Goal: Task Accomplishment & Management: Manage account settings

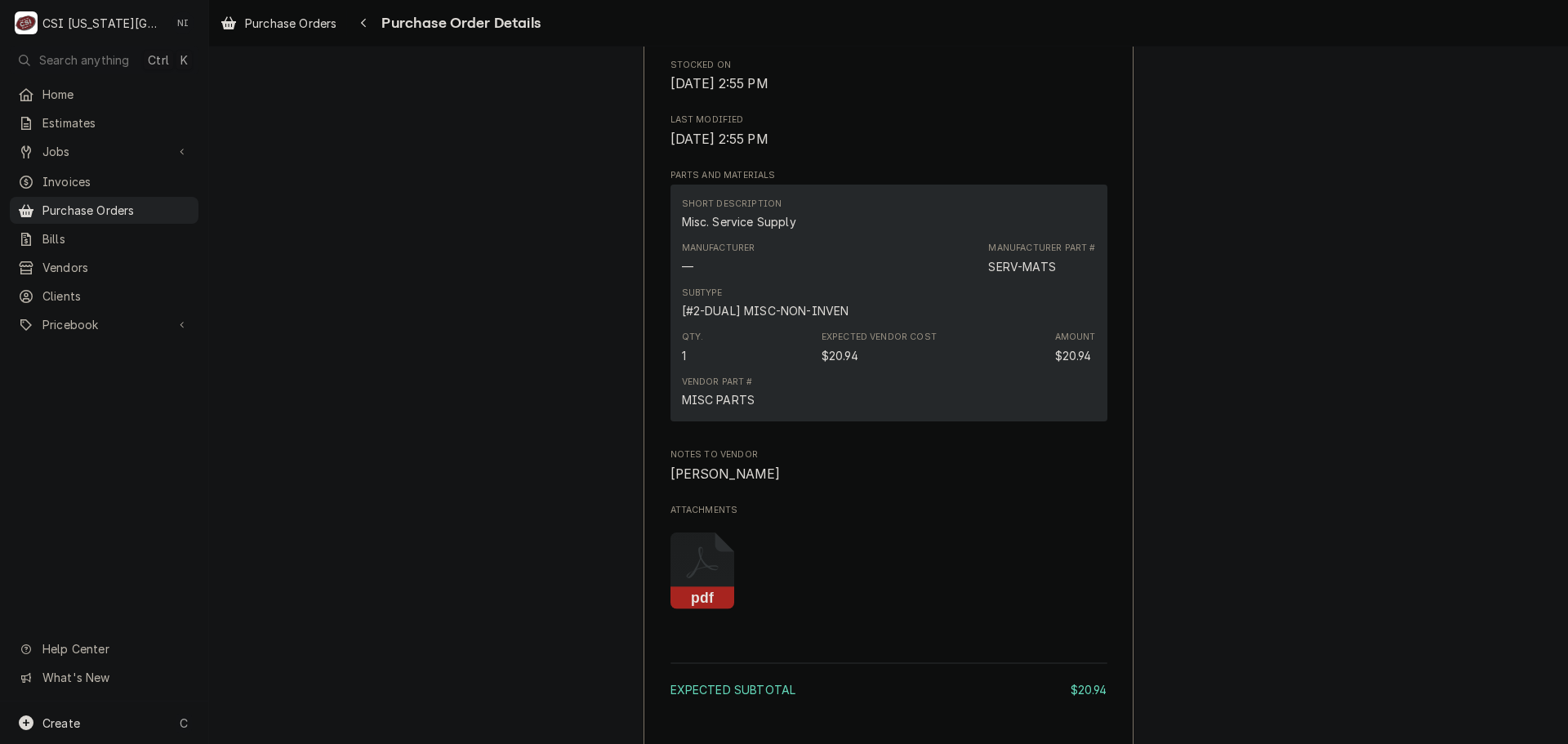
scroll to position [1307, 0]
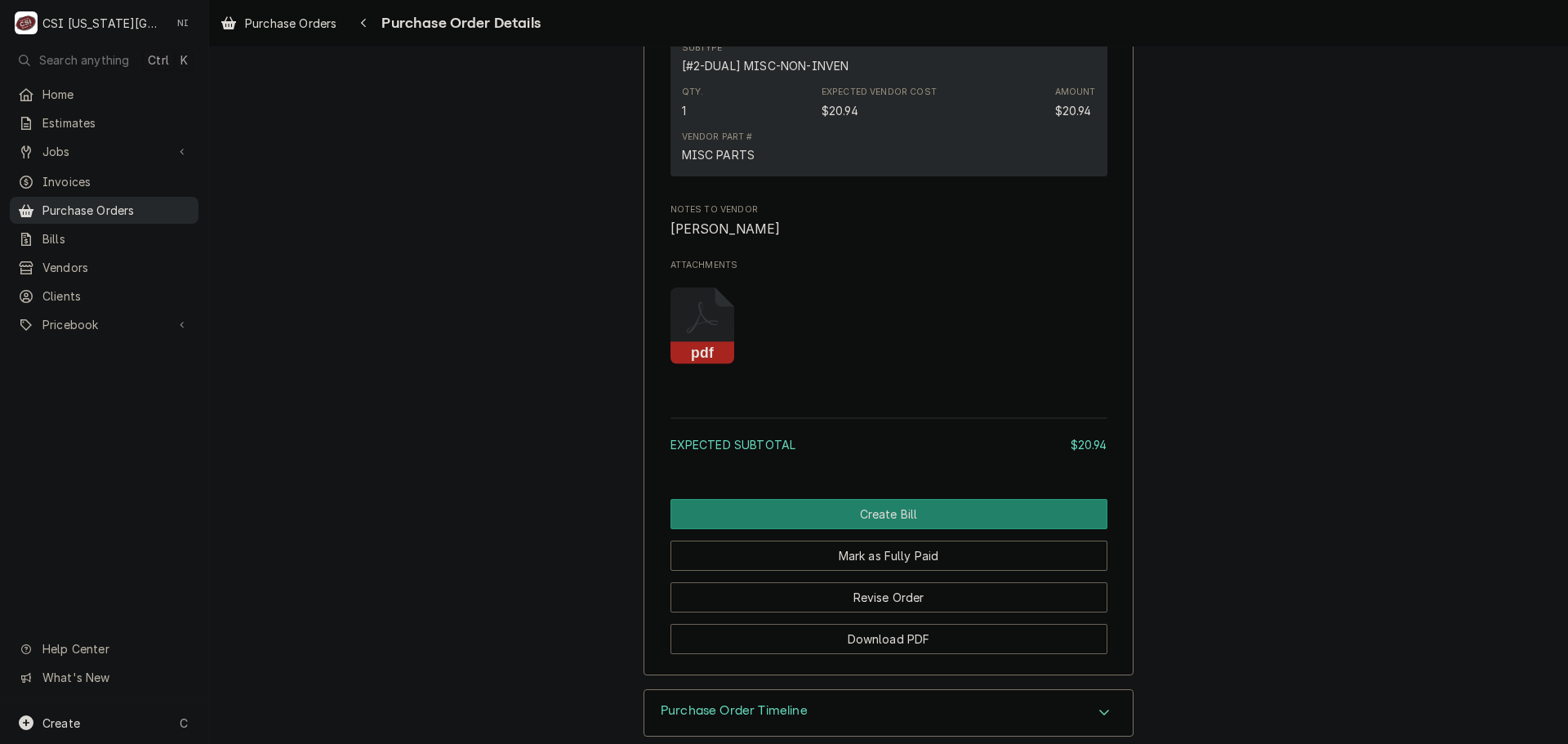
click at [184, 202] on span "Purchase Orders" at bounding box center [116, 211] width 148 height 17
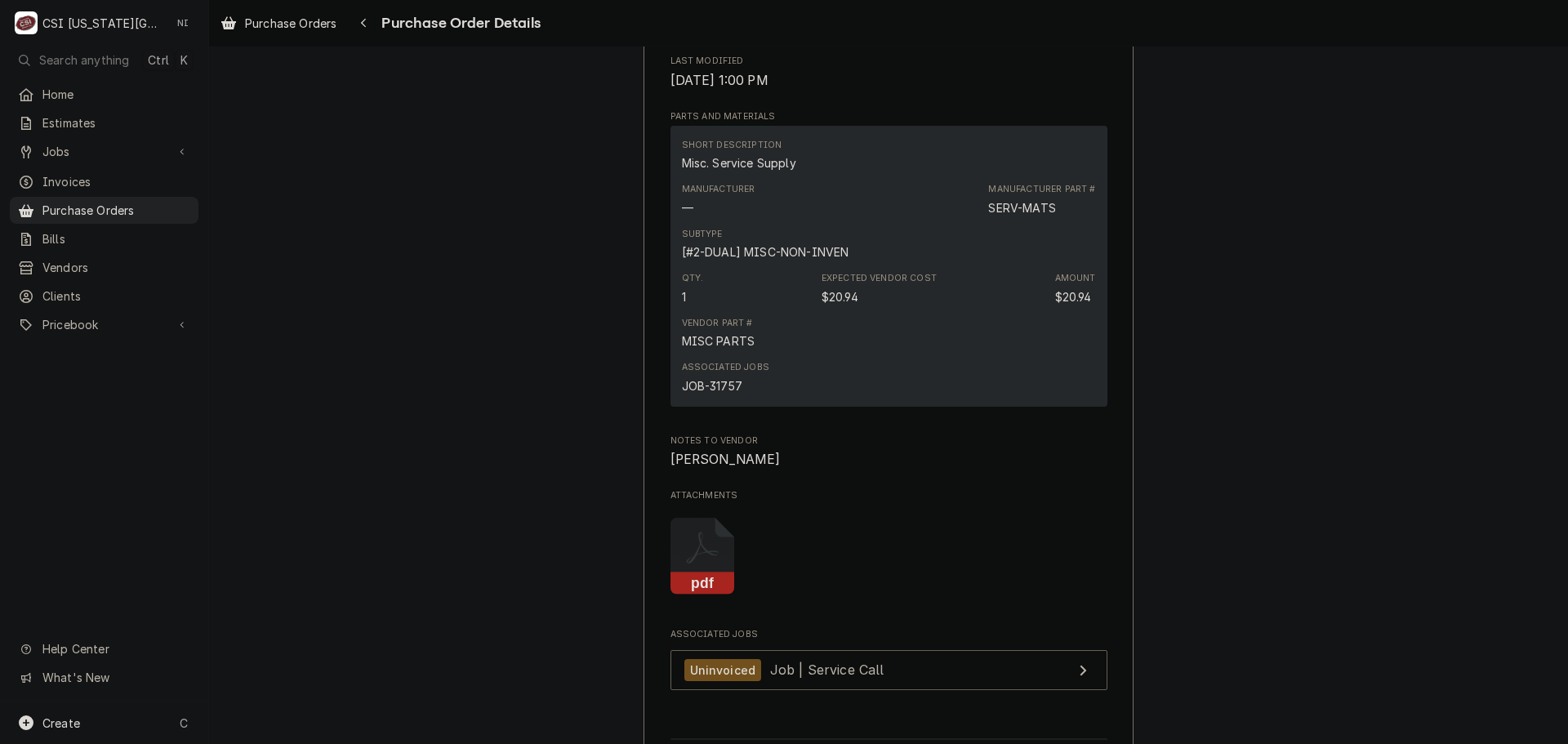
scroll to position [1144, 0]
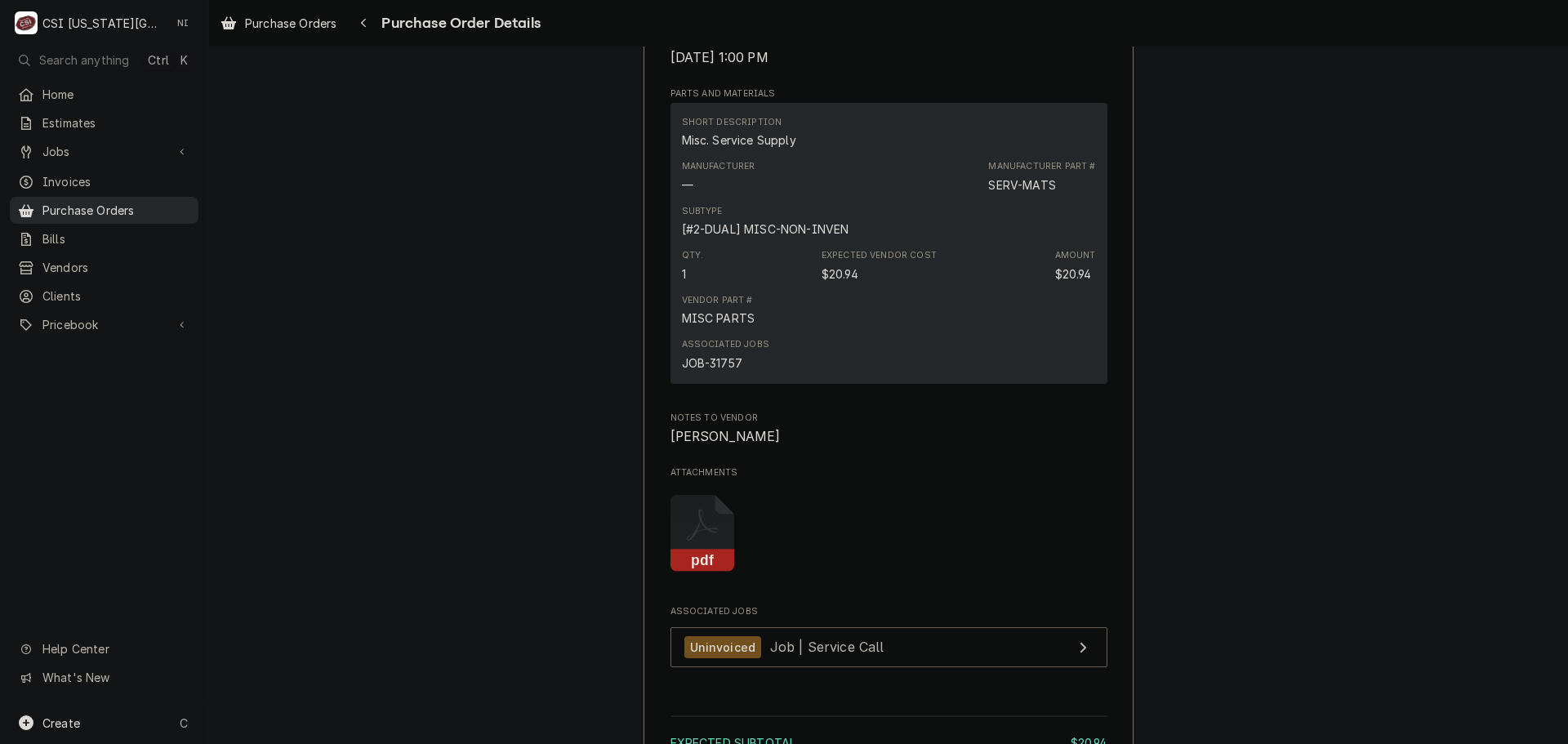
click at [153, 203] on span "Purchase Orders" at bounding box center [116, 211] width 148 height 17
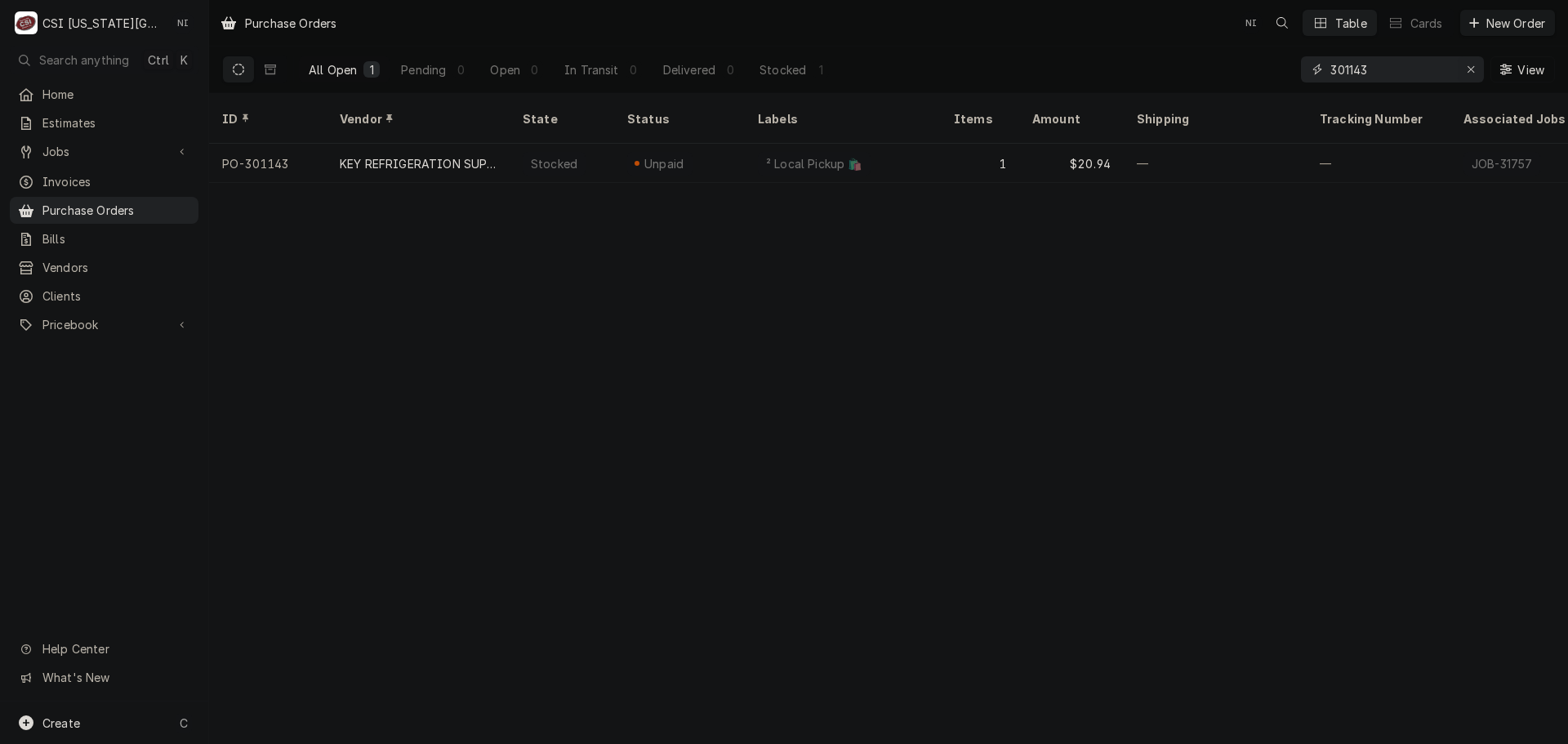
click at [1467, 68] on icon "Erase input" at bounding box center [1471, 69] width 9 height 12
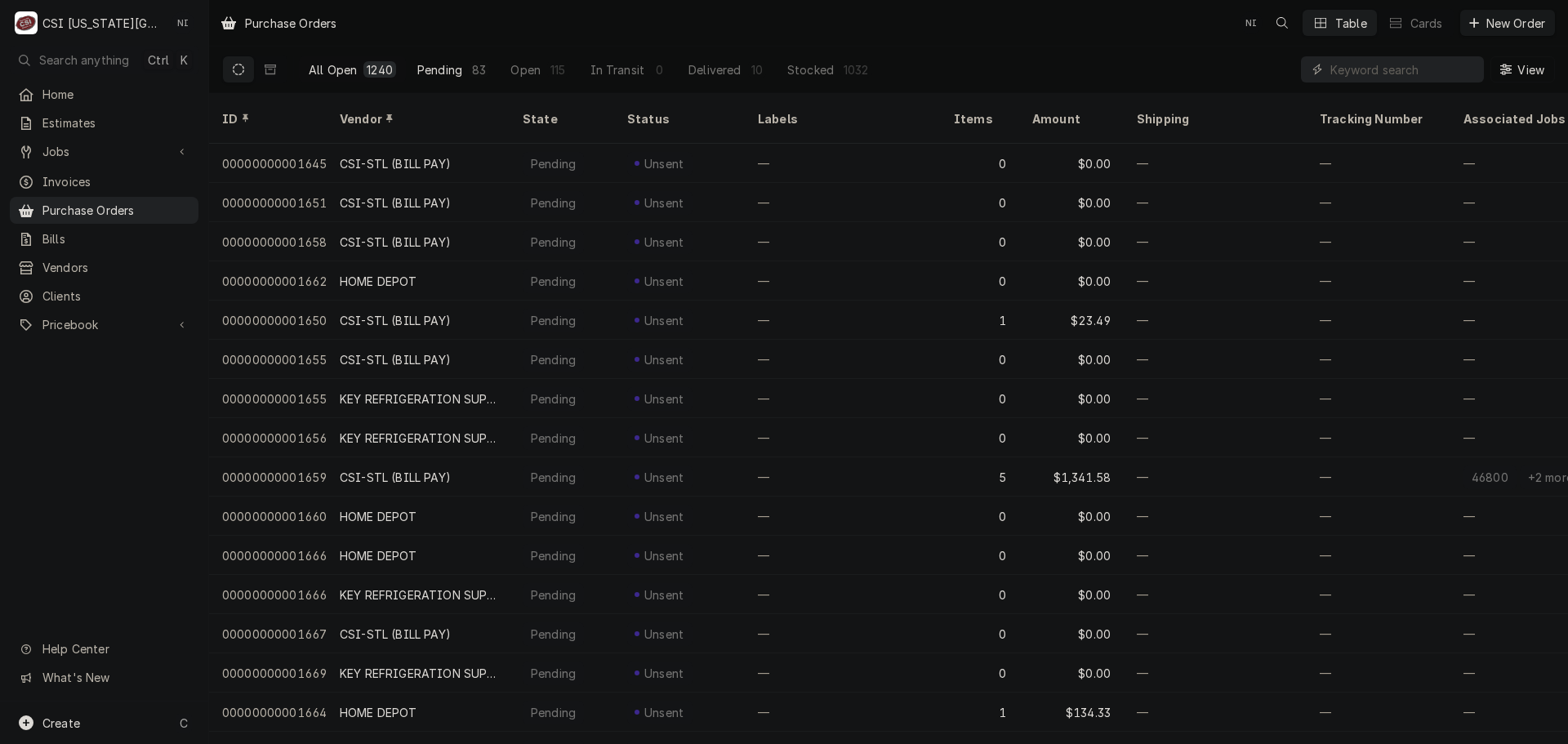
click at [453, 69] on div "Pending" at bounding box center [439, 70] width 45 height 17
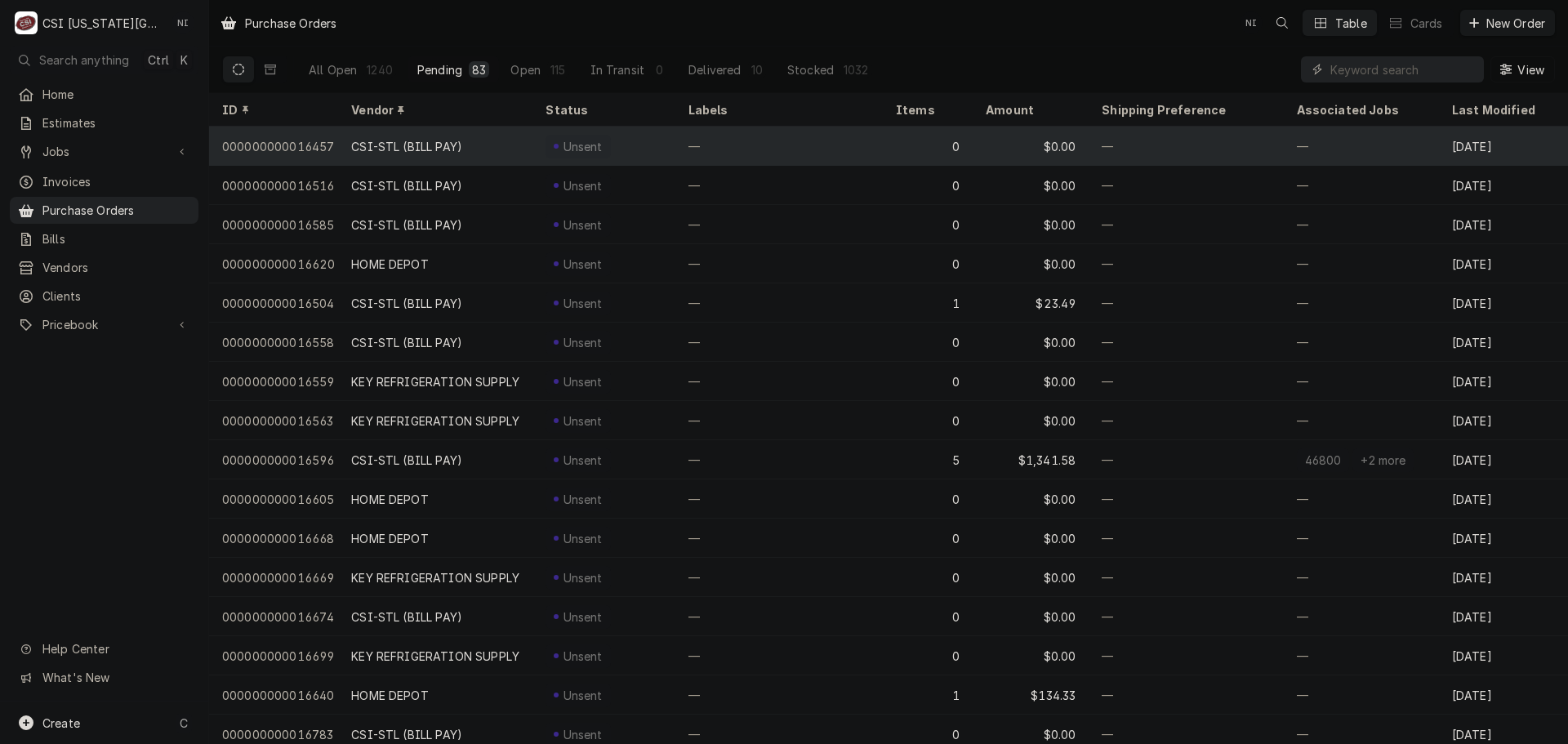
drag, startPoint x: 731, startPoint y: 136, endPoint x: 690, endPoint y: 136, distance: 41.0
click at [690, 136] on div "—" at bounding box center [780, 146] width 208 height 39
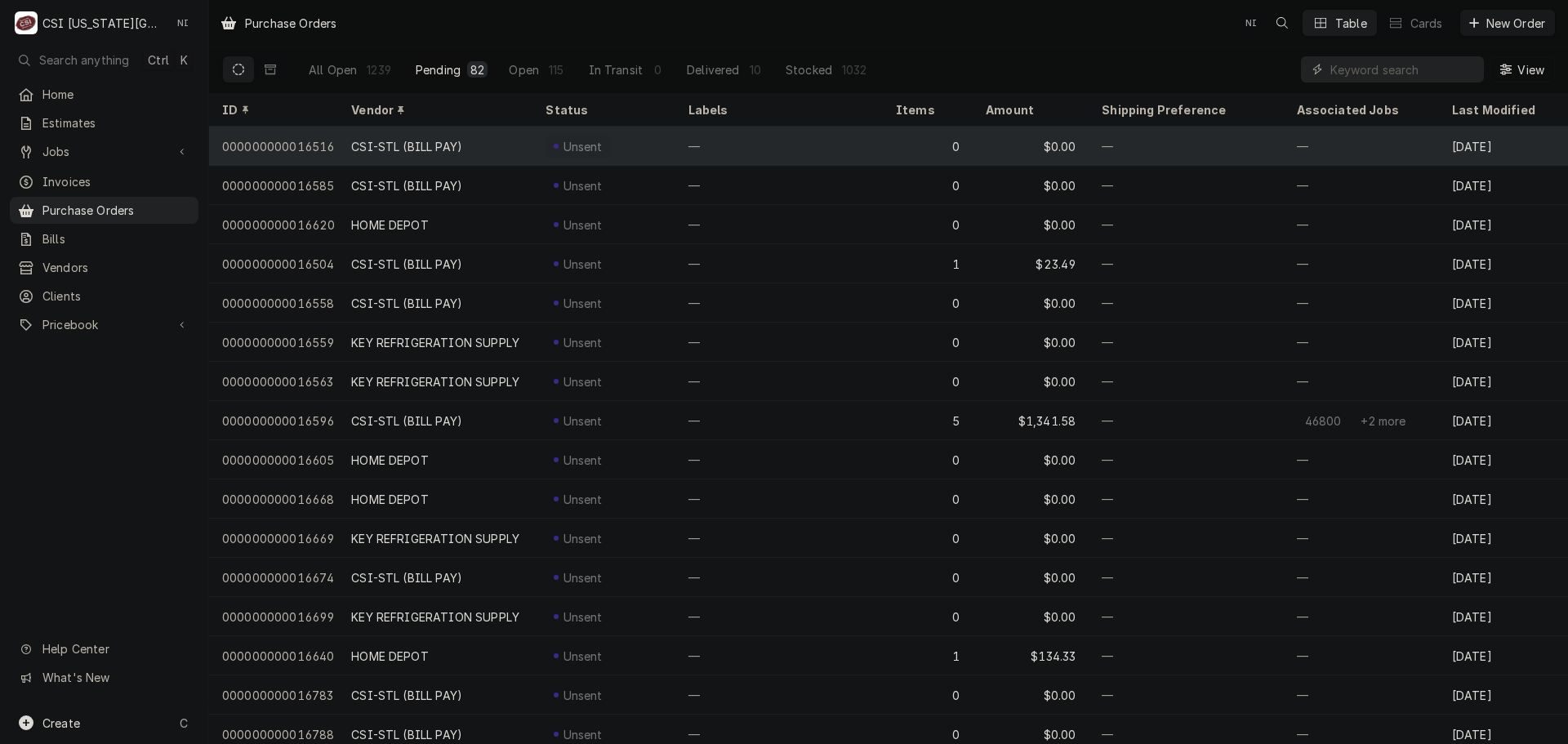
click at [460, 142] on div "CSI-STL (BILL PAY)" at bounding box center [407, 147] width 112 height 17
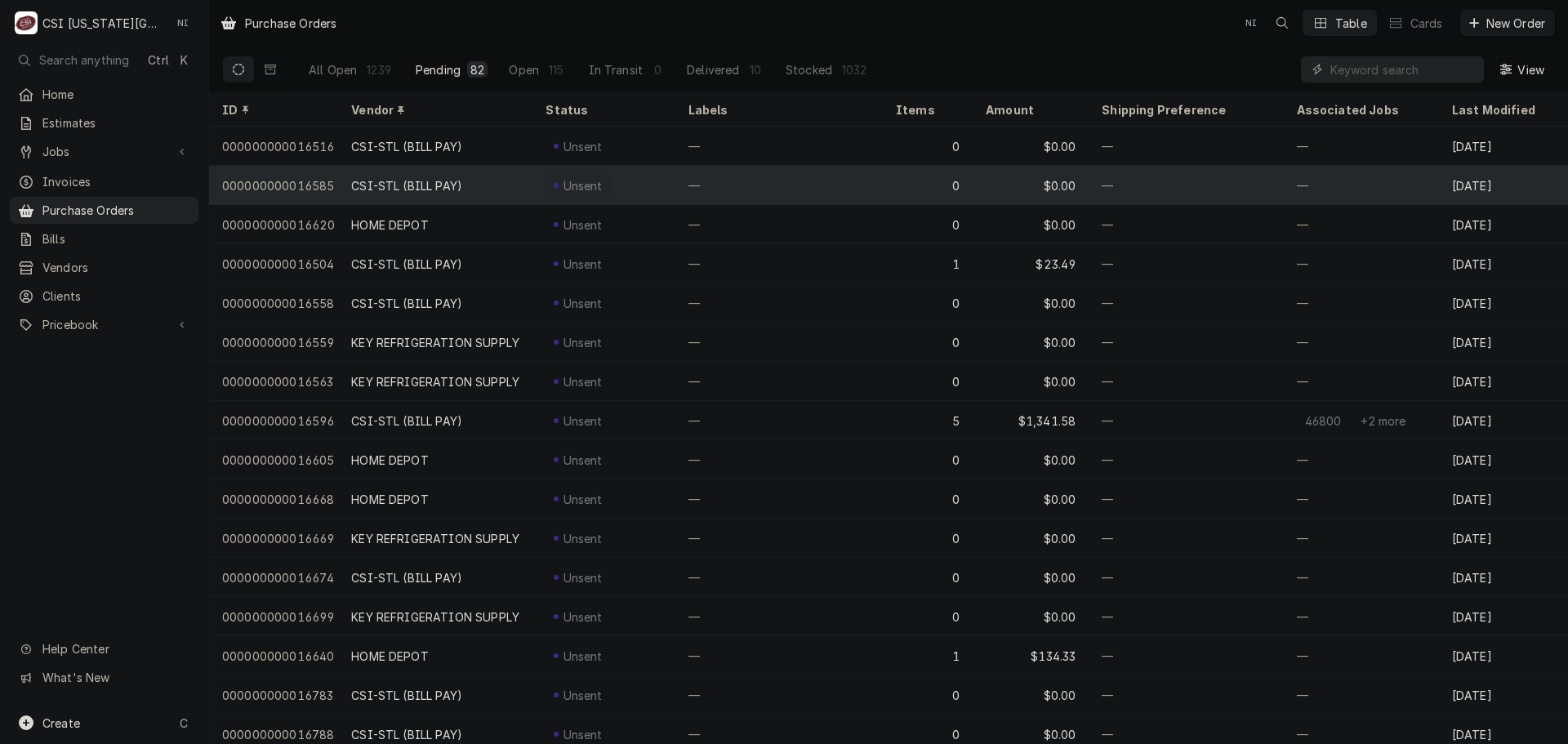
click at [444, 177] on div "CSI-STL (BILL PAY)" at bounding box center [407, 186] width 112 height 17
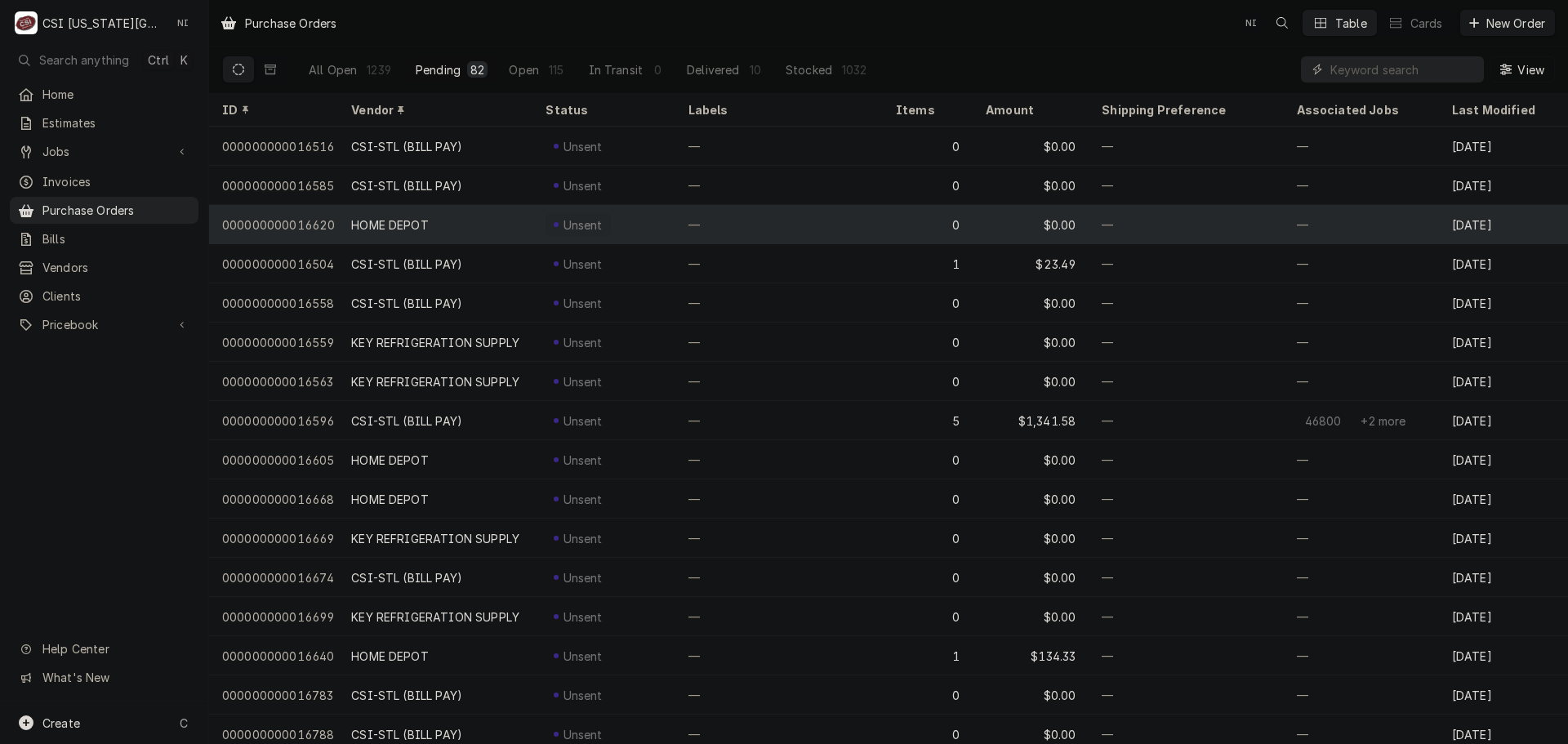
click at [427, 220] on div "HOME DEPOT" at bounding box center [389, 225] width 78 height 17
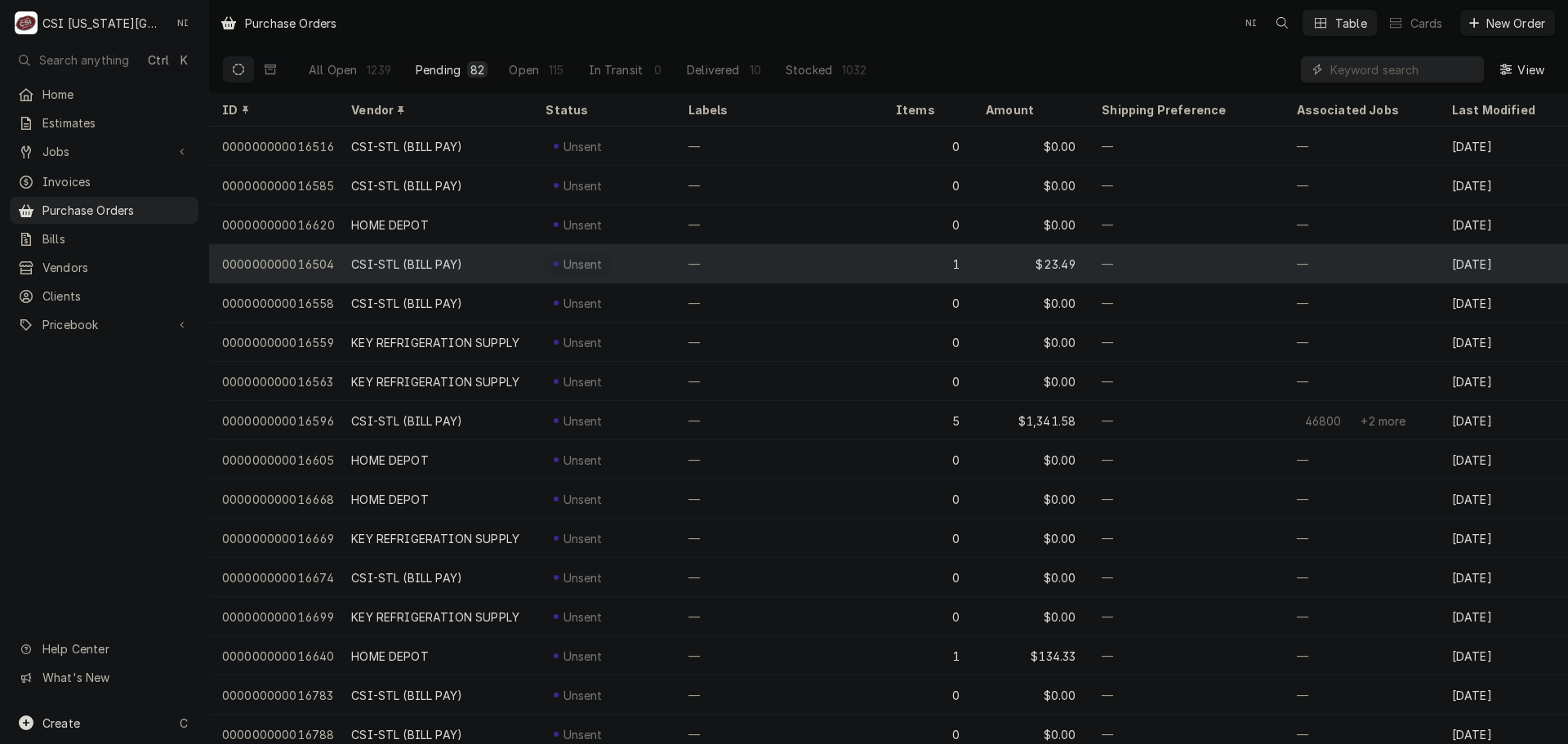
click at [414, 257] on div "CSI-STL (BILL PAY)" at bounding box center [407, 264] width 112 height 17
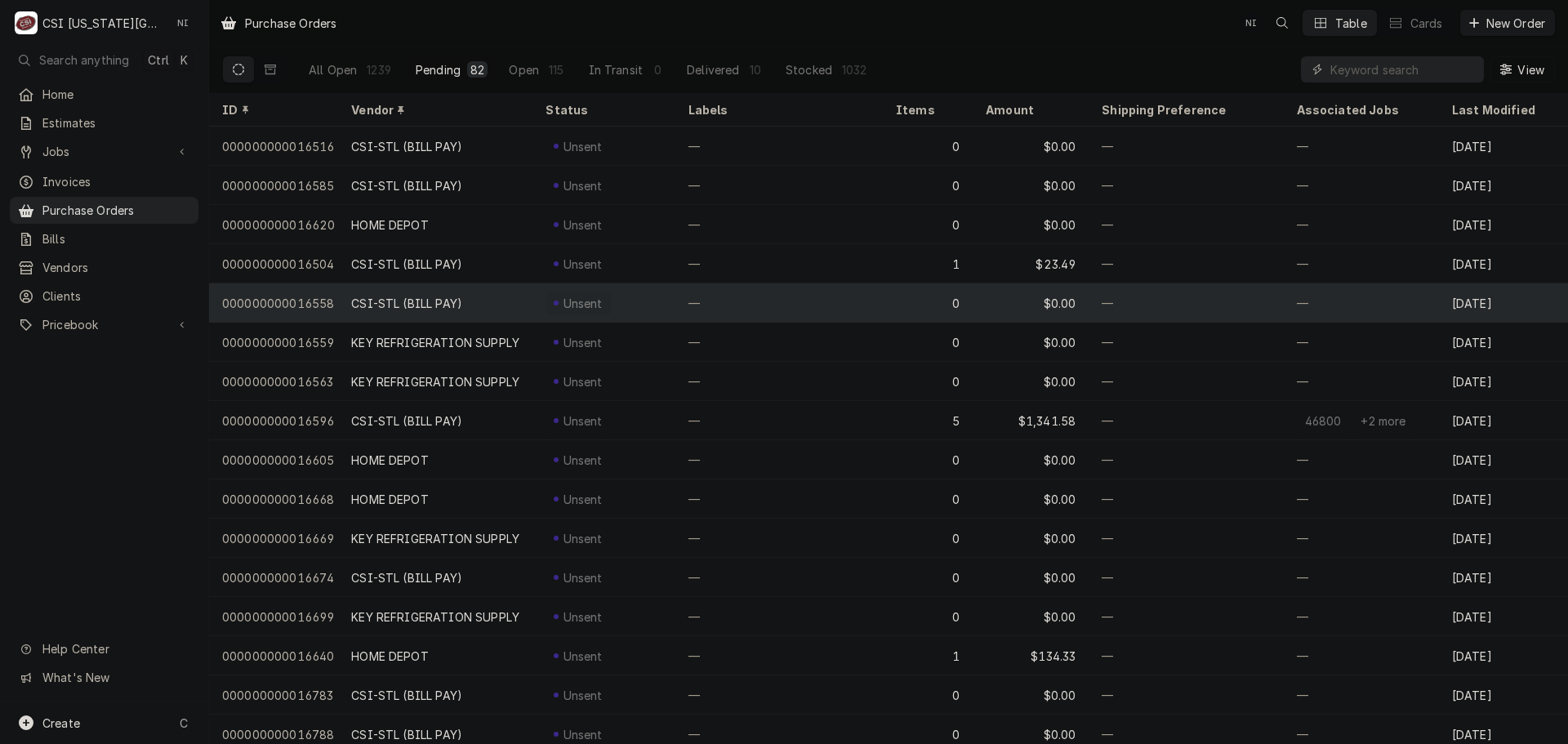
click at [411, 299] on div "CSI-STL (BILL PAY)" at bounding box center [407, 304] width 112 height 17
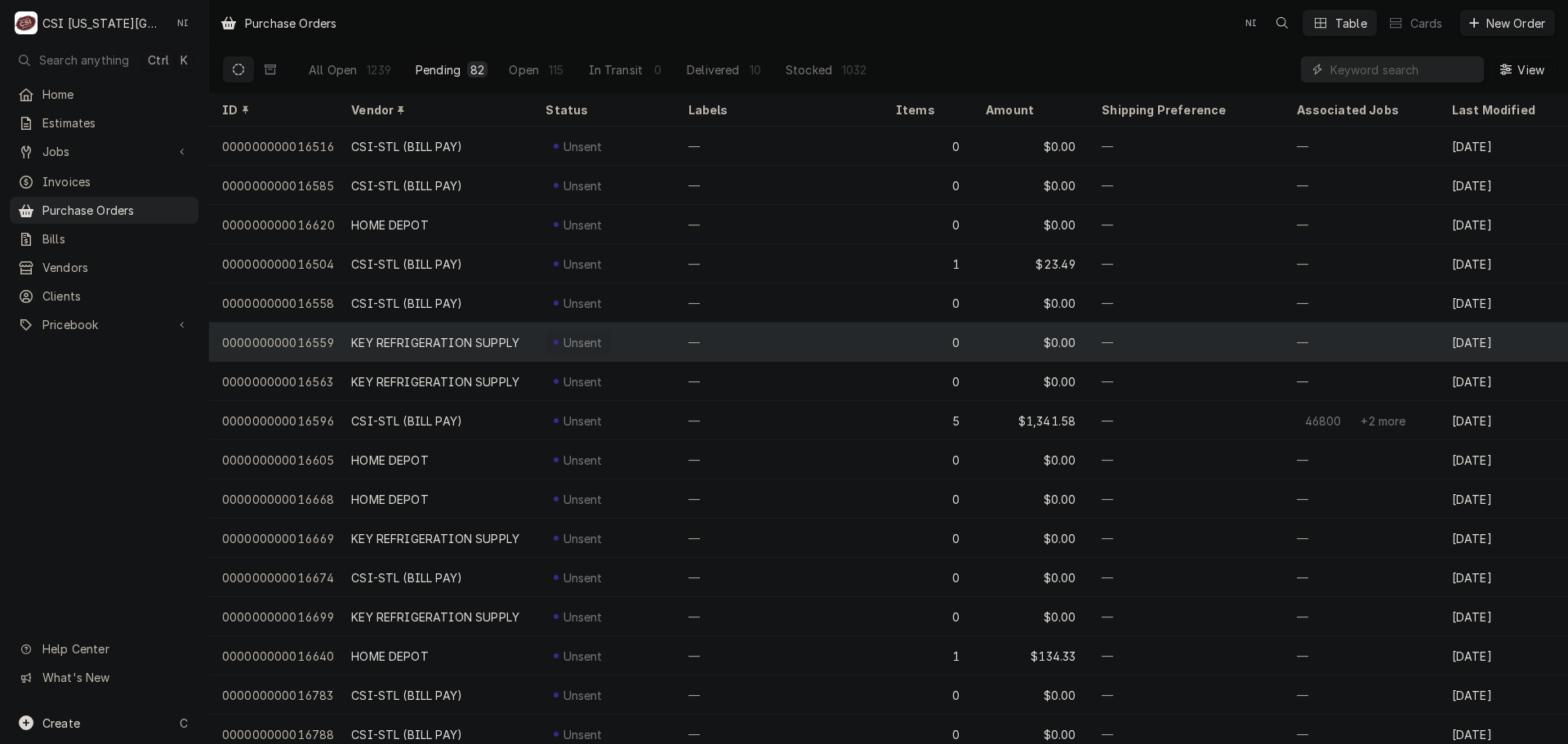
click at [405, 339] on div "KEY REFRIGERATION SUPPLY" at bounding box center [435, 343] width 168 height 17
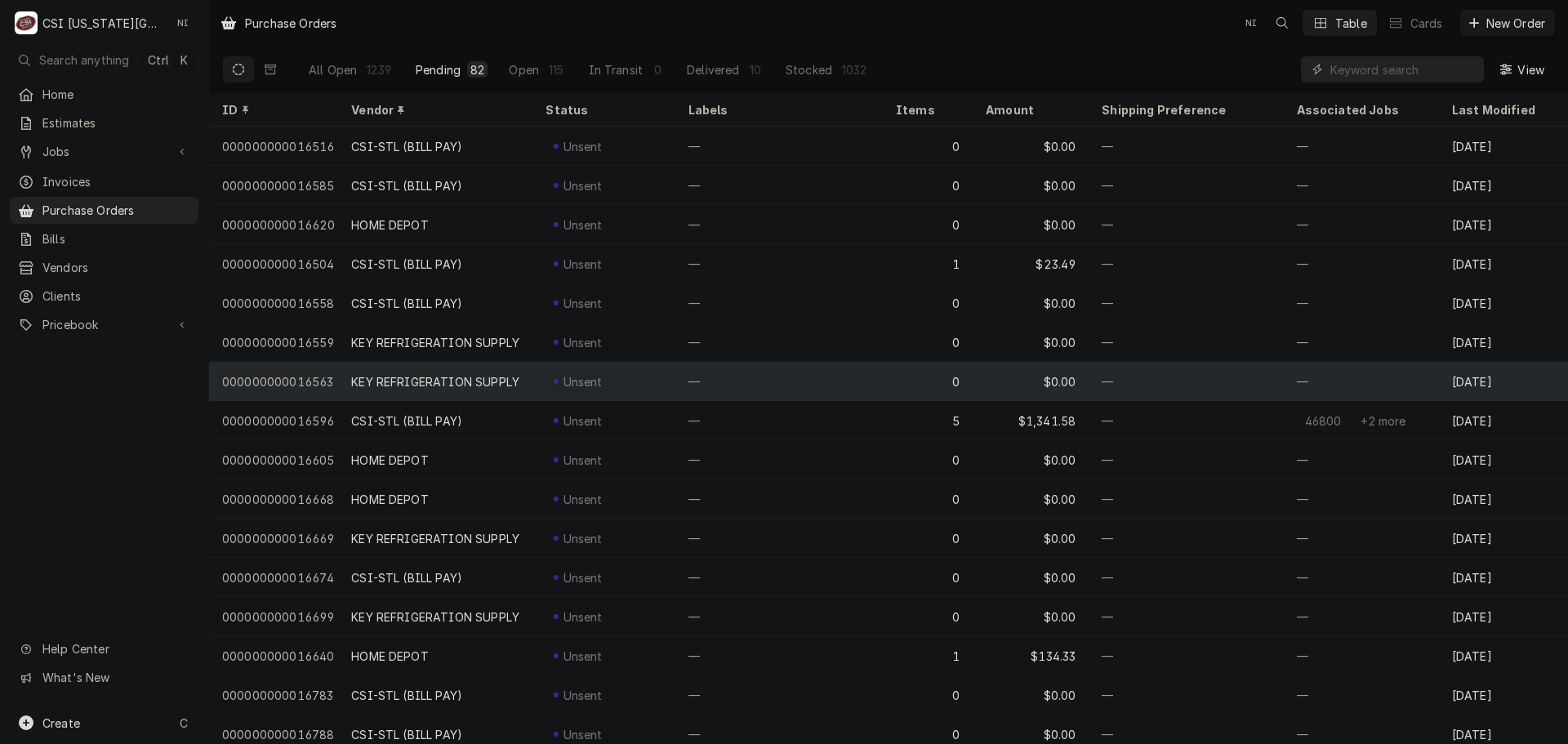
drag, startPoint x: 405, startPoint y: 375, endPoint x: 405, endPoint y: 384, distance: 9.0
click at [405, 380] on div "KEY REFRIGERATION SUPPLY" at bounding box center [435, 382] width 168 height 17
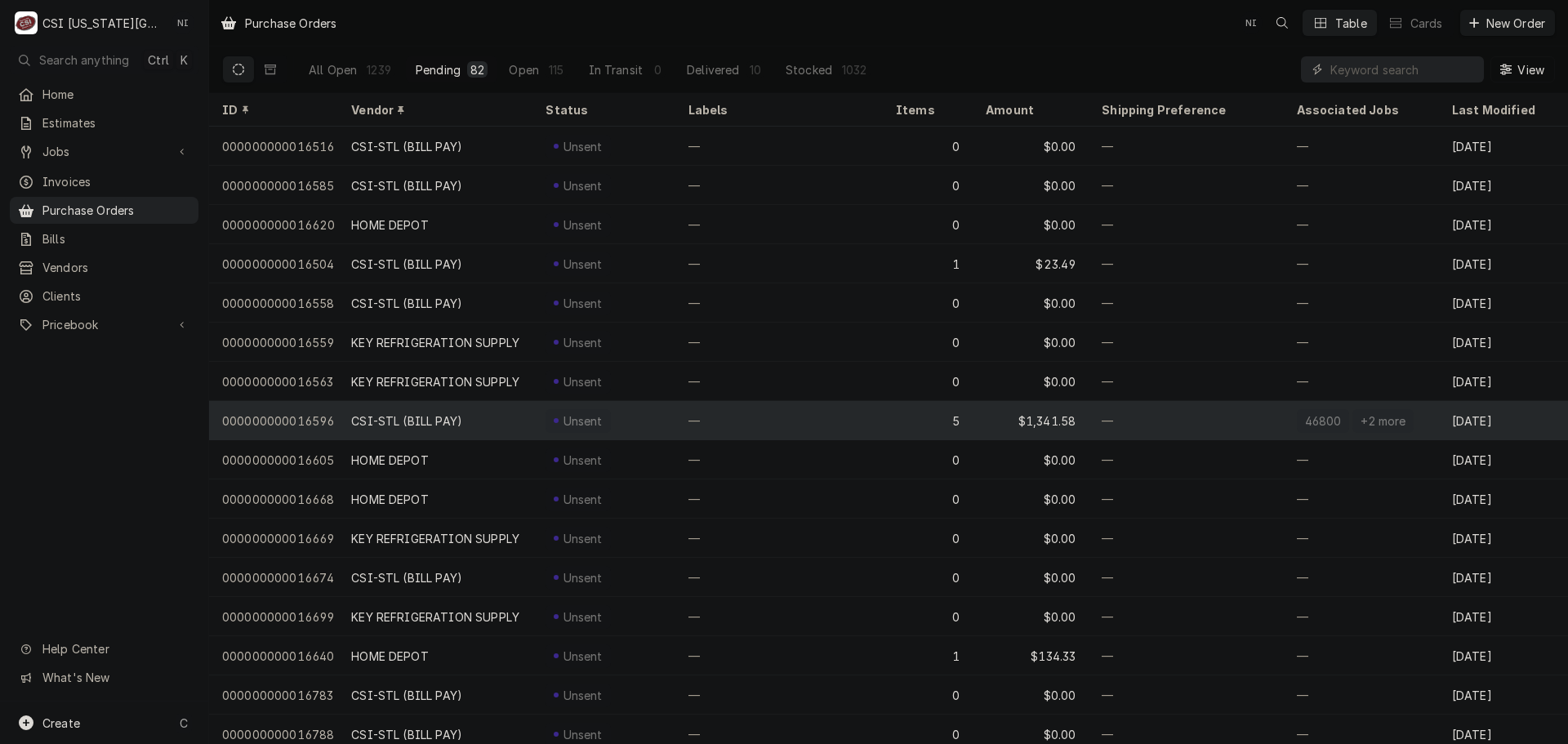
click at [403, 412] on div "CSI-STL (BILL PAY)" at bounding box center [407, 421] width 112 height 17
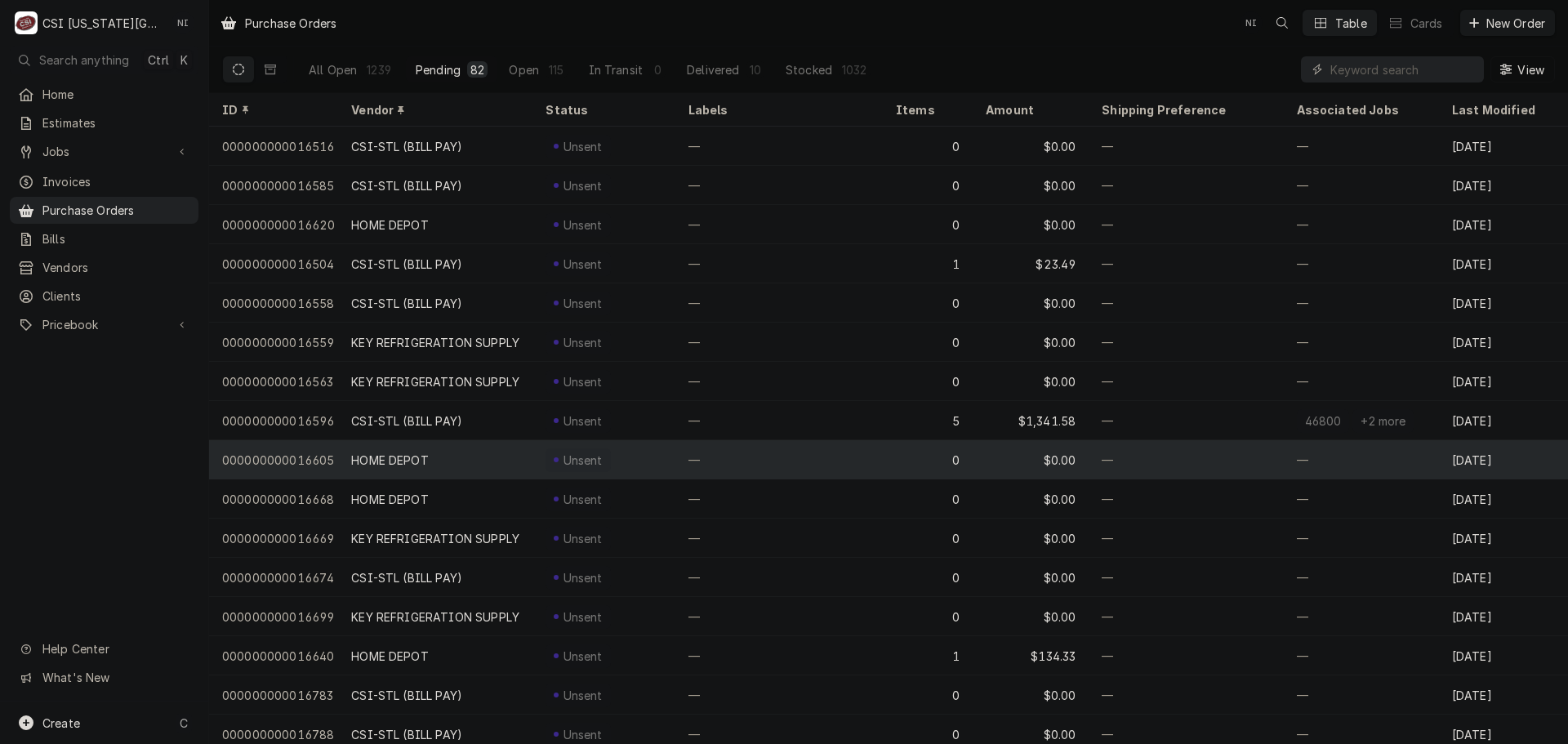
click at [403, 452] on div "HOME DEPOT" at bounding box center [389, 460] width 78 height 17
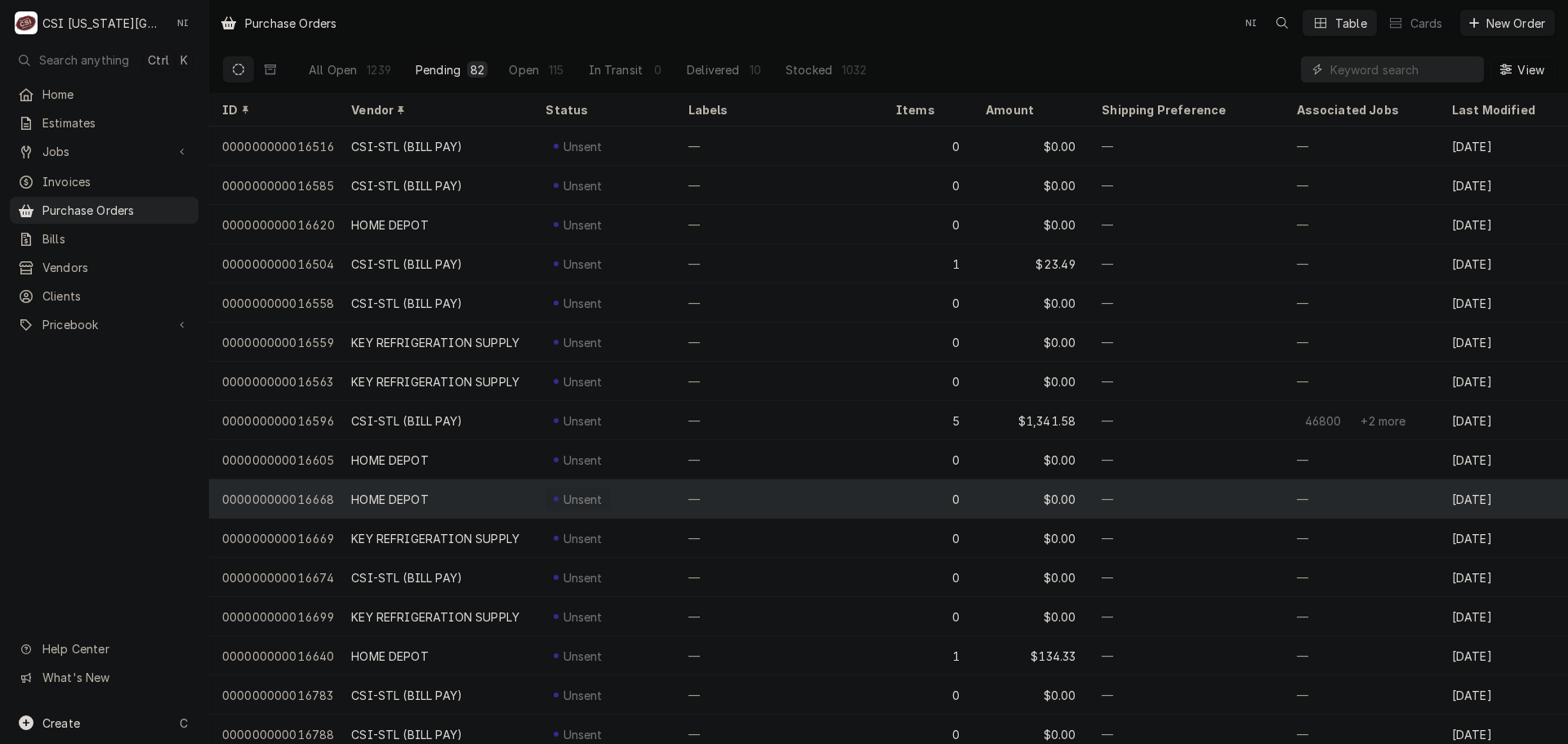
click at [401, 486] on div "HOME DEPOT" at bounding box center [436, 499] width 194 height 39
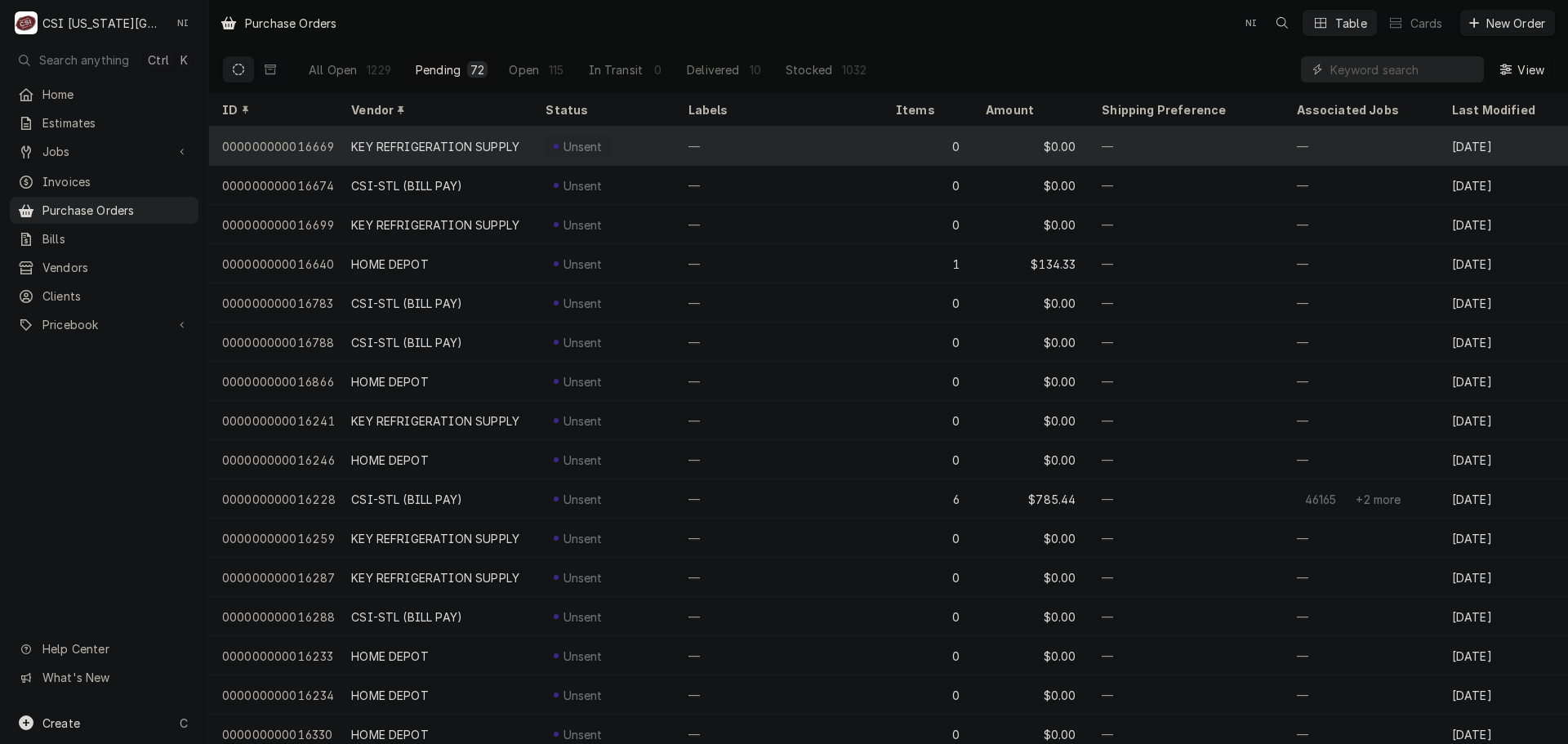
click at [419, 138] on div "KEY REFRIGERATION SUPPLY" at bounding box center [435, 147] width 168 height 17
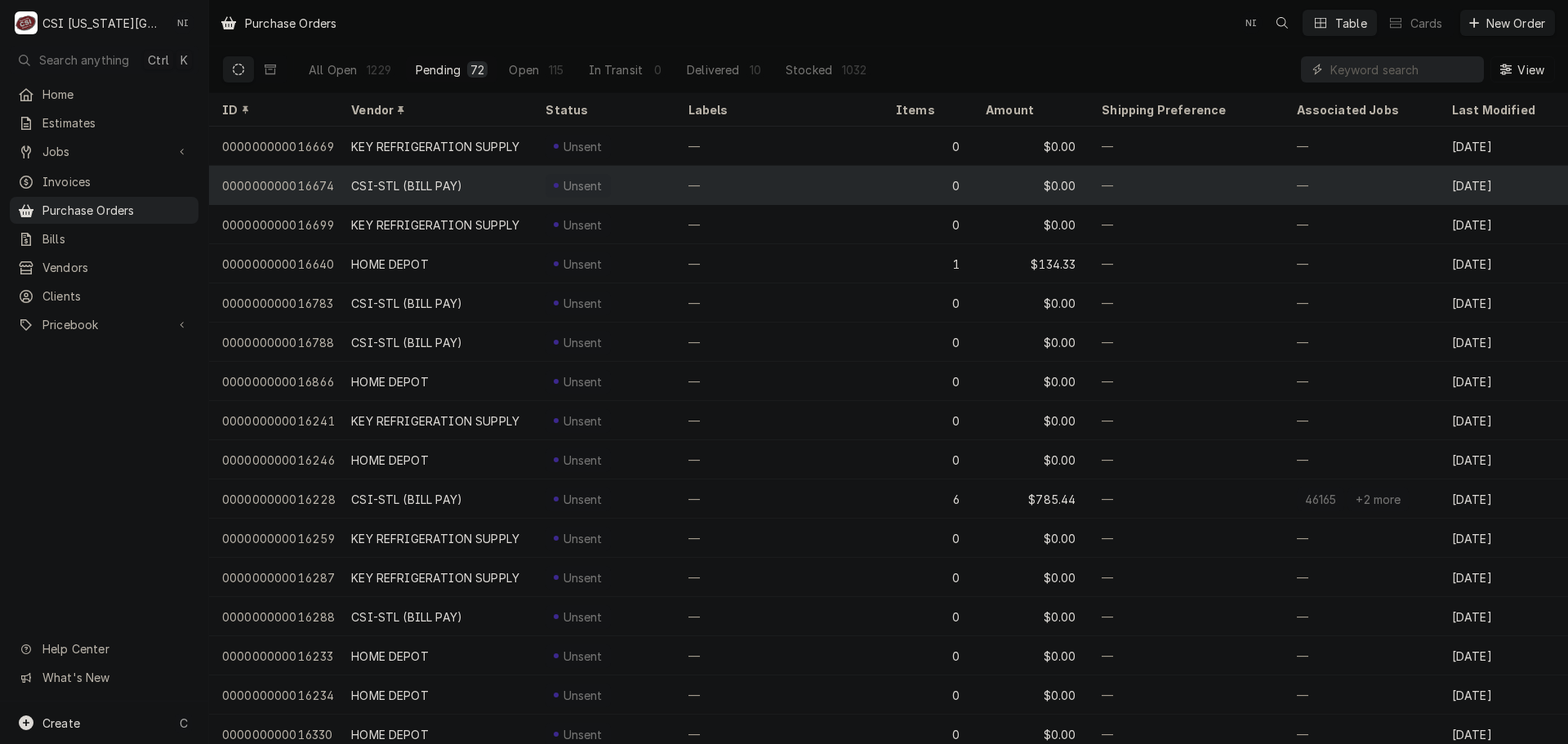
drag, startPoint x: 419, startPoint y: 172, endPoint x: 416, endPoint y: 189, distance: 17.3
click at [419, 174] on div "CSI-STL (BILL PAY)" at bounding box center [436, 185] width 194 height 39
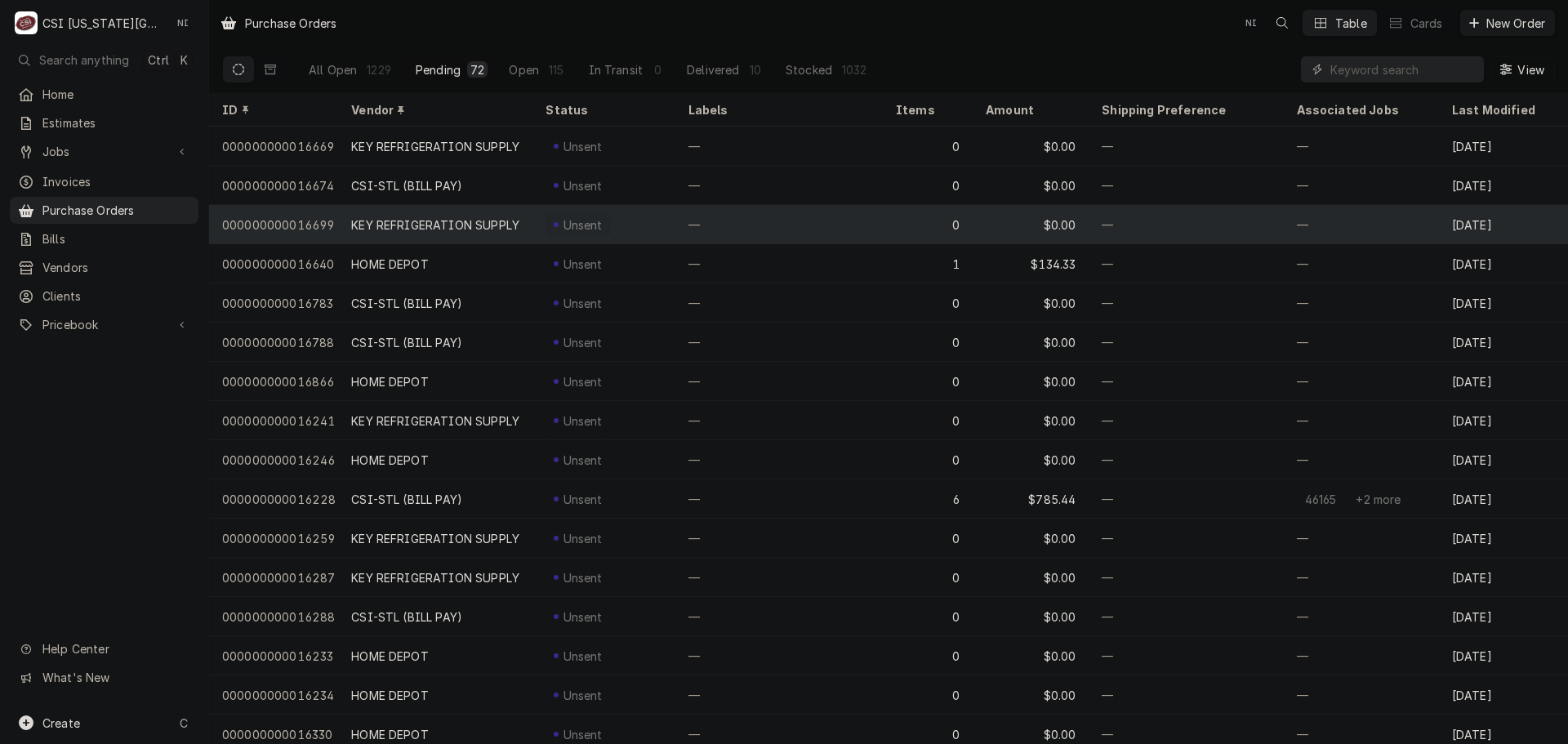
click at [414, 216] on div "KEY REFRIGERATION SUPPLY" at bounding box center [435, 225] width 168 height 17
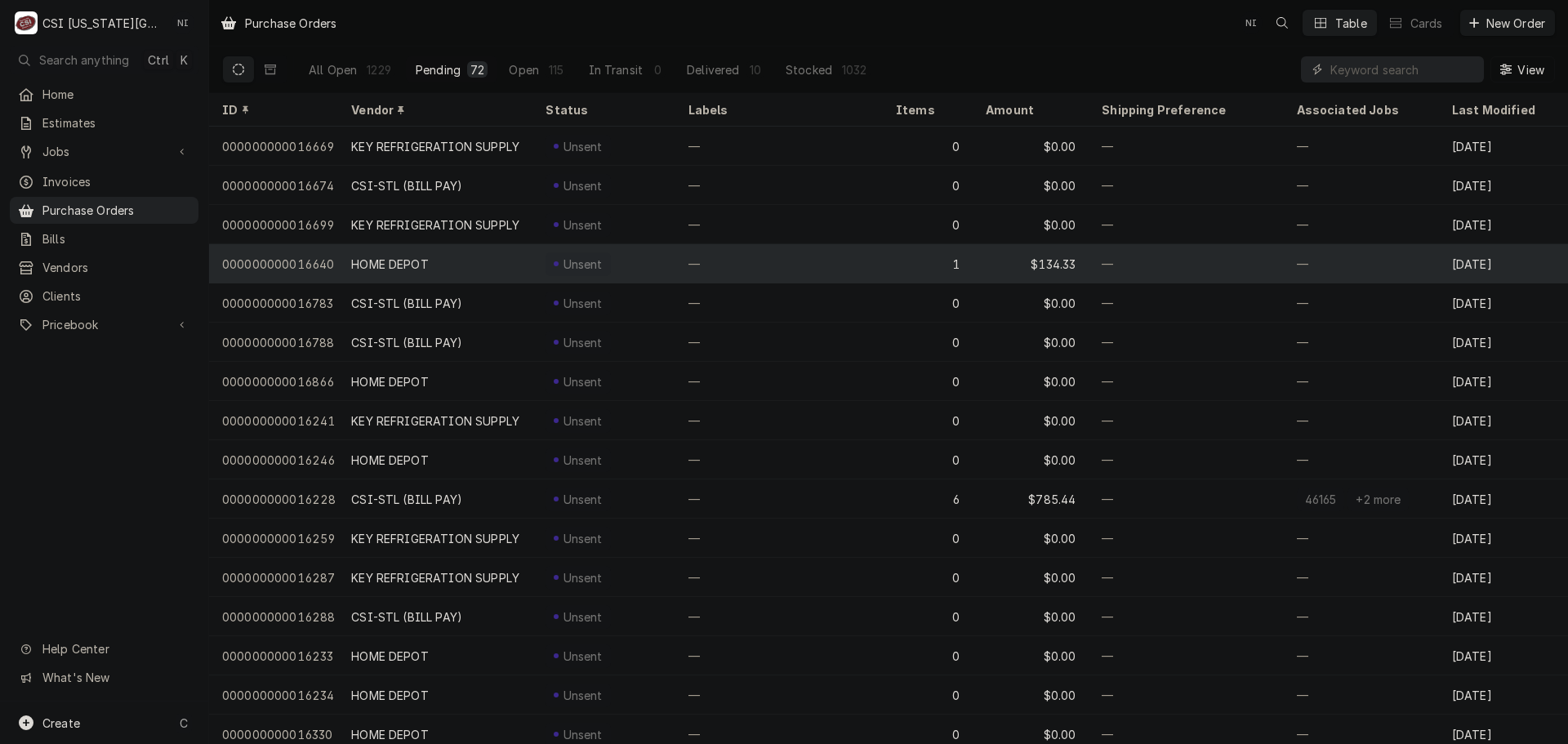
click at [391, 262] on div "HOME DEPOT" at bounding box center [389, 264] width 78 height 17
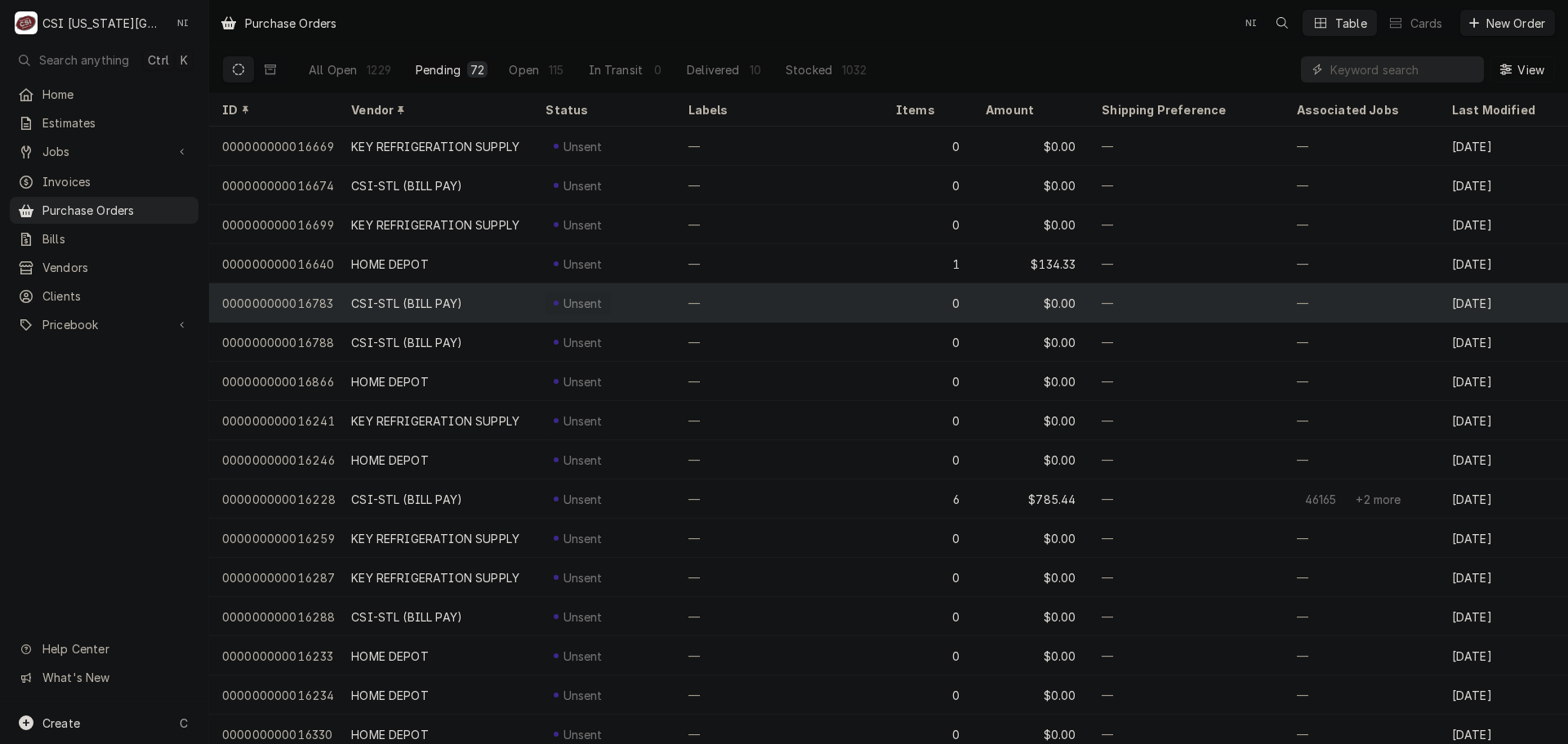
click at [386, 295] on div "CSI-STL (BILL PAY)" at bounding box center [407, 304] width 112 height 17
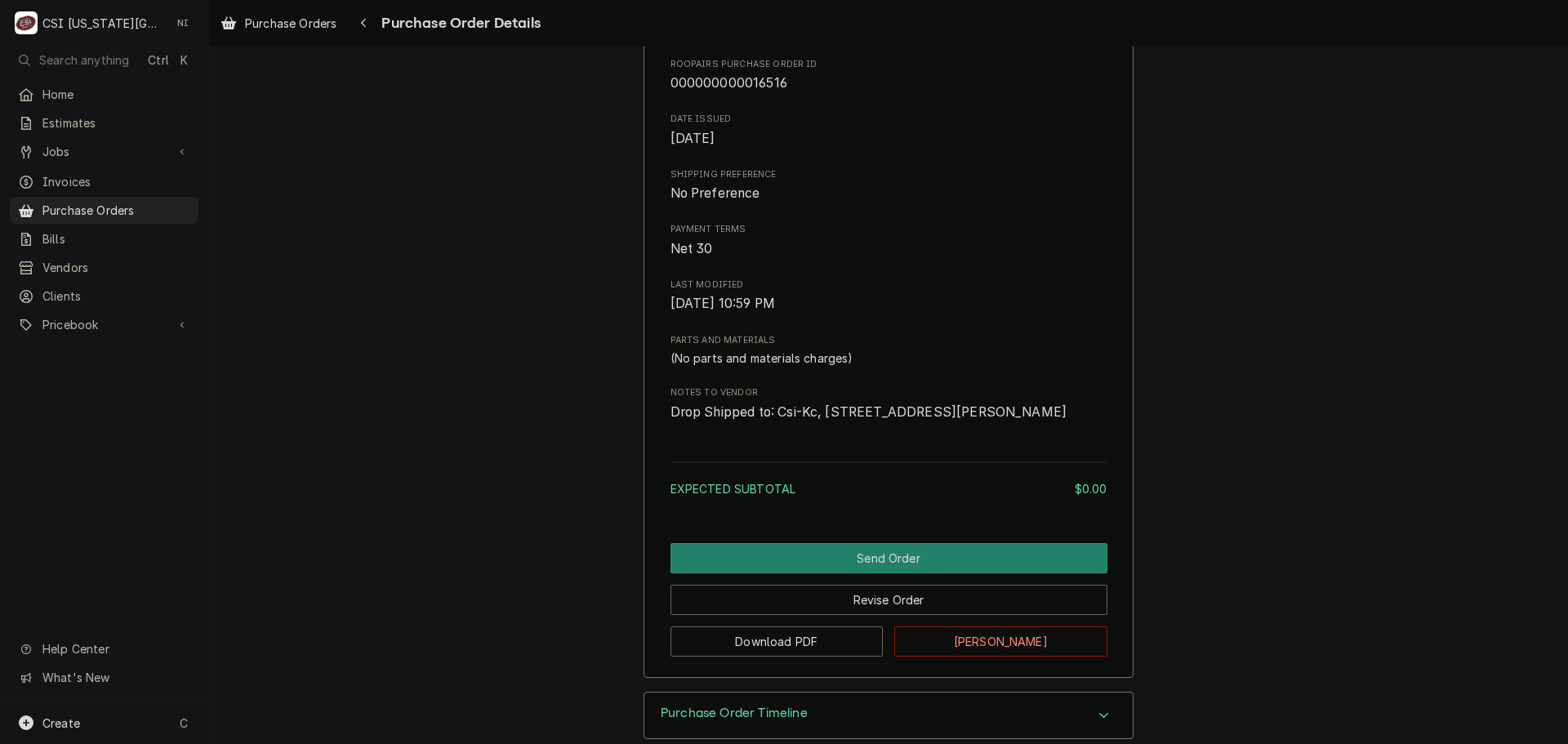
scroll to position [634, 0]
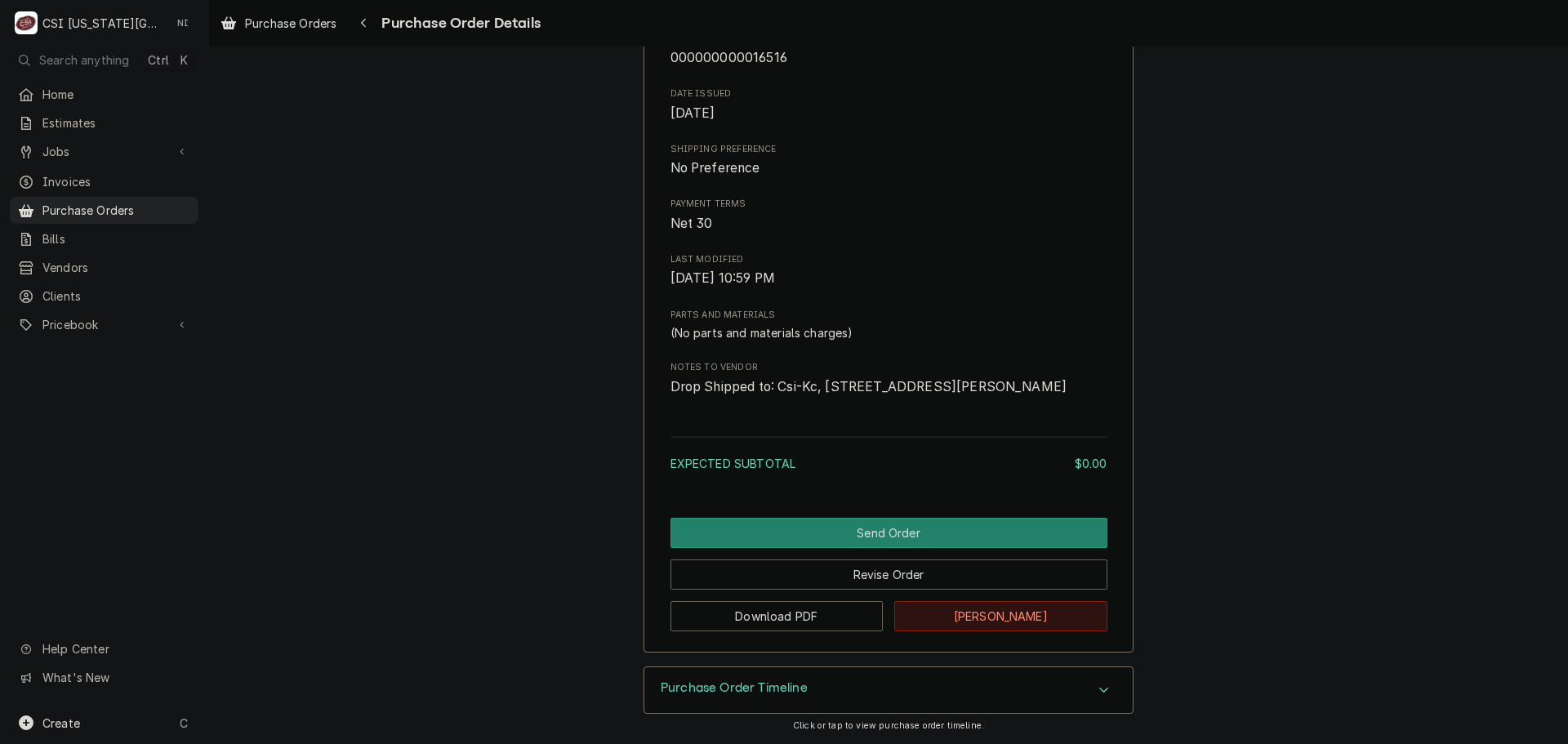
click at [976, 621] on button "[PERSON_NAME]" at bounding box center [1001, 615] width 213 height 30
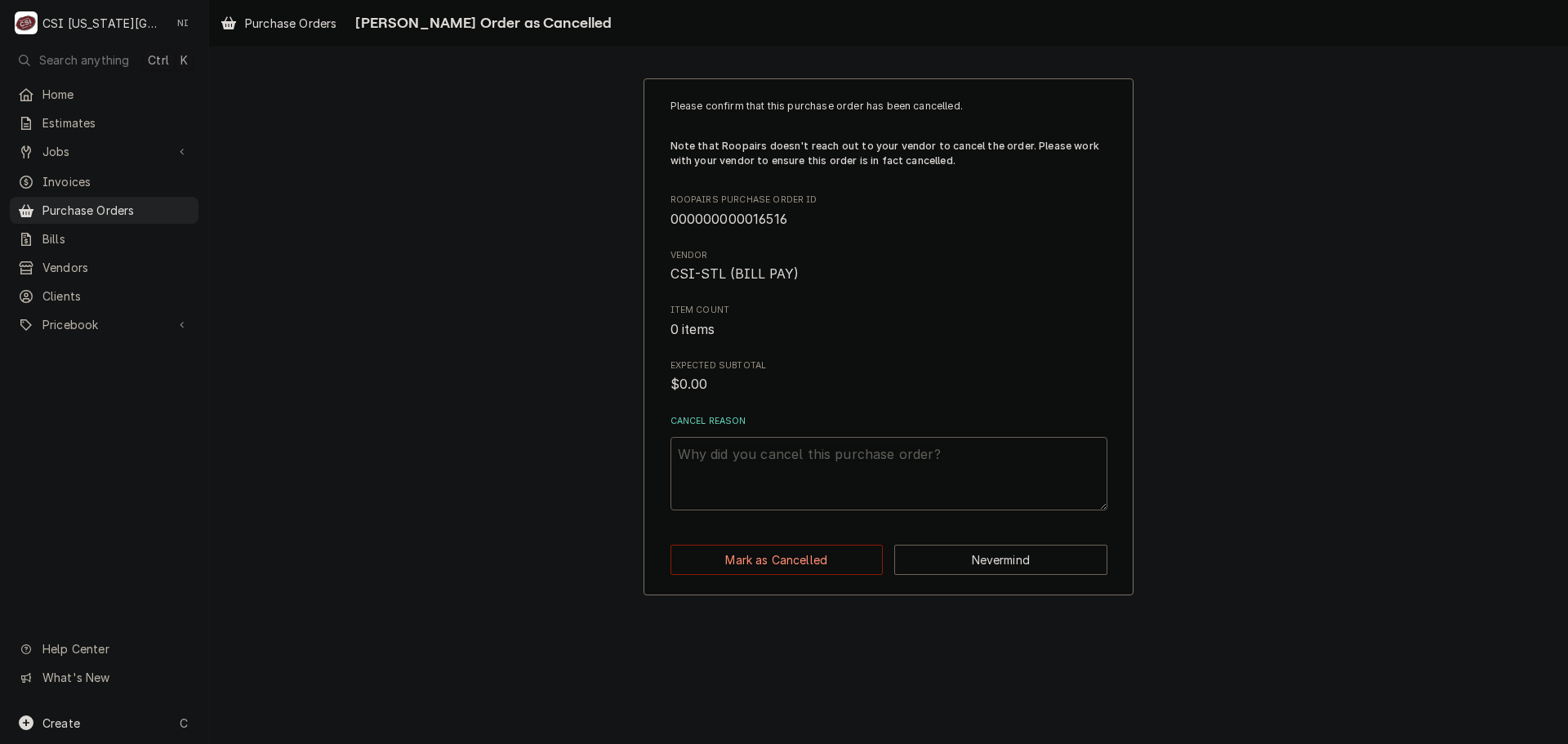
click at [774, 458] on textarea "Cancel Reason" at bounding box center [889, 474] width 437 height 73
type textarea "x"
type textarea "E"
type textarea "x"
type textarea "ES"
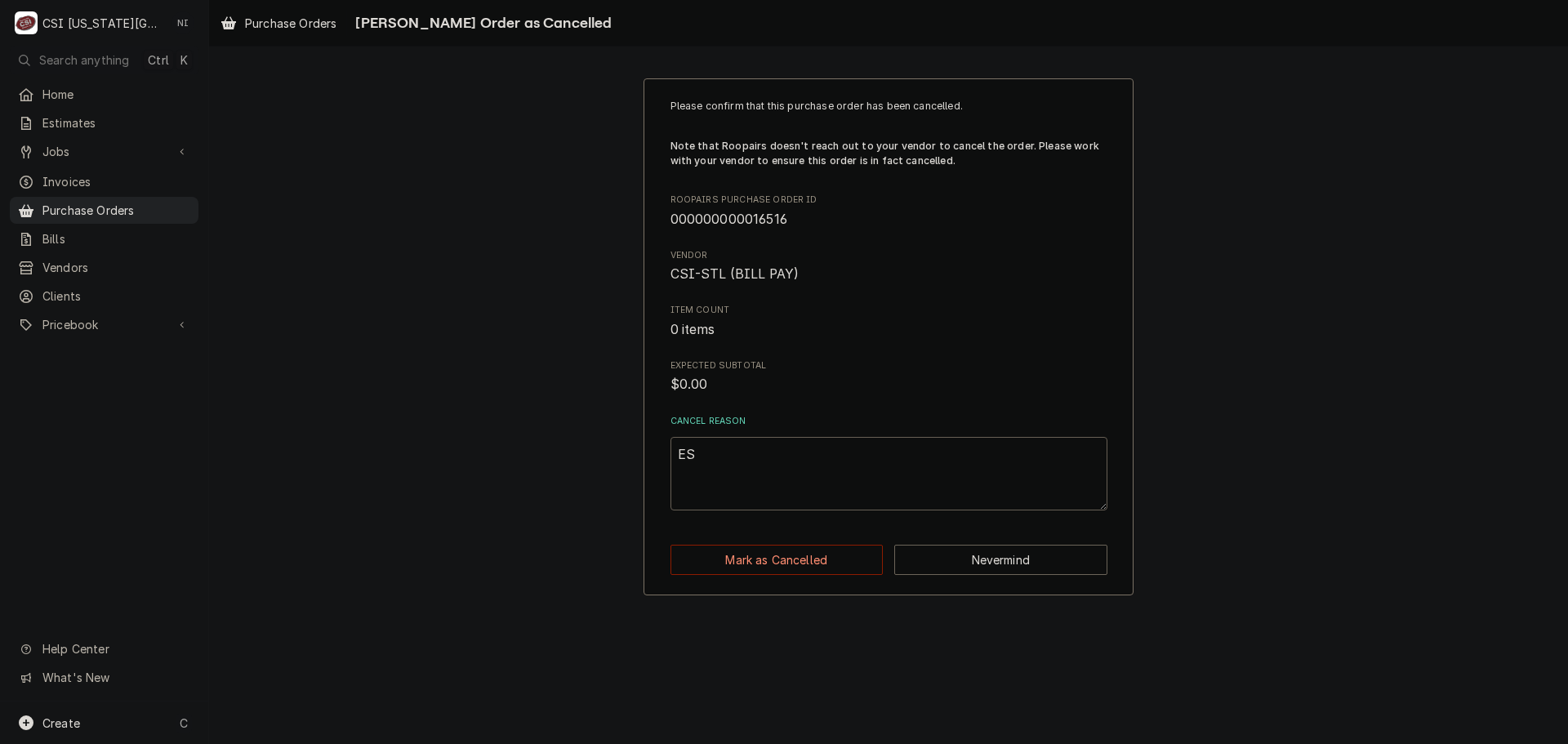
type textarea "x"
type textarea "ESC"
type textarea "x"
type textarea "ESC"
type textarea "x"
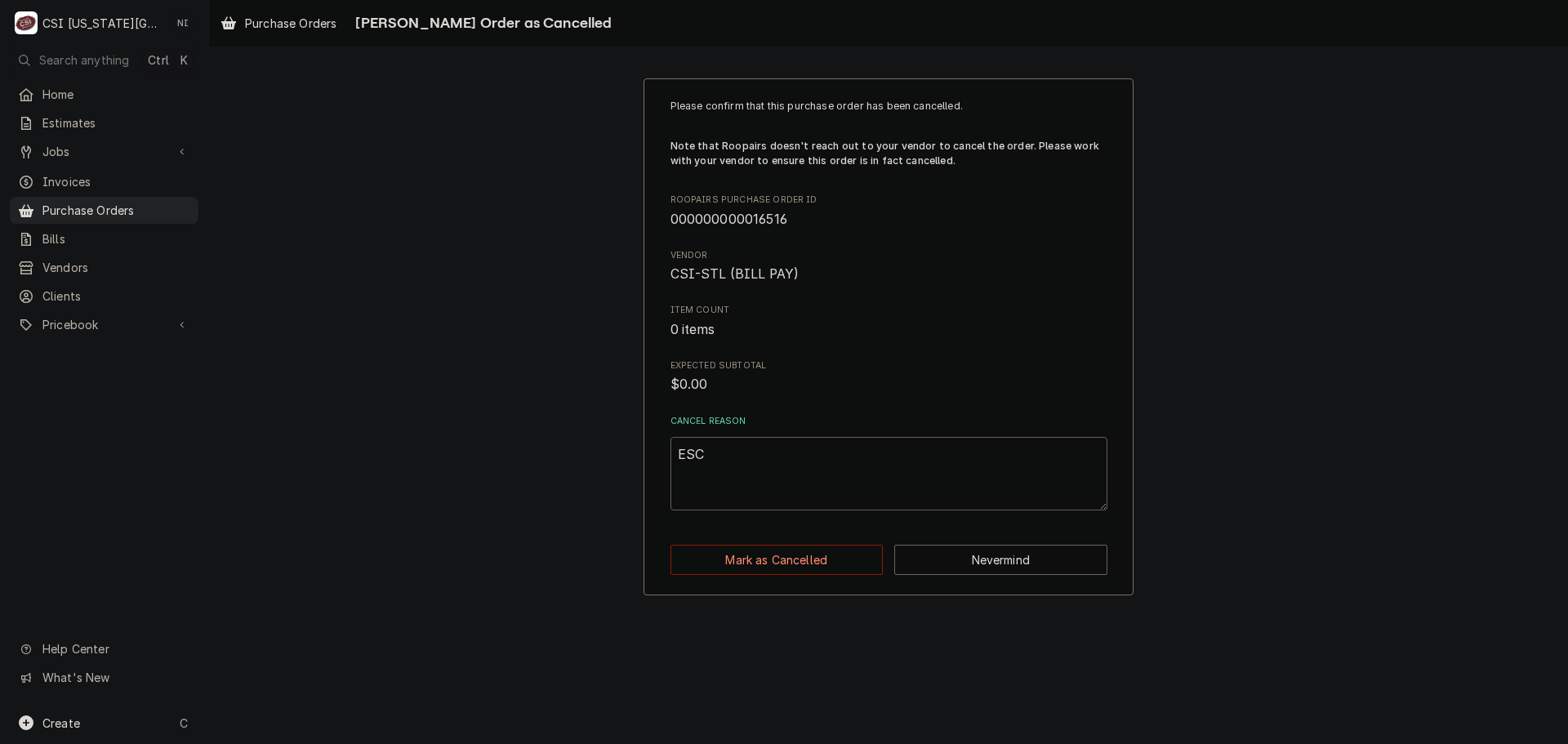
type textarea "ESC p"
type textarea "x"
type textarea "ESC po"
type textarea "x"
type textarea "ESC po"
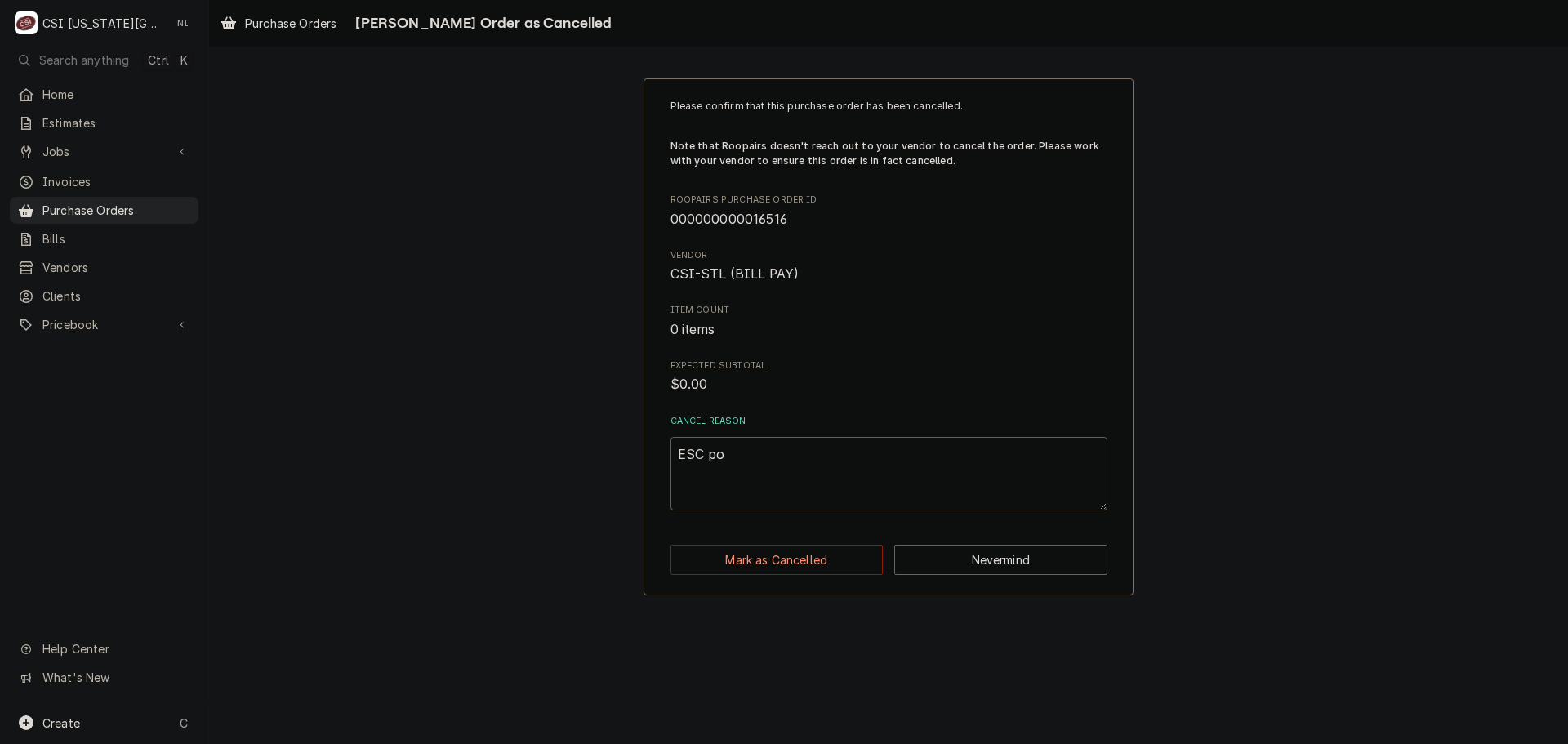
type textarea "x"
type textarea "ESC po"
type textarea "x"
type textarea "ESC p"
type textarea "x"
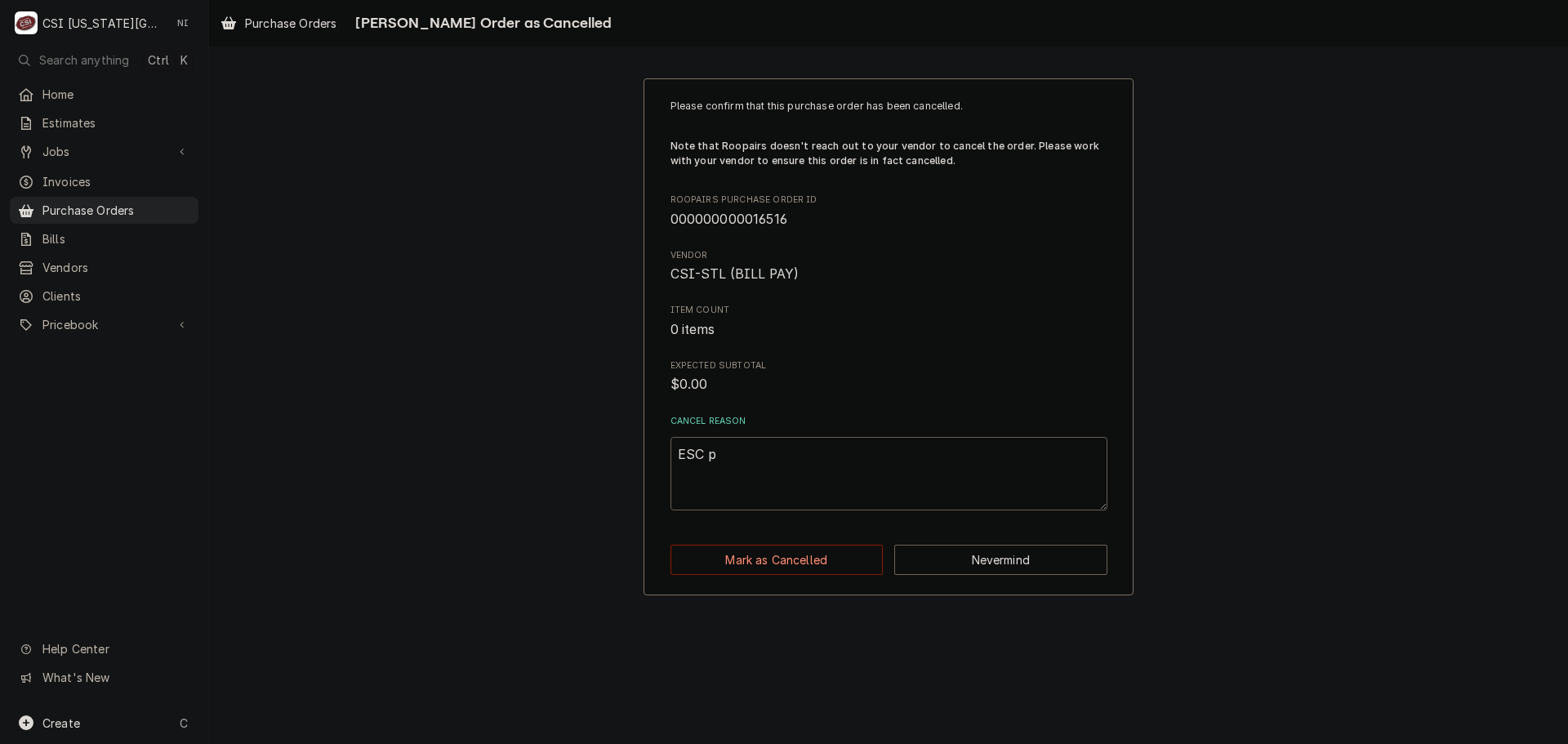
type textarea "ESC"
type textarea "x"
type textarea "ESC P"
type textarea "x"
type textarea "ESC PO"
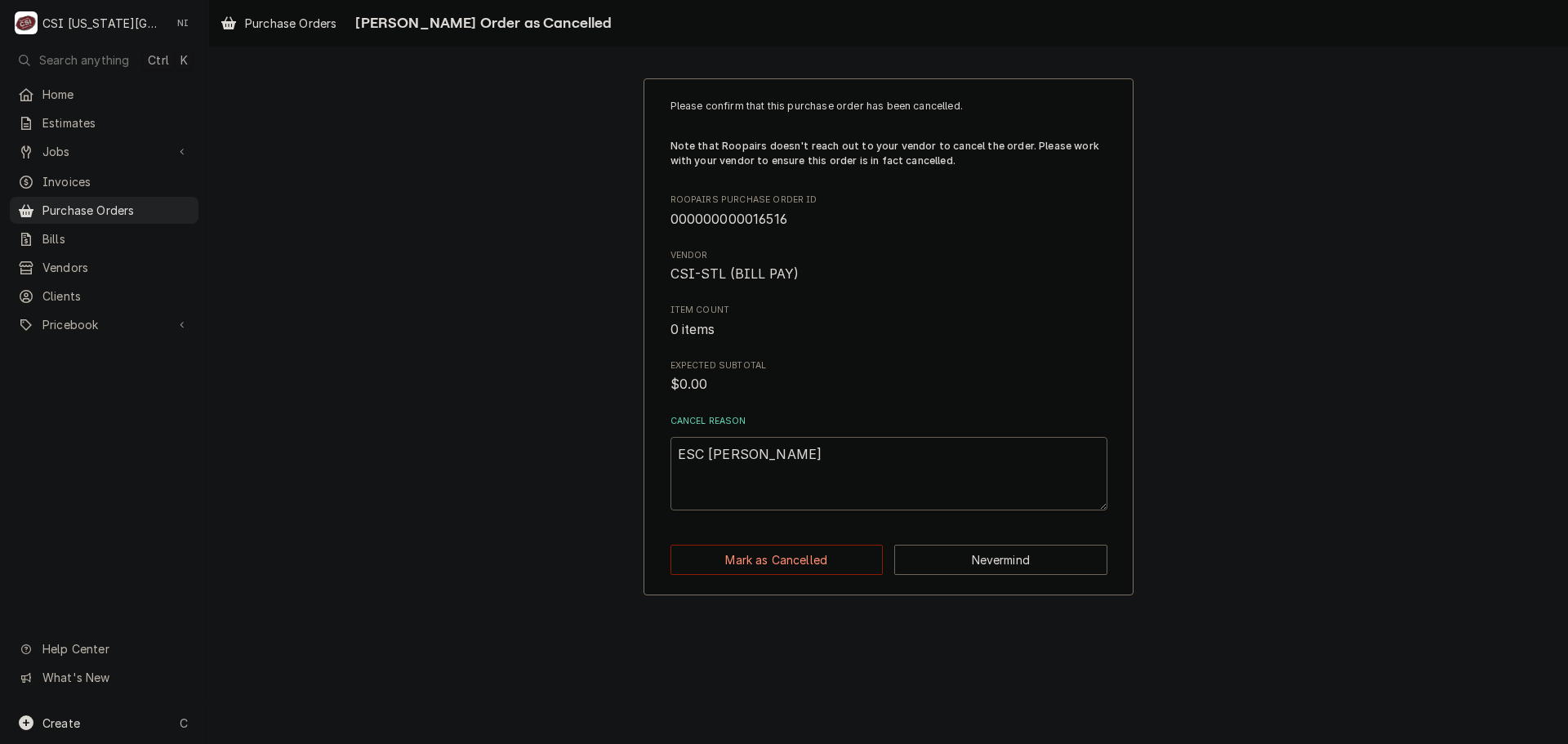
type textarea "x"
drag, startPoint x: 729, startPoint y: 453, endPoint x: 635, endPoint y: 440, distance: 94.9
click at [635, 440] on div "Please confirm that this purchase order has been cancelled. Note that Roopairs …" at bounding box center [889, 336] width 1359 height 546
drag, startPoint x: 849, startPoint y: 486, endPoint x: 835, endPoint y: 486, distance: 14.0
click at [848, 486] on textarea "ESC [PERSON_NAME]" at bounding box center [889, 474] width 437 height 73
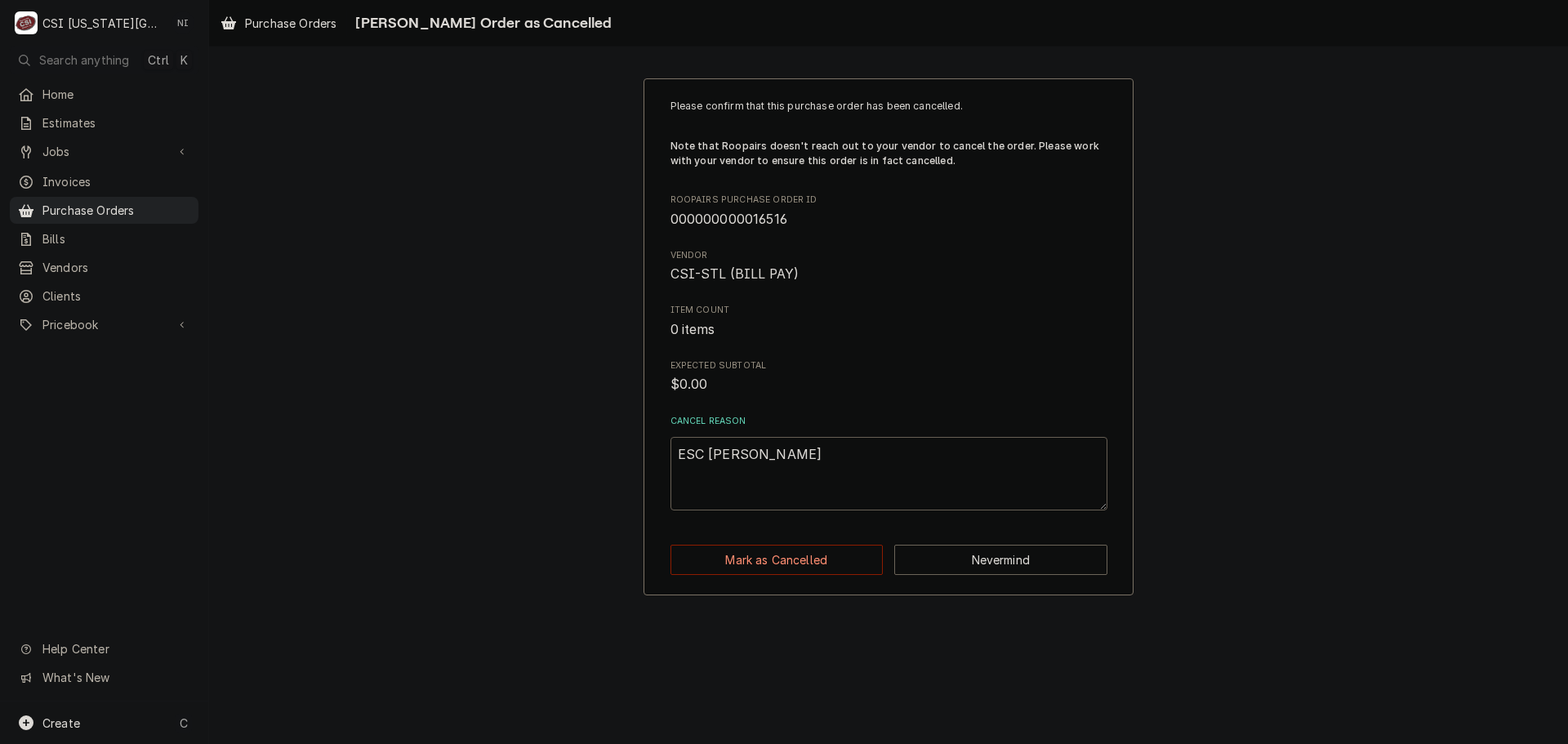
click at [810, 470] on textarea "ESC [PERSON_NAME]" at bounding box center [889, 474] width 437 height 73
click at [810, 470] on textarea "ESC PO" at bounding box center [889, 474] width 437 height 73
click at [813, 492] on textarea "ESC PO" at bounding box center [889, 474] width 437 height 73
type textarea "ESC PO"
click at [796, 552] on button "Mark as Cancelled" at bounding box center [778, 559] width 213 height 30
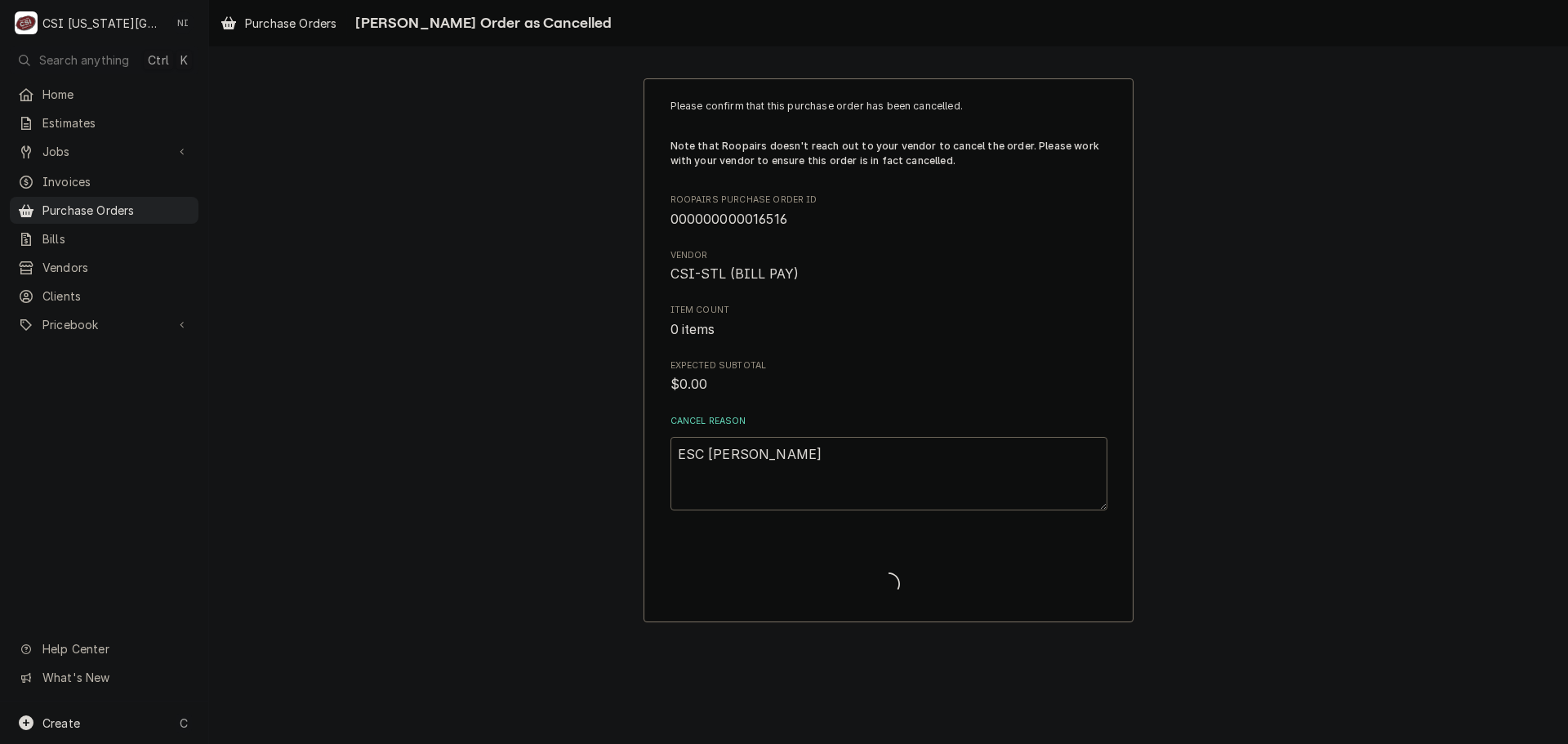
type textarea "x"
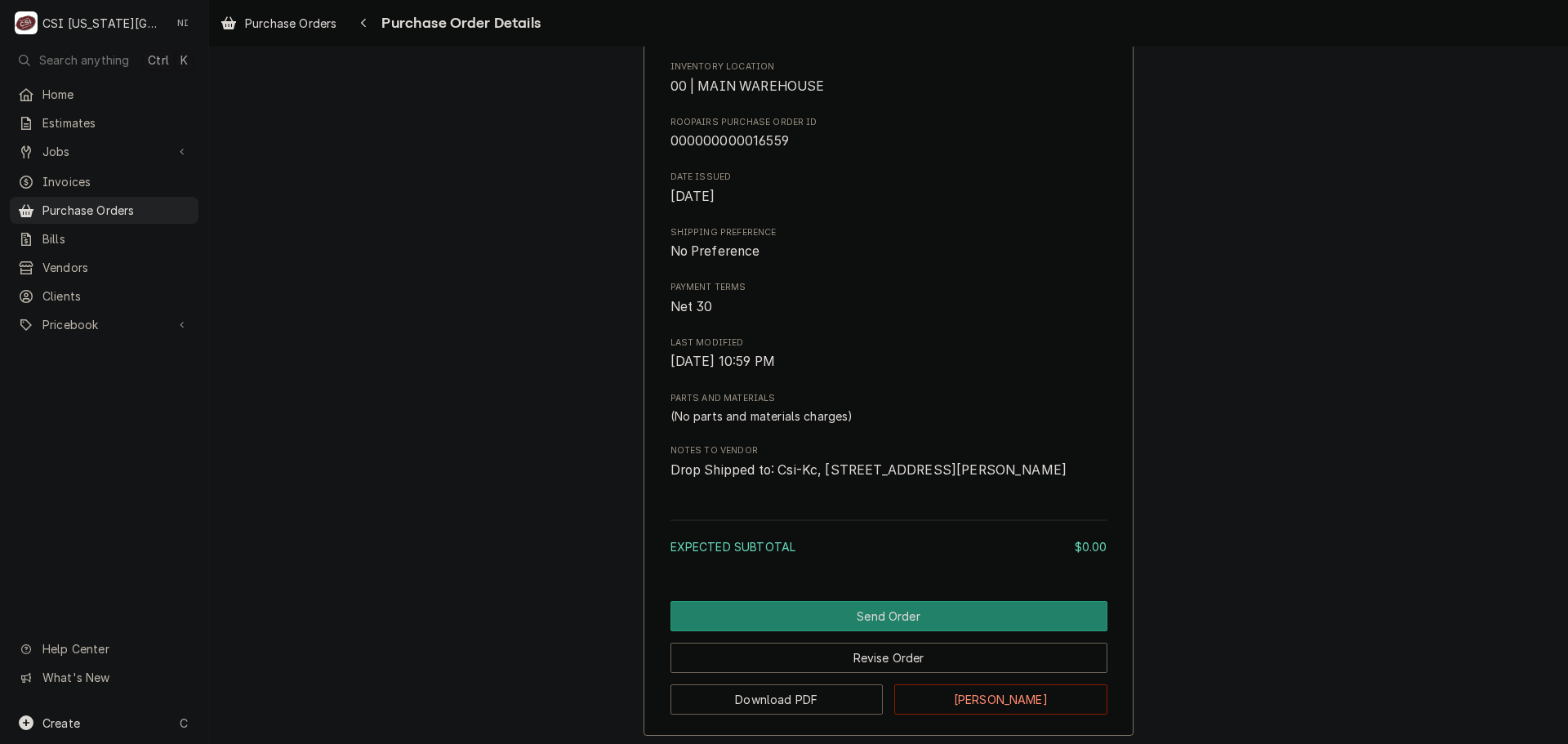
scroll to position [553, 0]
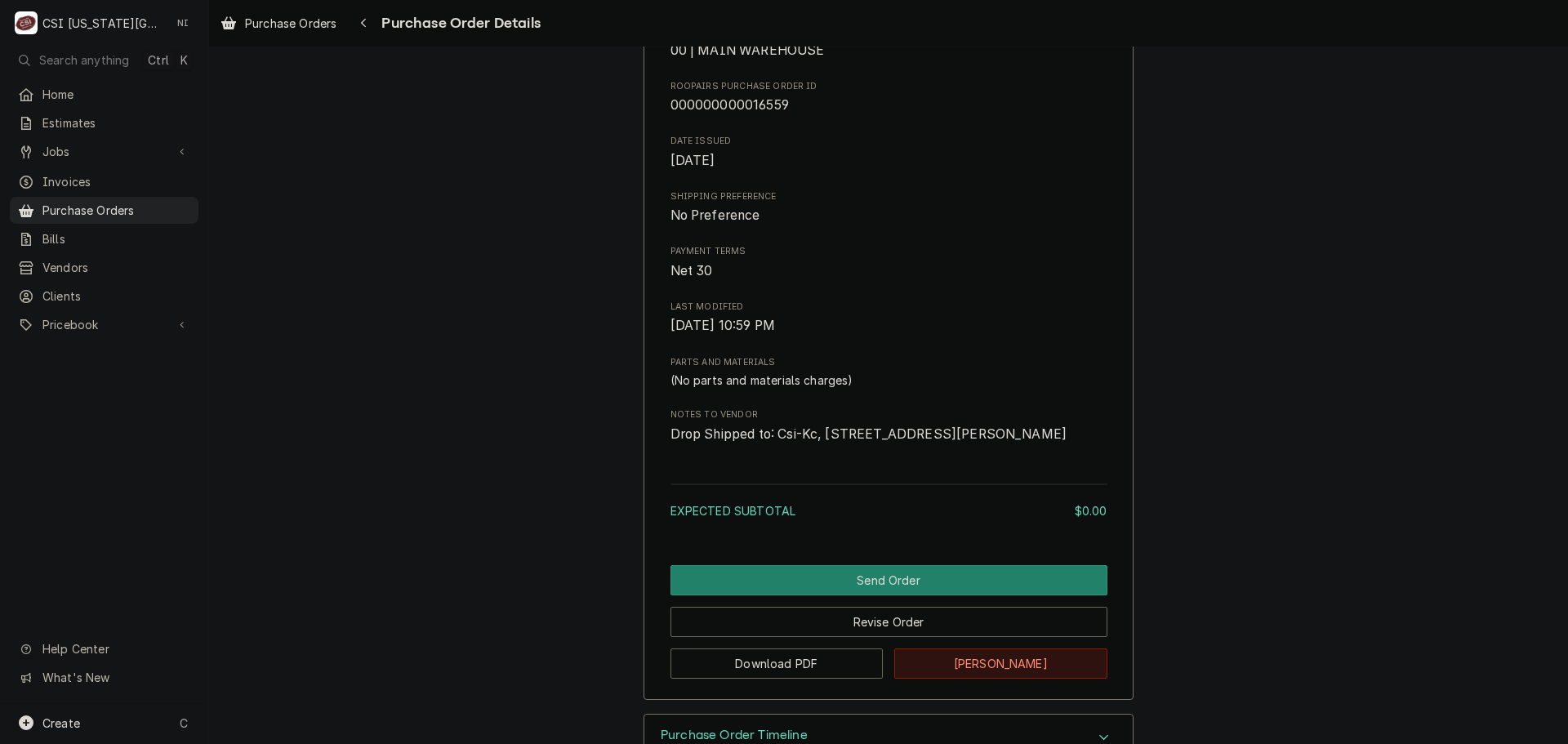
click at [1000, 679] on button "[PERSON_NAME]" at bounding box center [1001, 663] width 213 height 30
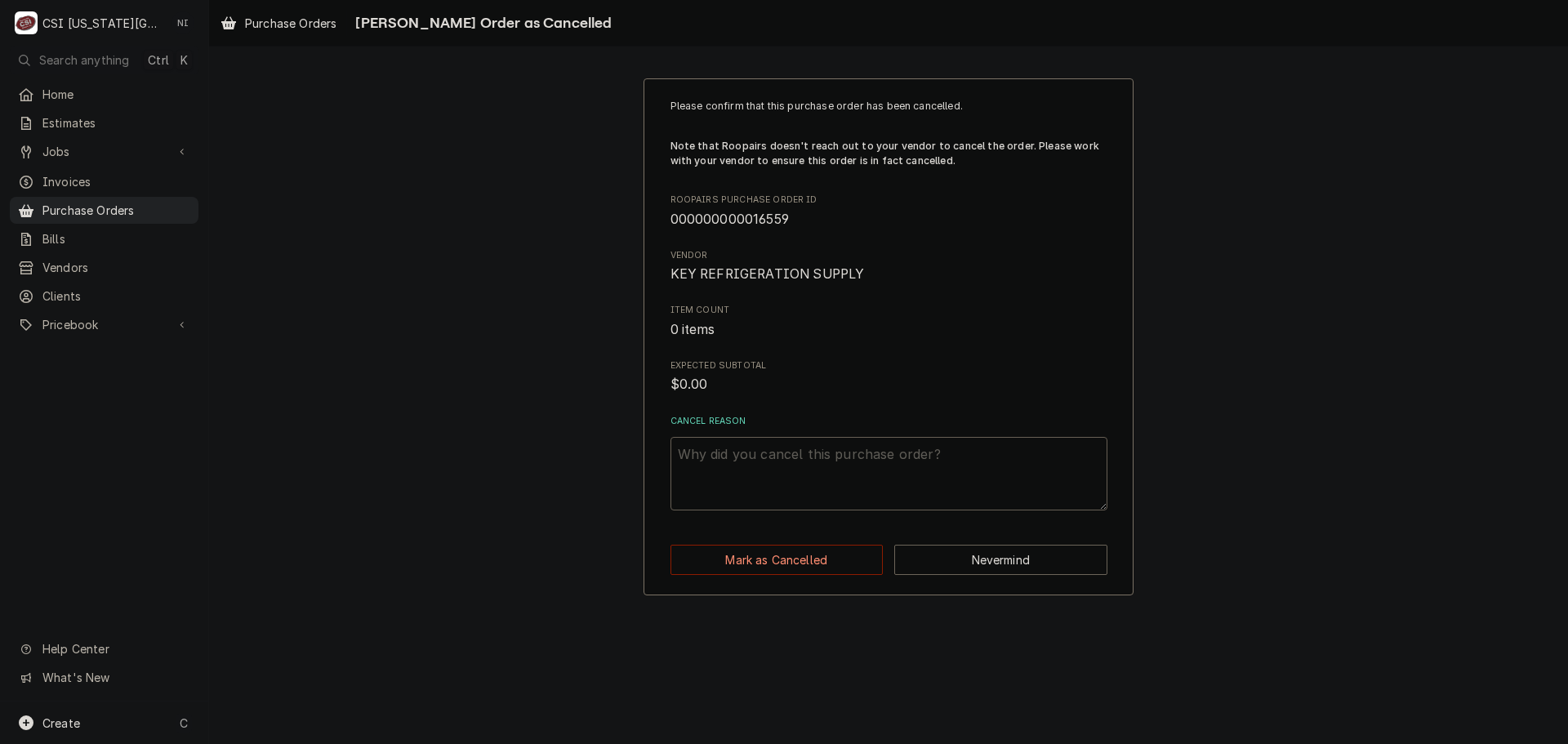
paste textarea "ESC PO"
type textarea "x"
drag, startPoint x: 840, startPoint y: 450, endPoint x: 763, endPoint y: 398, distance: 92.9
type textarea "ESC PO"
drag, startPoint x: 803, startPoint y: 568, endPoint x: 668, endPoint y: 145, distance: 444.0
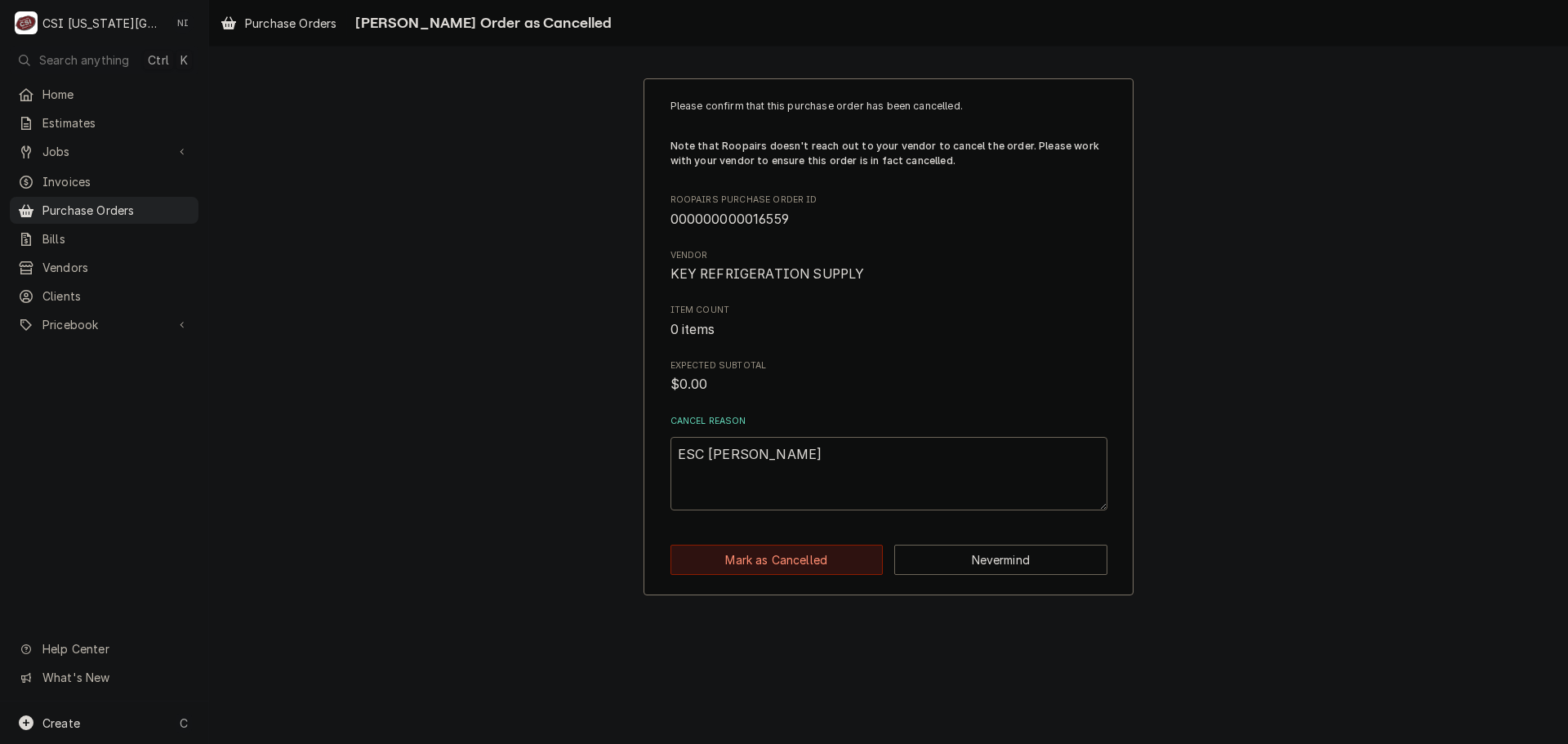
click at [803, 566] on button "Mark as Cancelled" at bounding box center [778, 559] width 213 height 30
type textarea "x"
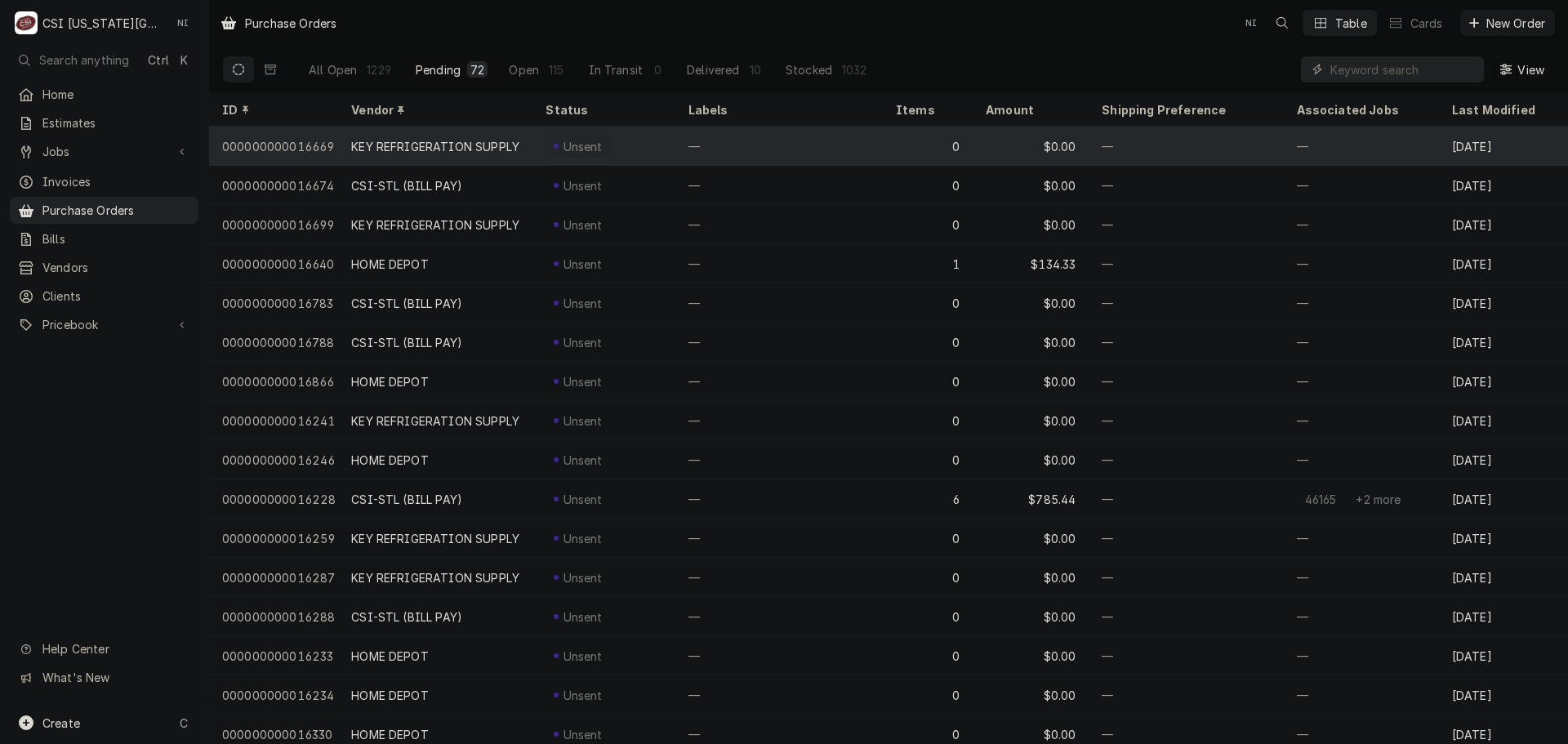
click at [494, 138] on div "KEY REFRIGERATION SUPPLY" at bounding box center [435, 147] width 168 height 17
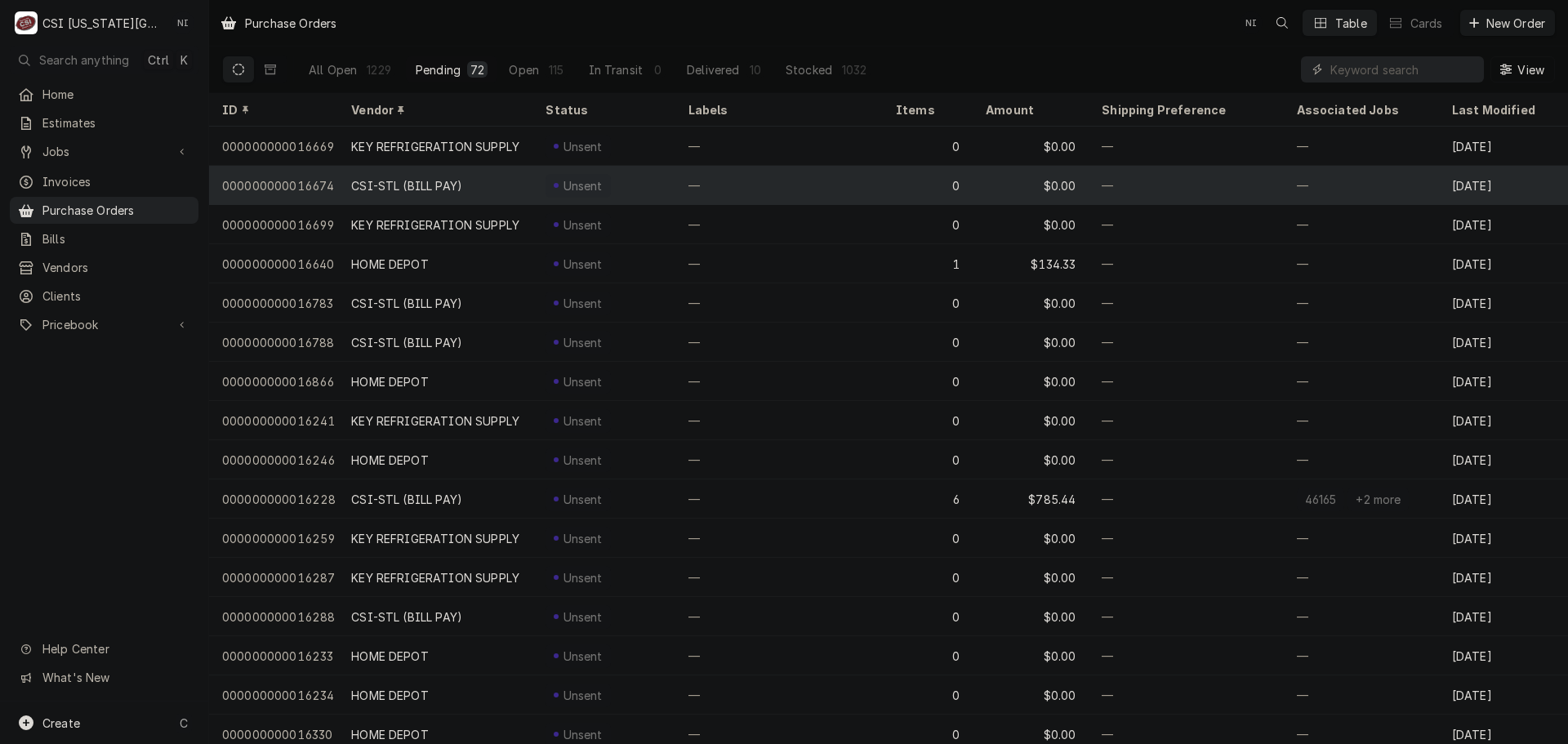
click at [472, 177] on div "CSI-STL (BILL PAY)" at bounding box center [436, 185] width 194 height 39
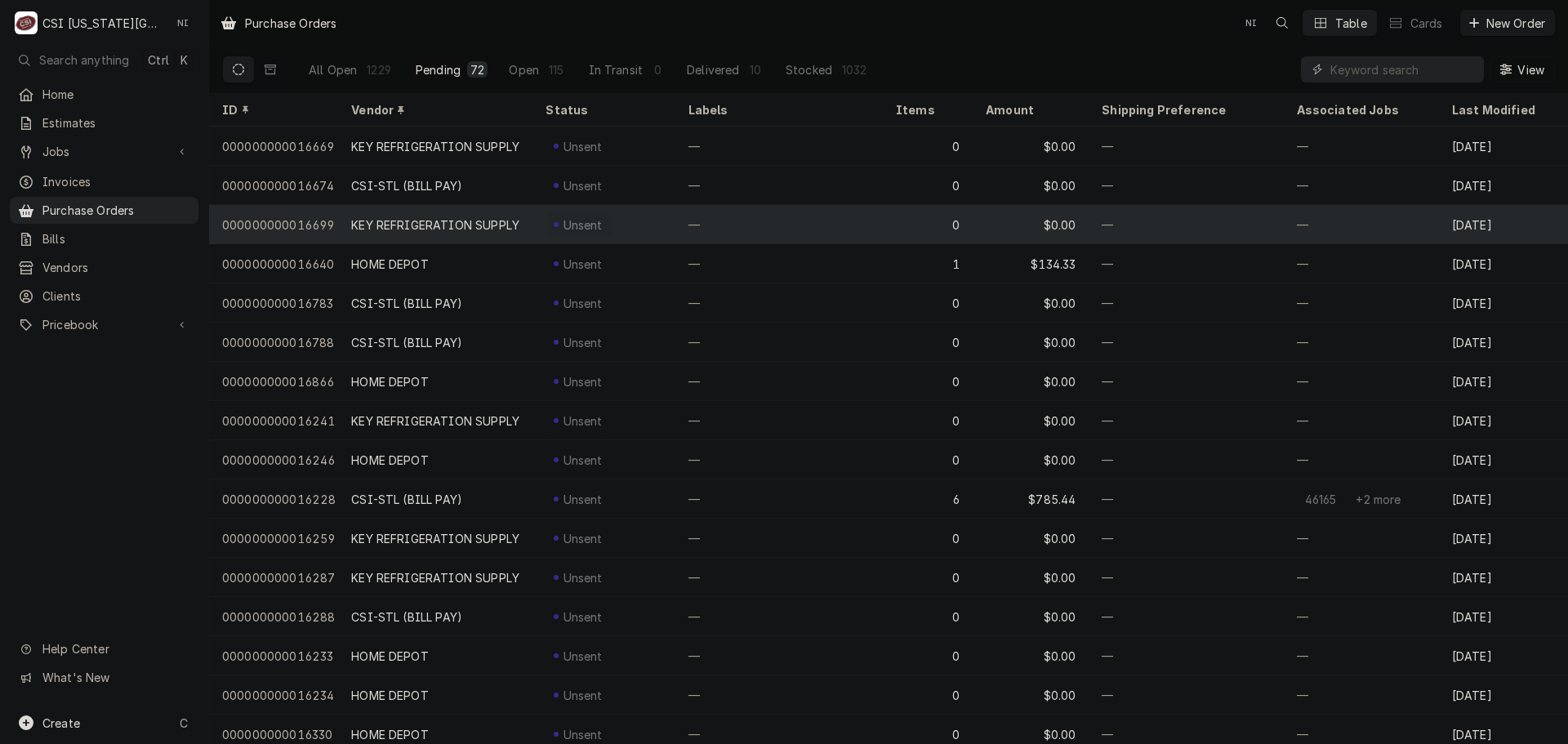
click at [462, 216] on div "KEY REFRIGERATION SUPPLY" at bounding box center [435, 225] width 168 height 17
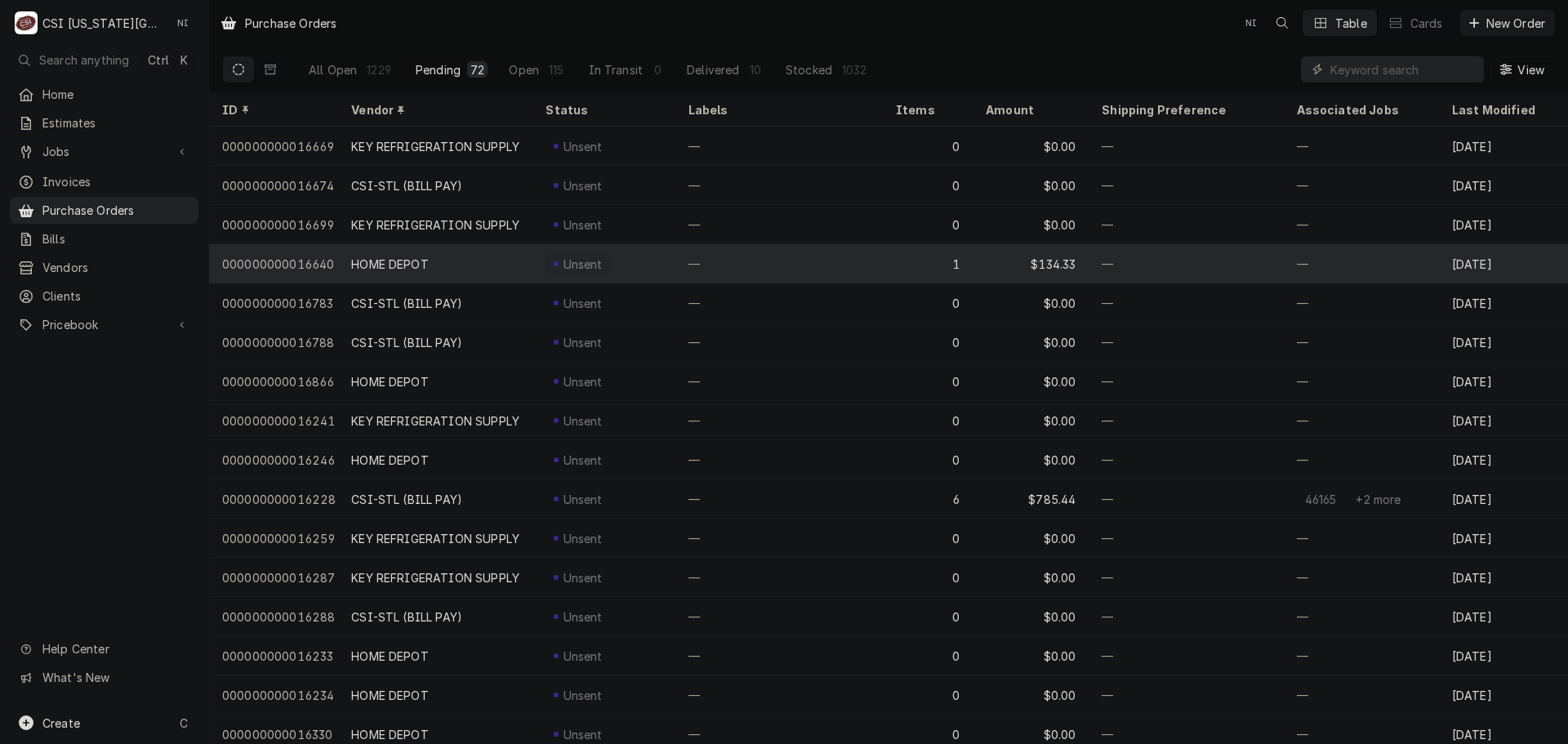
click at [413, 260] on div "HOME DEPOT" at bounding box center [389, 264] width 78 height 17
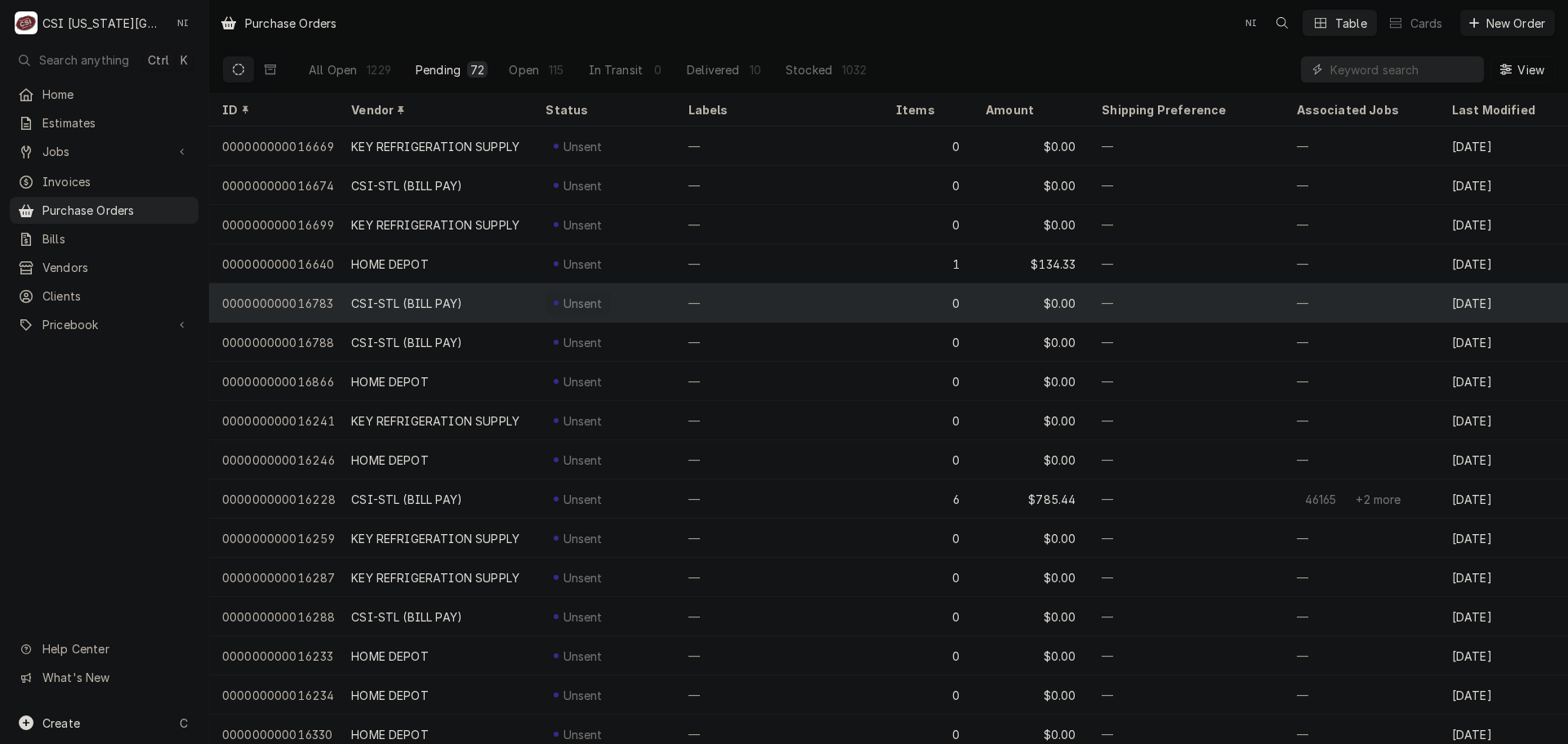
click at [405, 295] on div "CSI-STL (BILL PAY)" at bounding box center [407, 304] width 112 height 17
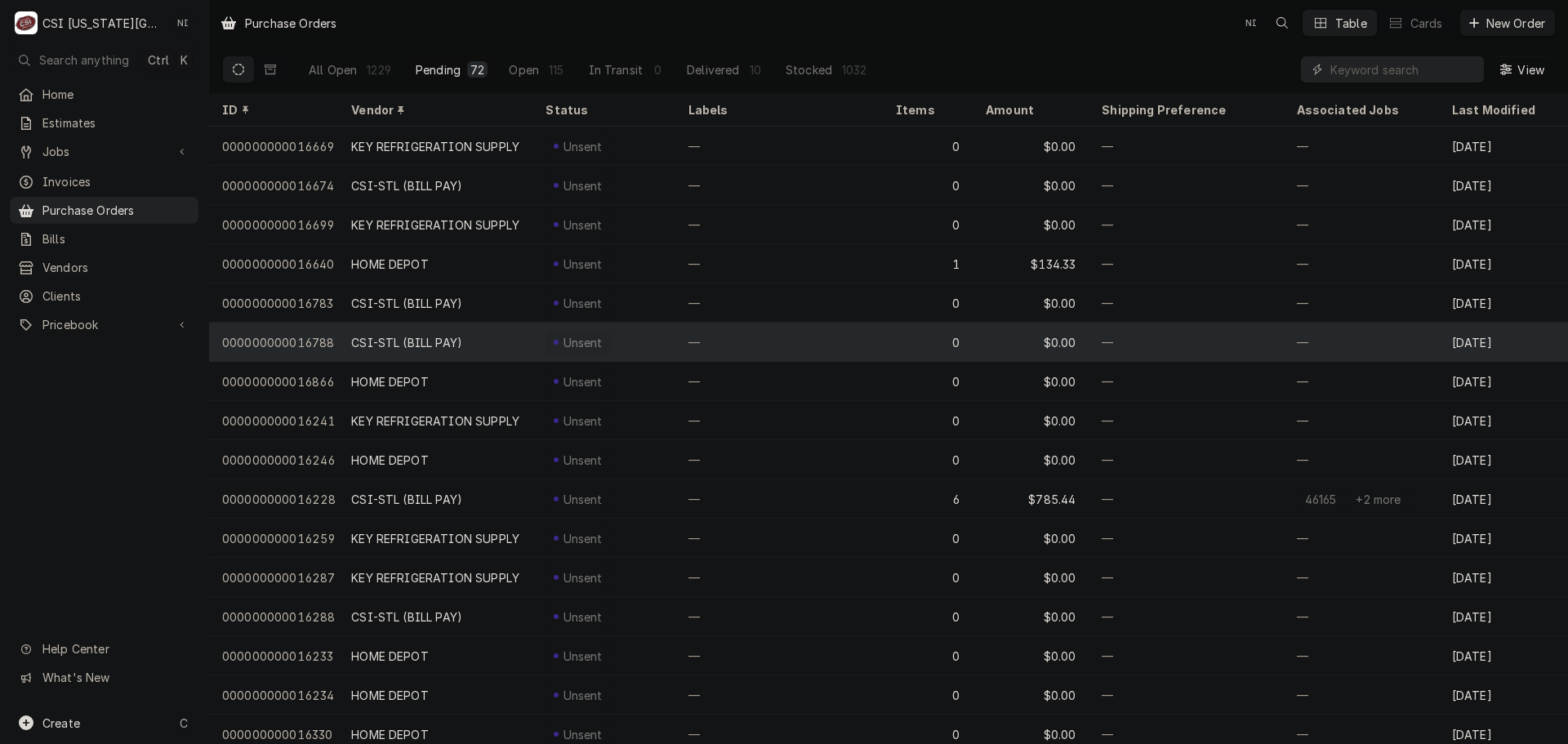
drag, startPoint x: 400, startPoint y: 332, endPoint x: 400, endPoint y: 344, distance: 12.0
click at [400, 335] on div "CSI-STL (BILL PAY)" at bounding box center [407, 343] width 112 height 17
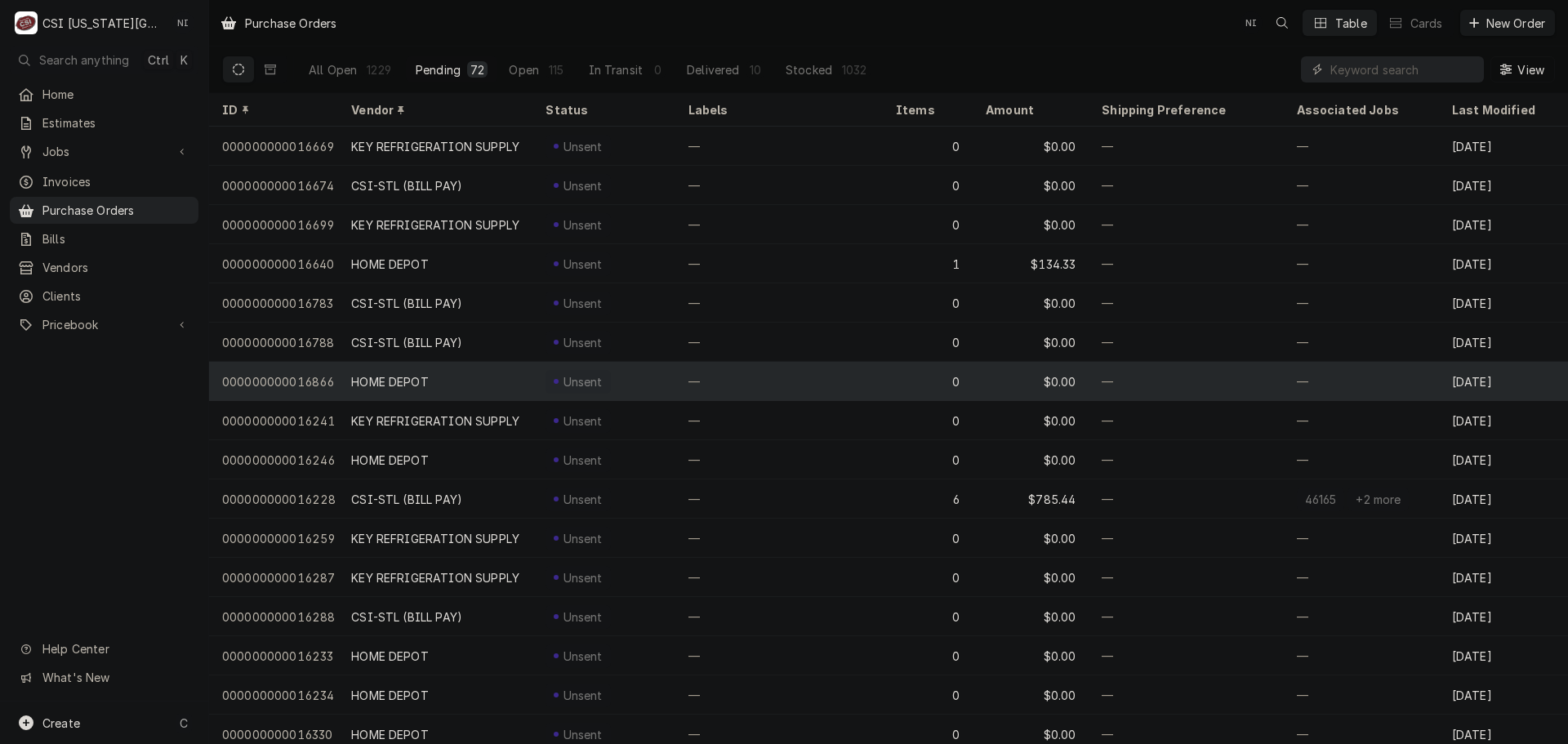
drag, startPoint x: 395, startPoint y: 378, endPoint x: 393, endPoint y: 394, distance: 16.1
click at [395, 382] on div "HOME DEPOT" at bounding box center [389, 382] width 78 height 17
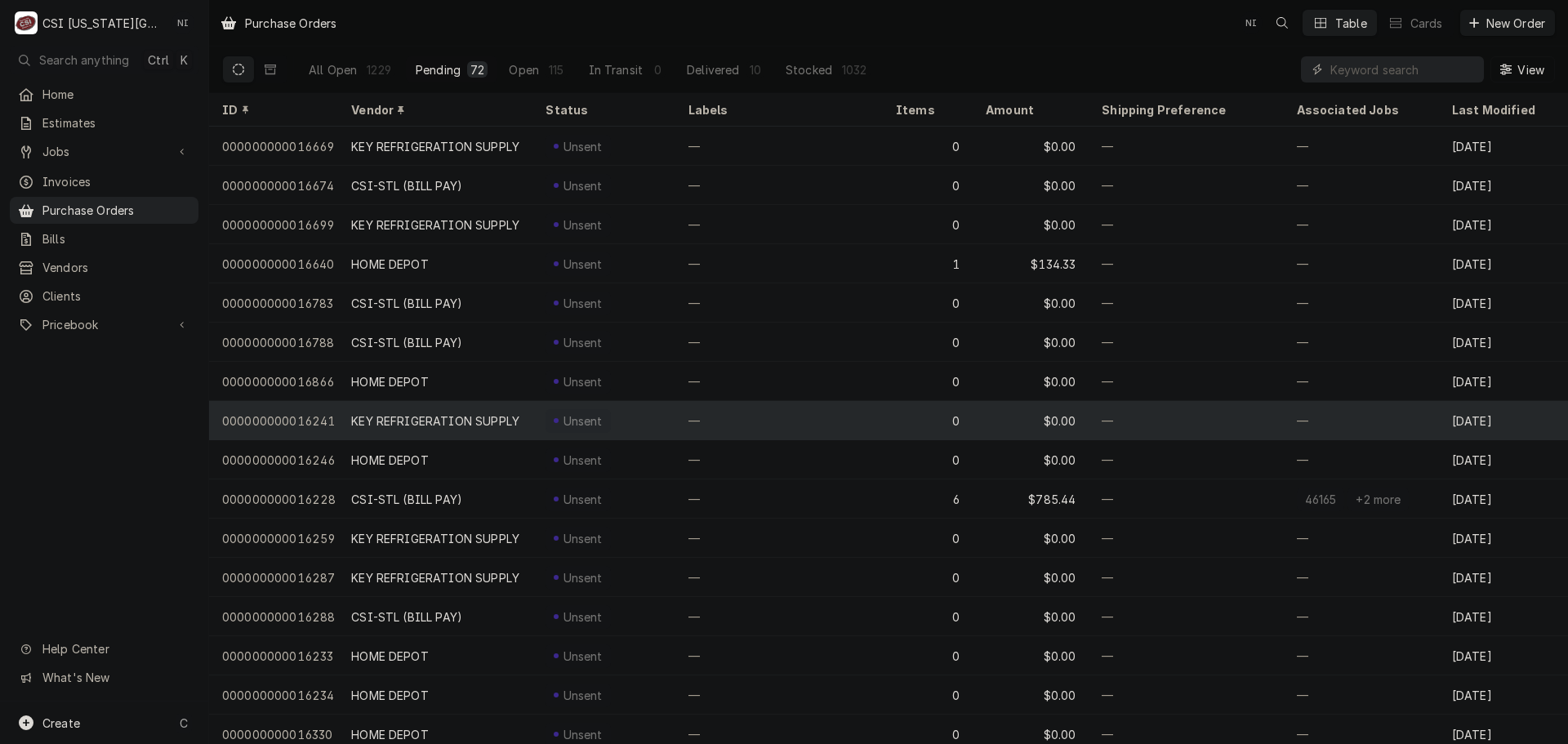
click at [393, 421] on div "KEY REFRIGERATION SUPPLY" at bounding box center [435, 421] width 168 height 17
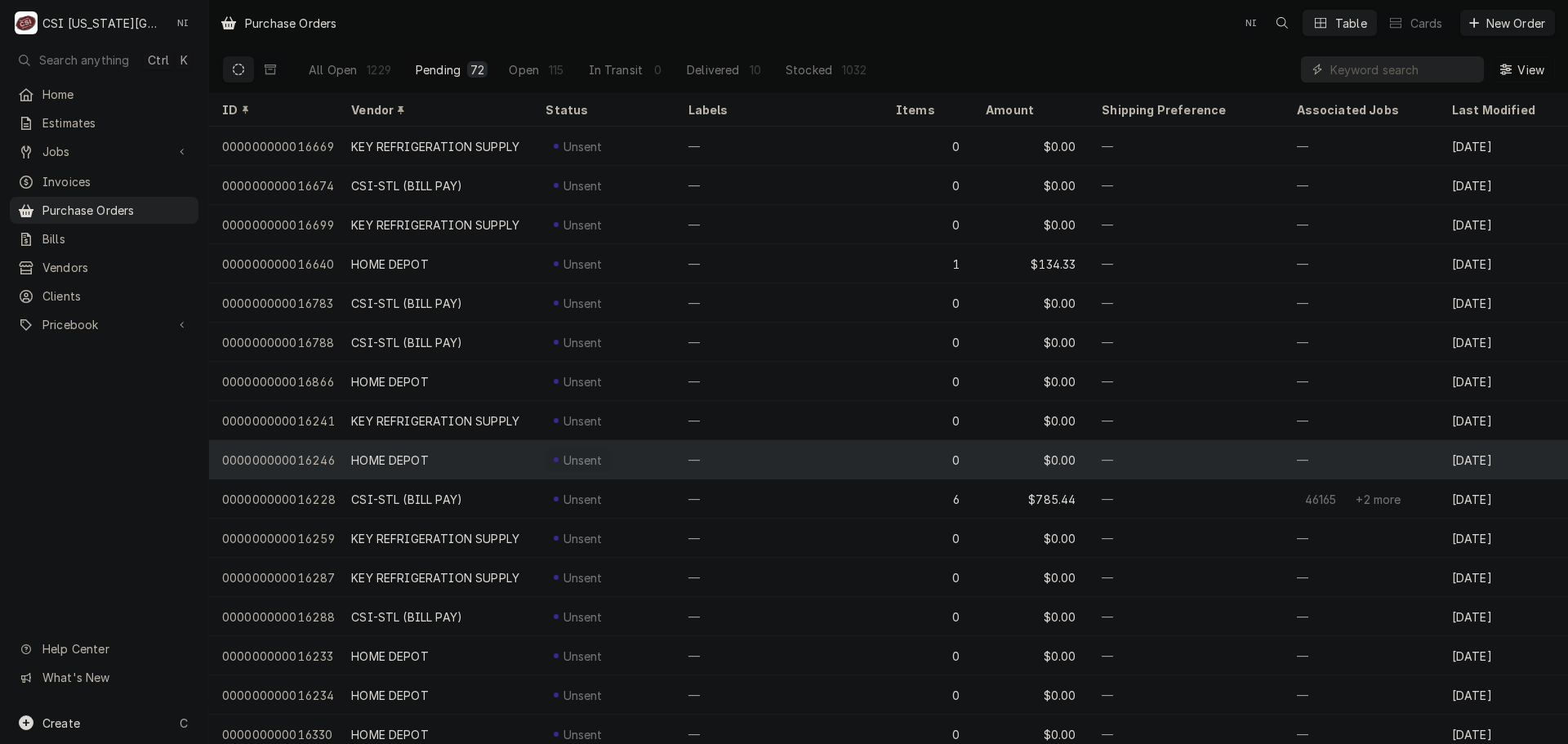
click at [386, 454] on div "HOME DEPOT" at bounding box center [389, 460] width 78 height 17
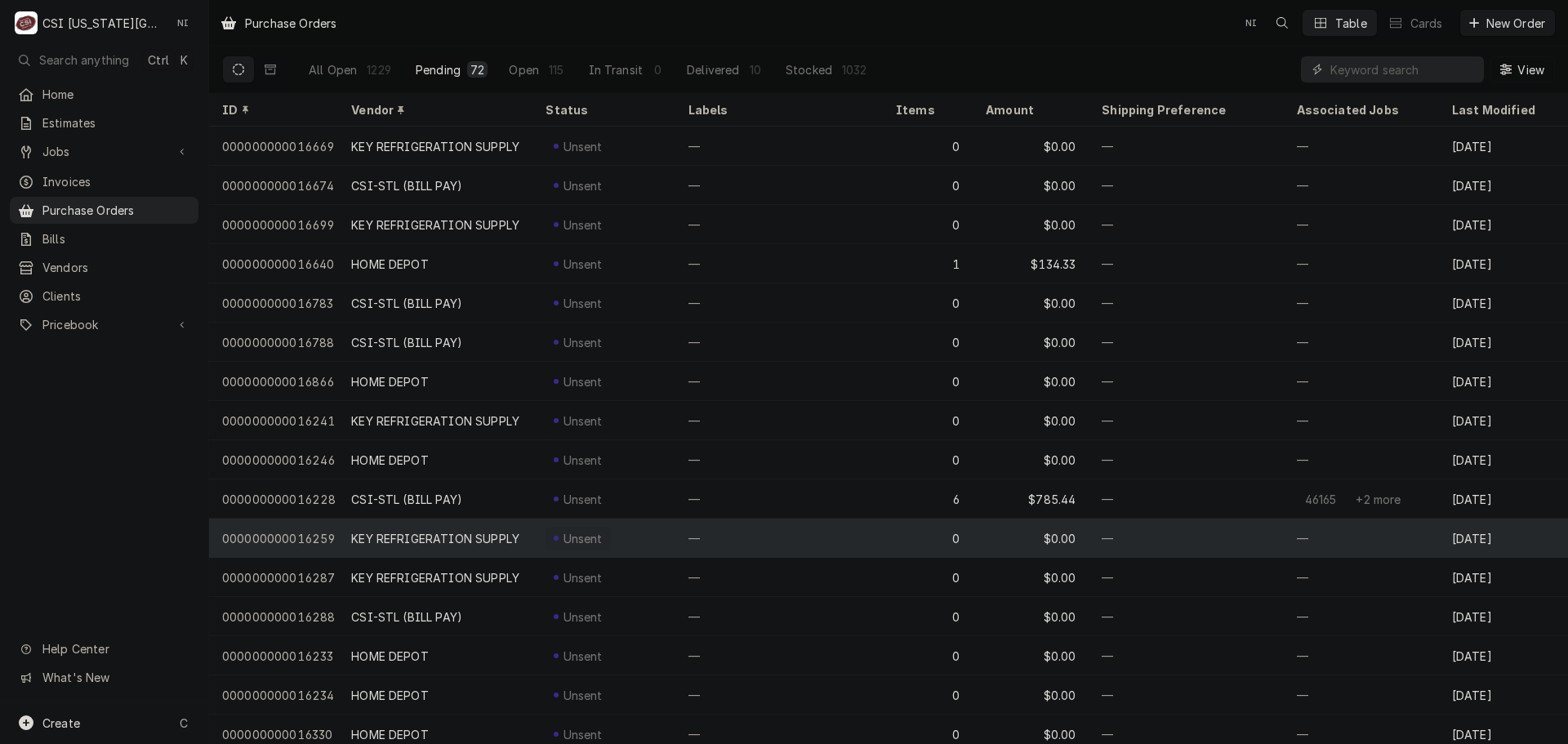
drag, startPoint x: 388, startPoint y: 489, endPoint x: 378, endPoint y: 518, distance: 30.7
click at [388, 494] on div "CSI-STL (BILL PAY)" at bounding box center [407, 500] width 112 height 17
click at [386, 530] on div "KEY REFRIGERATION SUPPLY" at bounding box center [435, 538] width 168 height 17
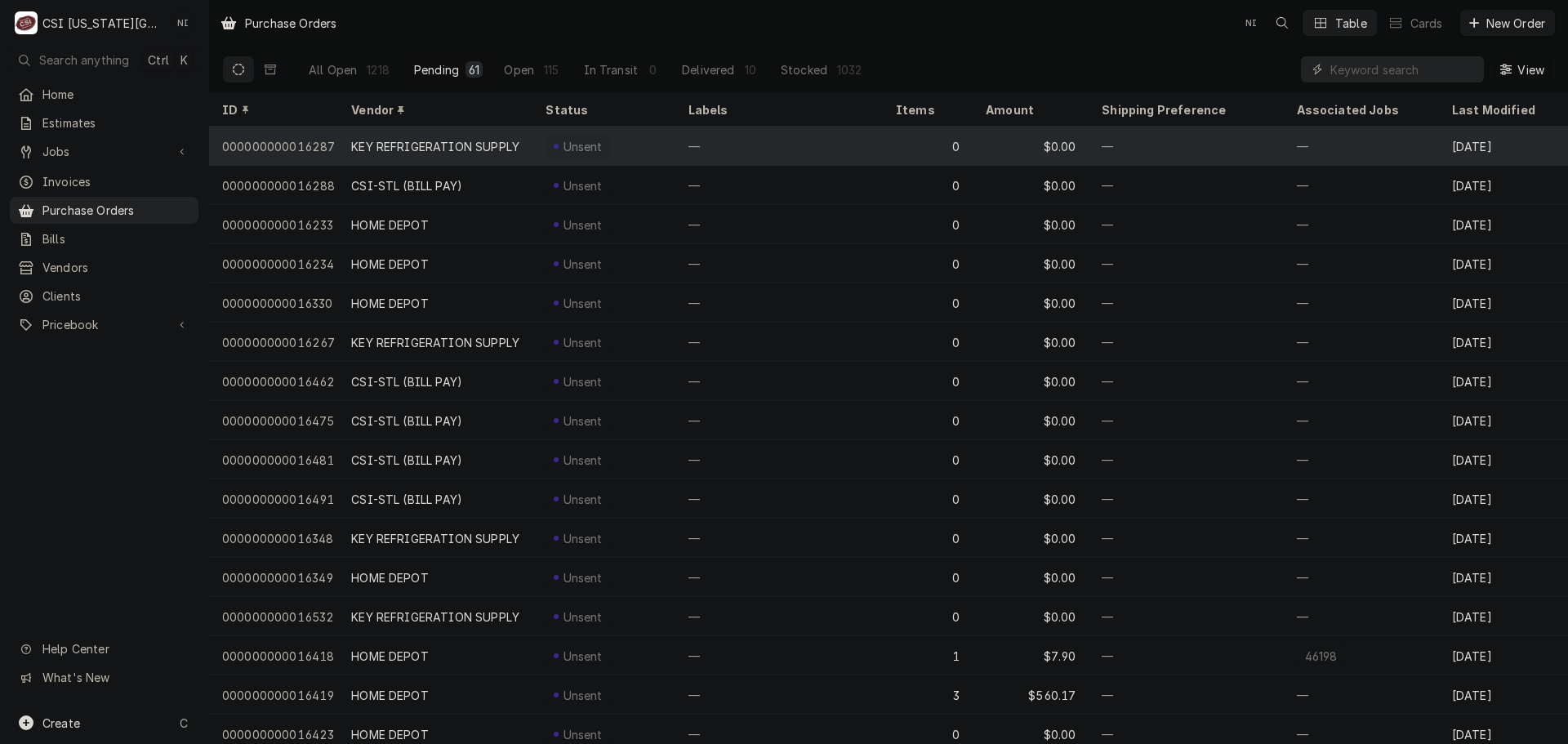
click at [349, 139] on div "KEY REFRIGERATION SUPPLY" at bounding box center [436, 146] width 194 height 39
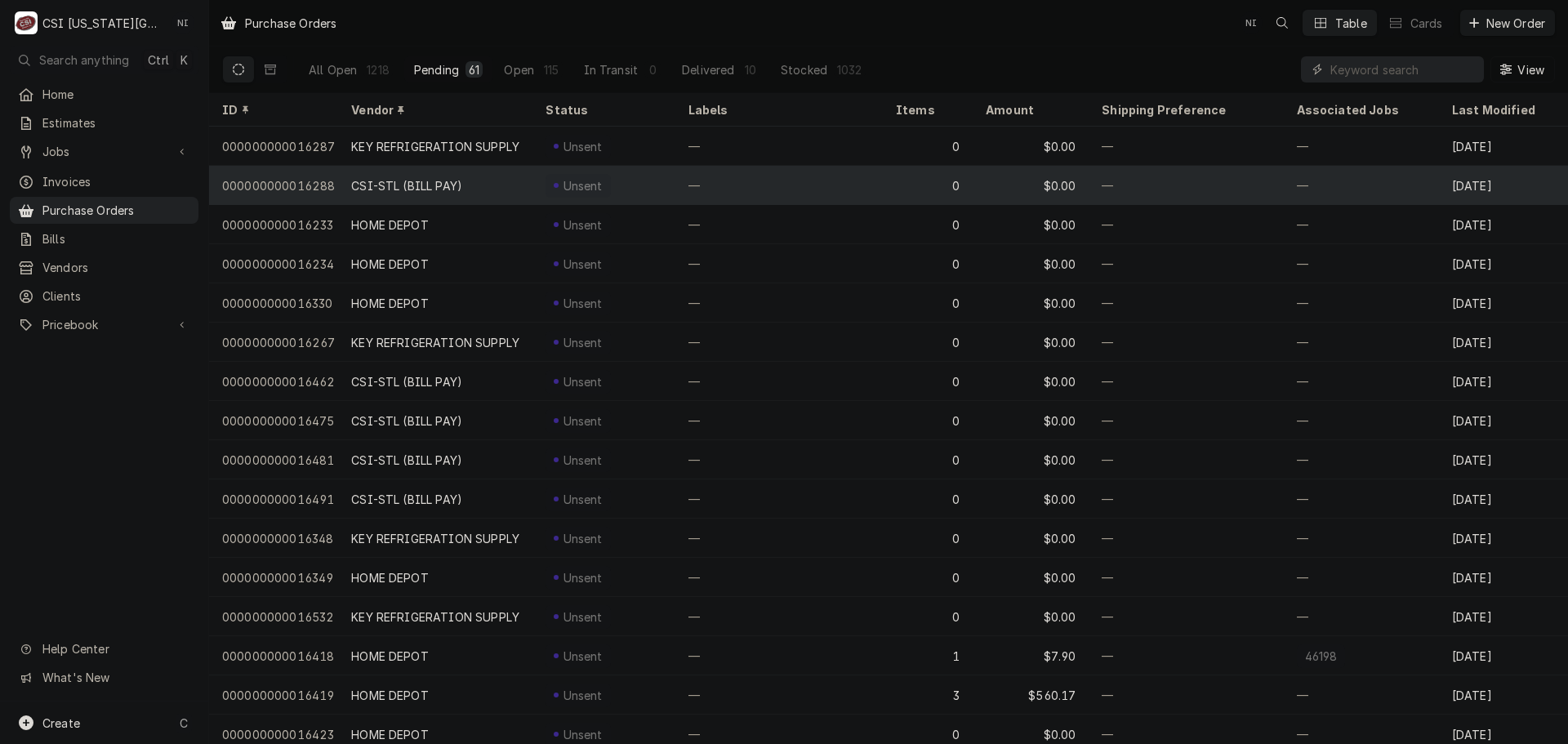
click at [350, 177] on div "CSI-STL (BILL PAY)" at bounding box center [436, 185] width 194 height 39
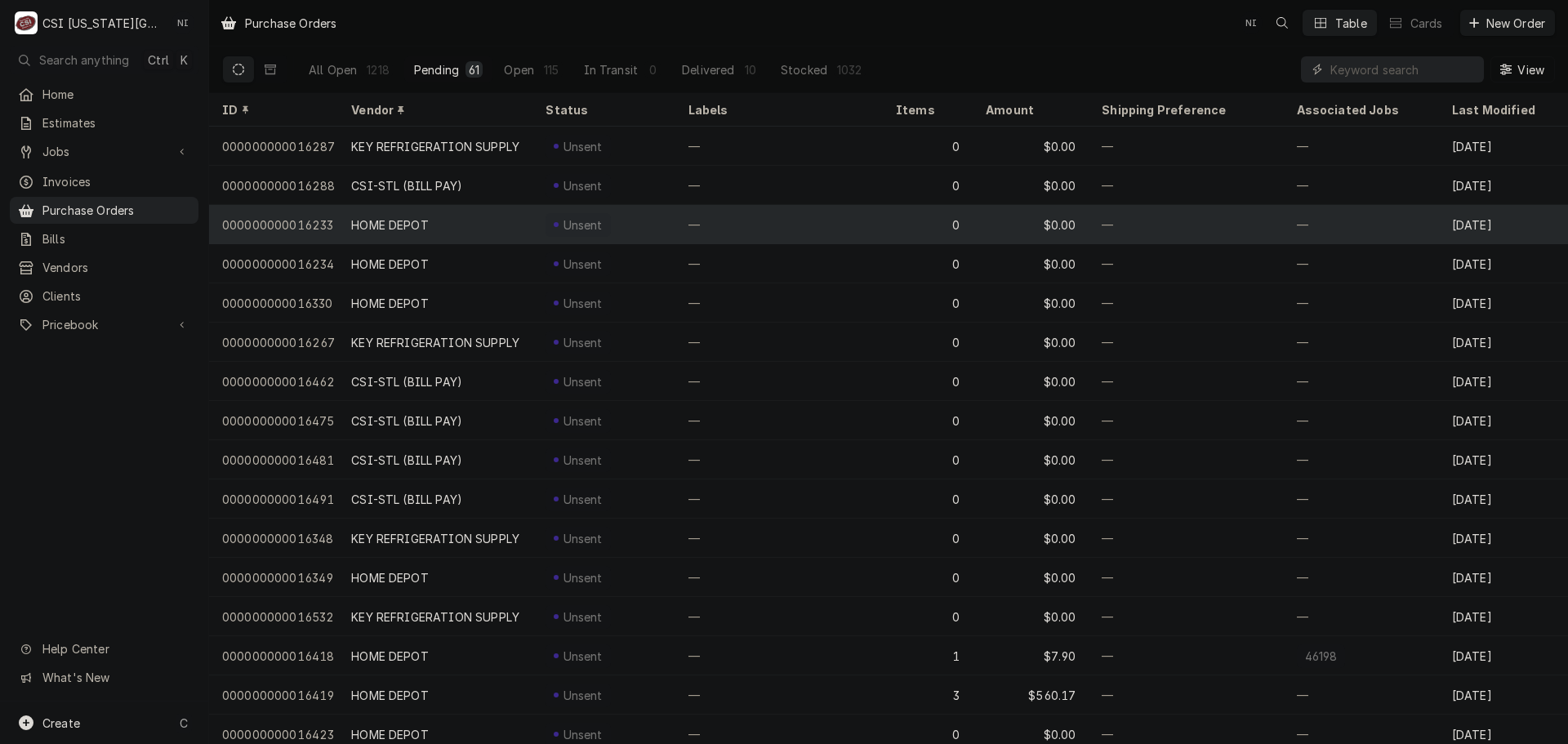
click at [350, 220] on div "HOME DEPOT" at bounding box center [436, 224] width 194 height 39
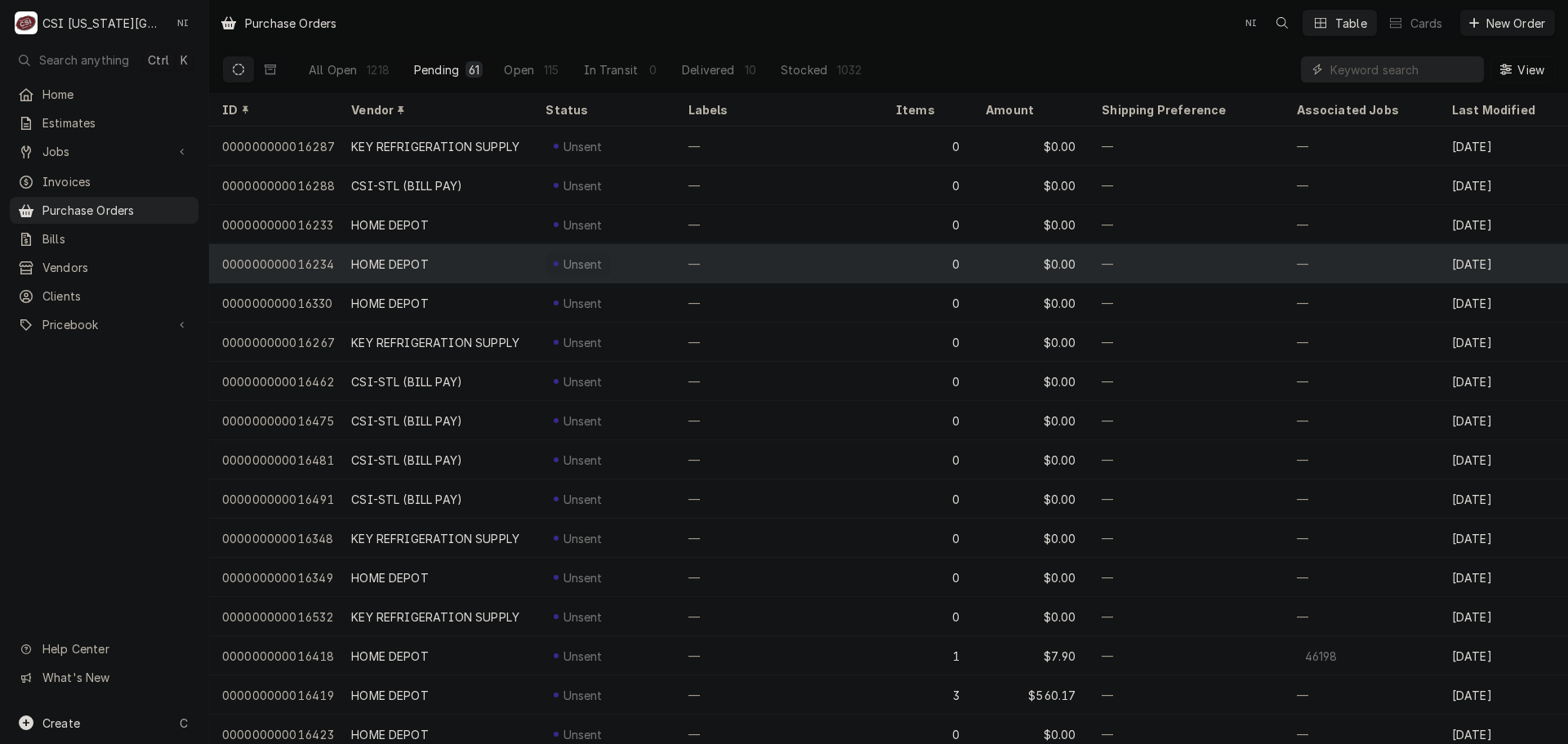
drag, startPoint x: 349, startPoint y: 259, endPoint x: 347, endPoint y: 275, distance: 16.1
click at [349, 259] on div "HOME DEPOT" at bounding box center [436, 263] width 194 height 39
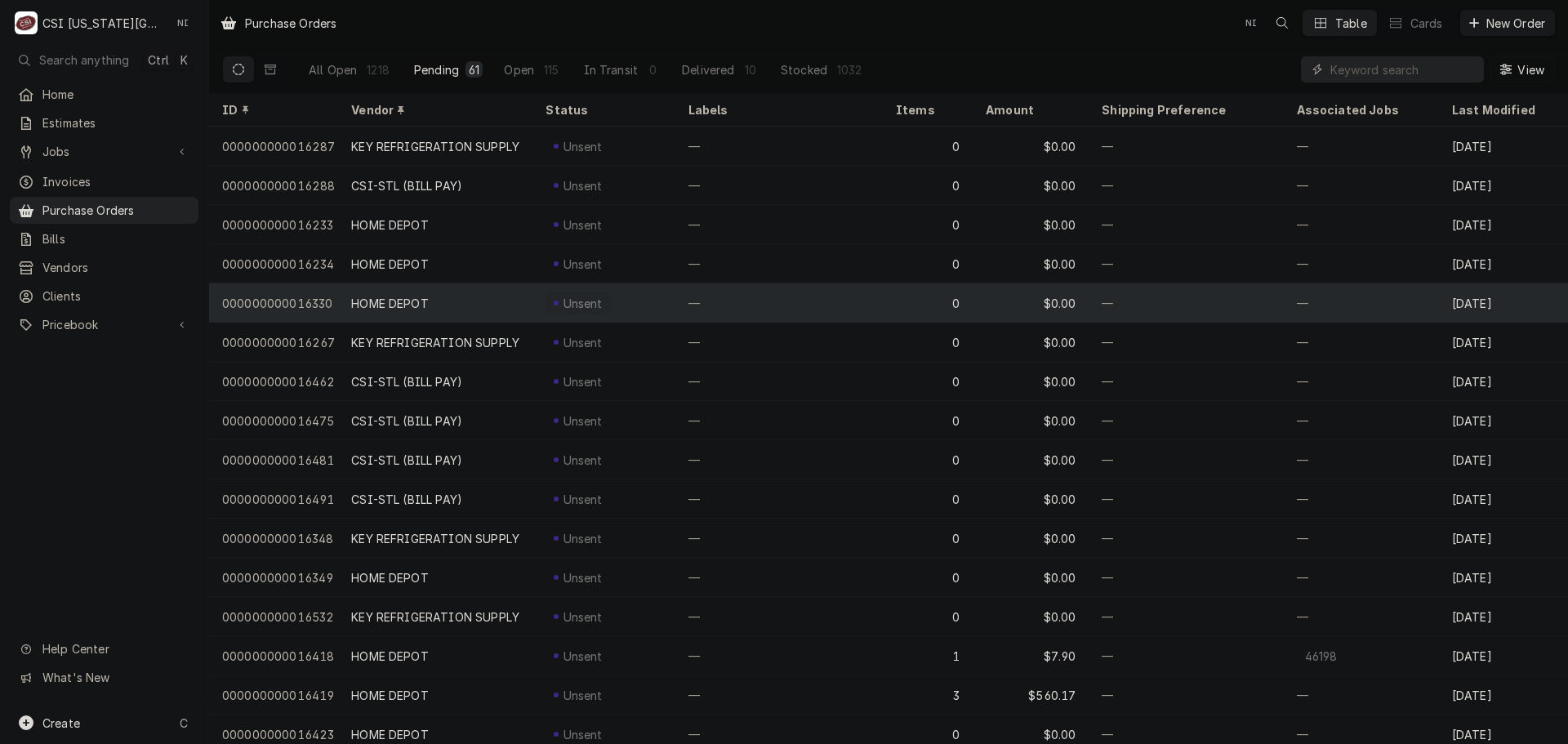
click at [345, 295] on div "HOME DEPOT" at bounding box center [436, 303] width 194 height 39
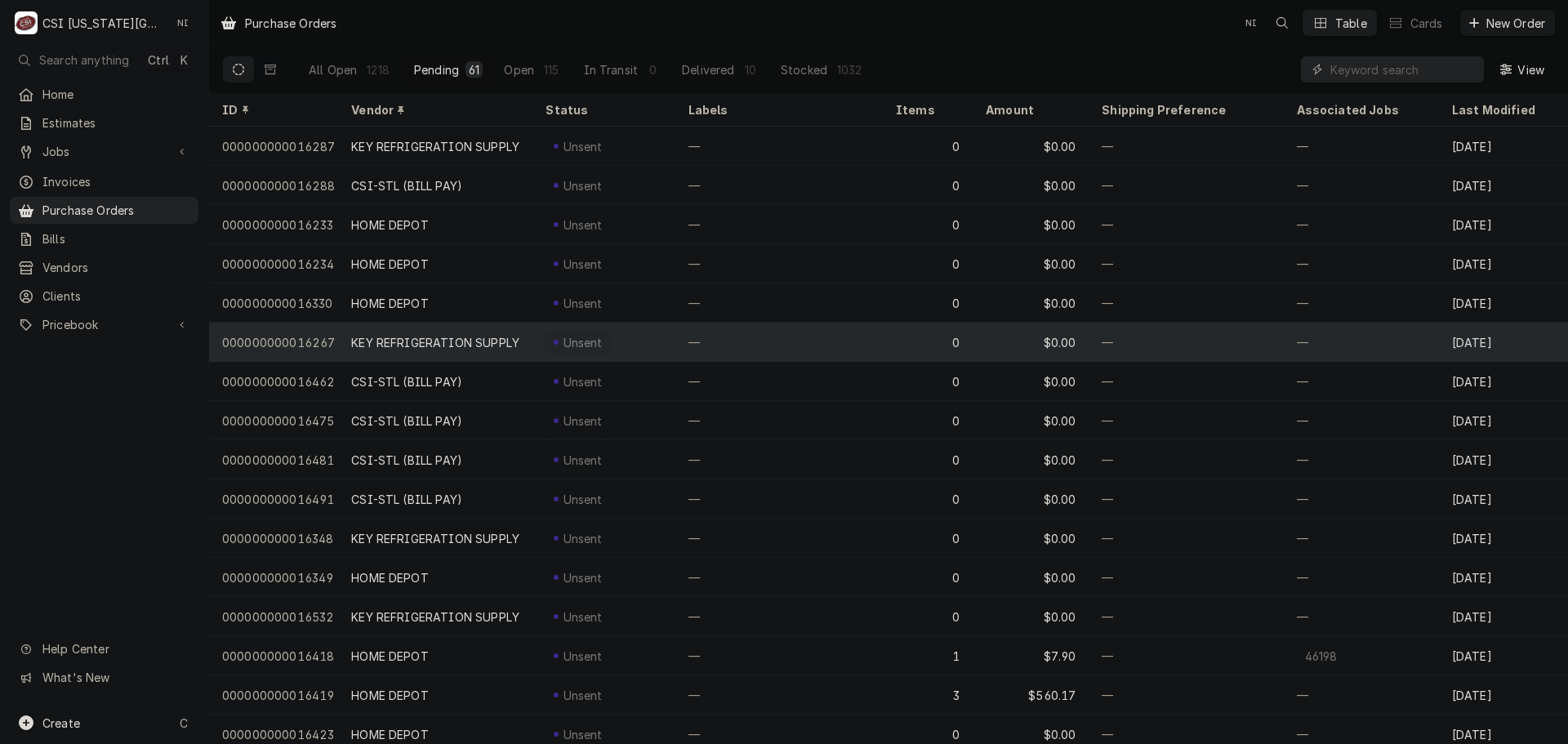
drag, startPoint x: 323, startPoint y: 335, endPoint x: 318, endPoint y: 341, distance: 7.8
click at [322, 336] on div "000000000016267" at bounding box center [274, 342] width 129 height 39
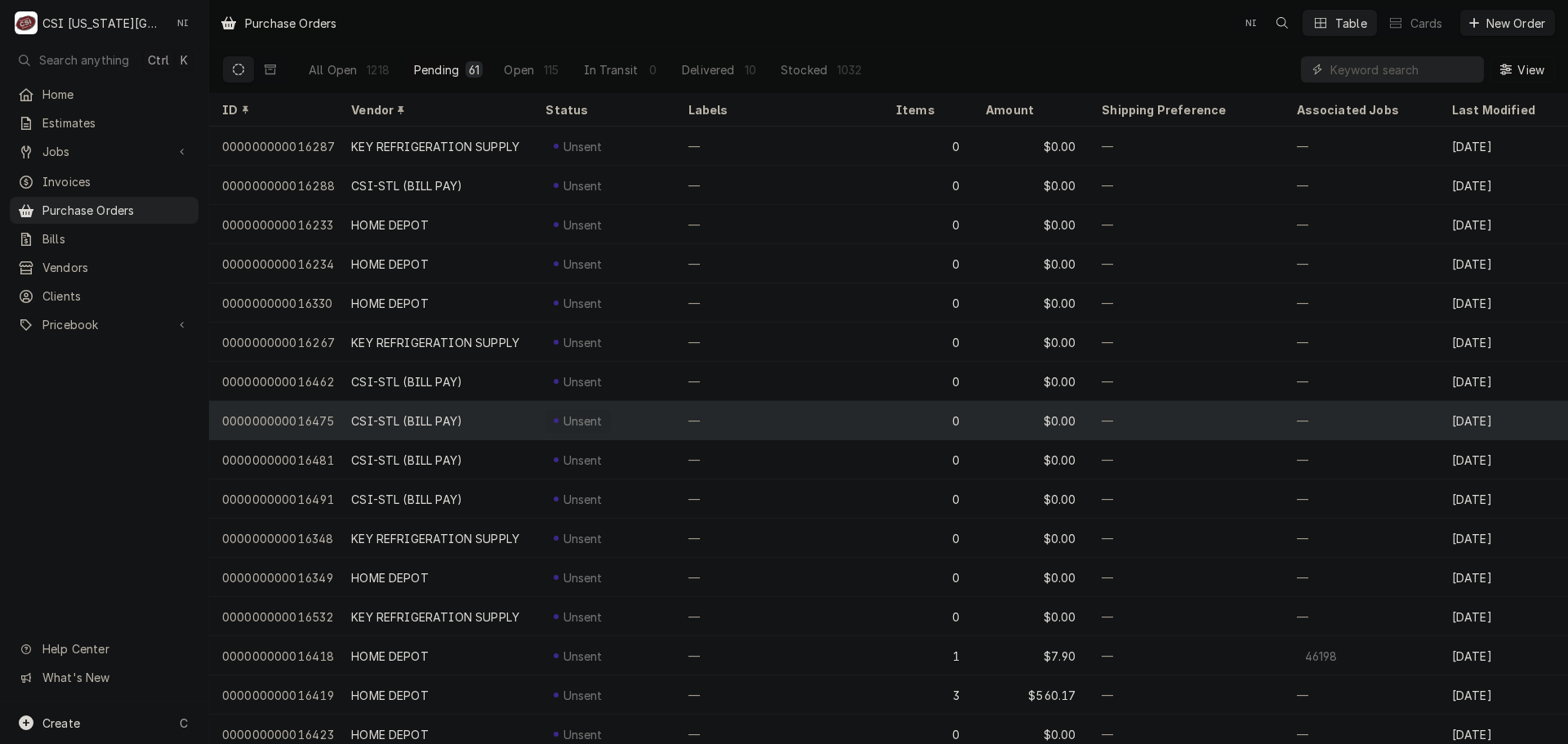
drag, startPoint x: 296, startPoint y: 374, endPoint x: 288, endPoint y: 405, distance: 32.0
click at [296, 374] on div "000000000016462" at bounding box center [274, 381] width 129 height 39
click at [286, 410] on div "000000000016475" at bounding box center [274, 420] width 129 height 39
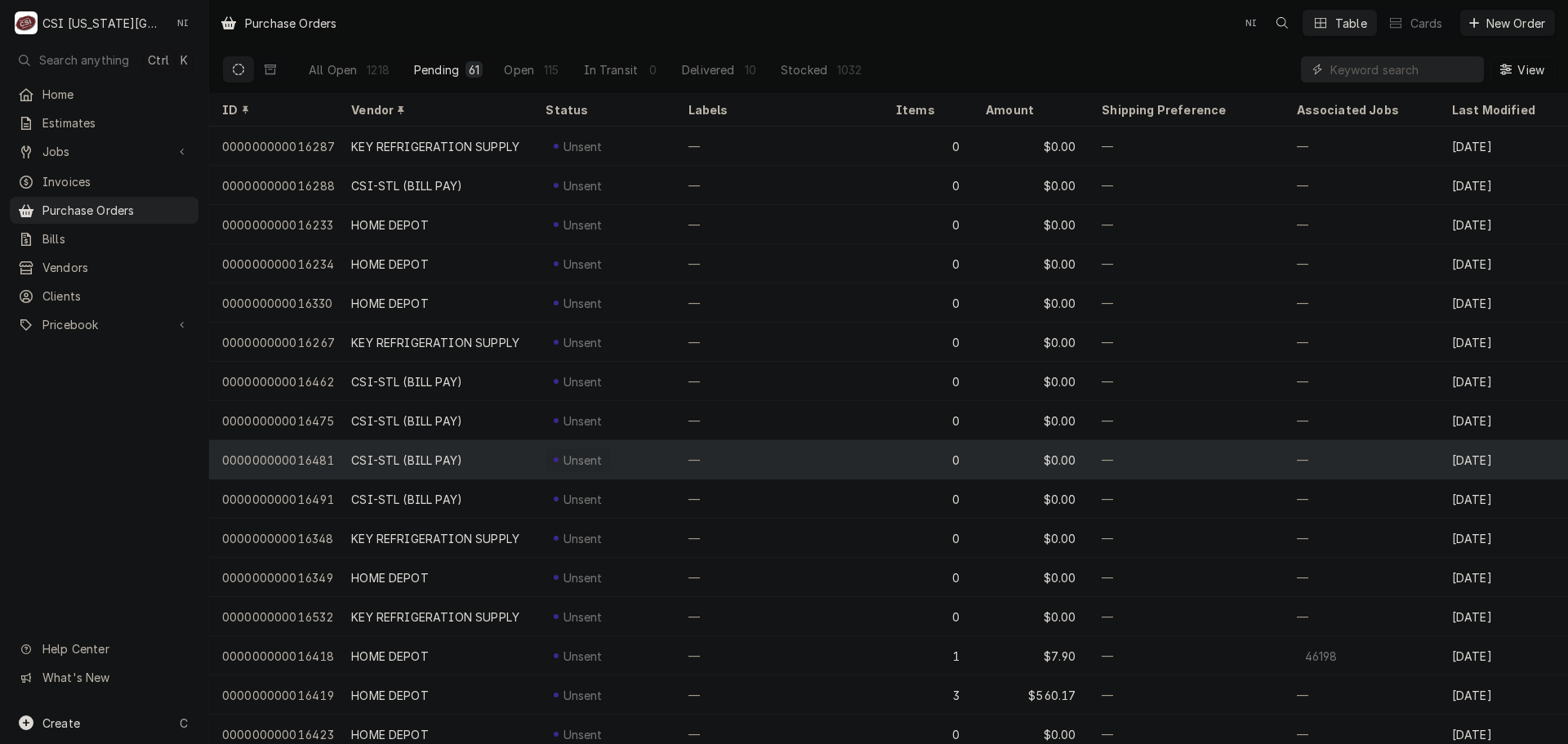
click at [284, 448] on div "000000000016481" at bounding box center [274, 459] width 129 height 39
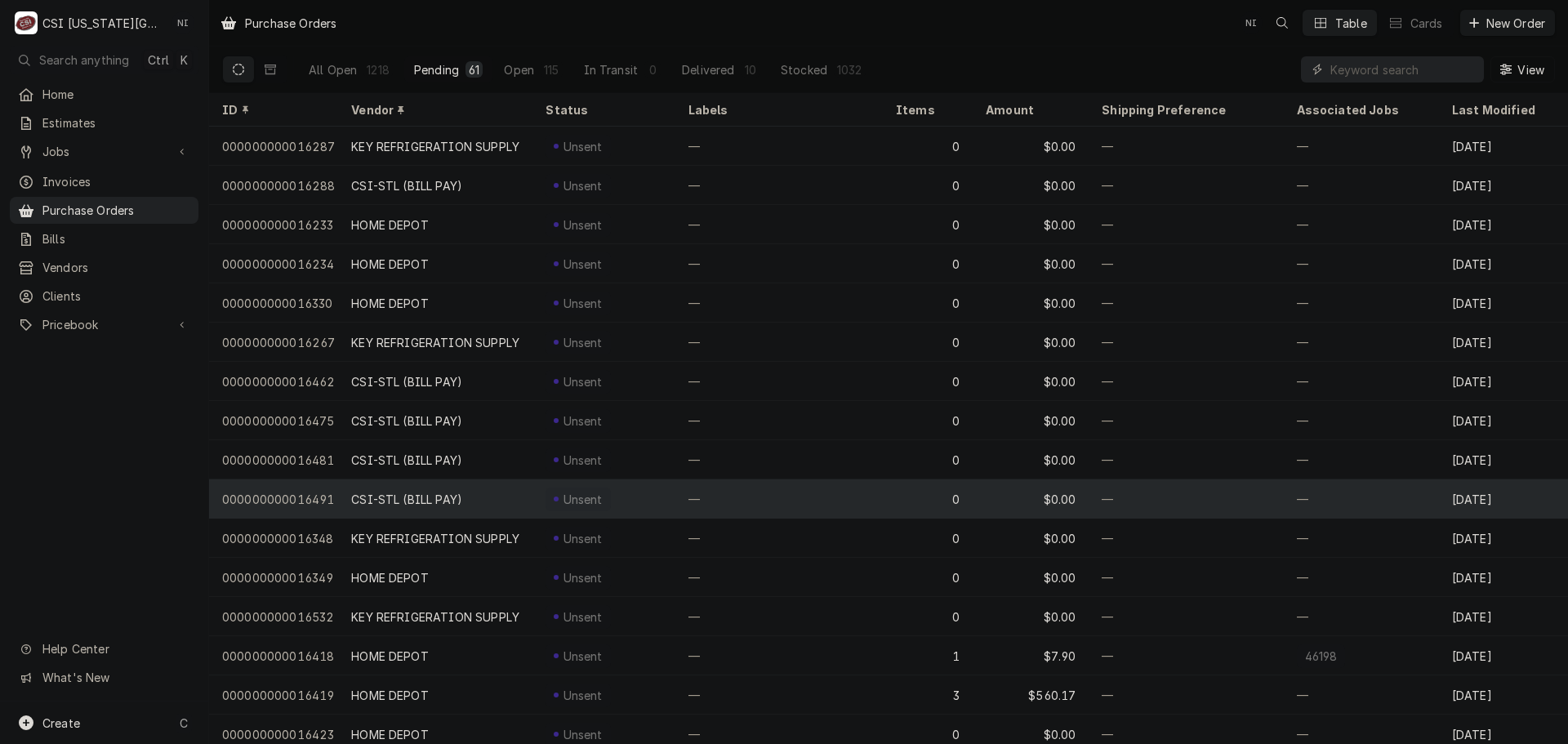
click at [286, 492] on div "000000000016491" at bounding box center [274, 499] width 129 height 39
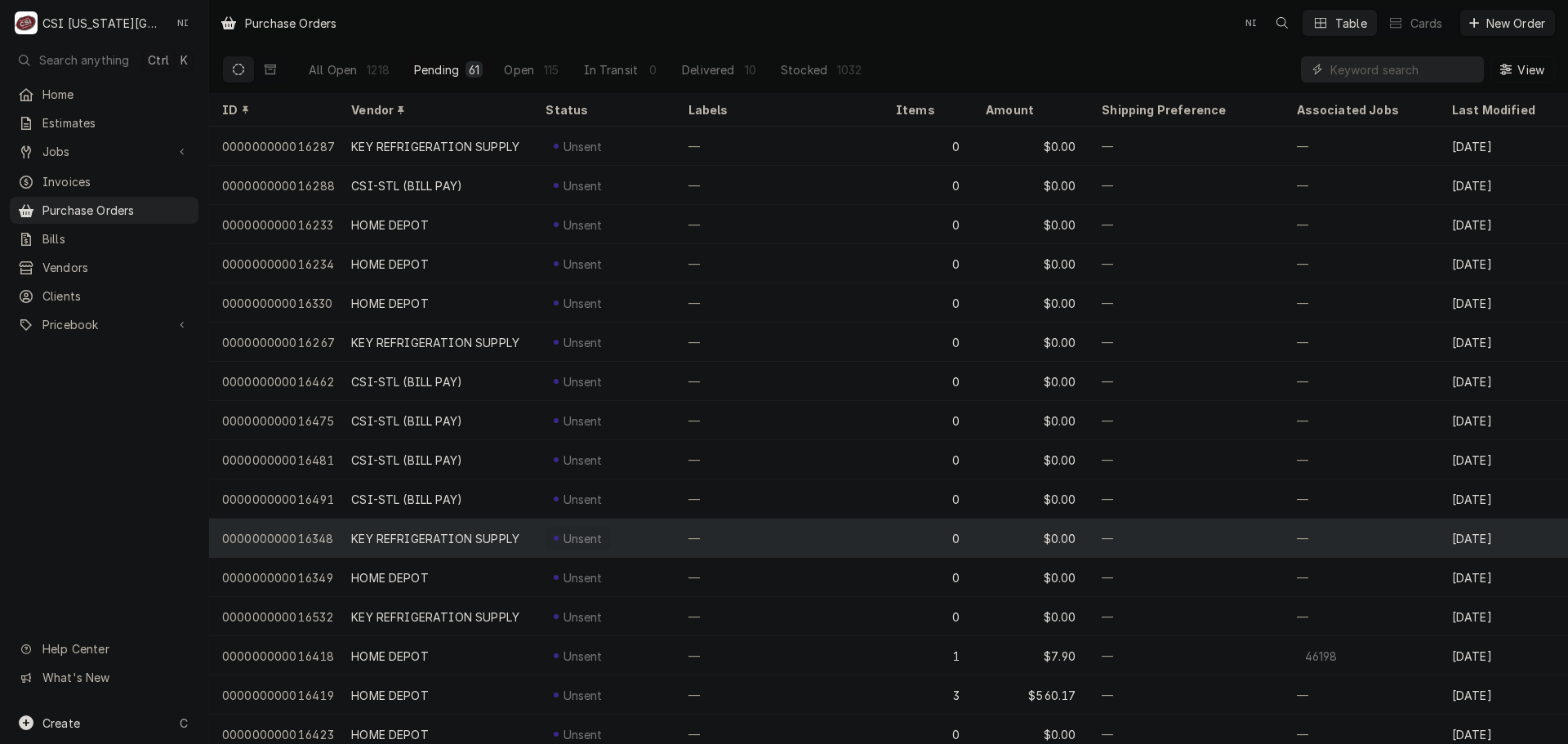
click at [280, 533] on div "000000000016348" at bounding box center [274, 538] width 129 height 39
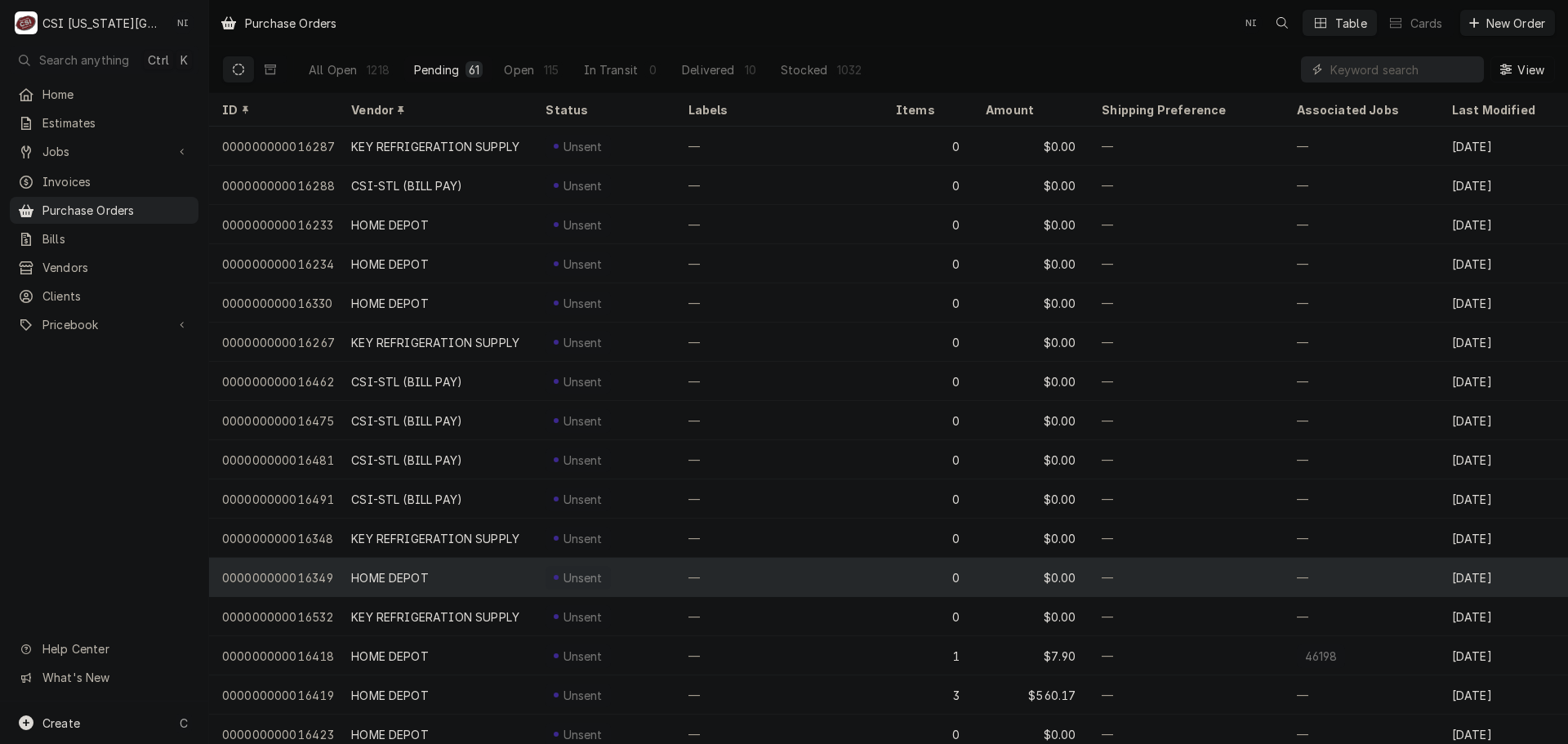
click at [285, 568] on div "000000000016349" at bounding box center [274, 577] width 129 height 39
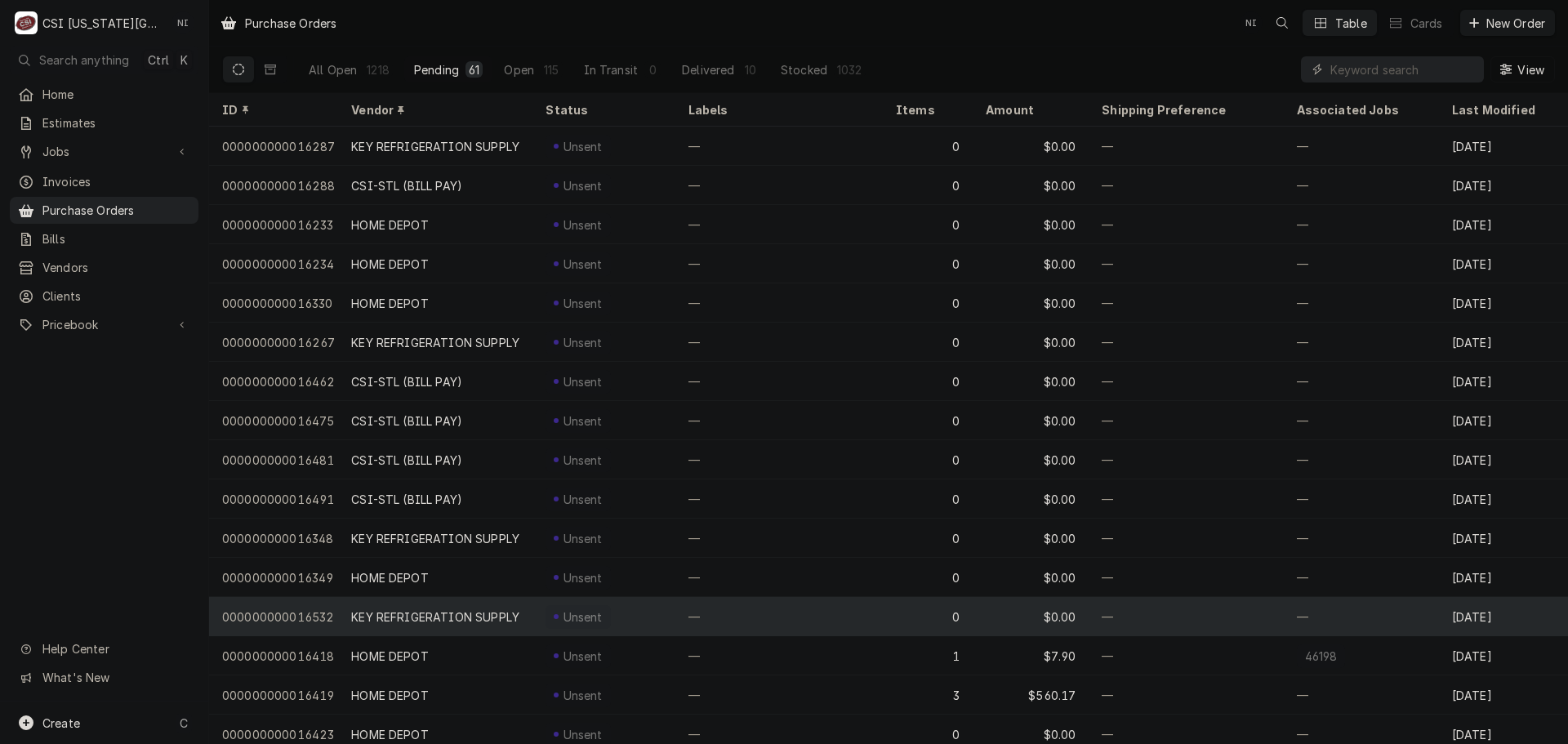
click at [296, 608] on div "000000000016532" at bounding box center [274, 616] width 129 height 39
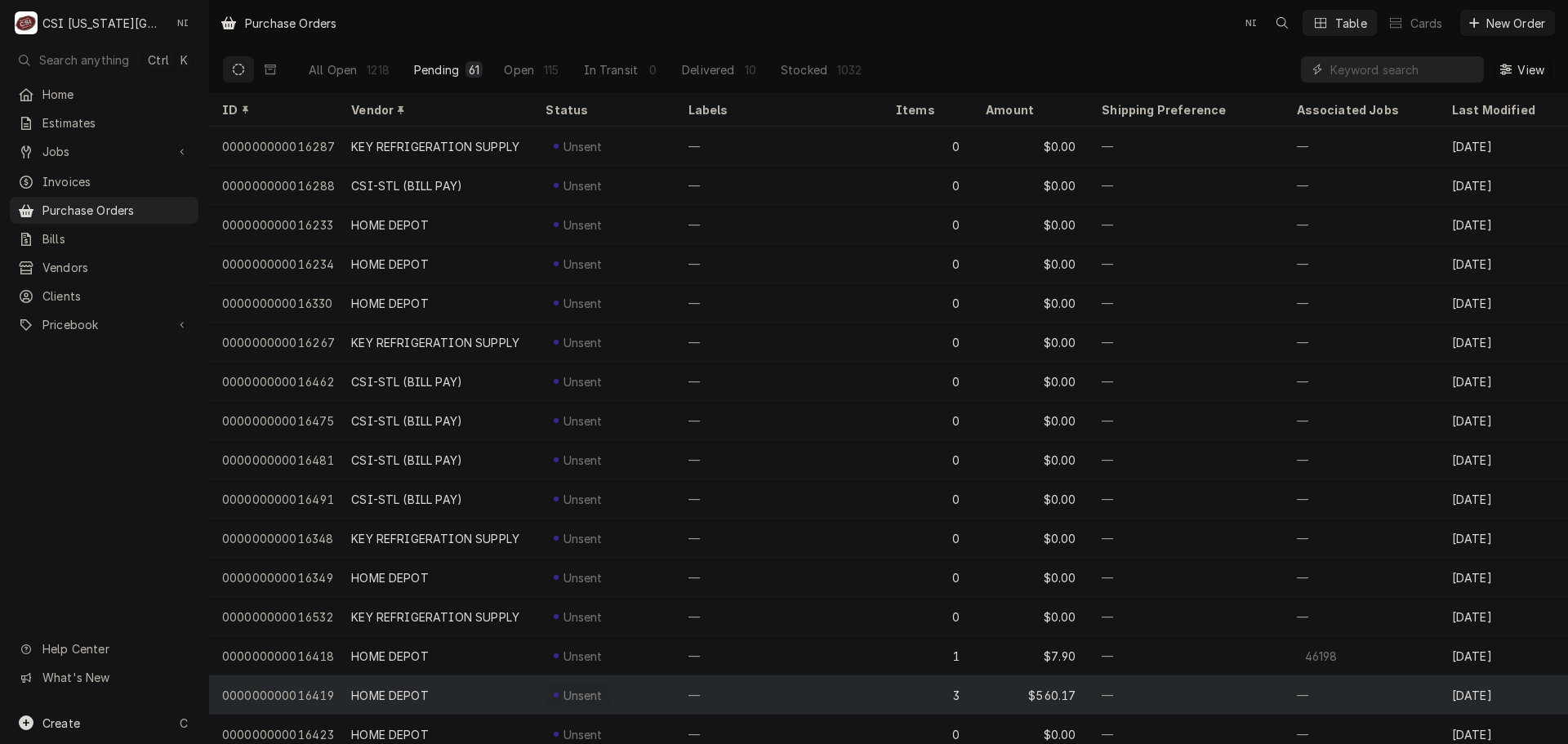
drag, startPoint x: 287, startPoint y: 659, endPoint x: 289, endPoint y: 686, distance: 27.1
click at [287, 659] on div "000000000016418" at bounding box center [274, 656] width 129 height 39
click at [290, 687] on div "000000000016419" at bounding box center [274, 695] width 129 height 39
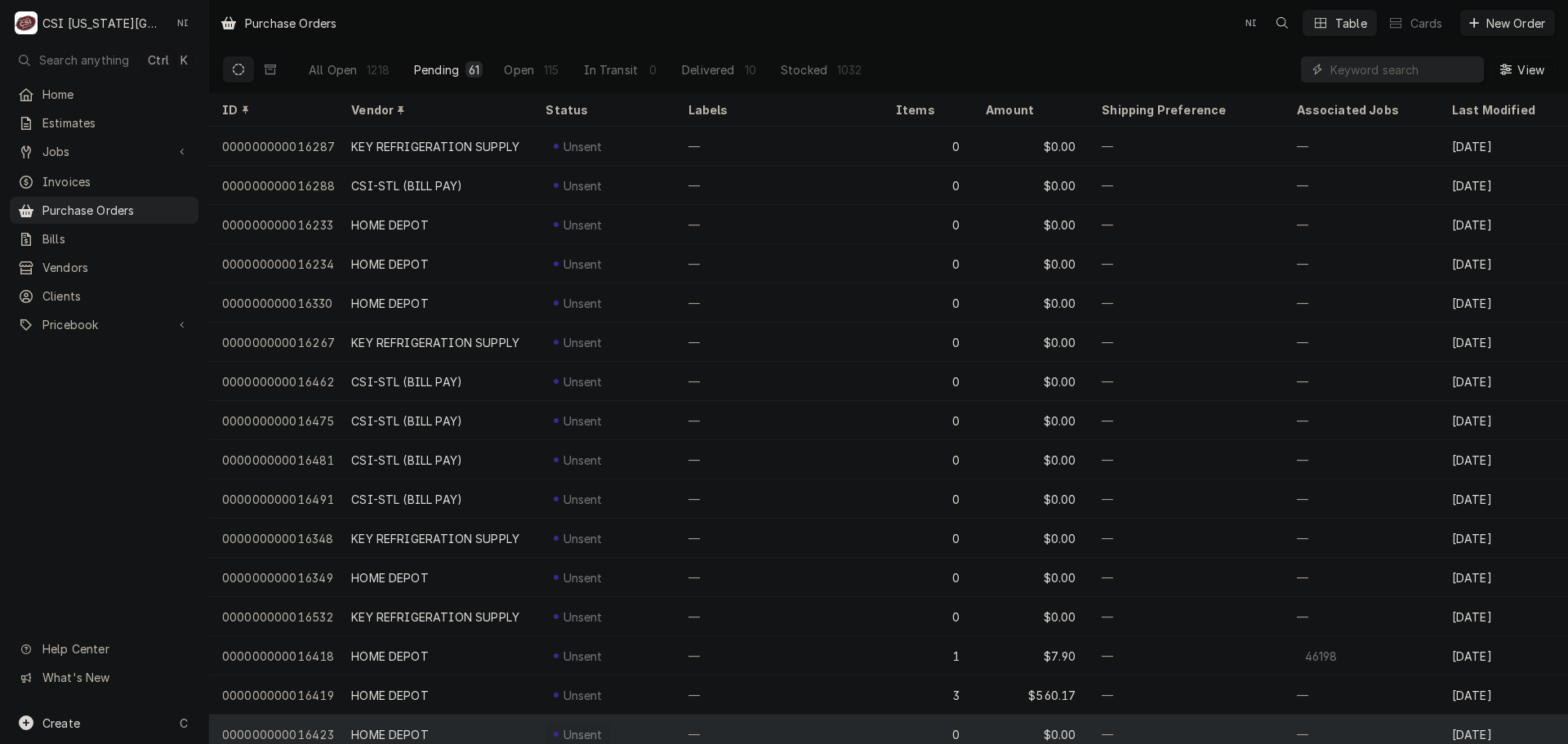
click at [296, 722] on div "000000000016423" at bounding box center [274, 733] width 129 height 39
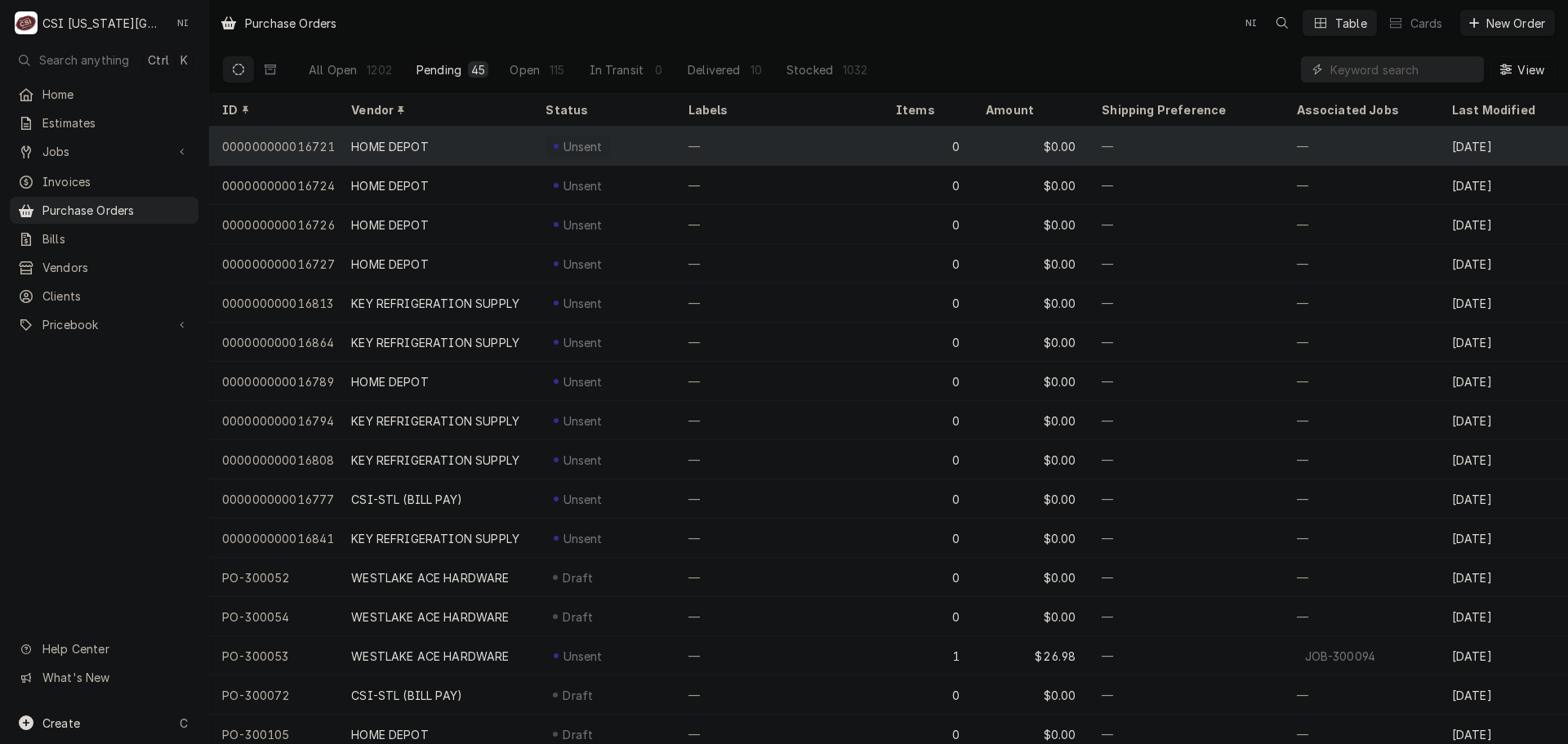
click at [323, 146] on div "000000000016721" at bounding box center [274, 146] width 129 height 39
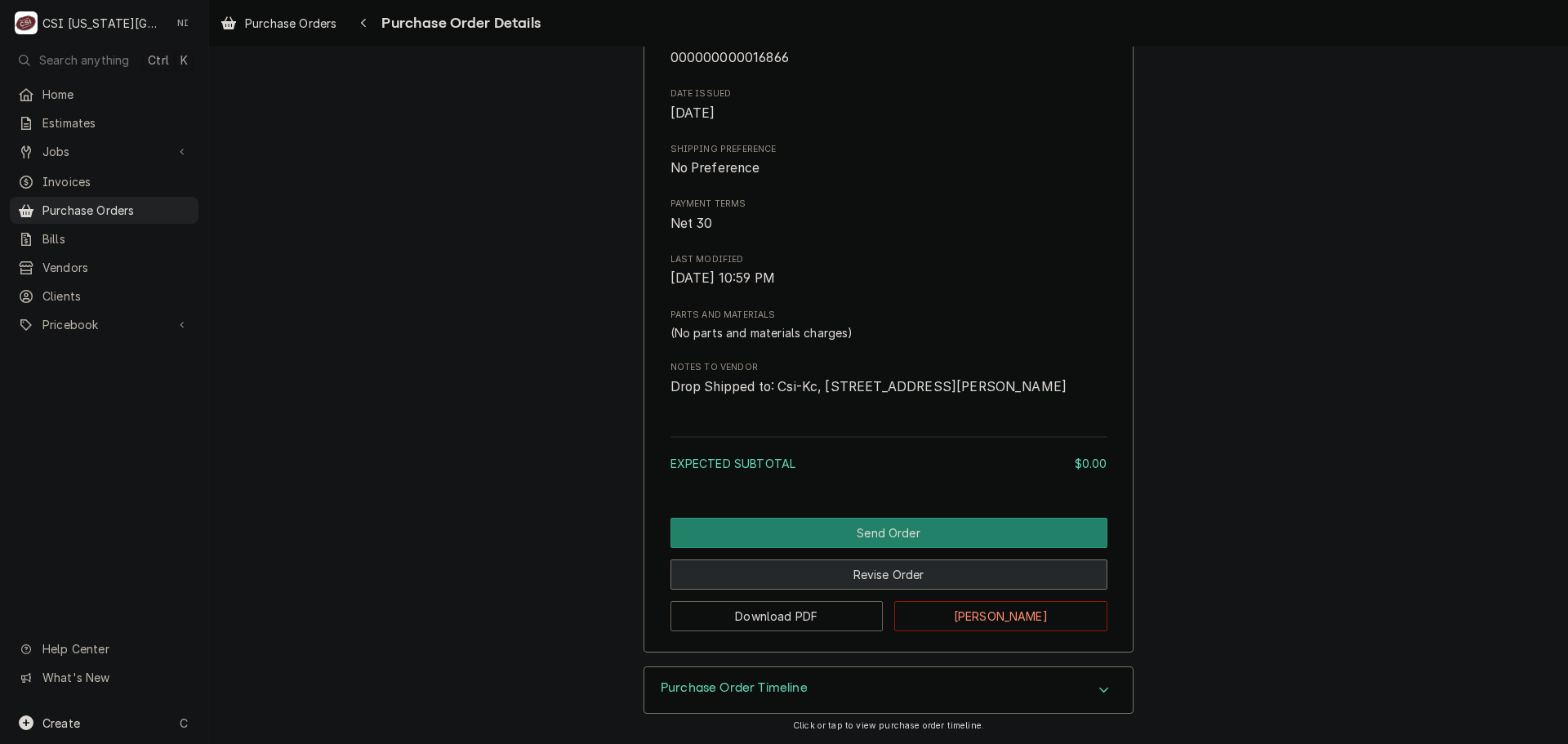
scroll to position [535, 0]
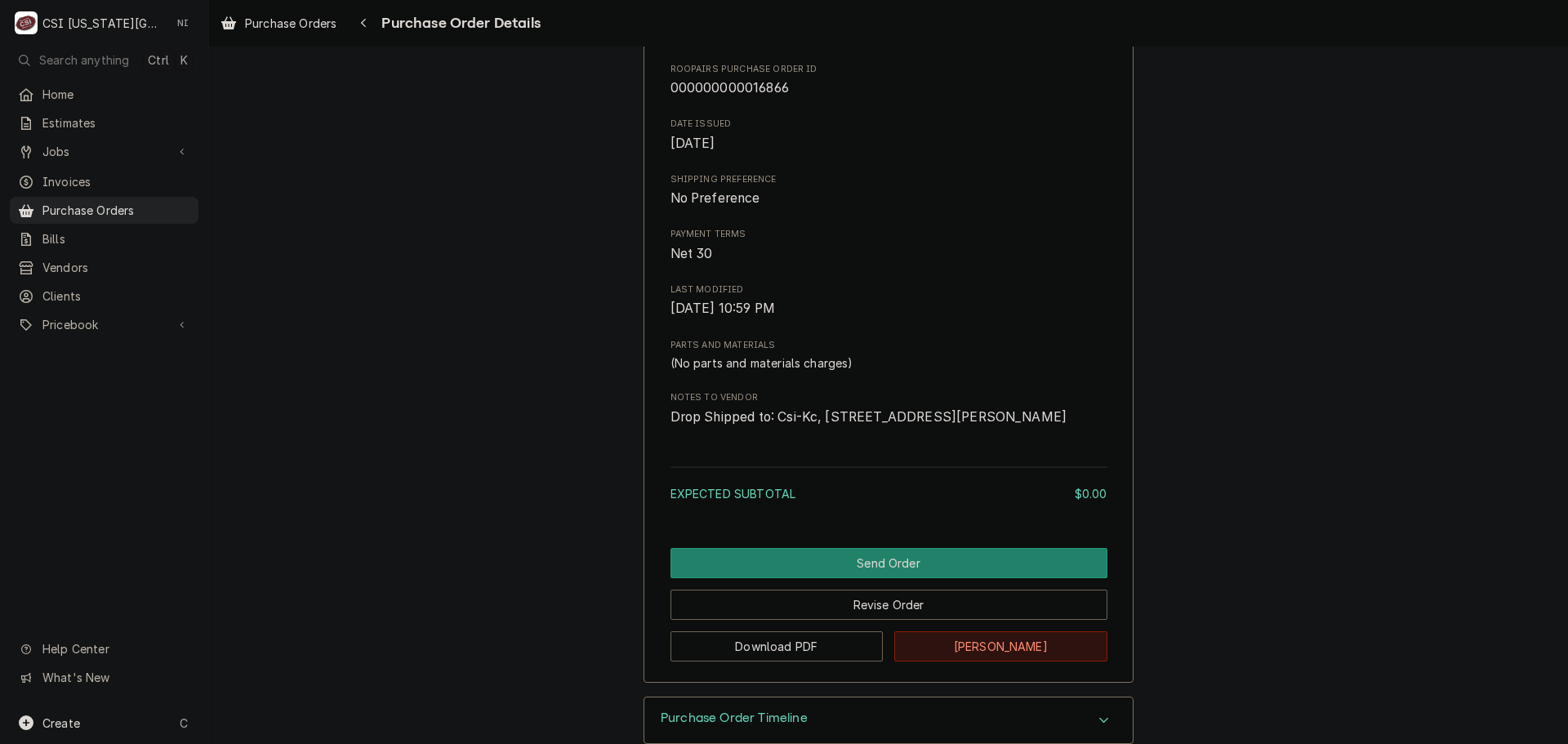
click at [997, 661] on button "[PERSON_NAME]" at bounding box center [1001, 646] width 213 height 30
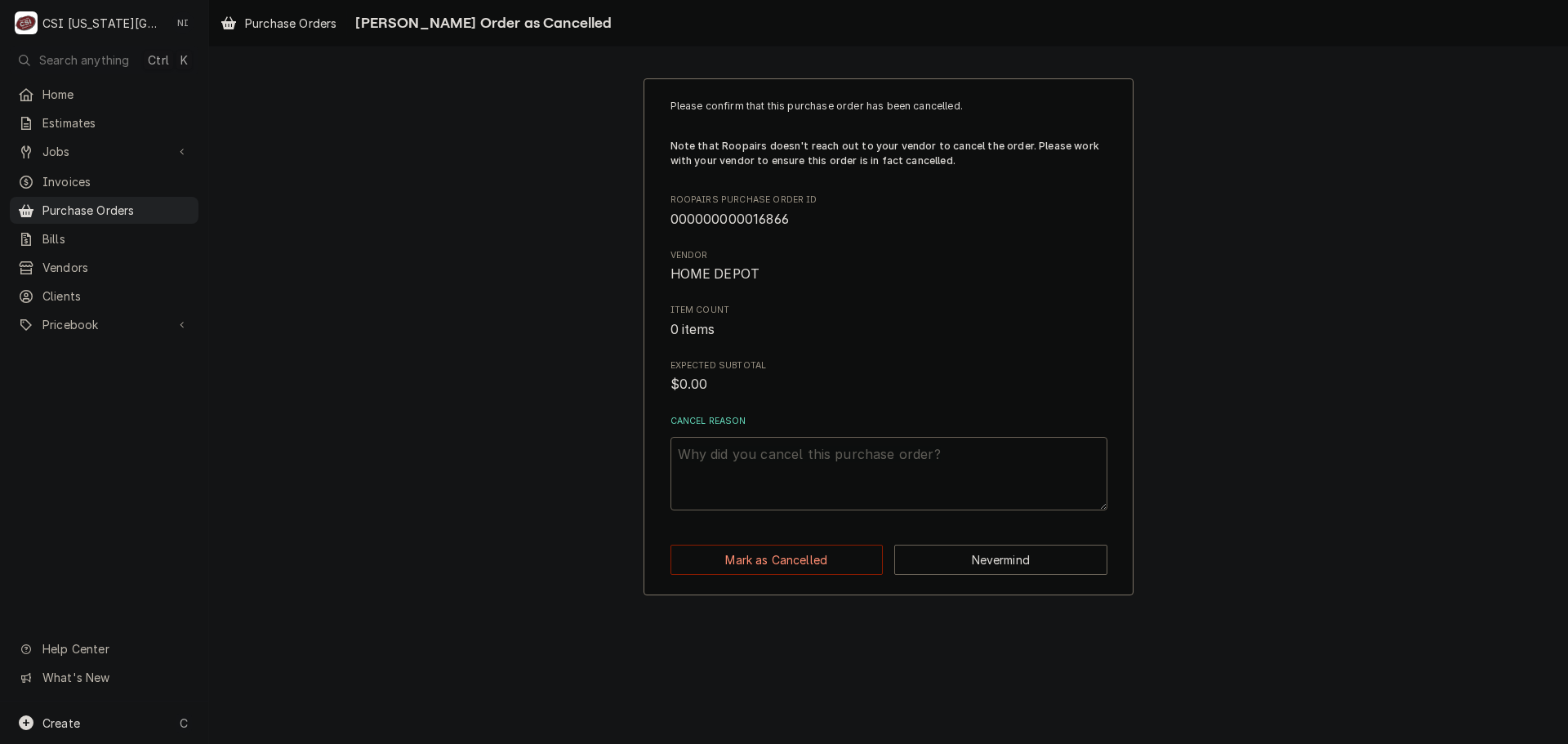
click at [797, 456] on textarea "Cancel Reason" at bounding box center [889, 474] width 437 height 73
paste textarea "ESC PO"
type textarea "x"
type textarea "ESC PO"
click at [806, 557] on button "Mark as Cancelled" at bounding box center [778, 559] width 213 height 30
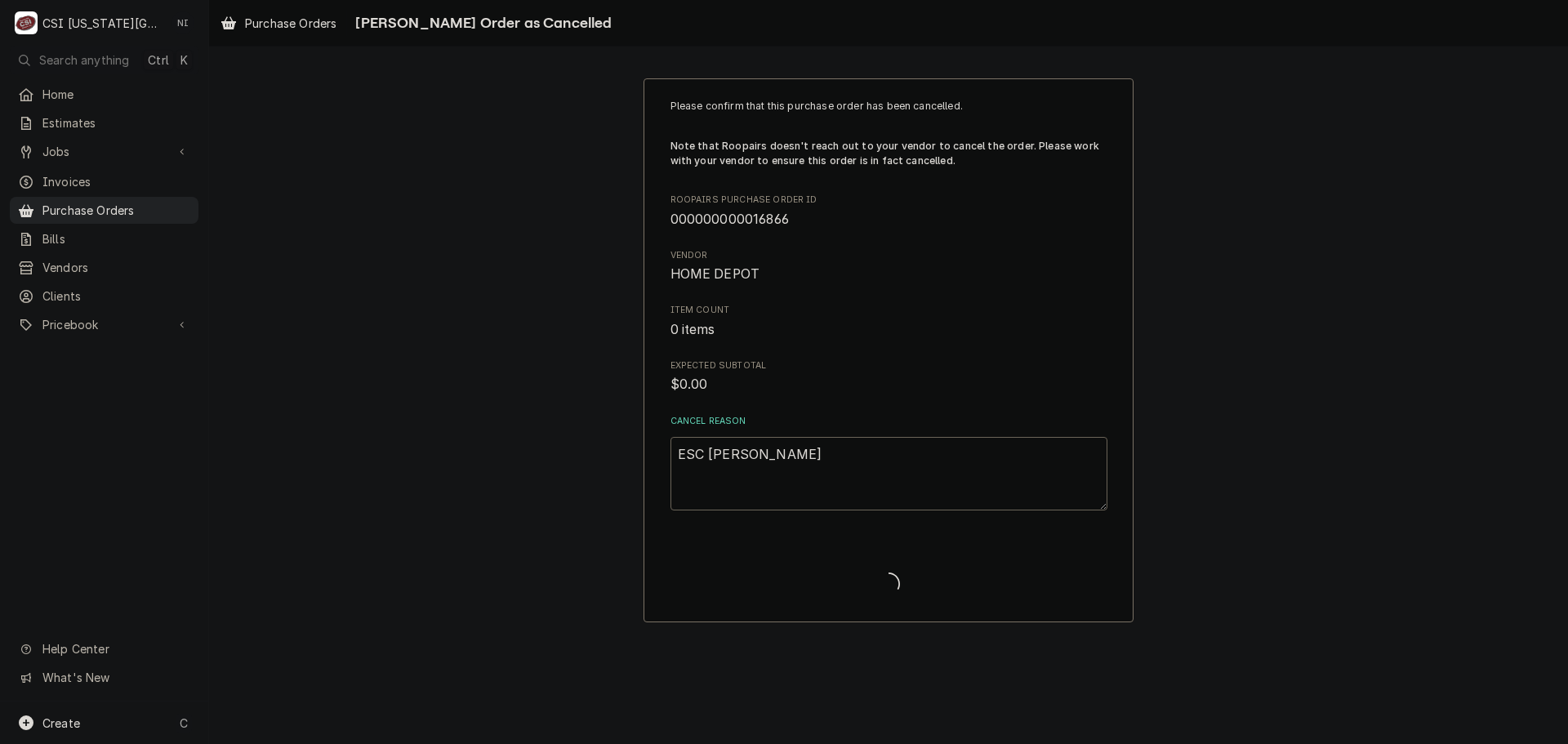
type textarea "x"
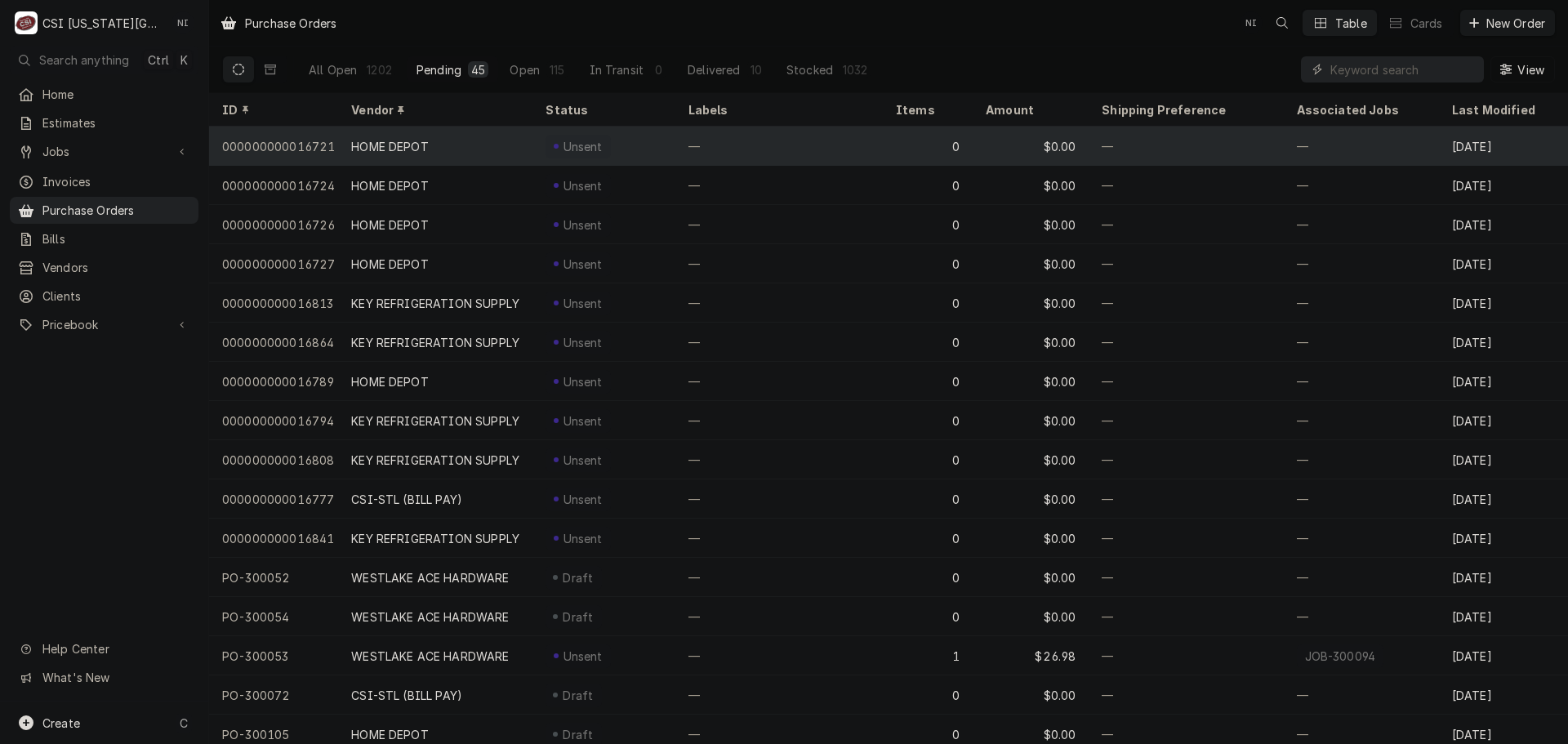
click at [312, 138] on div "000000000016721" at bounding box center [274, 146] width 129 height 39
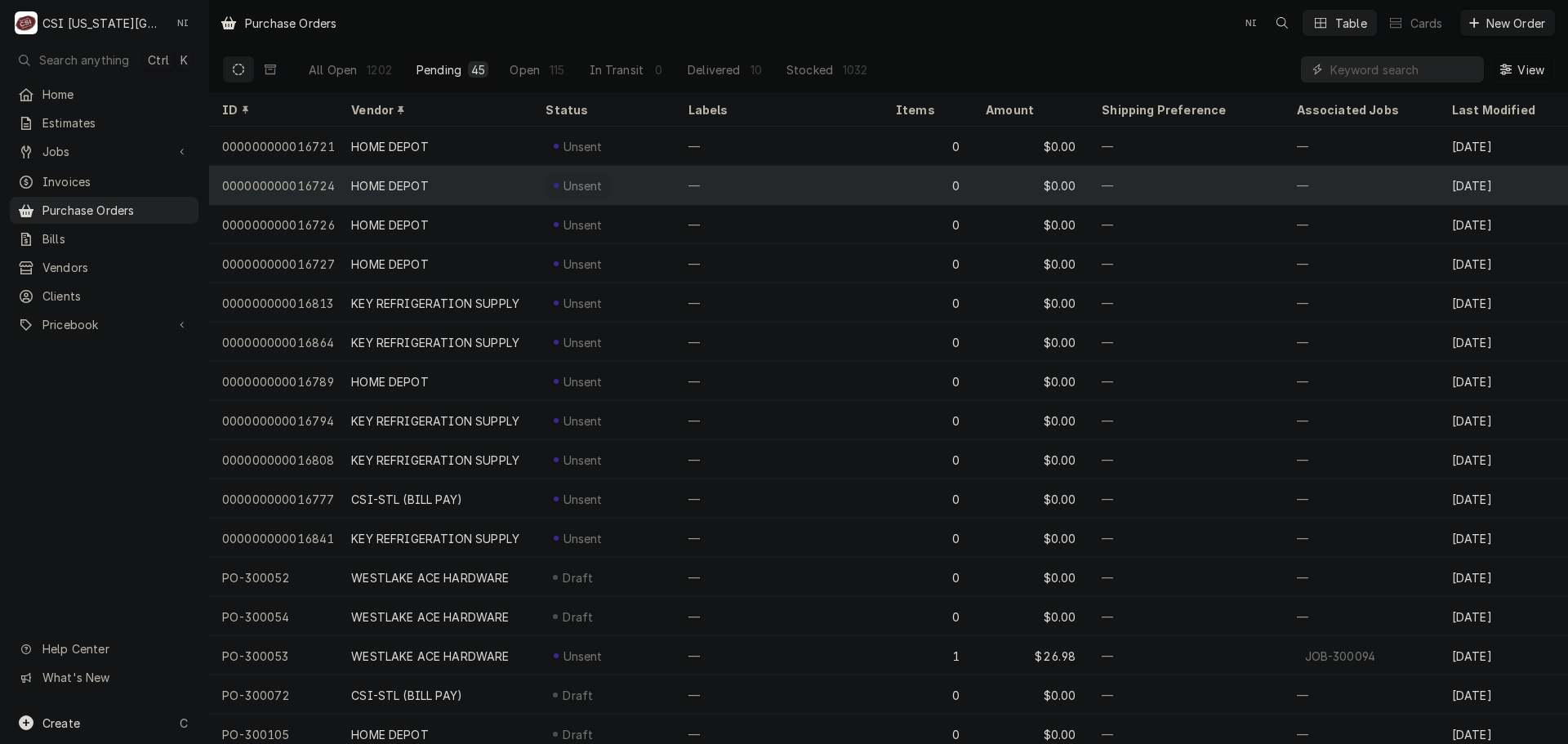
click at [314, 171] on div "000000000016724" at bounding box center [274, 185] width 129 height 39
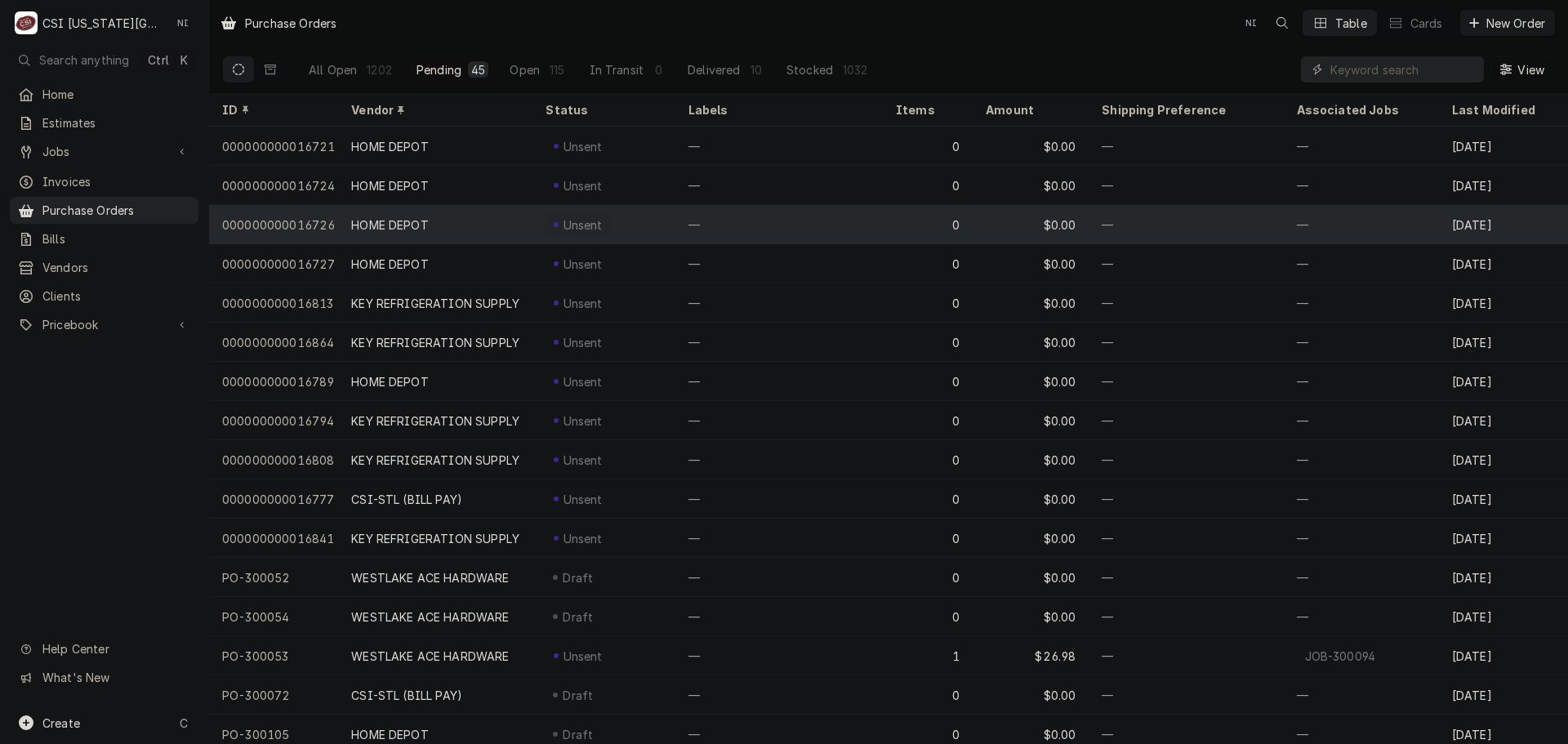
click at [316, 214] on div "000000000016726" at bounding box center [274, 224] width 129 height 39
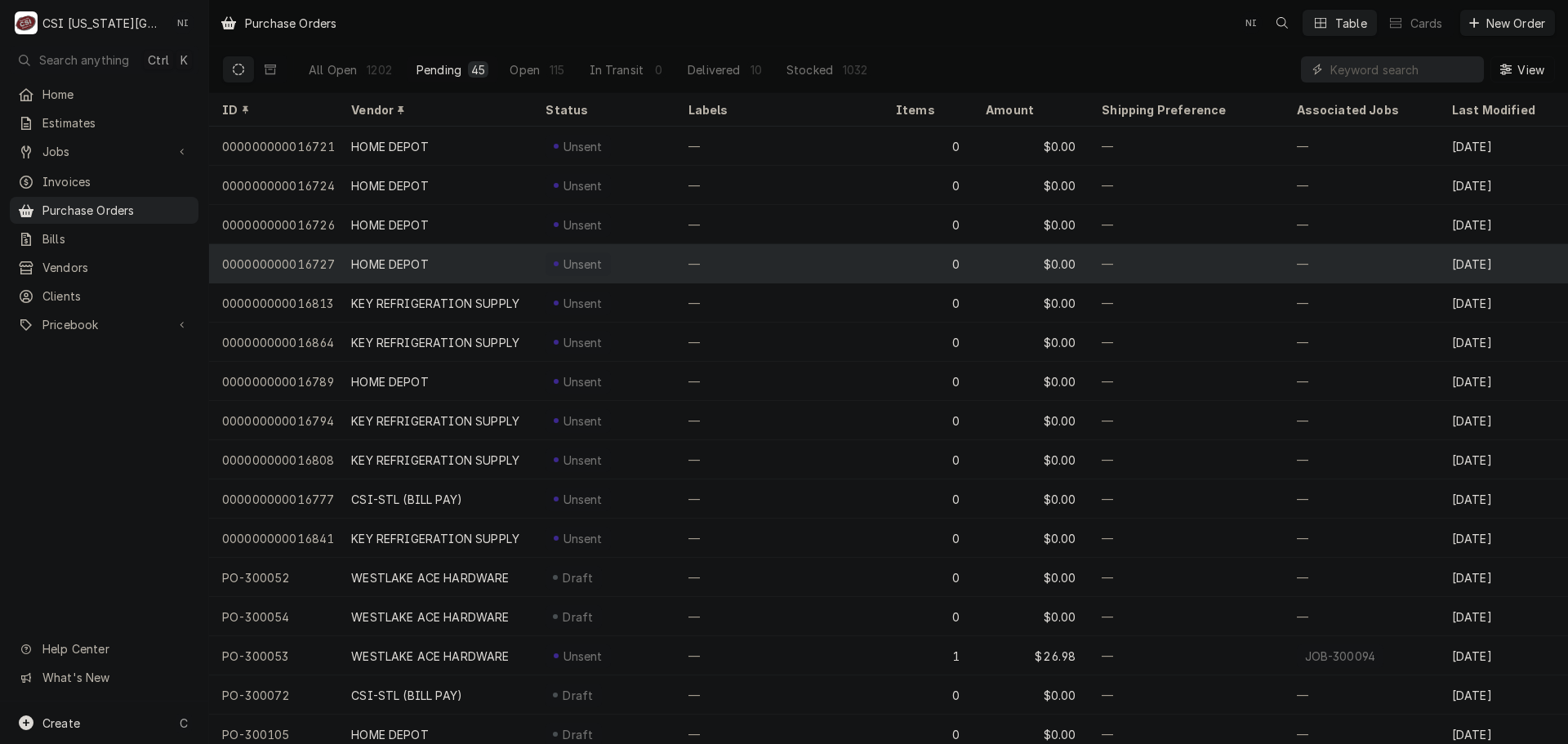
click at [311, 253] on div "000000000016727" at bounding box center [274, 263] width 129 height 39
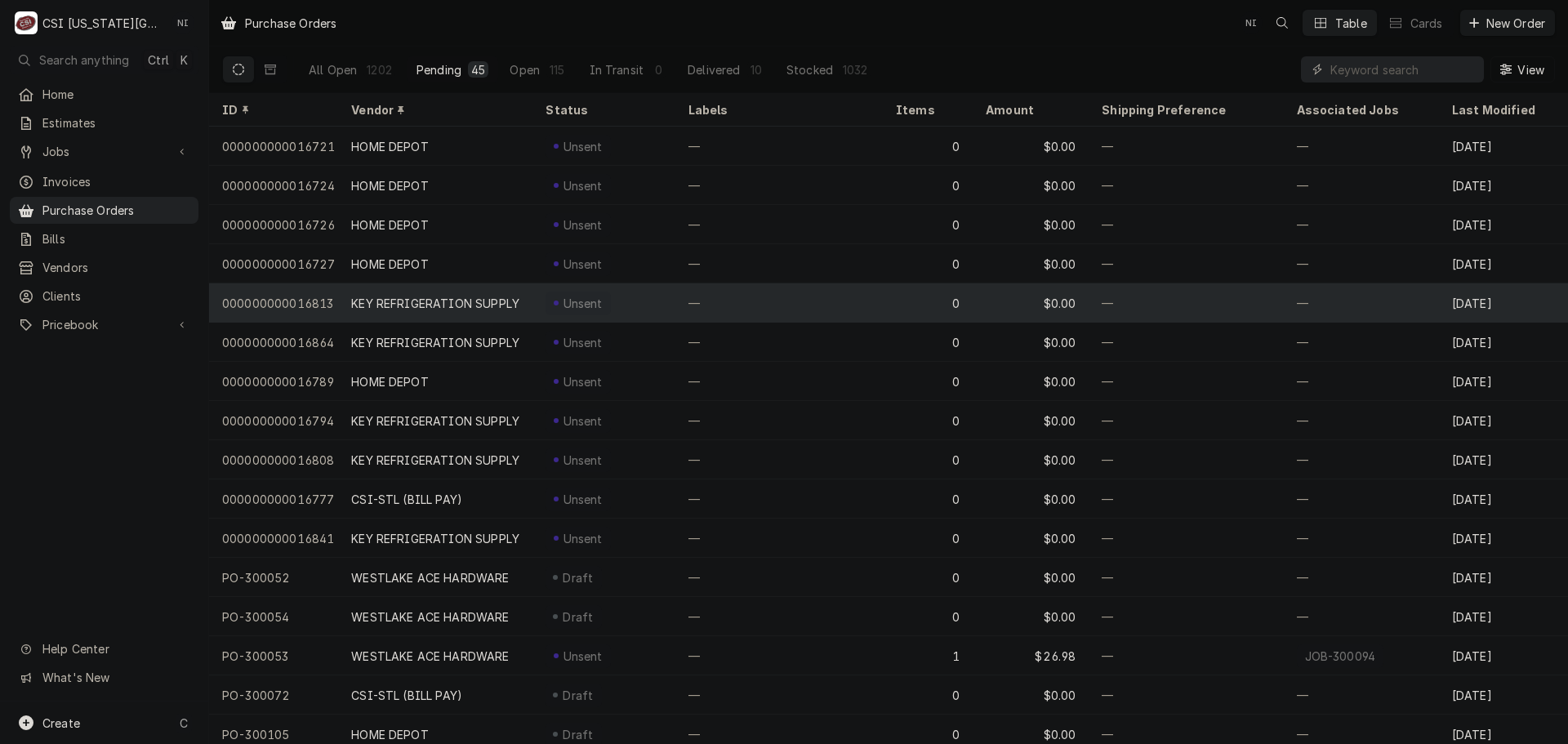
click at [310, 295] on div "000000000016813" at bounding box center [274, 303] width 129 height 39
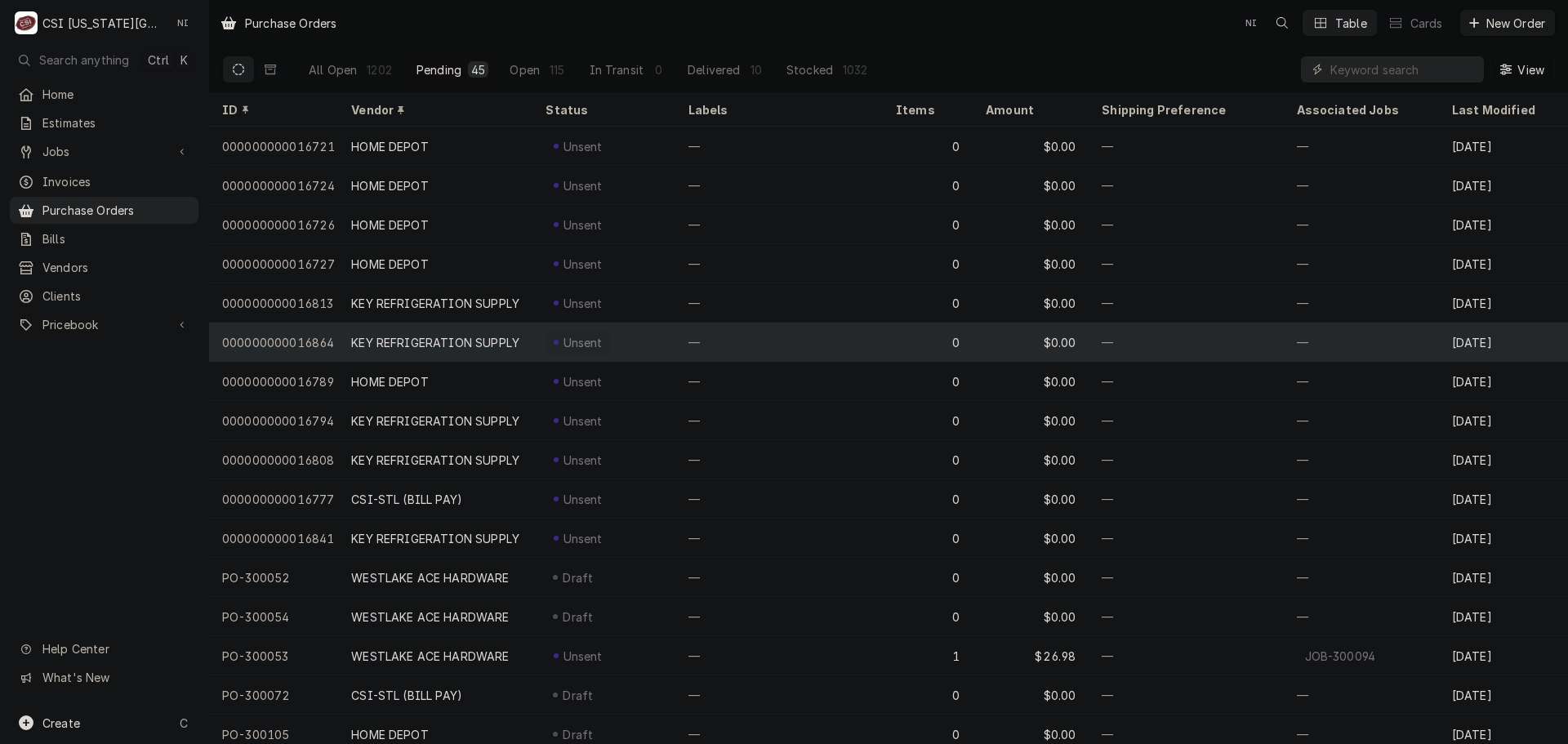
click at [309, 330] on div "000000000016864" at bounding box center [274, 342] width 129 height 39
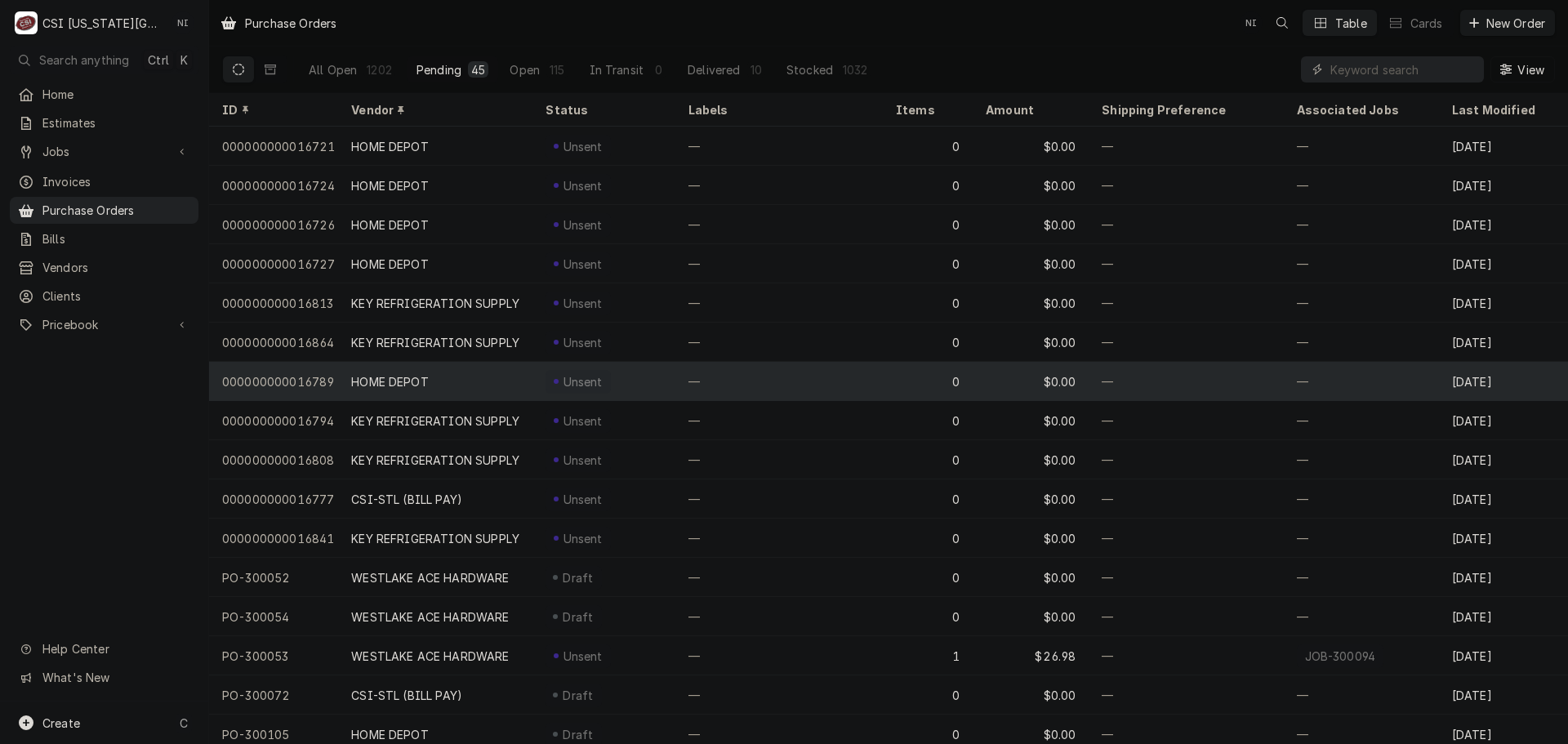
click at [313, 374] on div "000000000016789" at bounding box center [274, 381] width 129 height 39
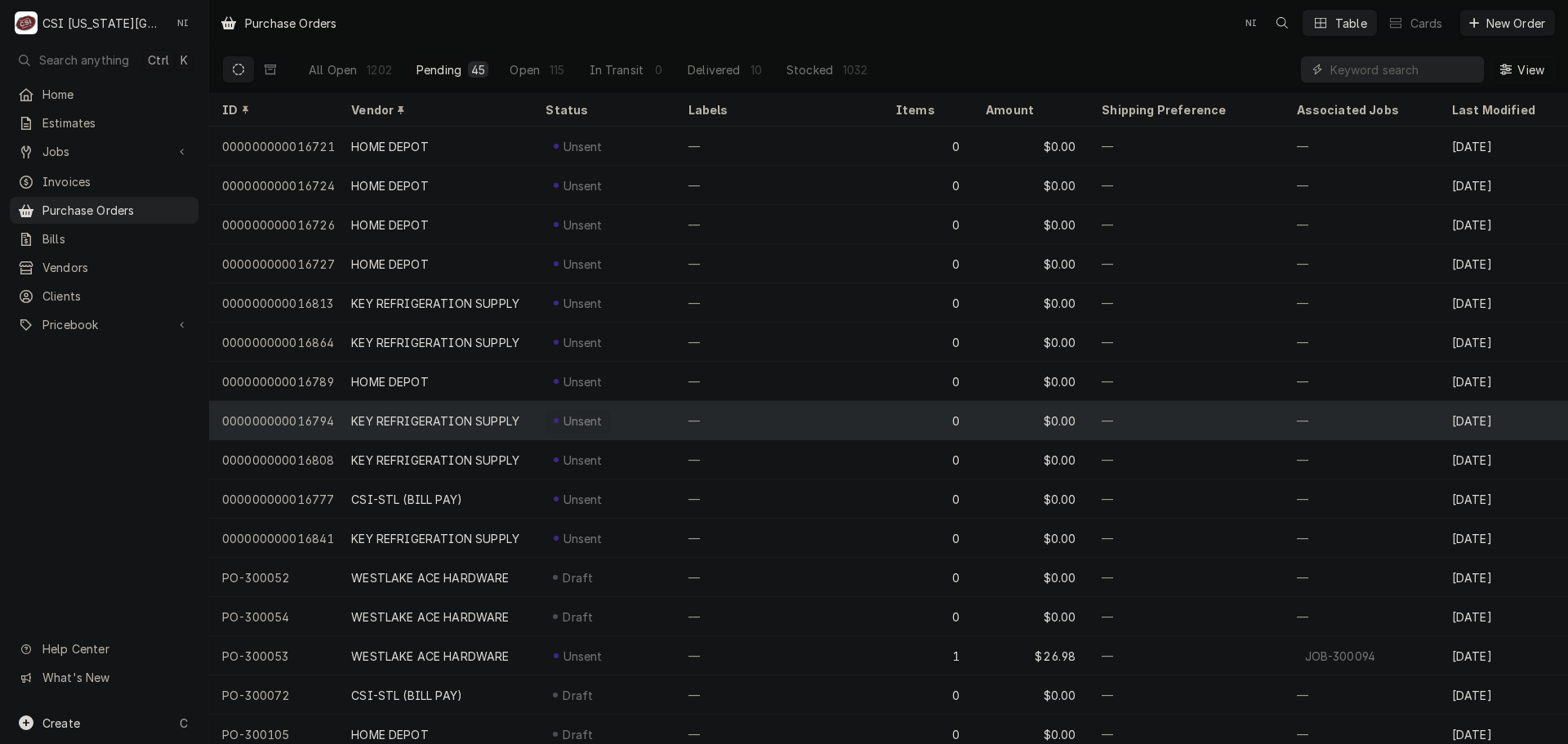
click at [317, 410] on div "000000000016794" at bounding box center [274, 420] width 129 height 39
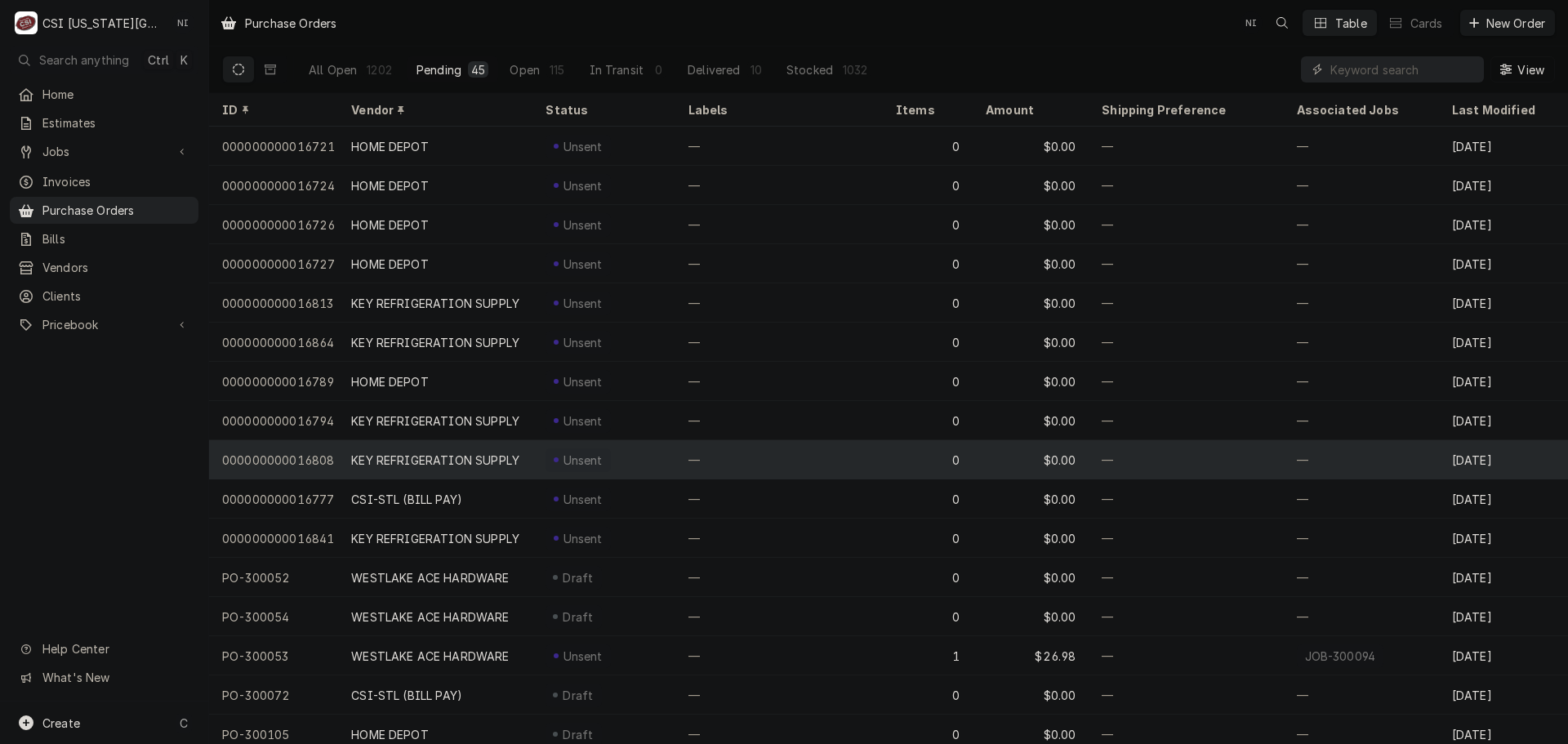
click at [303, 453] on div "000000000016808" at bounding box center [274, 459] width 129 height 39
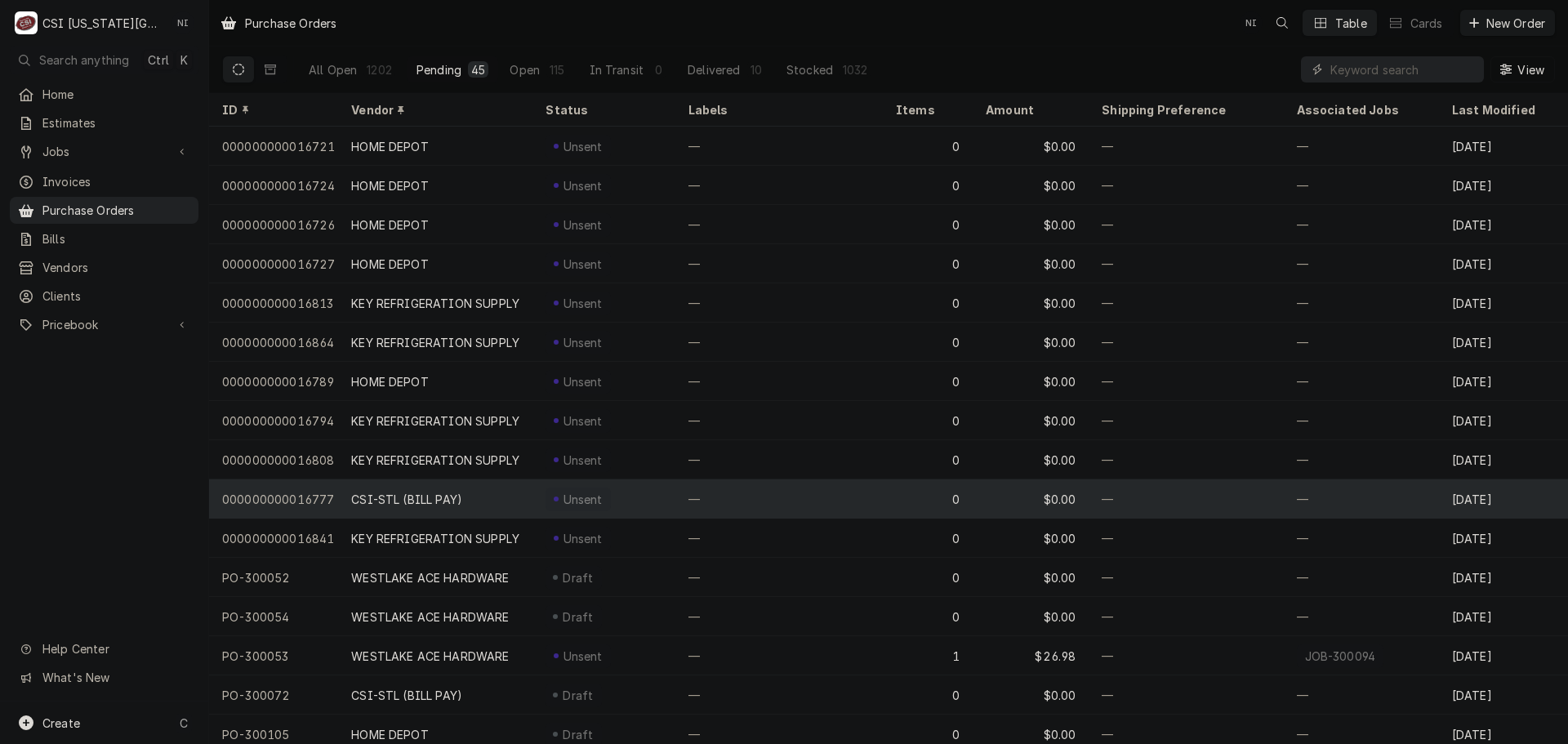
click at [299, 494] on div "000000000016777" at bounding box center [274, 499] width 129 height 39
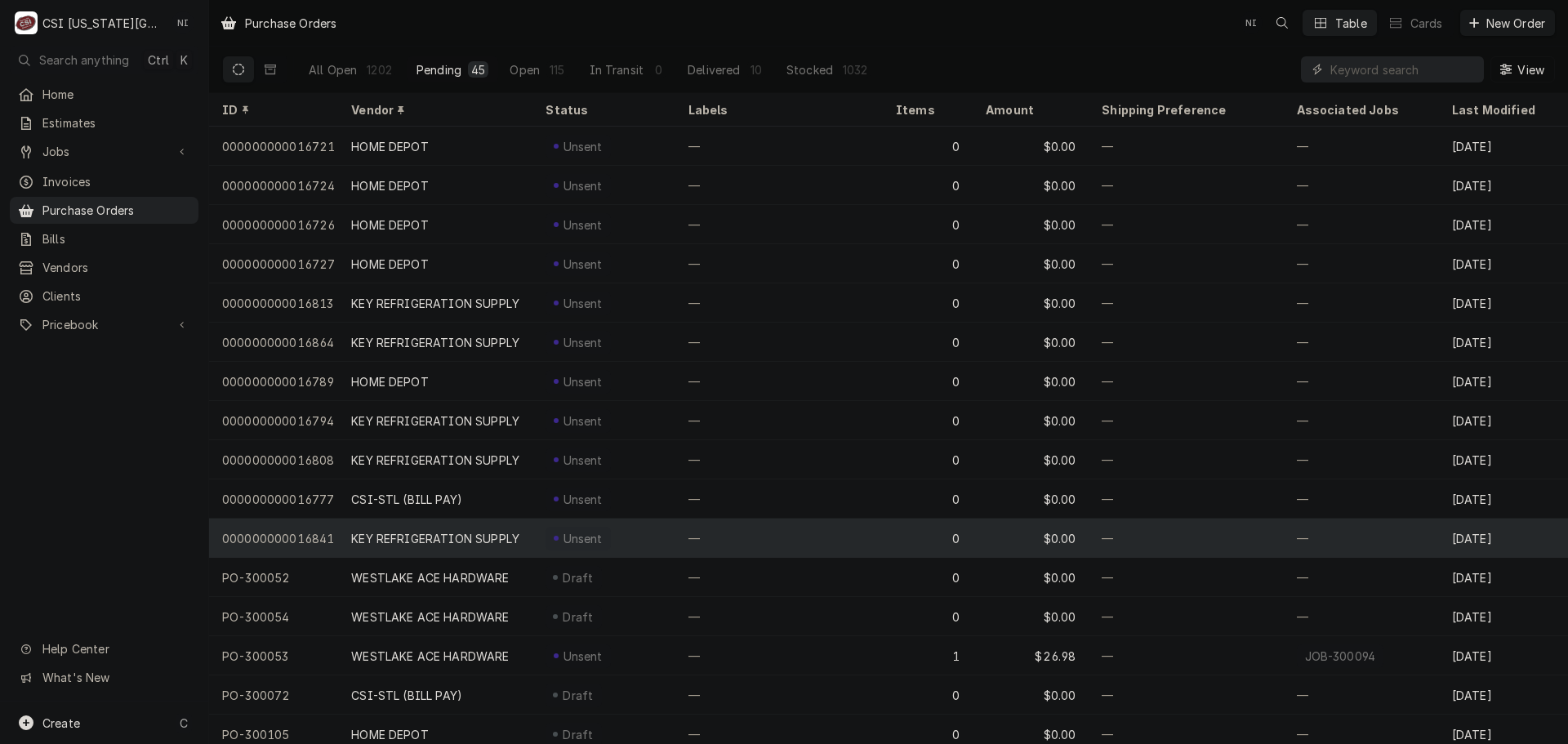
click at [290, 525] on div "000000000016841" at bounding box center [274, 538] width 129 height 39
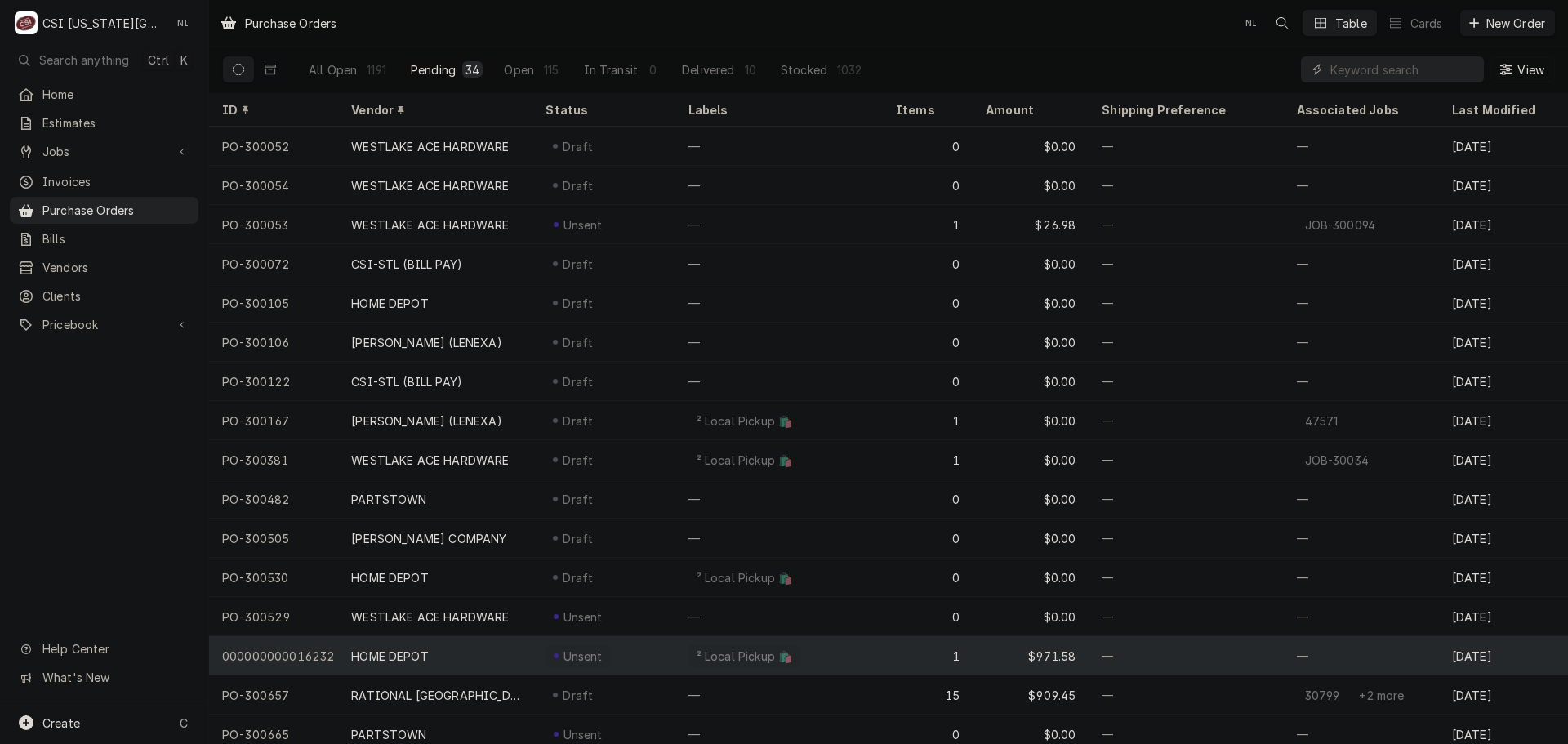
click at [498, 656] on div "HOME DEPOT" at bounding box center [436, 656] width 194 height 39
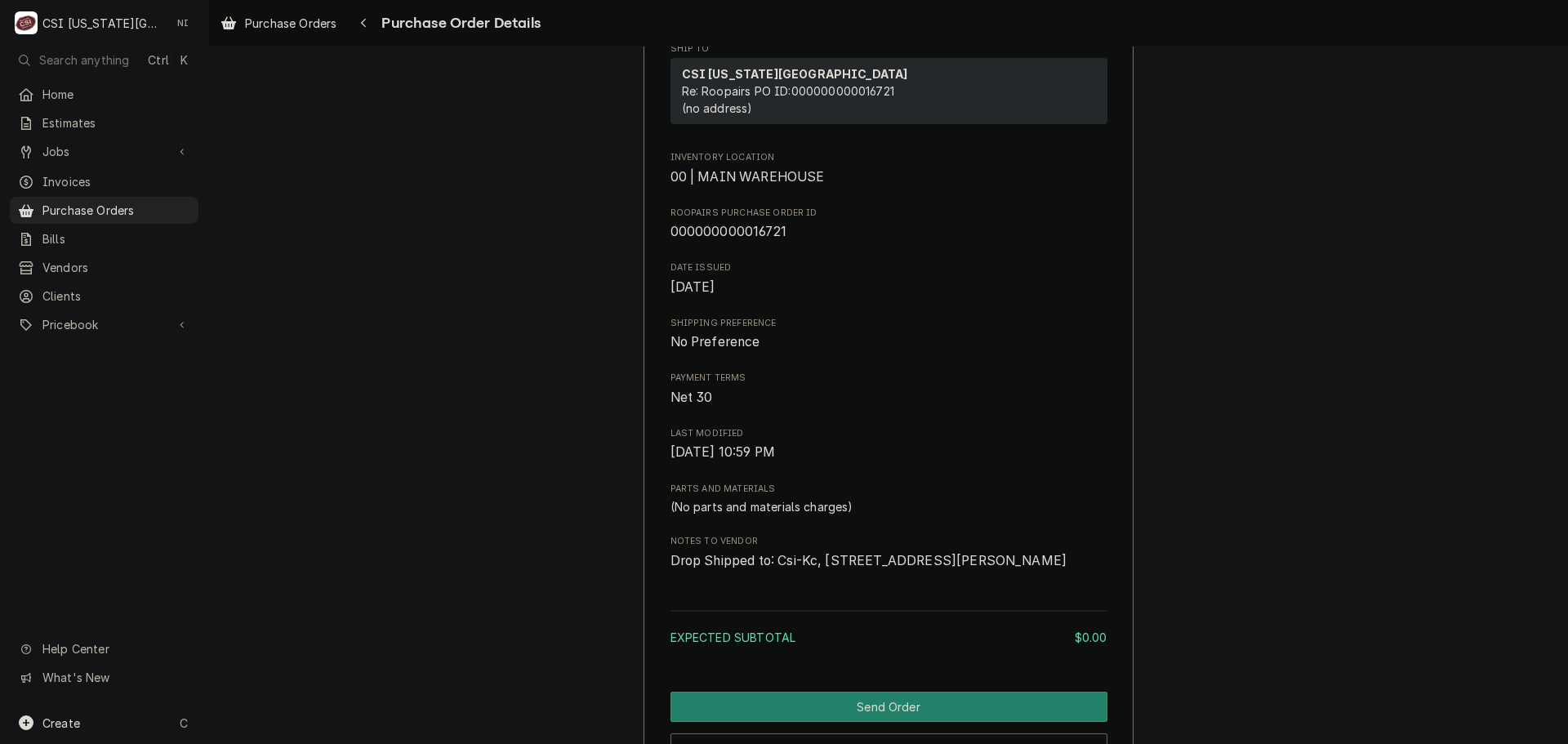
scroll to position [617, 0]
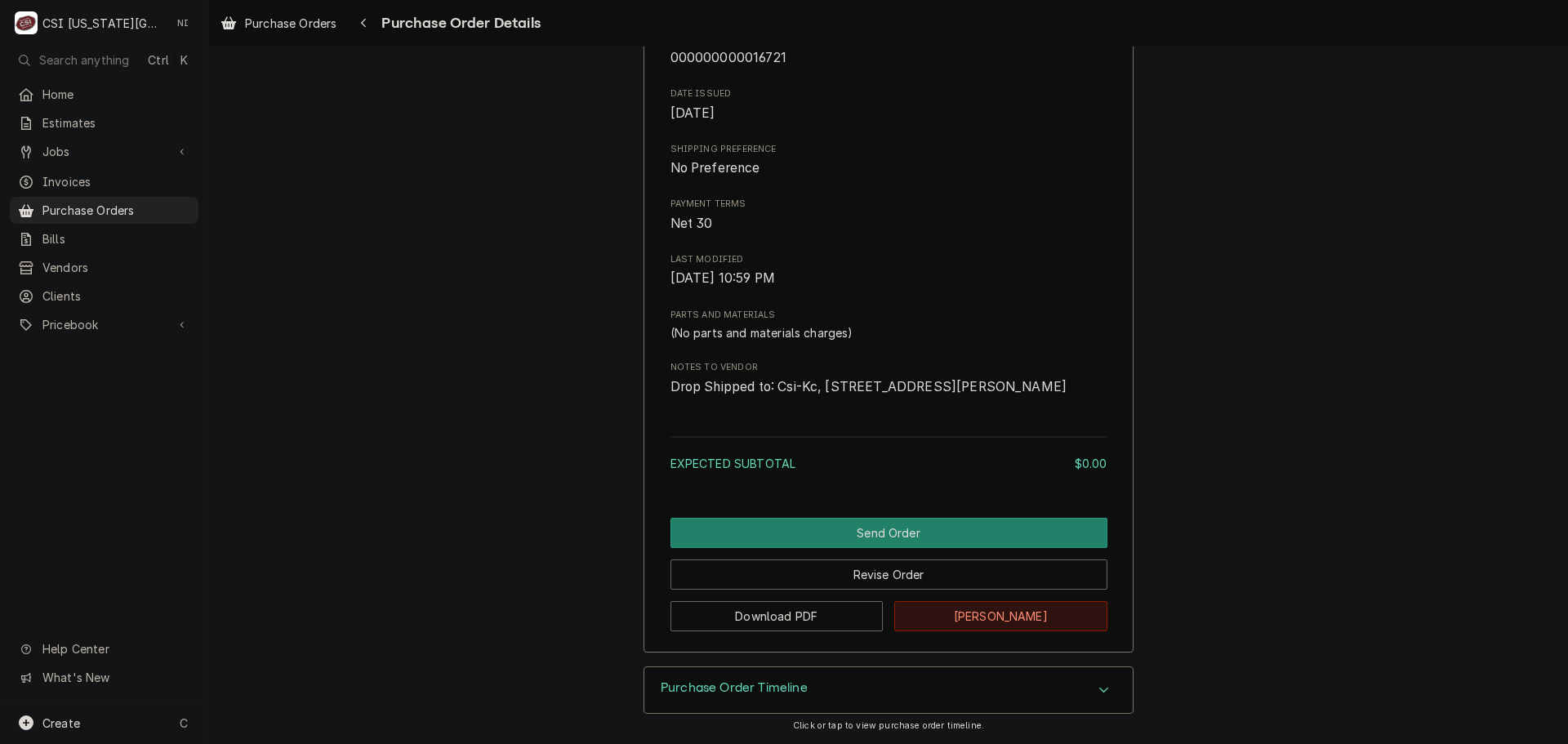
drag, startPoint x: 1000, startPoint y: 619, endPoint x: 994, endPoint y: 611, distance: 10.0
click at [999, 619] on button "[PERSON_NAME]" at bounding box center [1001, 615] width 213 height 30
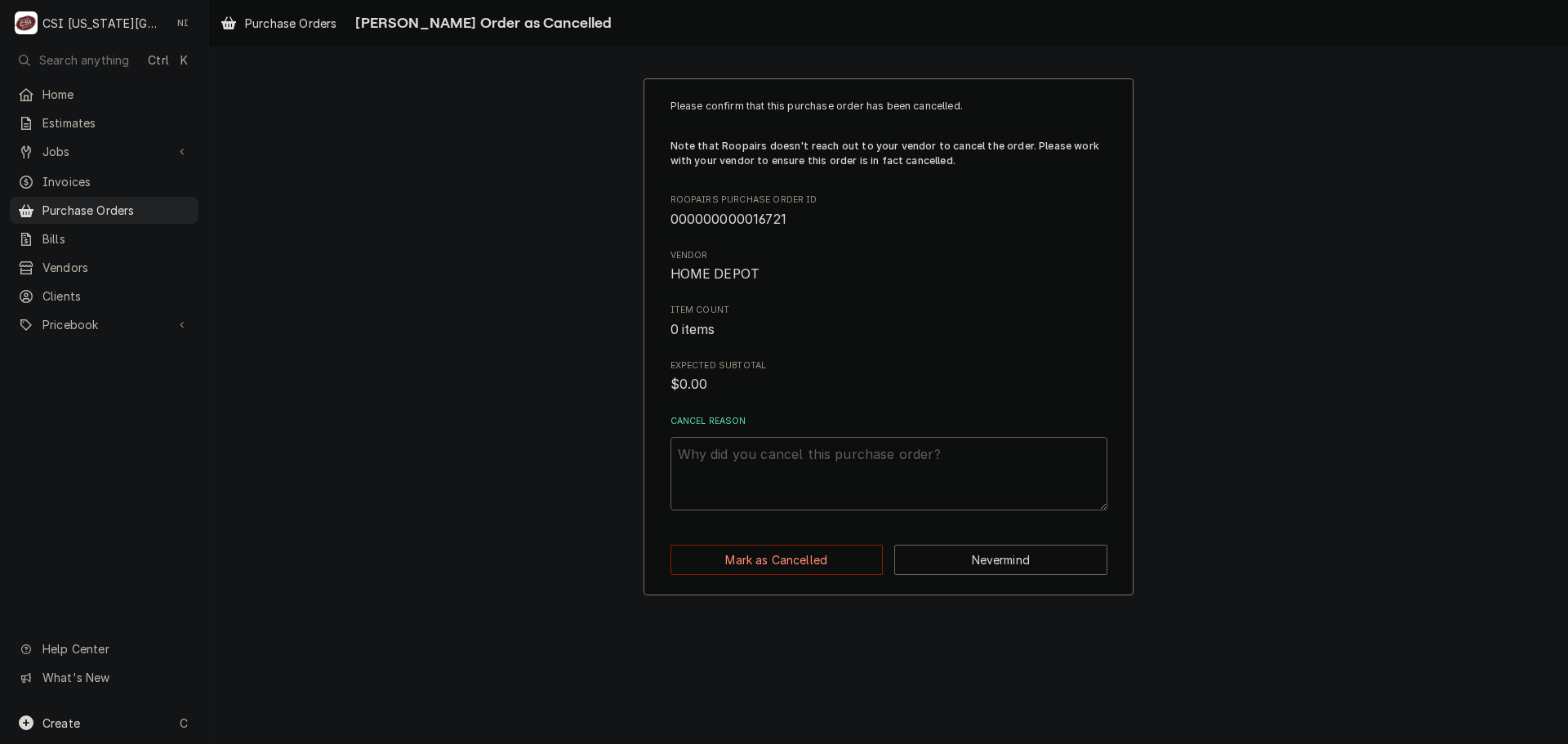
click at [816, 464] on textarea "Cancel Reason" at bounding box center [889, 474] width 437 height 73
paste textarea "ESC PO"
type textarea "x"
type textarea "ESC PO"
click at [753, 564] on button "Mark as Cancelled" at bounding box center [778, 559] width 213 height 30
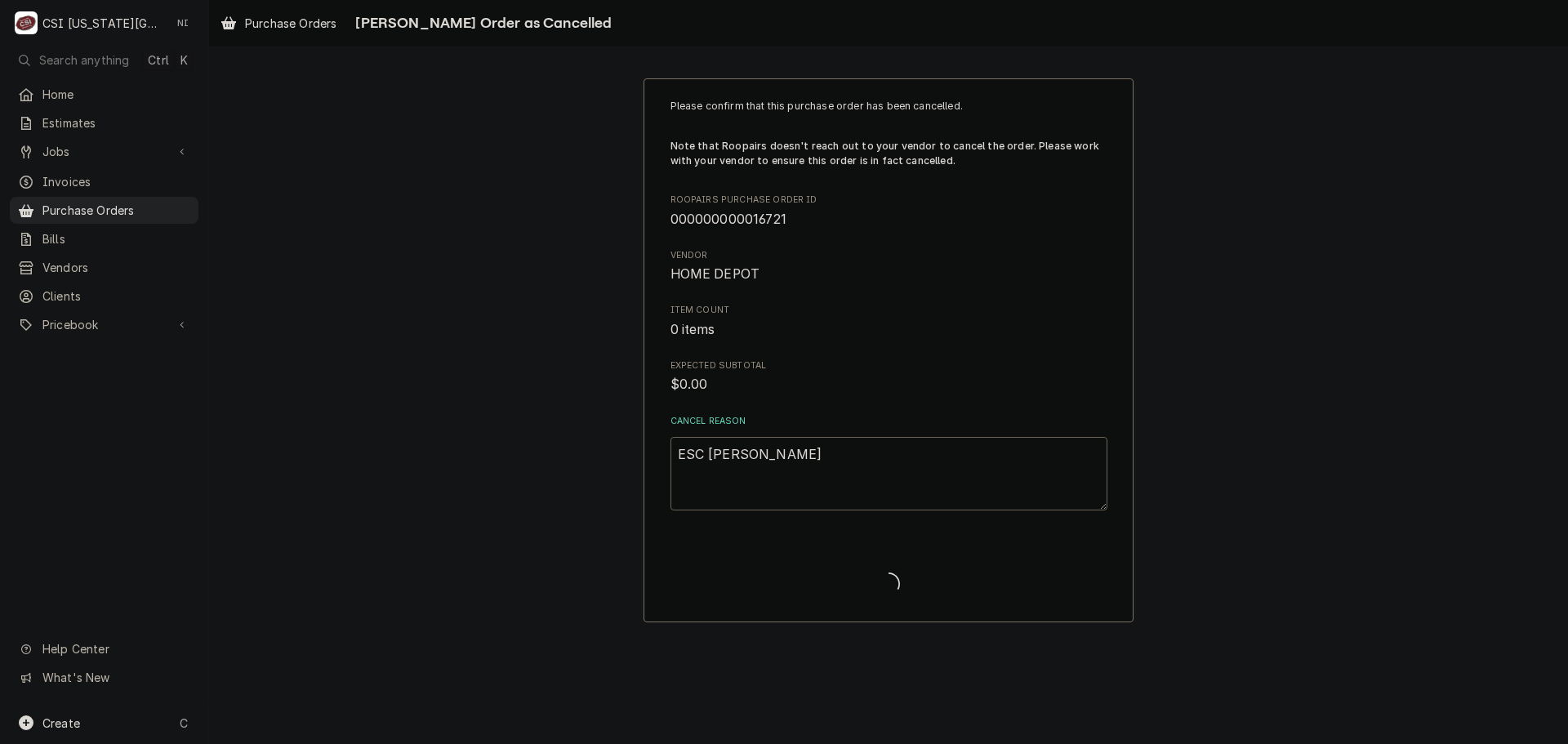
type textarea "x"
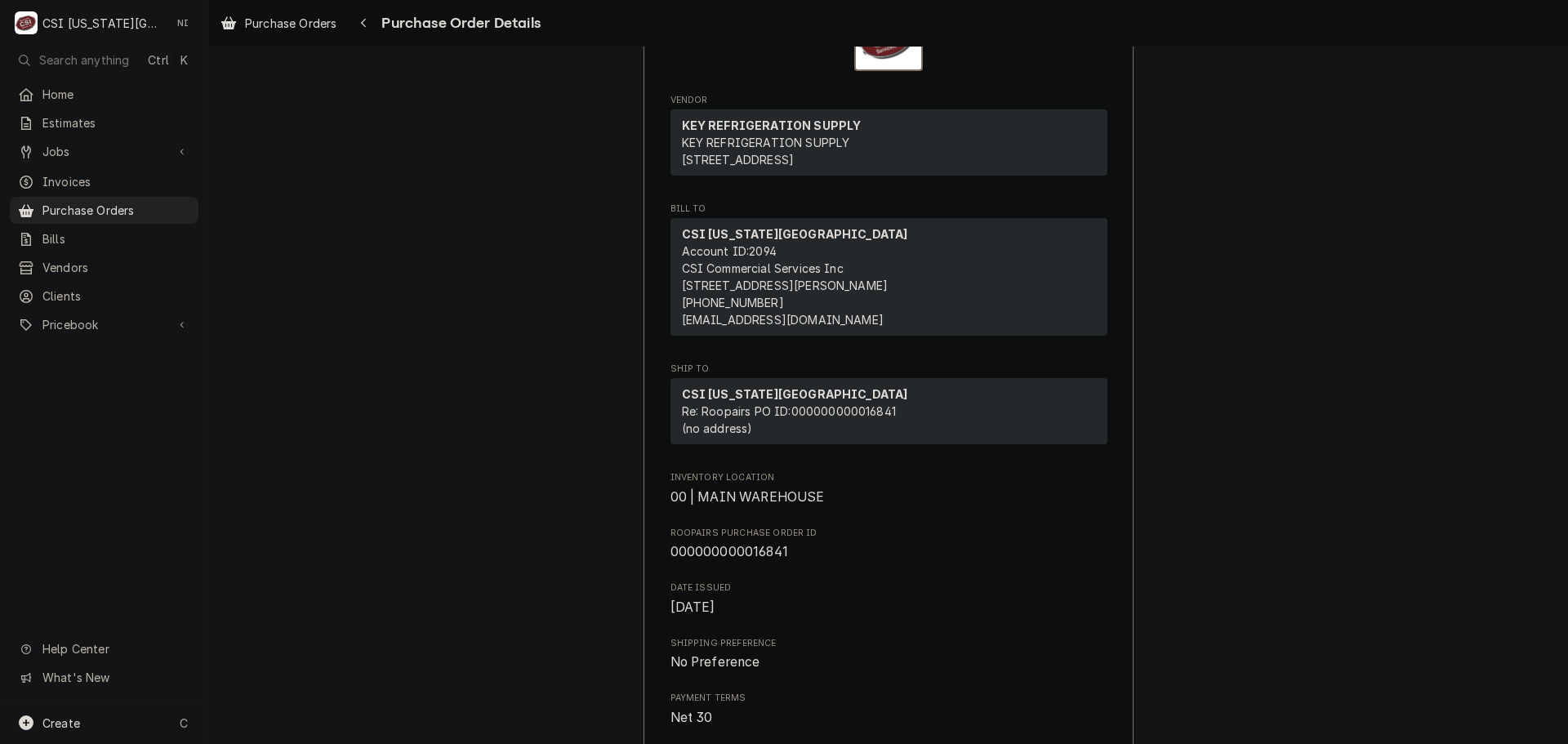
scroll to position [654, 0]
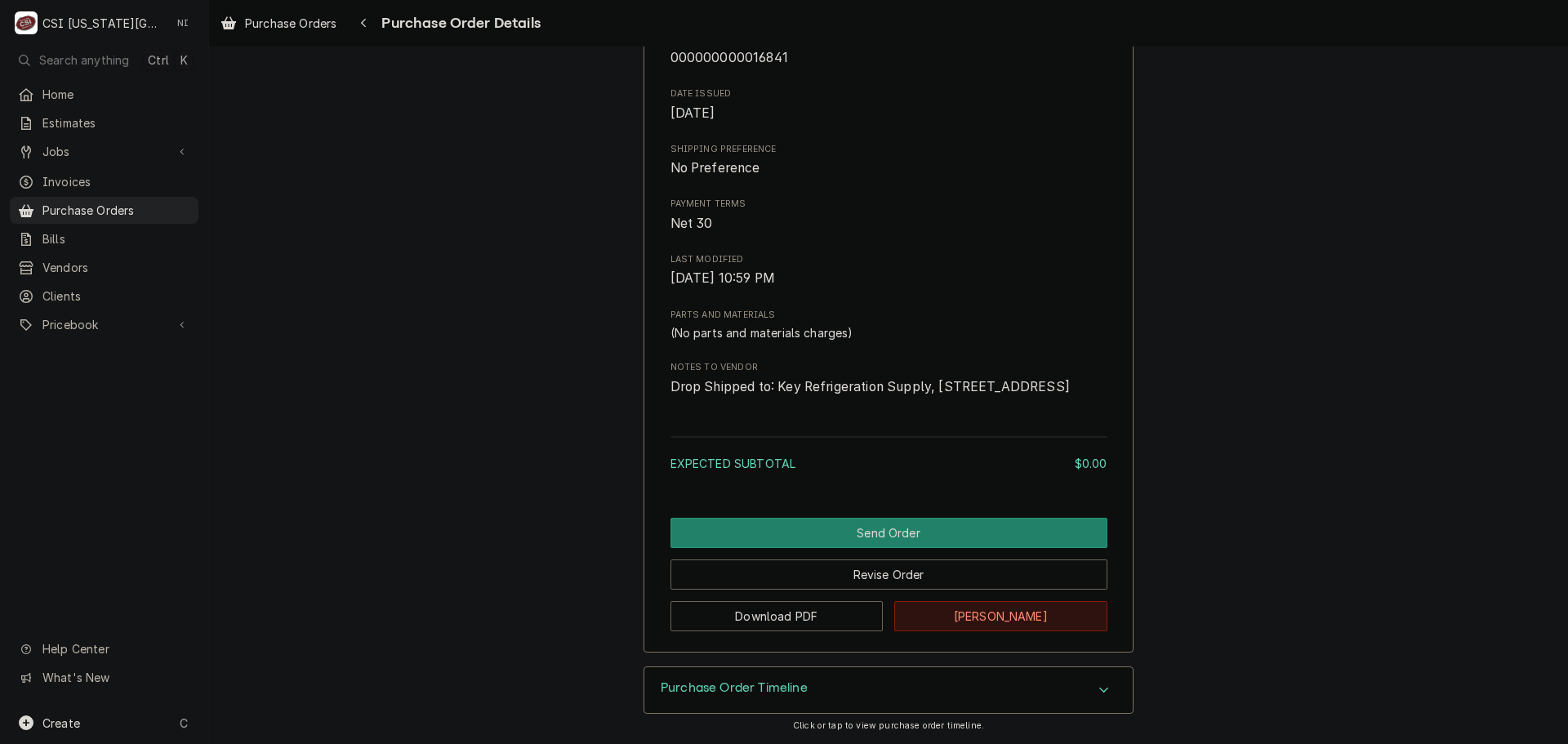
click at [949, 619] on button "[PERSON_NAME]" at bounding box center [1001, 615] width 213 height 30
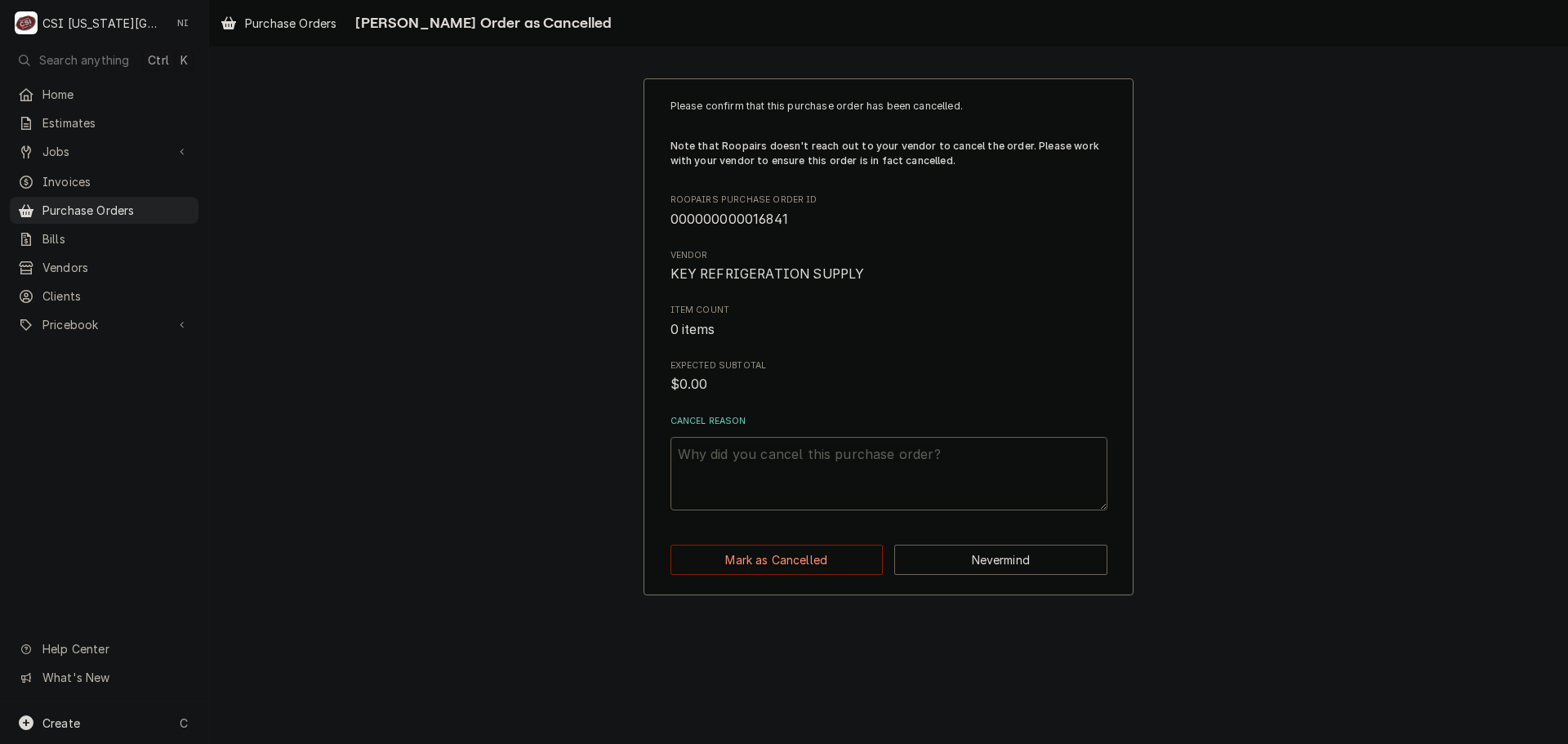
click at [829, 445] on textarea "Cancel Reason" at bounding box center [889, 474] width 437 height 73
paste textarea "ESC [PERSON_NAME]"
type textarea "x"
type textarea "ESC PO"
click at [793, 552] on button "Mark as Cancelled" at bounding box center [778, 559] width 213 height 30
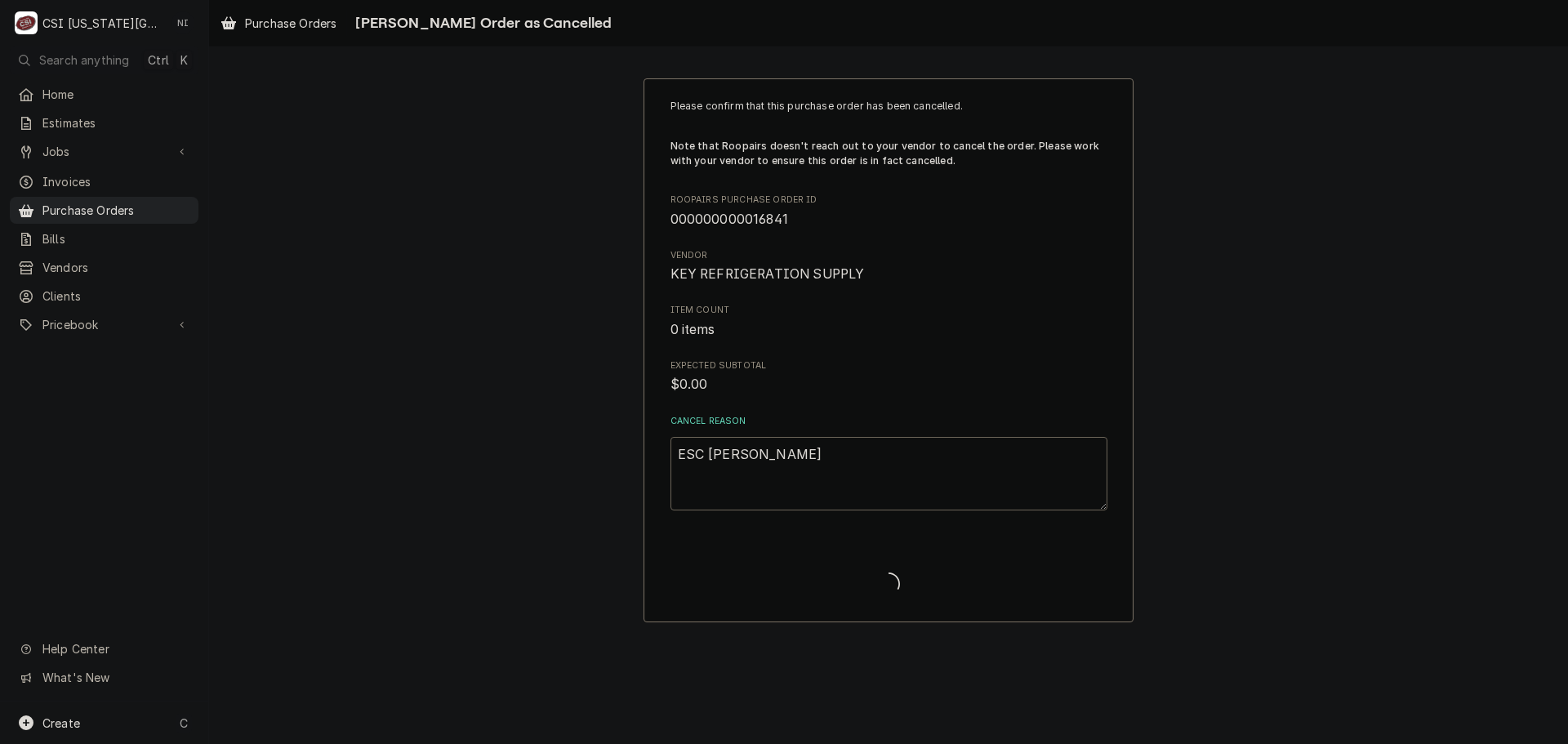
type textarea "x"
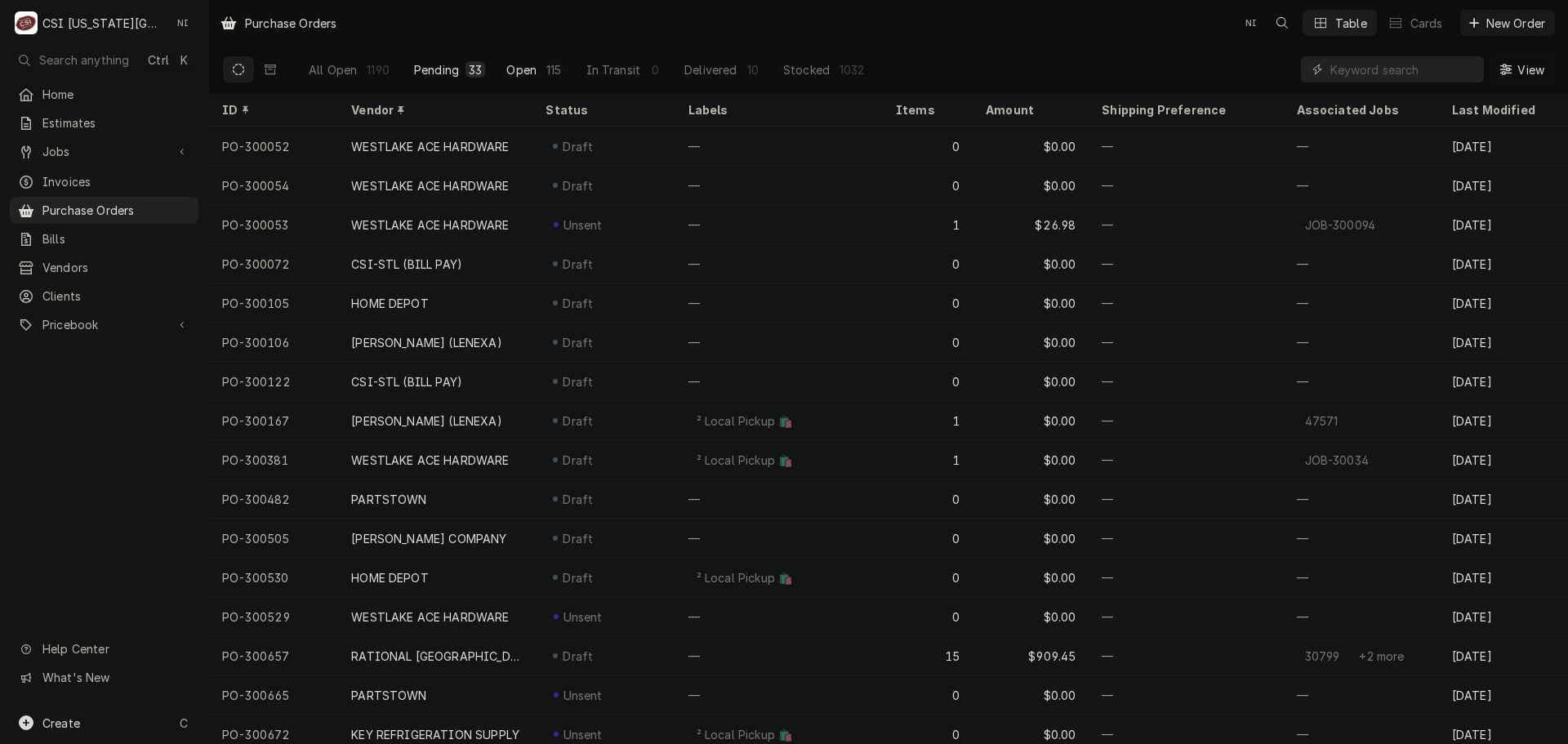
click at [519, 73] on div "Open" at bounding box center [521, 70] width 30 height 17
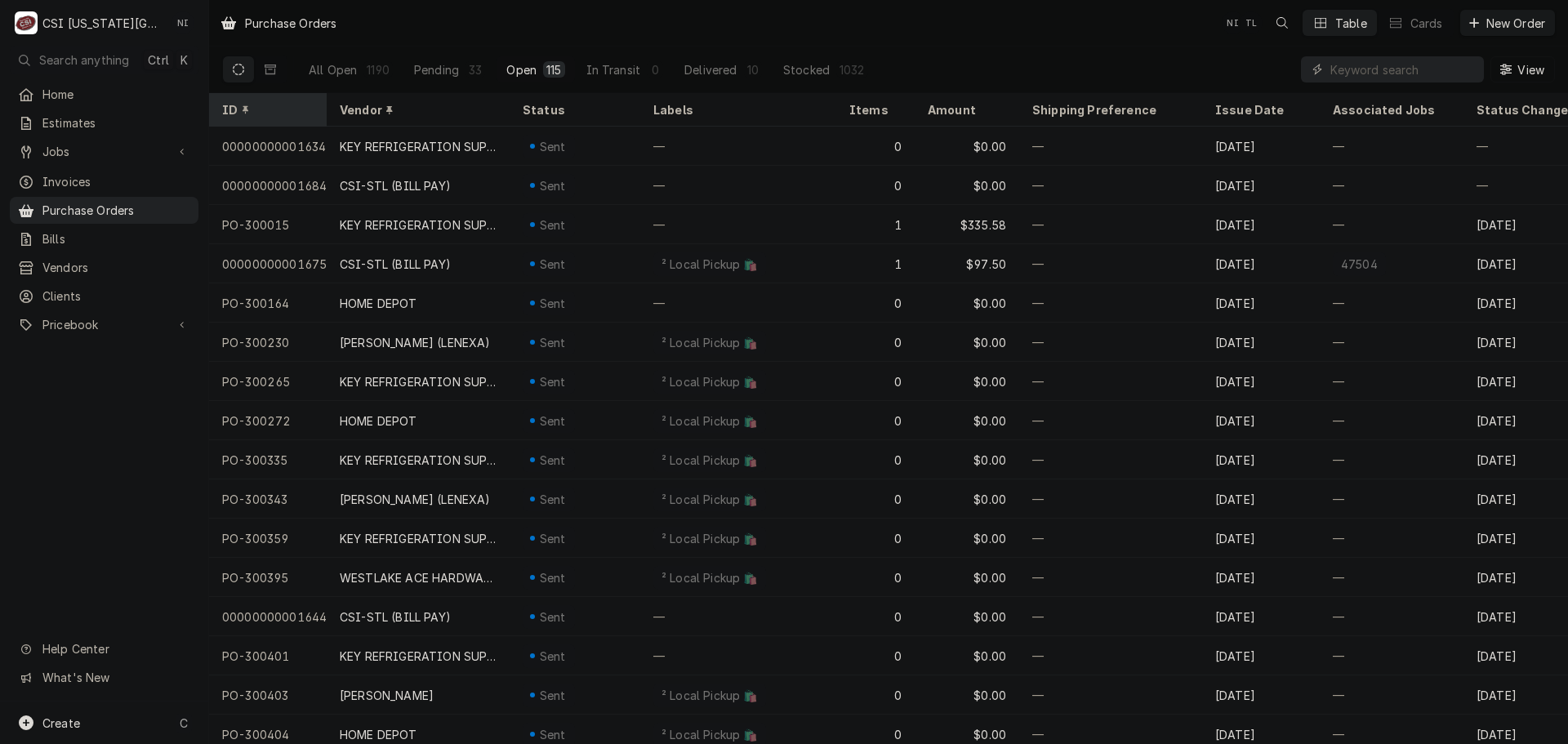
click at [260, 96] on div "ID" at bounding box center [268, 110] width 112 height 27
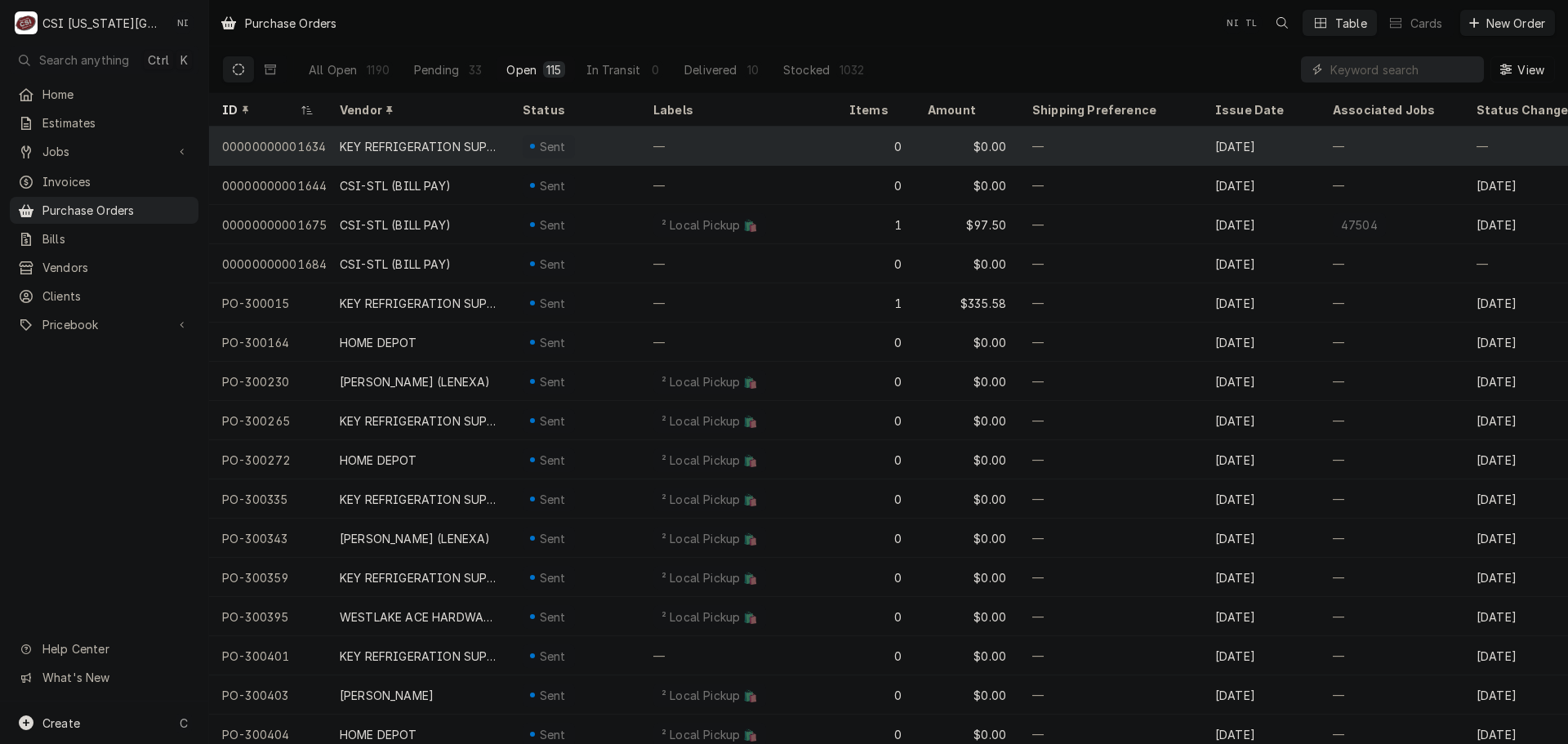
click at [488, 150] on div "KEY REFRIGERATION SUPPLY" at bounding box center [417, 147] width 157 height 17
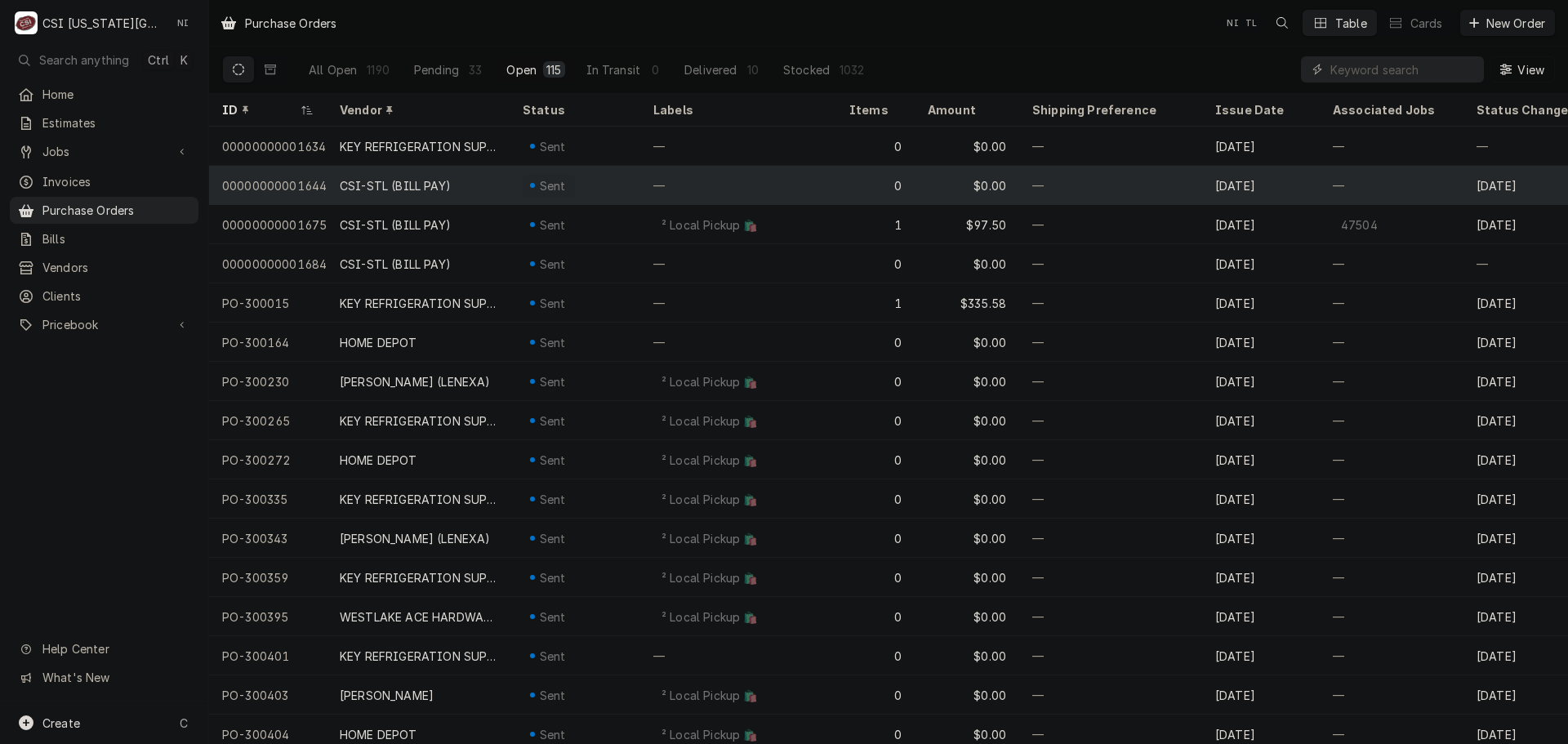
click at [460, 191] on div "CSI-STL (BILL PAY)" at bounding box center [418, 185] width 183 height 39
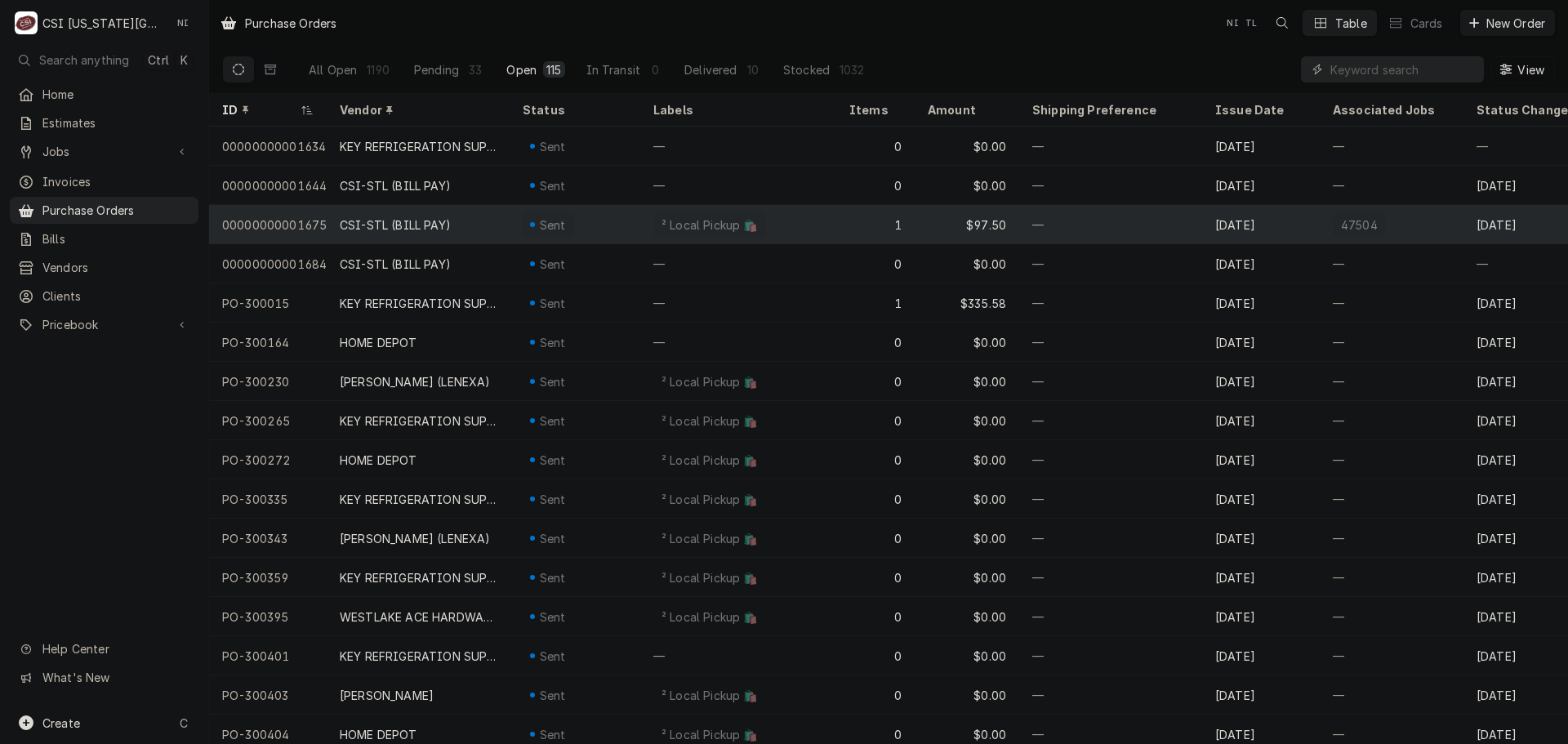
click at [431, 217] on div "CSI-STL (BILL PAY)" at bounding box center [395, 225] width 112 height 17
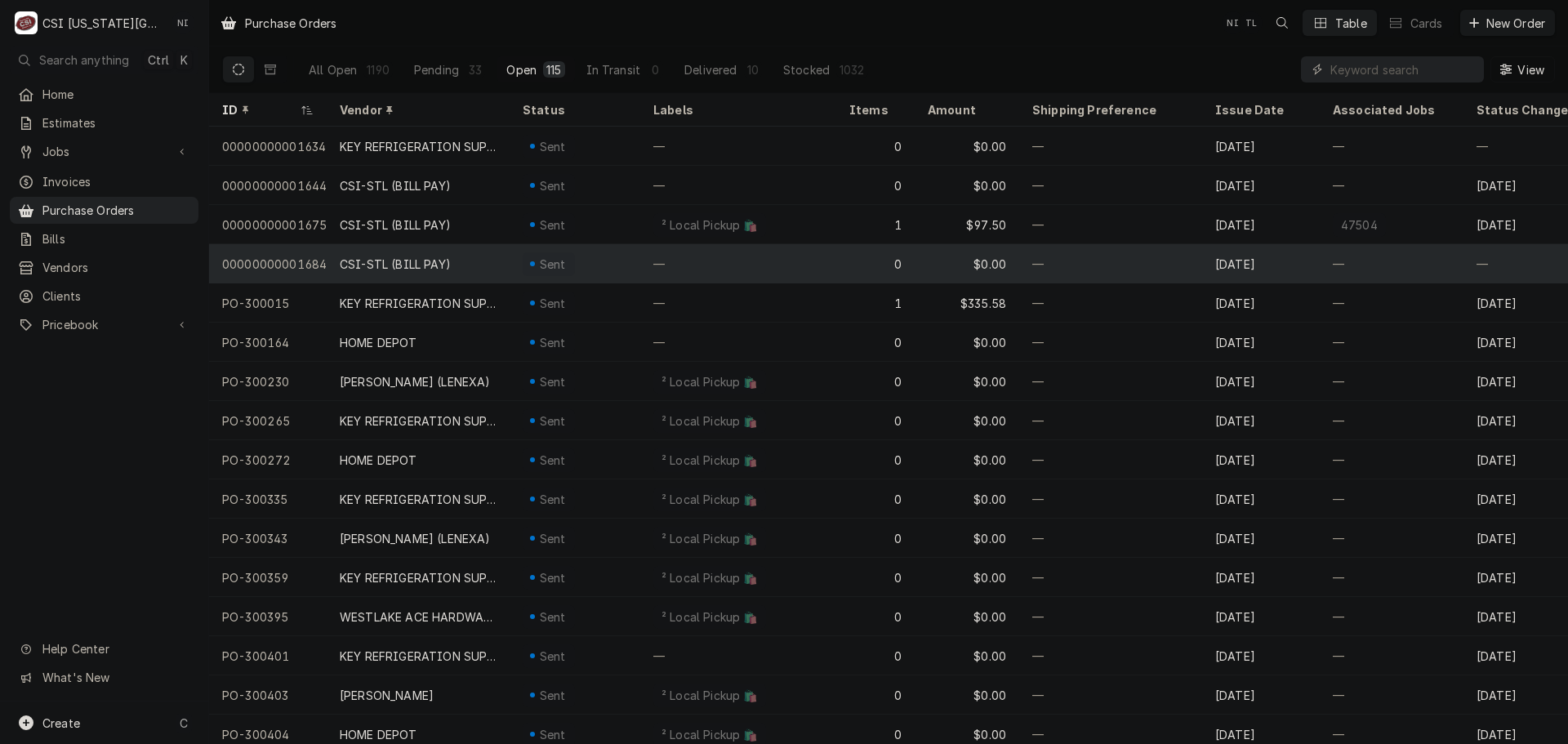
drag, startPoint x: 419, startPoint y: 249, endPoint x: 421, endPoint y: 259, distance: 10.2
click at [419, 253] on div "CSI-STL (BILL PAY)" at bounding box center [418, 263] width 183 height 39
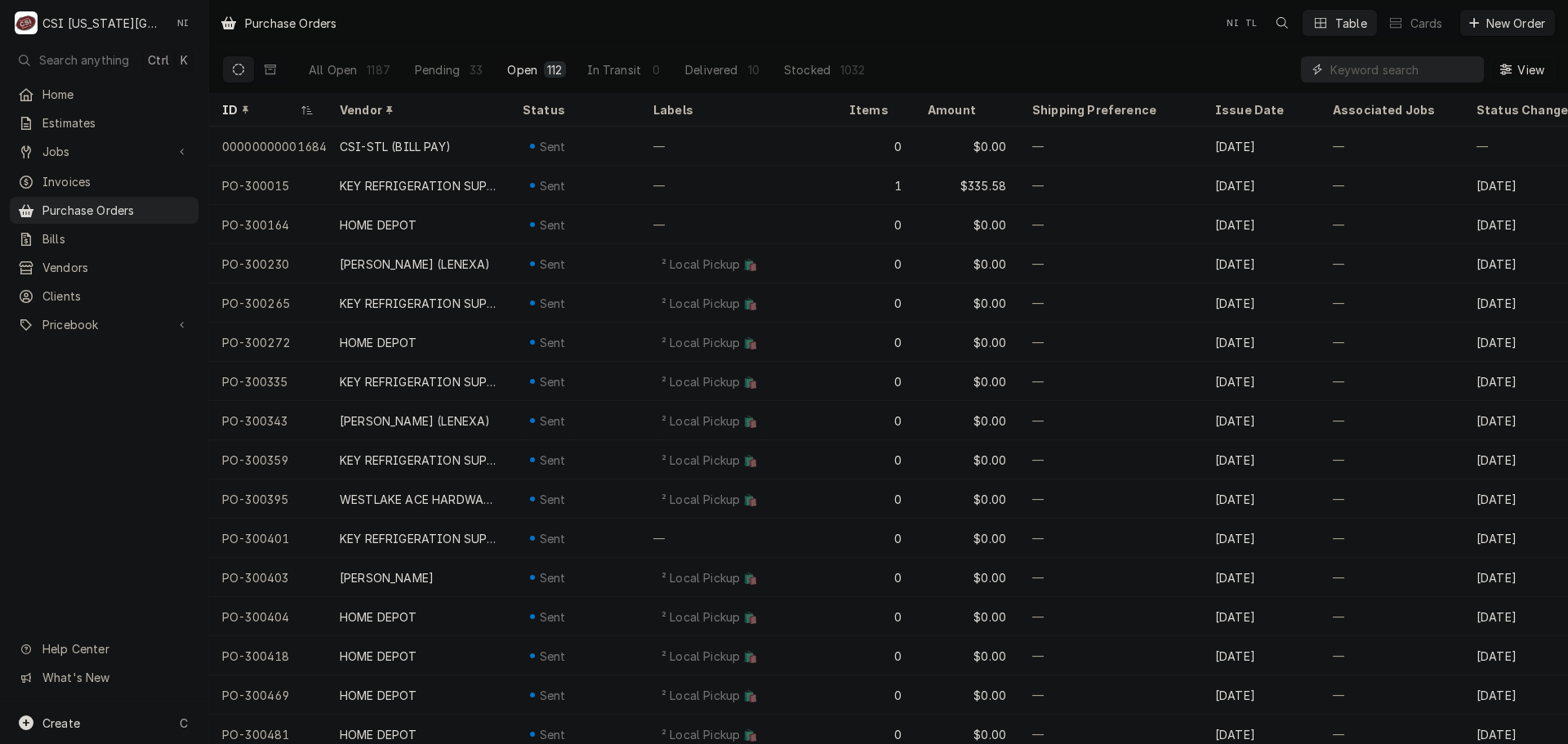
click at [1371, 66] on input "Dynamic Content Wrapper" at bounding box center [1403, 69] width 145 height 26
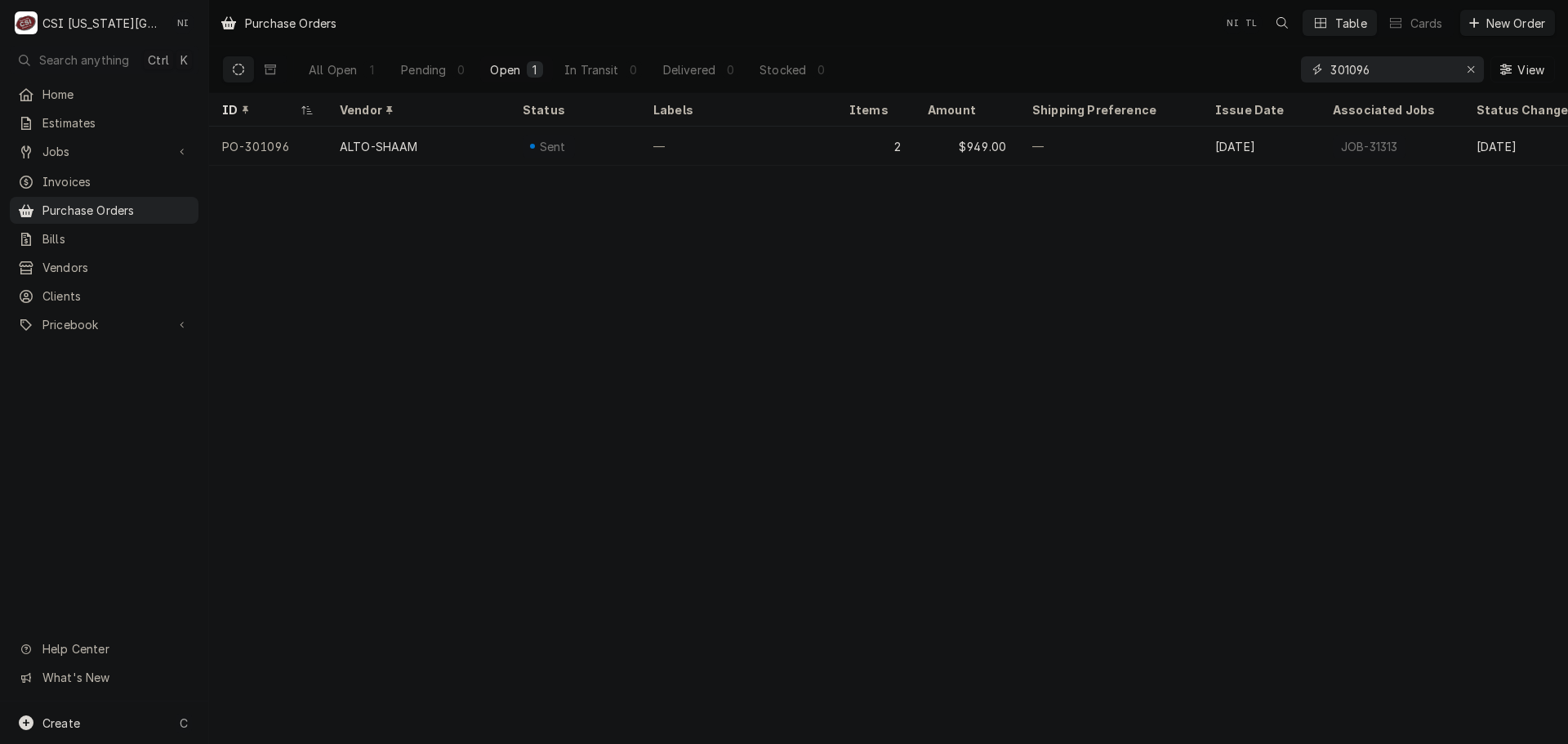
type input "301096"
click at [126, 200] on div "Purchase Orders" at bounding box center [104, 210] width 182 height 20
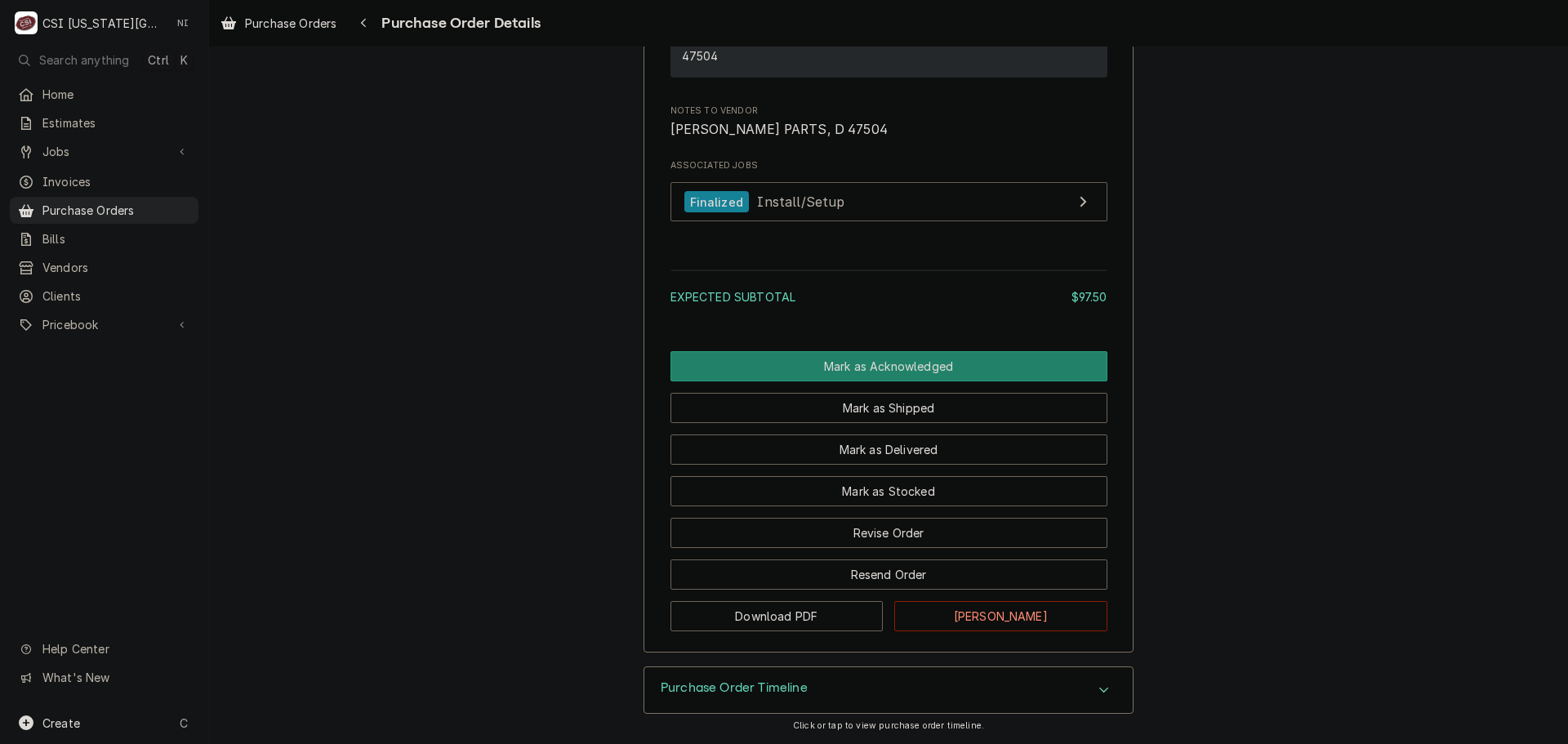
scroll to position [1427, 0]
click at [939, 618] on button "[PERSON_NAME]" at bounding box center [1001, 615] width 213 height 30
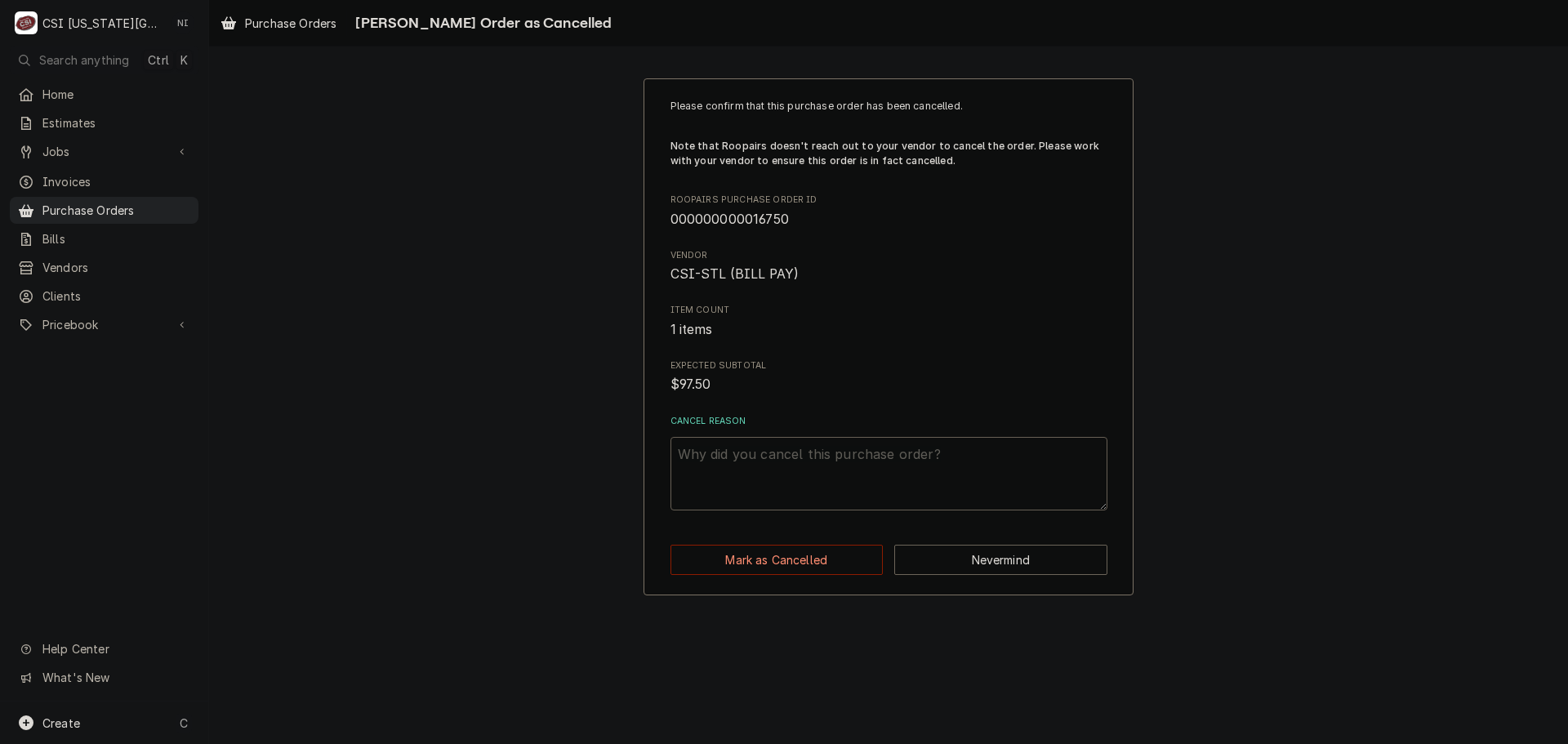
click at [860, 454] on textarea "Cancel Reason" at bounding box center [889, 474] width 437 height 73
paste textarea "ESC PO"
type textarea "x"
type textarea "ESC PO"
click at [801, 555] on button "Mark as Cancelled" at bounding box center [778, 559] width 213 height 30
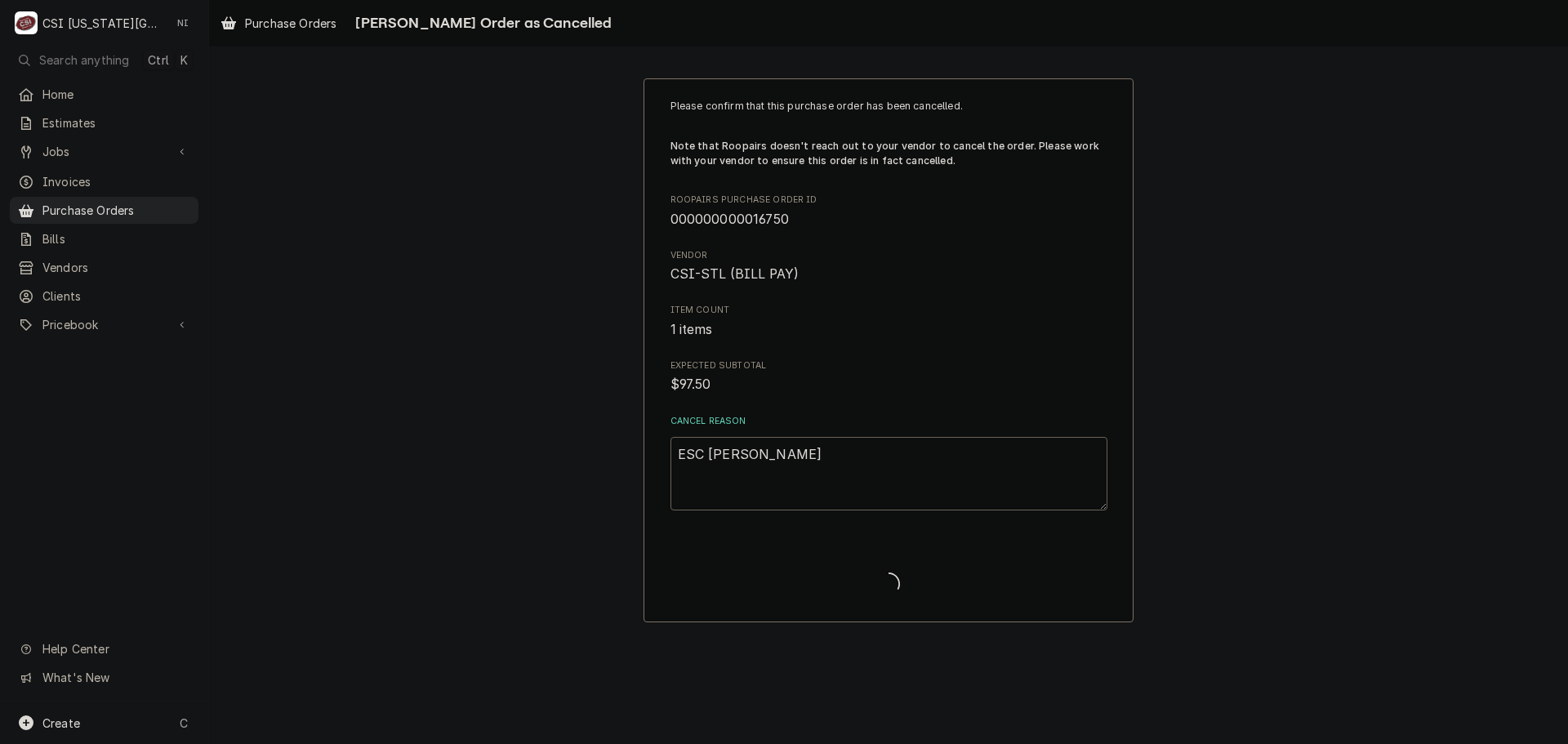
type textarea "x"
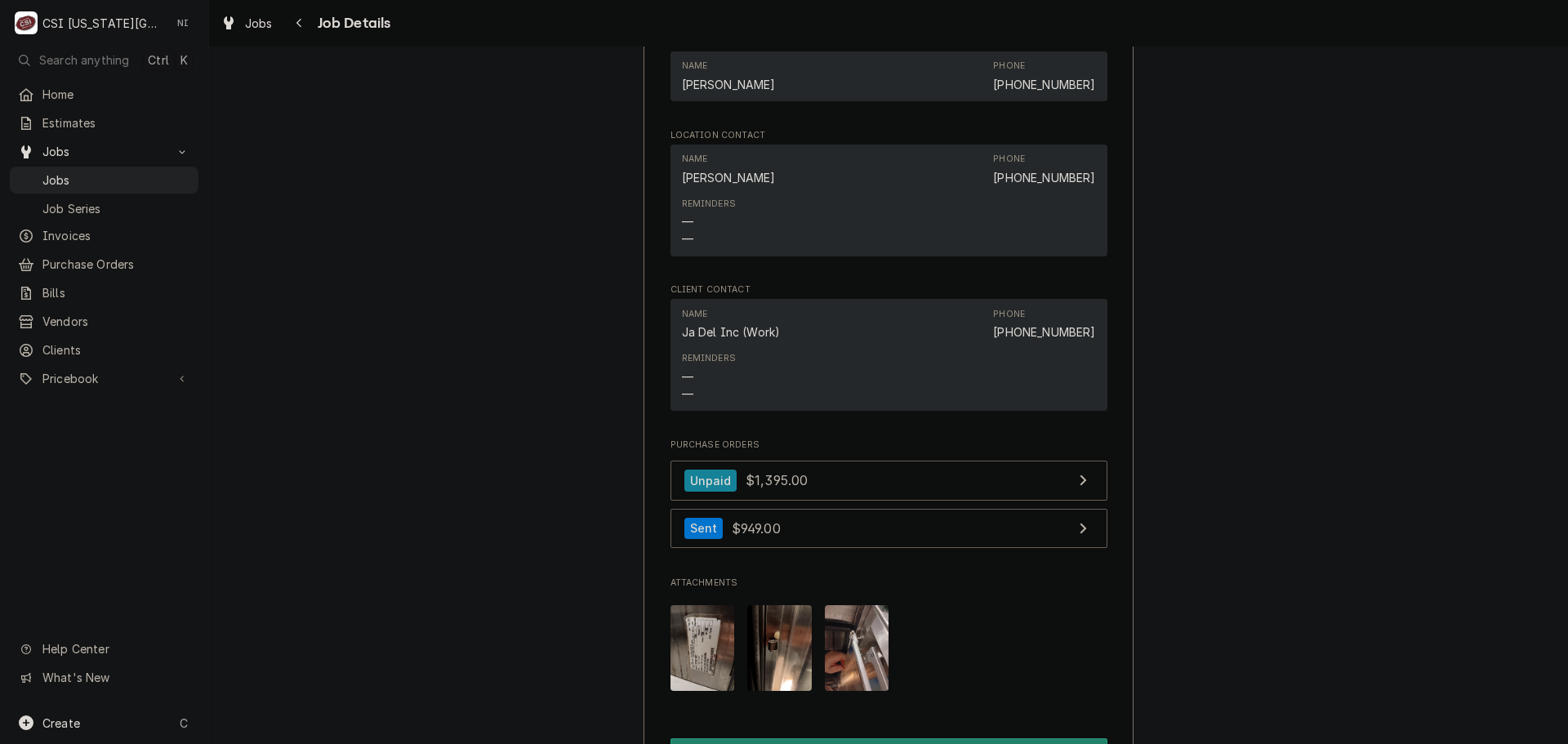
scroll to position [2287, 0]
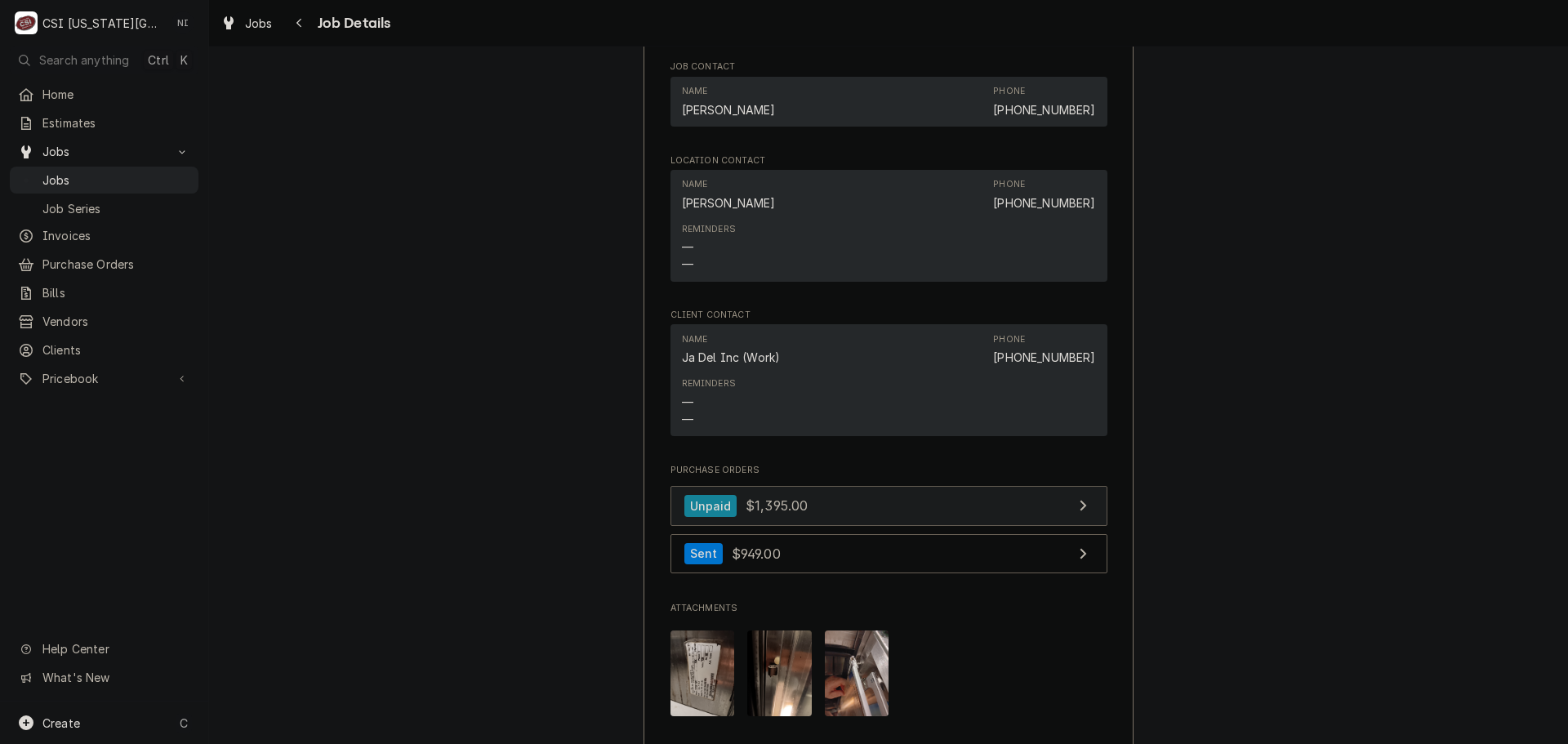
click at [892, 486] on link "Unpaid $1,395.00" at bounding box center [889, 507] width 437 height 40
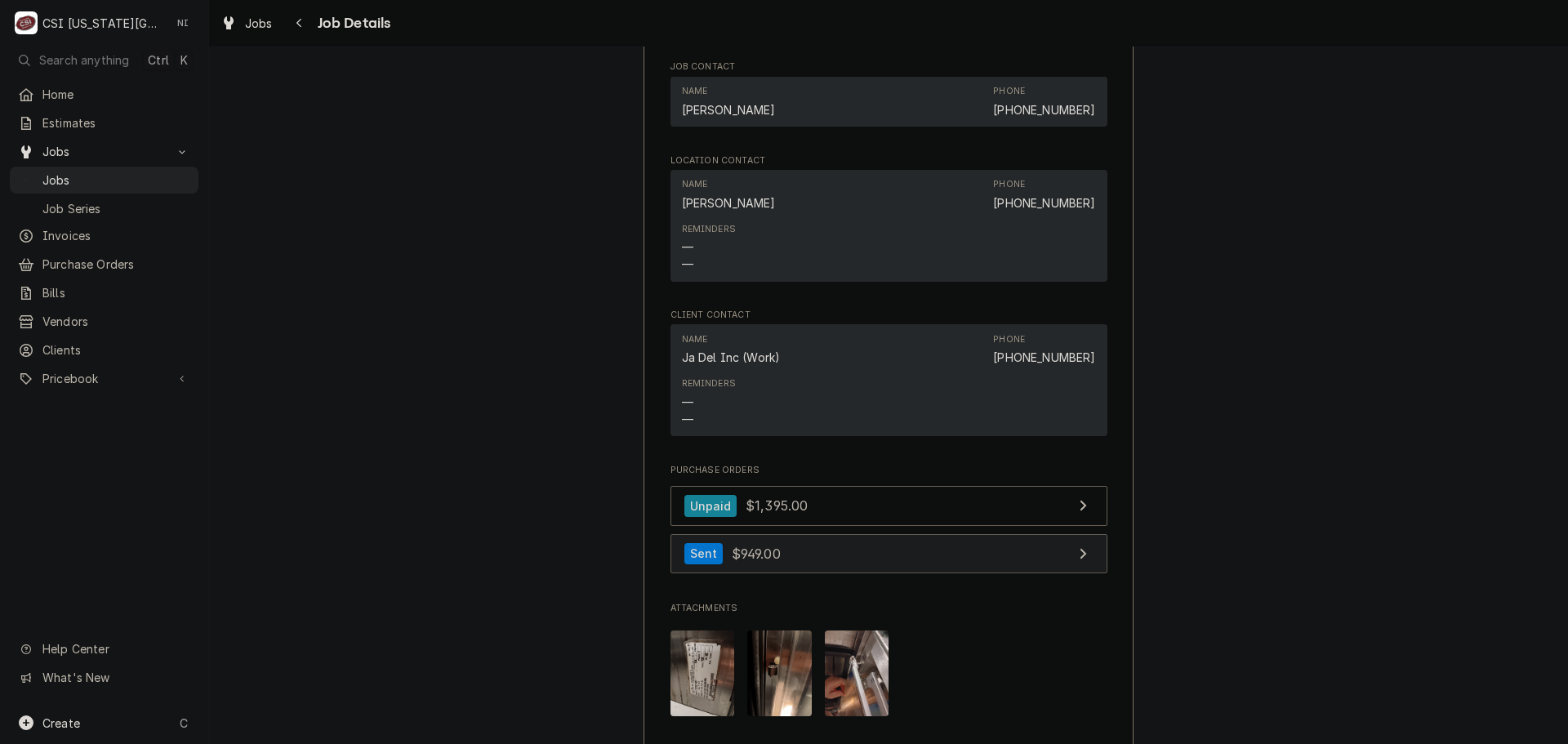
click at [812, 542] on link "Sent $949.00" at bounding box center [889, 555] width 437 height 40
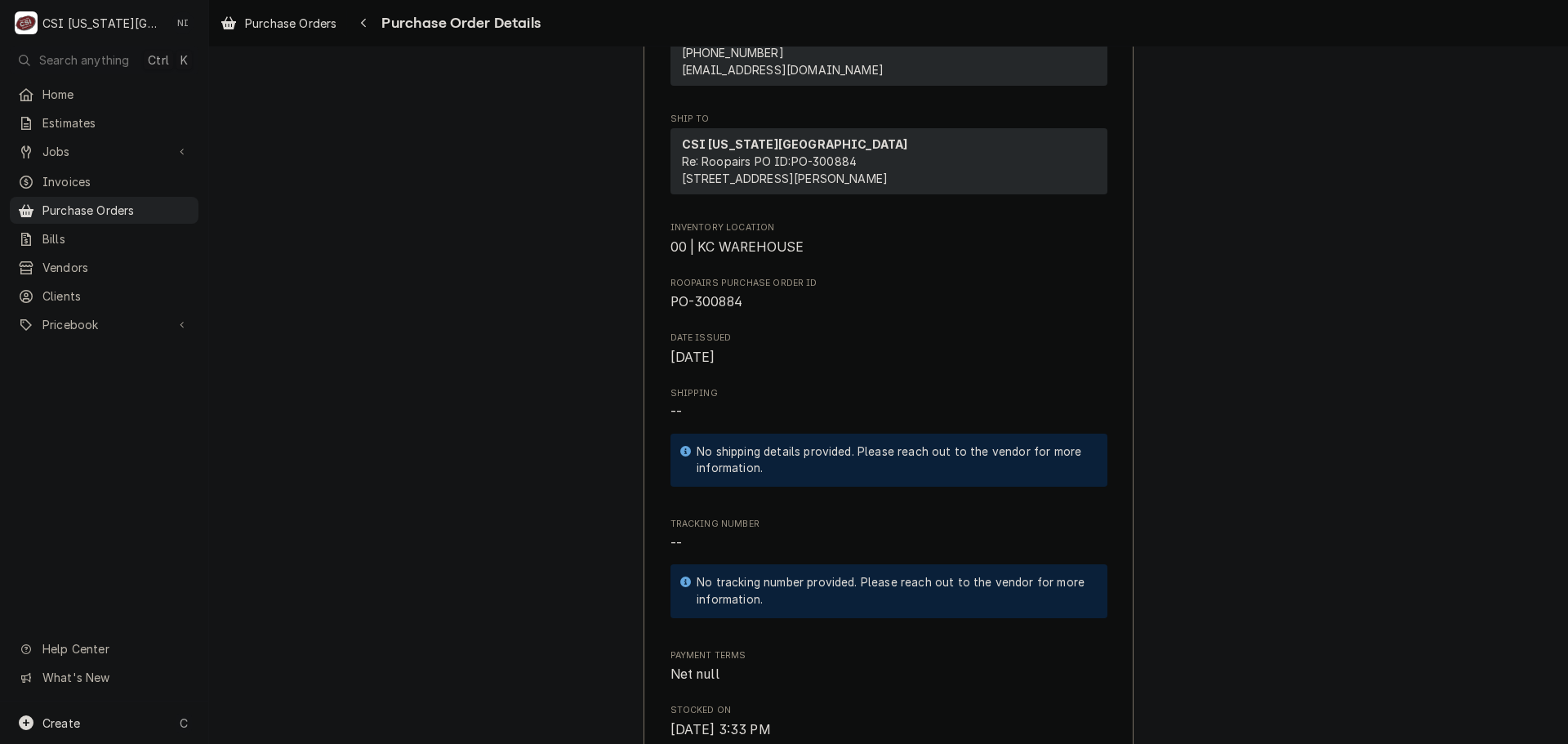
scroll to position [350, 0]
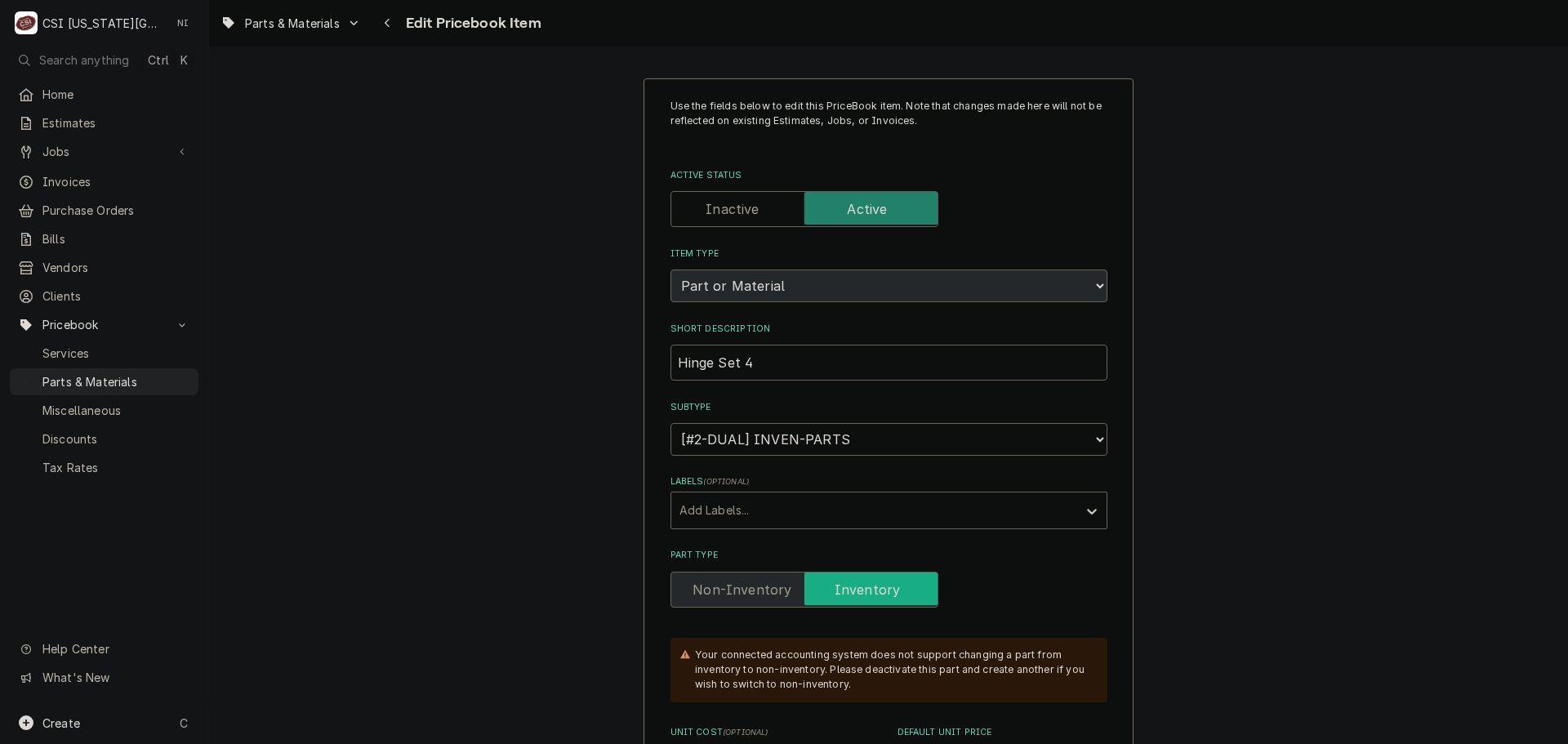
type textarea "x"
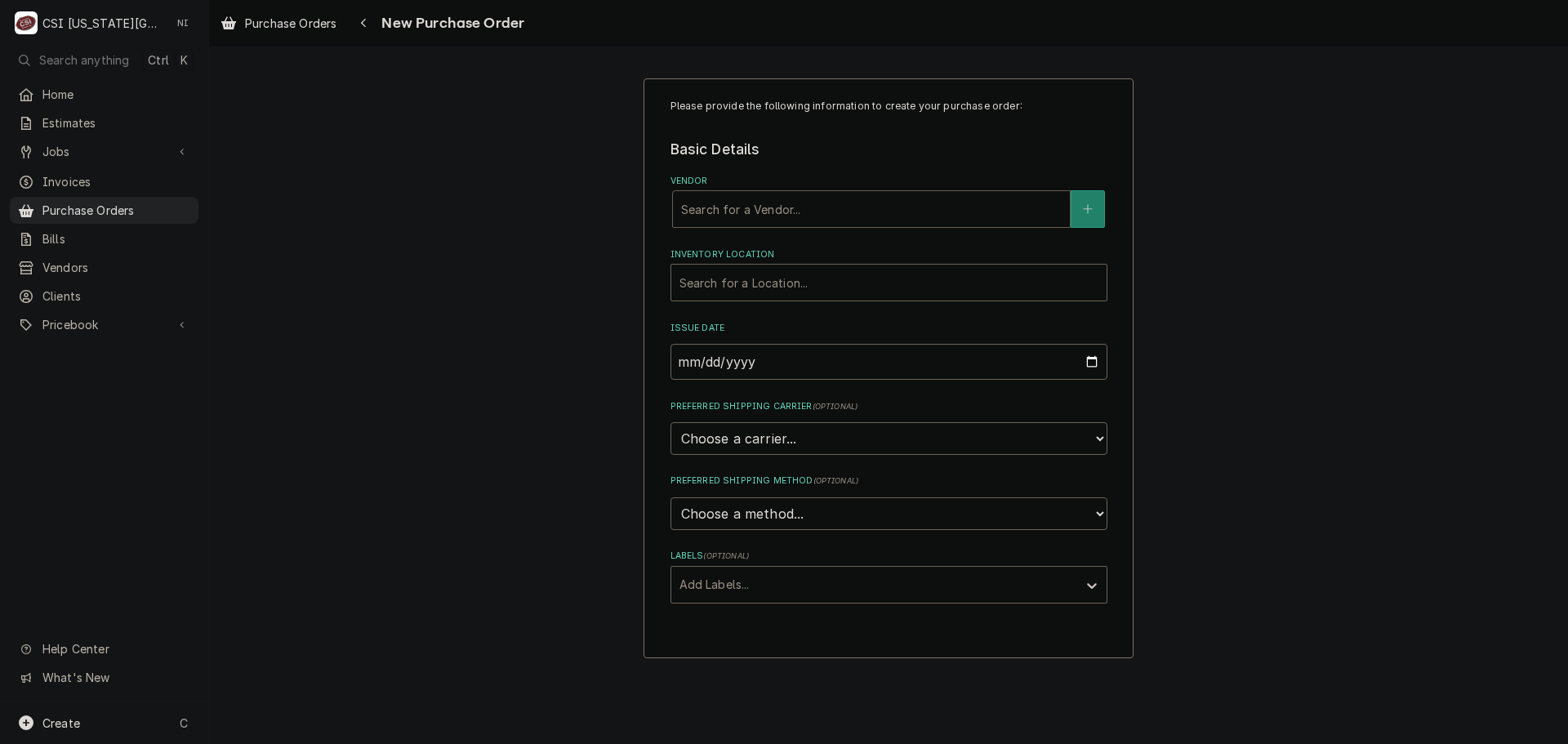
click at [775, 204] on div "Vendor" at bounding box center [872, 209] width 381 height 30
type input "UNITED"
click at [809, 244] on strong "UNITED REFRIGERATION" at bounding box center [759, 243] width 155 height 13
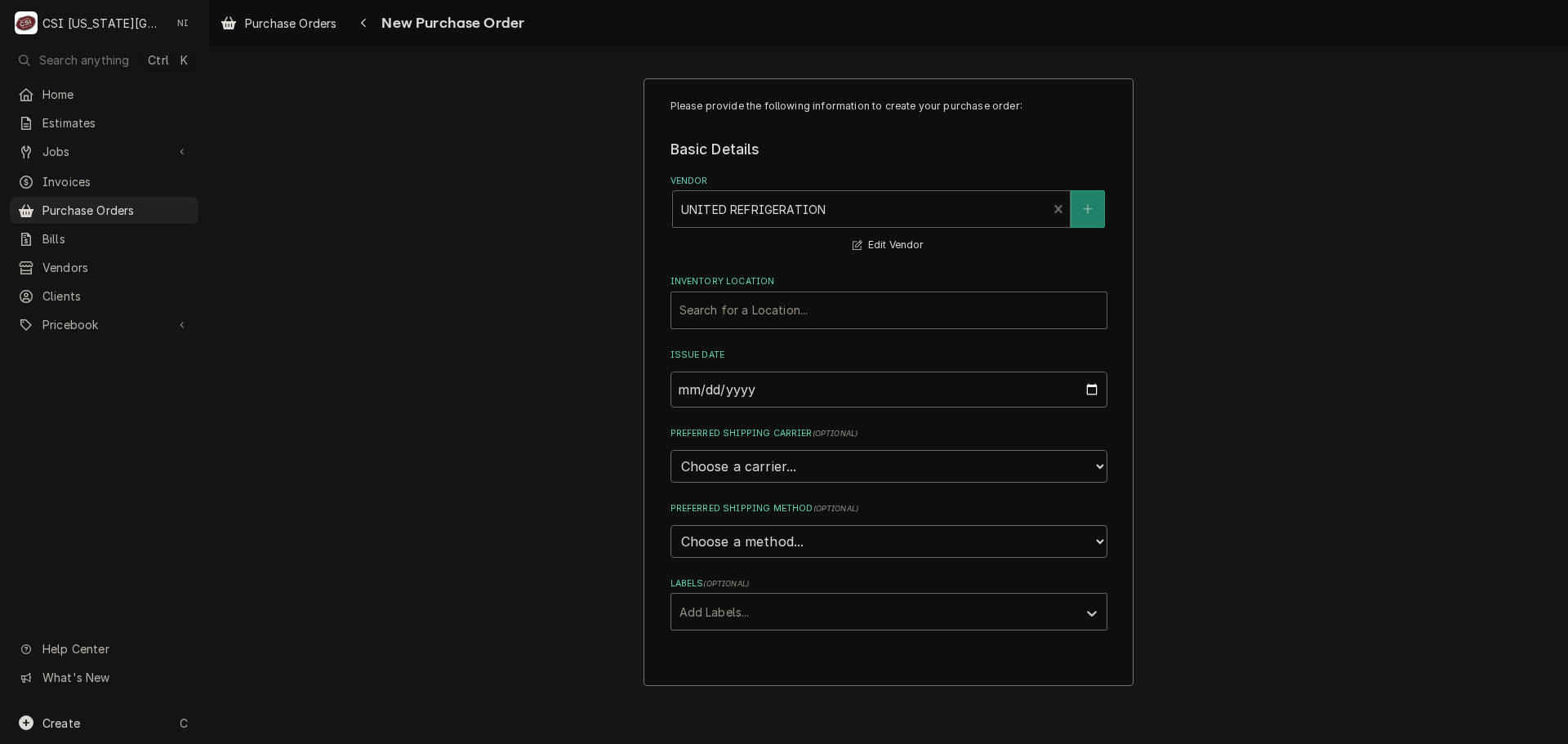
click at [787, 314] on div "Inventory Location" at bounding box center [889, 310] width 419 height 30
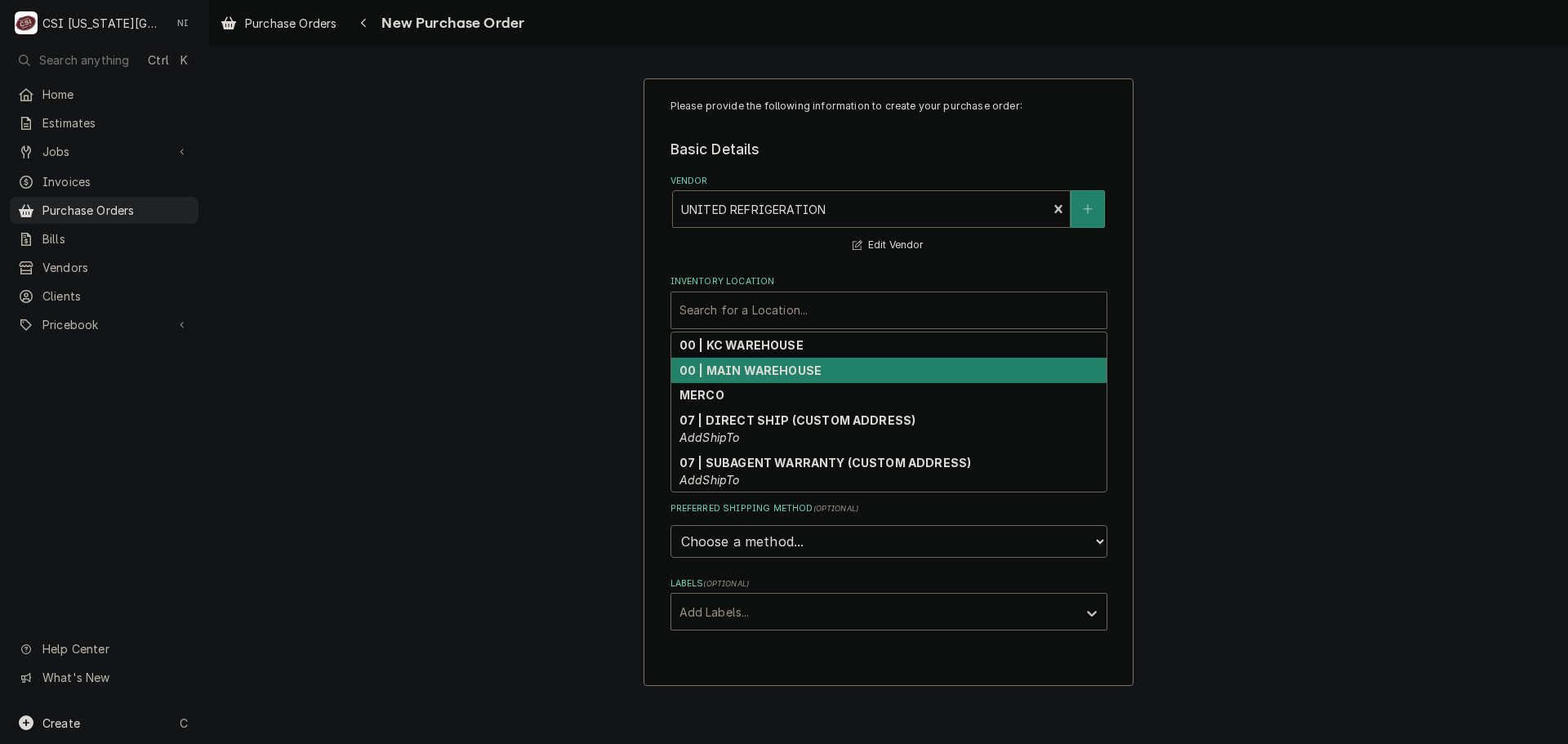
click at [777, 352] on div "00 | KC WAREHOUSE" at bounding box center [888, 345] width 436 height 25
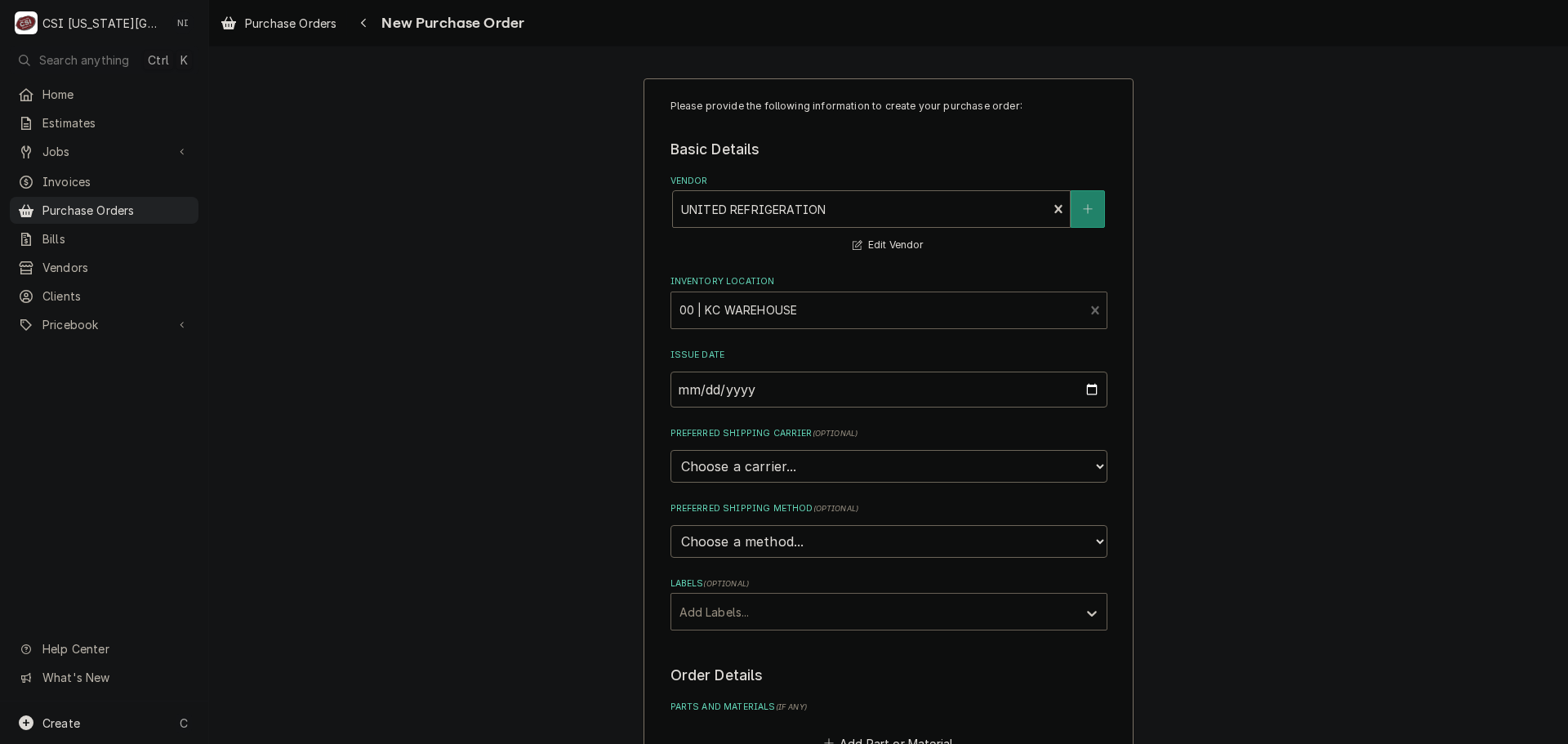
click at [740, 607] on div "Labels" at bounding box center [874, 611] width 389 height 30
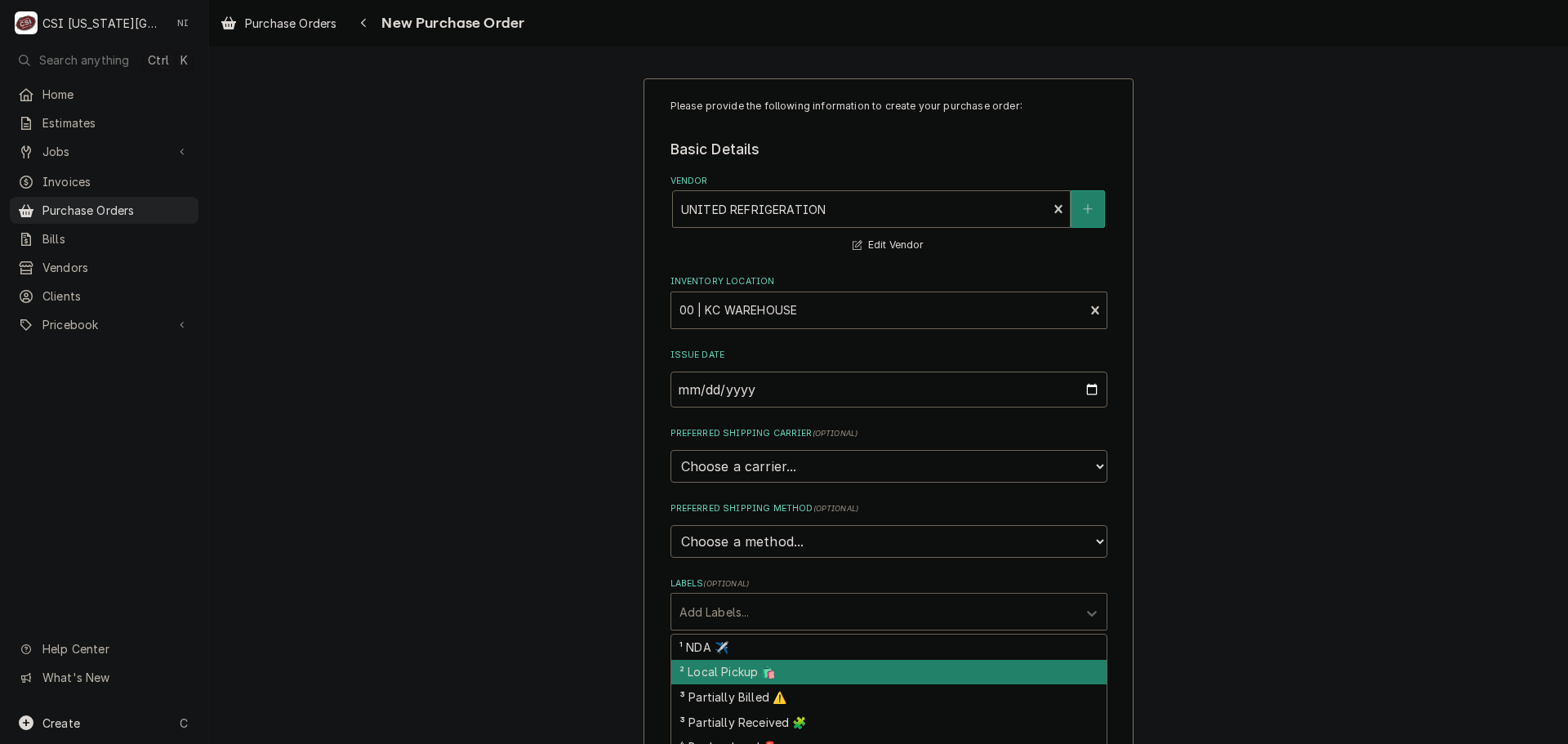
click at [722, 666] on div "² Local Pickup 🛍️" at bounding box center [888, 673] width 436 height 25
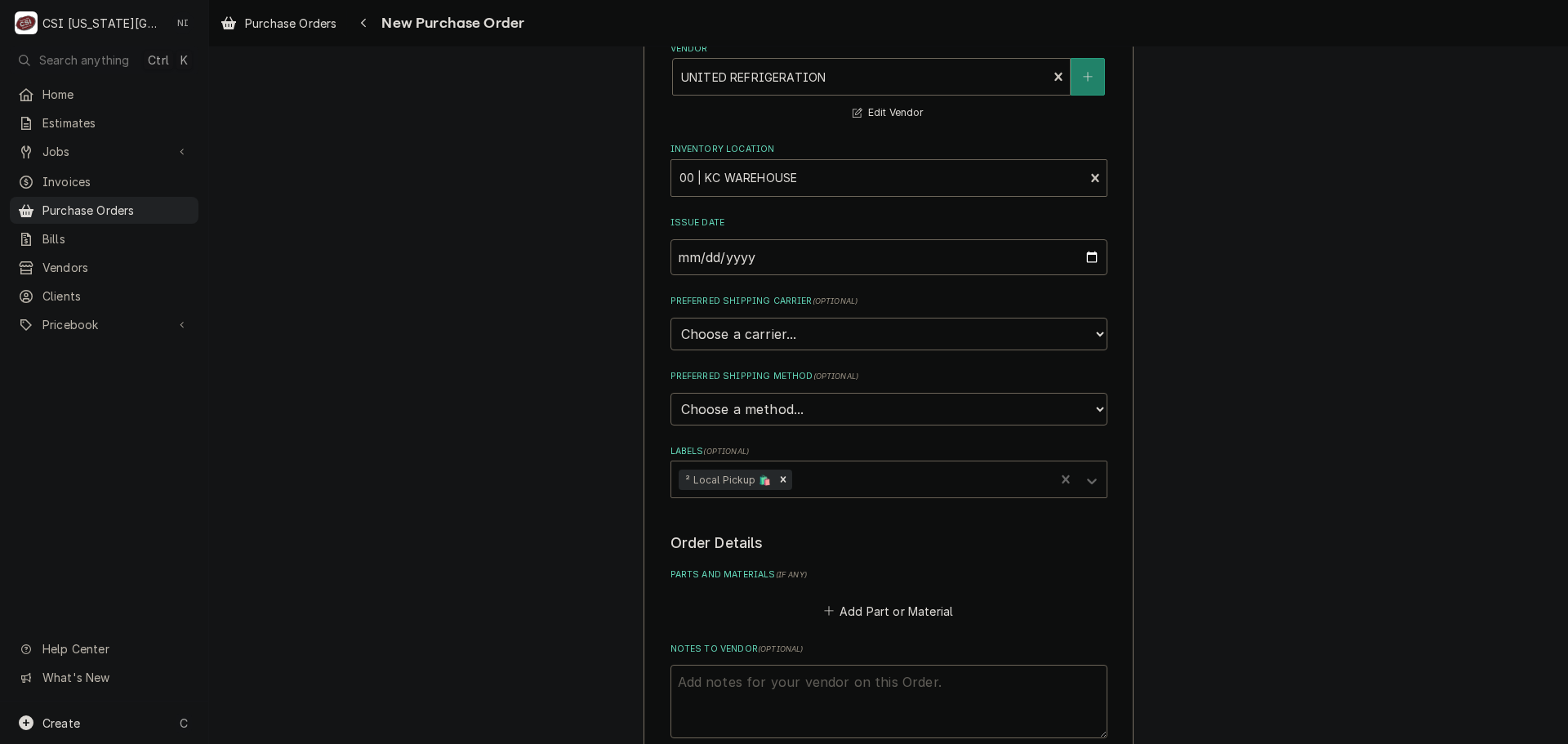
scroll to position [327, 0]
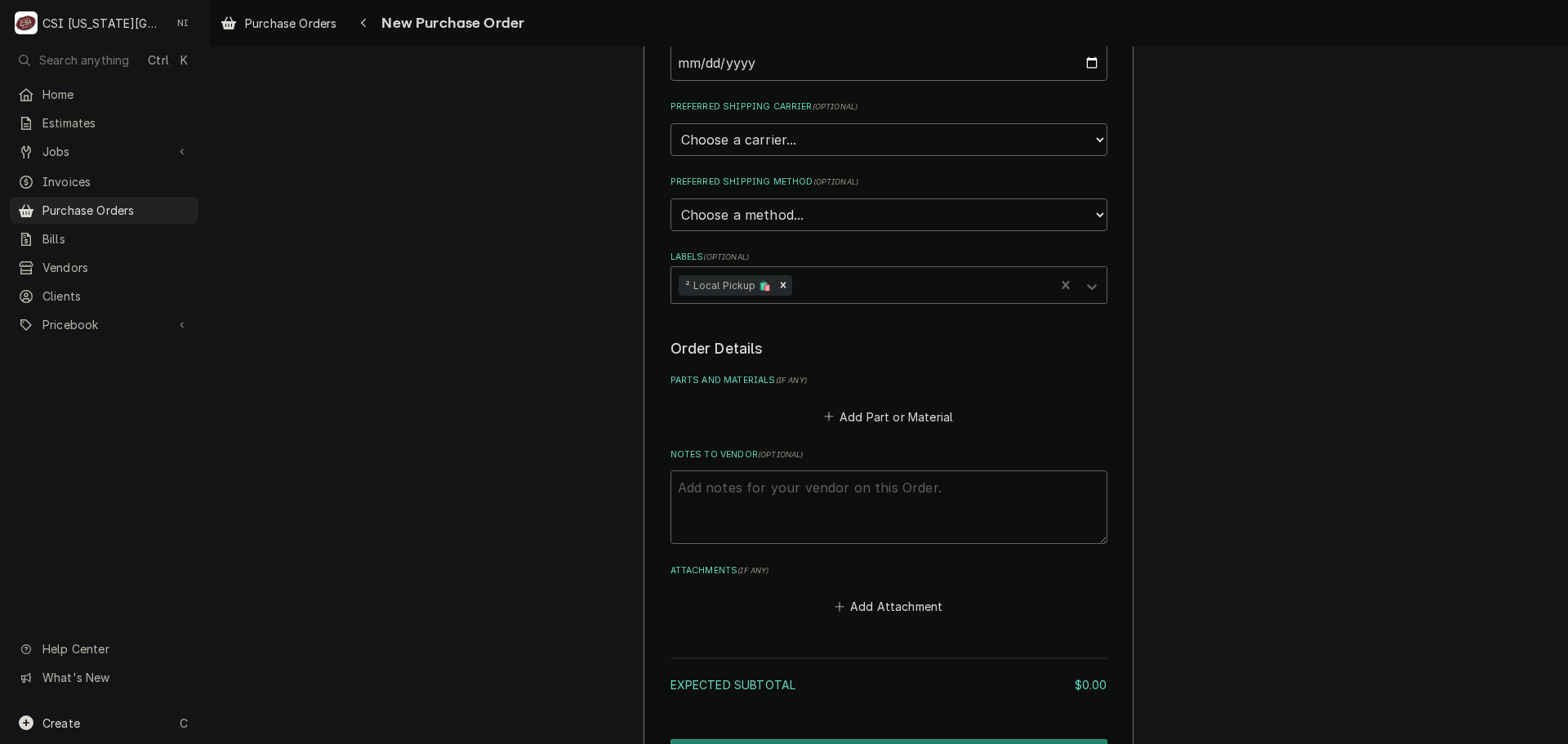
click at [782, 503] on textarea "Notes to Vendor ( optional )" at bounding box center [889, 507] width 437 height 73
type textarea "x"
type textarea "C"
type textarea "x"
type textarea "COD"
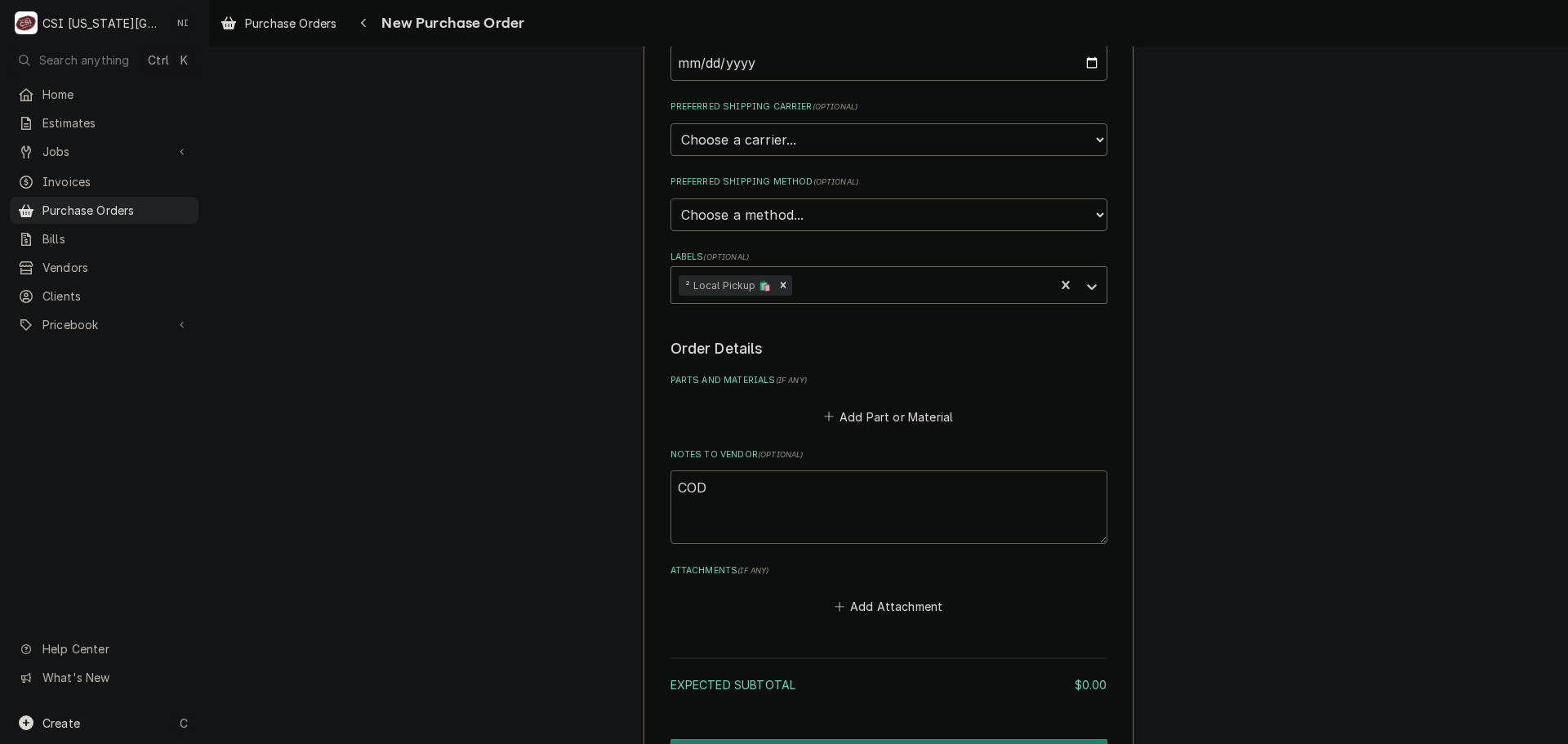
type textarea "x"
type textarea "[PERSON_NAME]"
click at [866, 409] on button "Add Part or Material" at bounding box center [888, 416] width 135 height 23
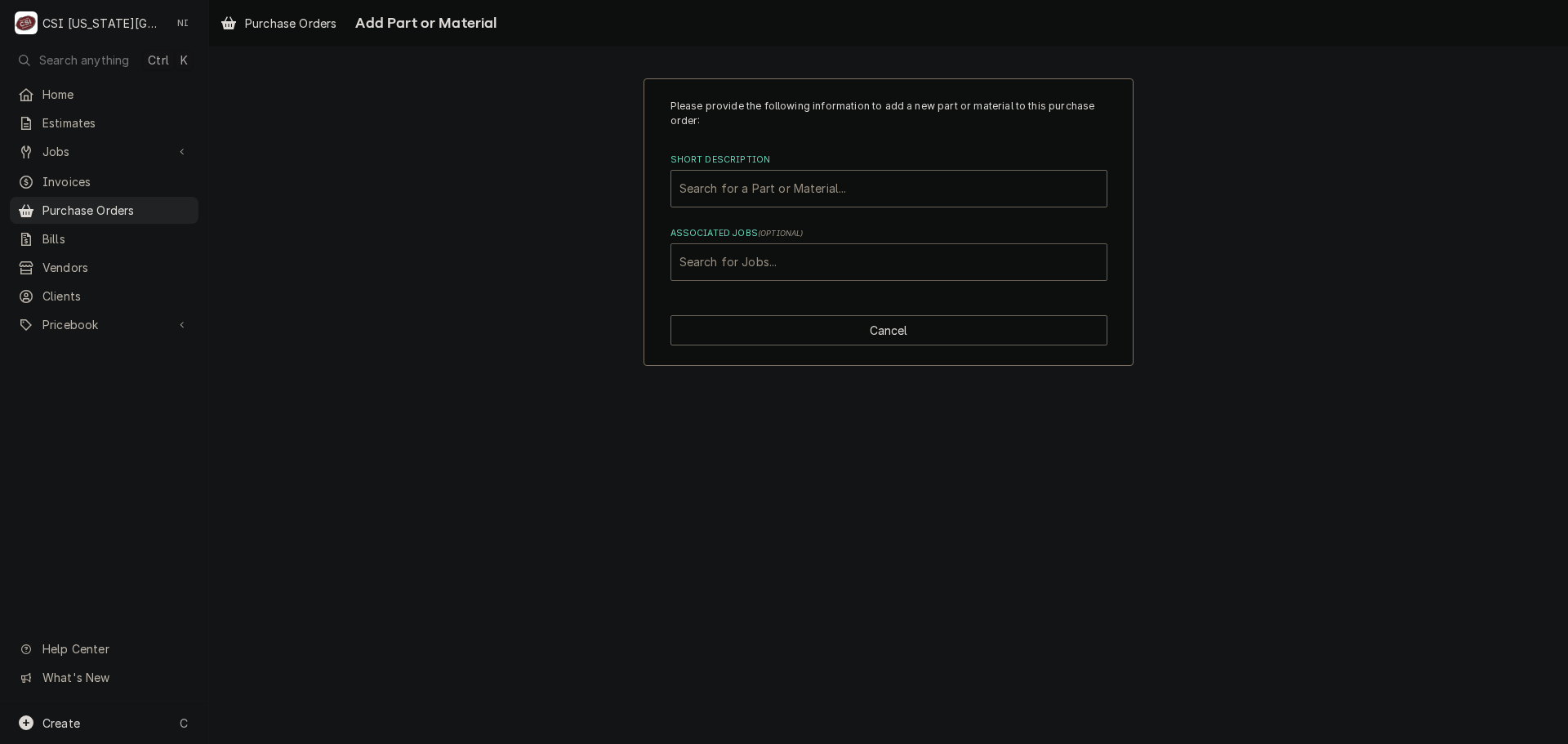
click at [820, 263] on div "Associated Jobs" at bounding box center [889, 261] width 419 height 30
type input "32002"
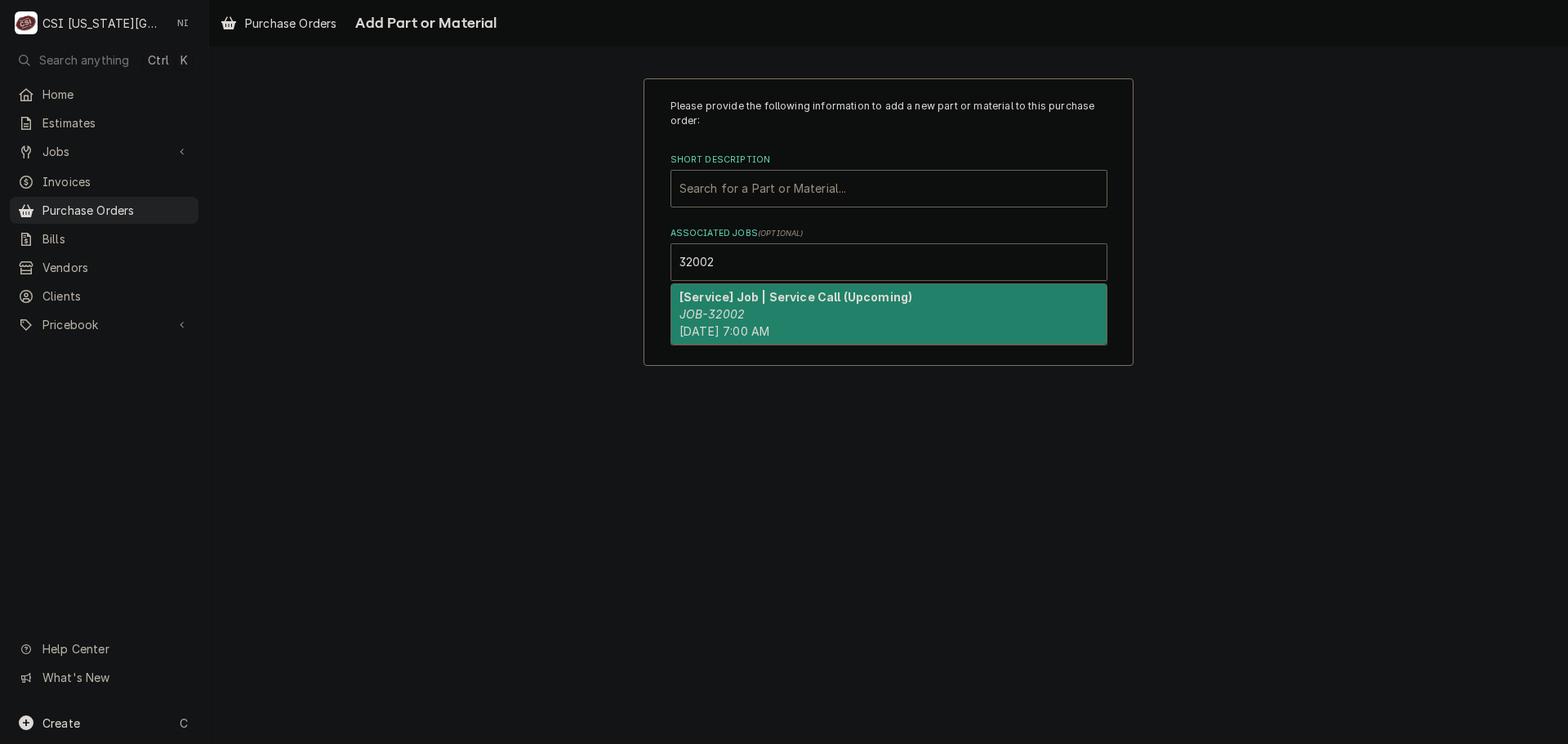
click at [731, 326] on span "Wed, Aug 13th, 2025 - 7:00 AM" at bounding box center [724, 331] width 89 height 13
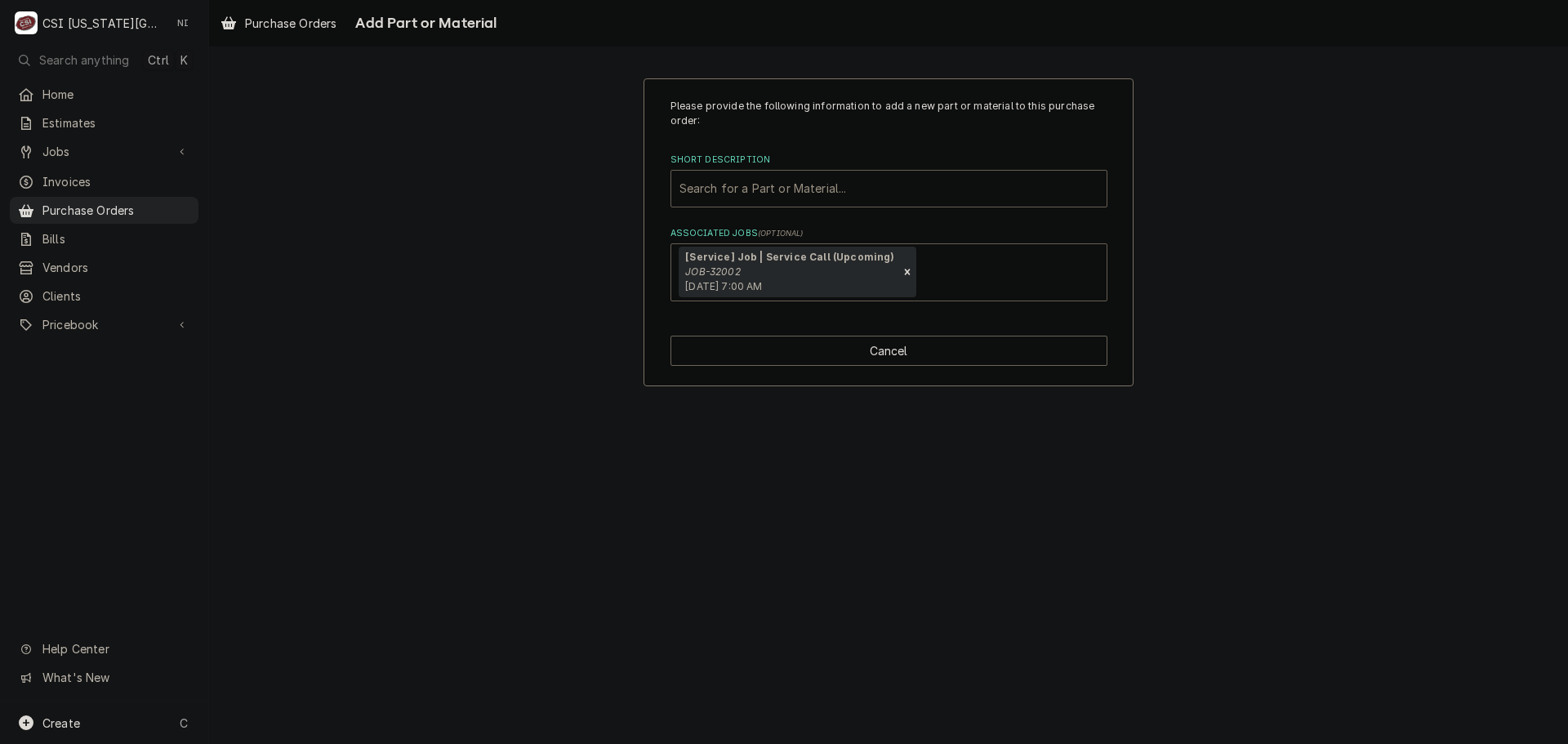
click at [809, 194] on div "Short Description" at bounding box center [889, 188] width 419 height 30
type input "misc serv"
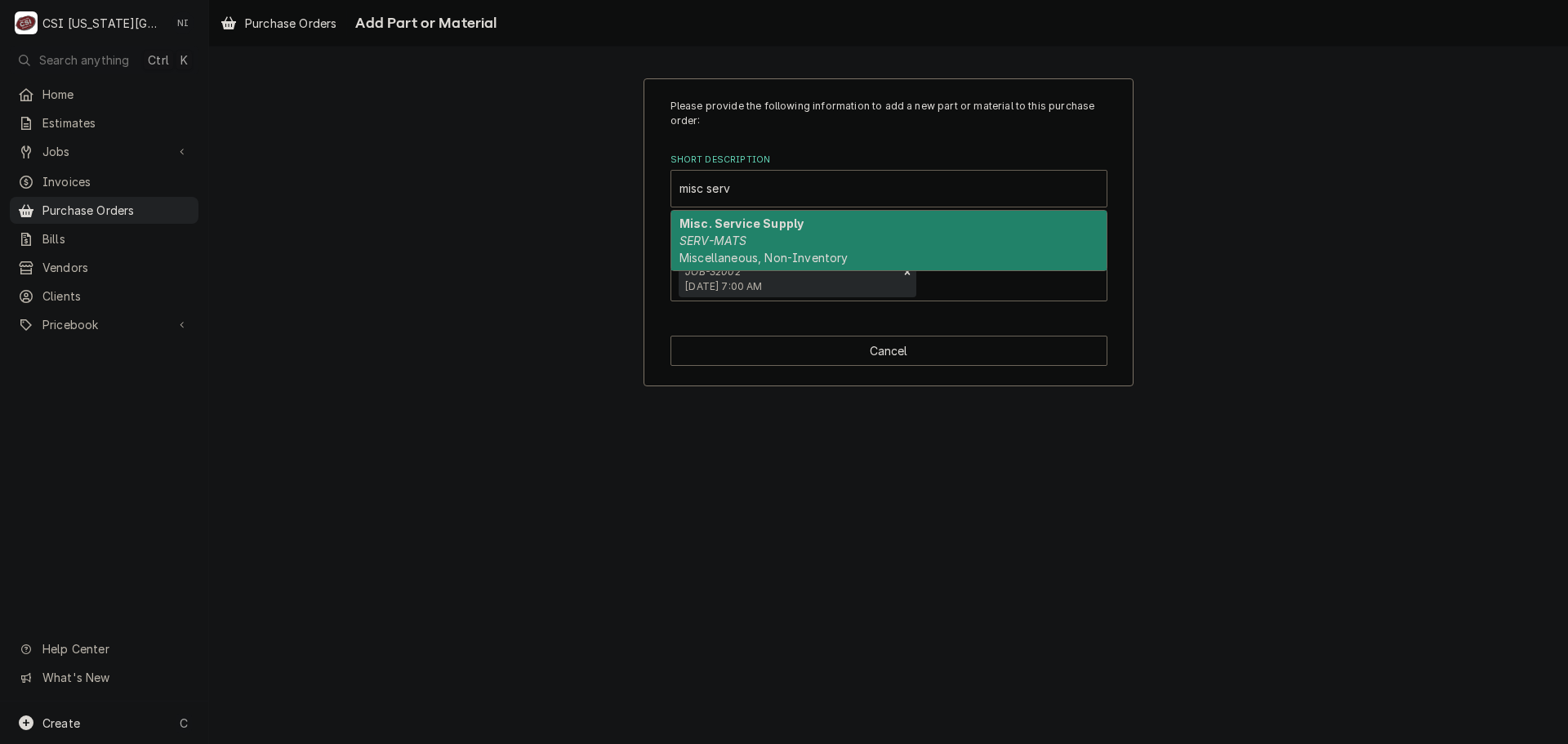
click at [797, 226] on strong "Misc. Service Supply" at bounding box center [741, 223] width 124 height 13
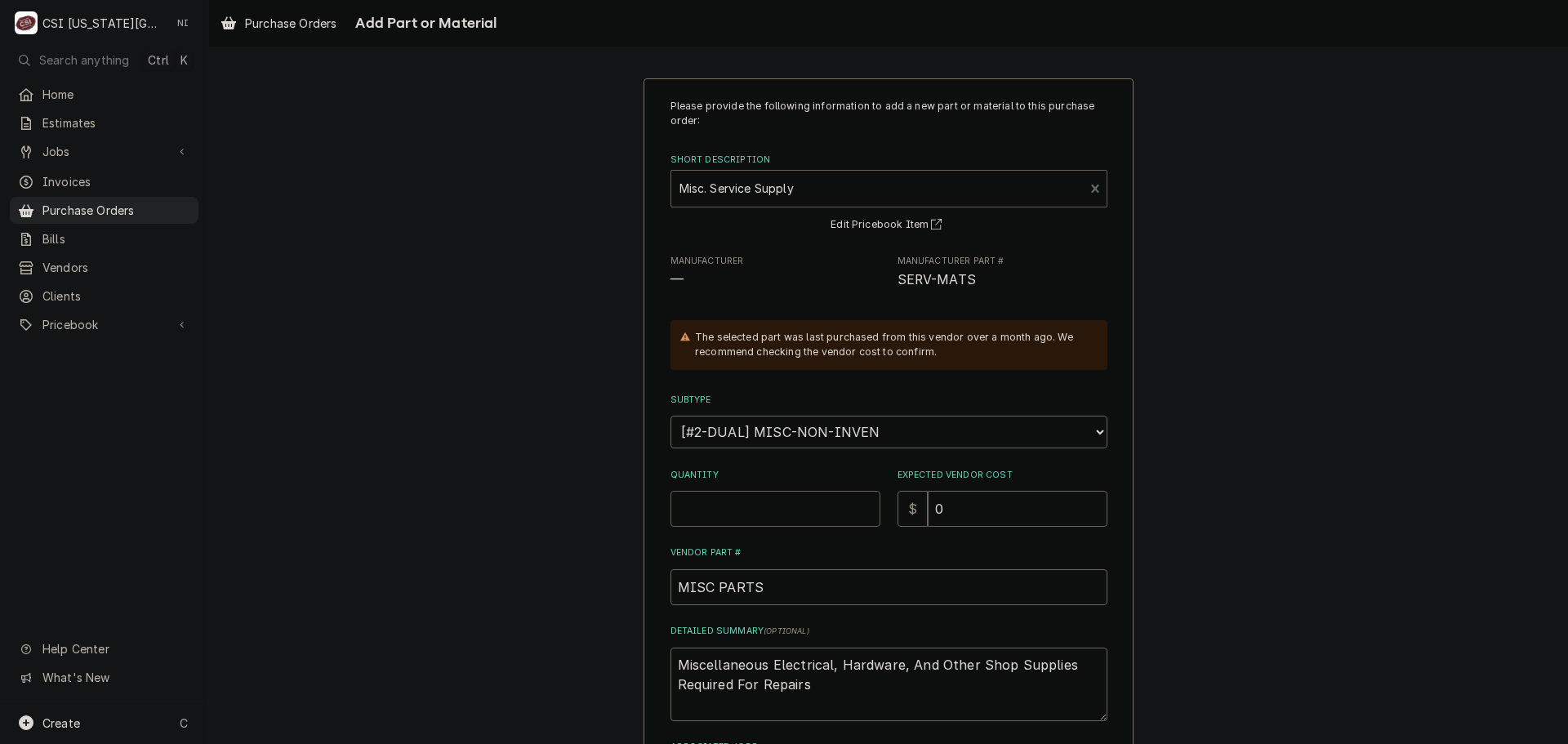
click at [811, 506] on input "Quantity" at bounding box center [776, 508] width 210 height 36
type textarea "x"
type input "1"
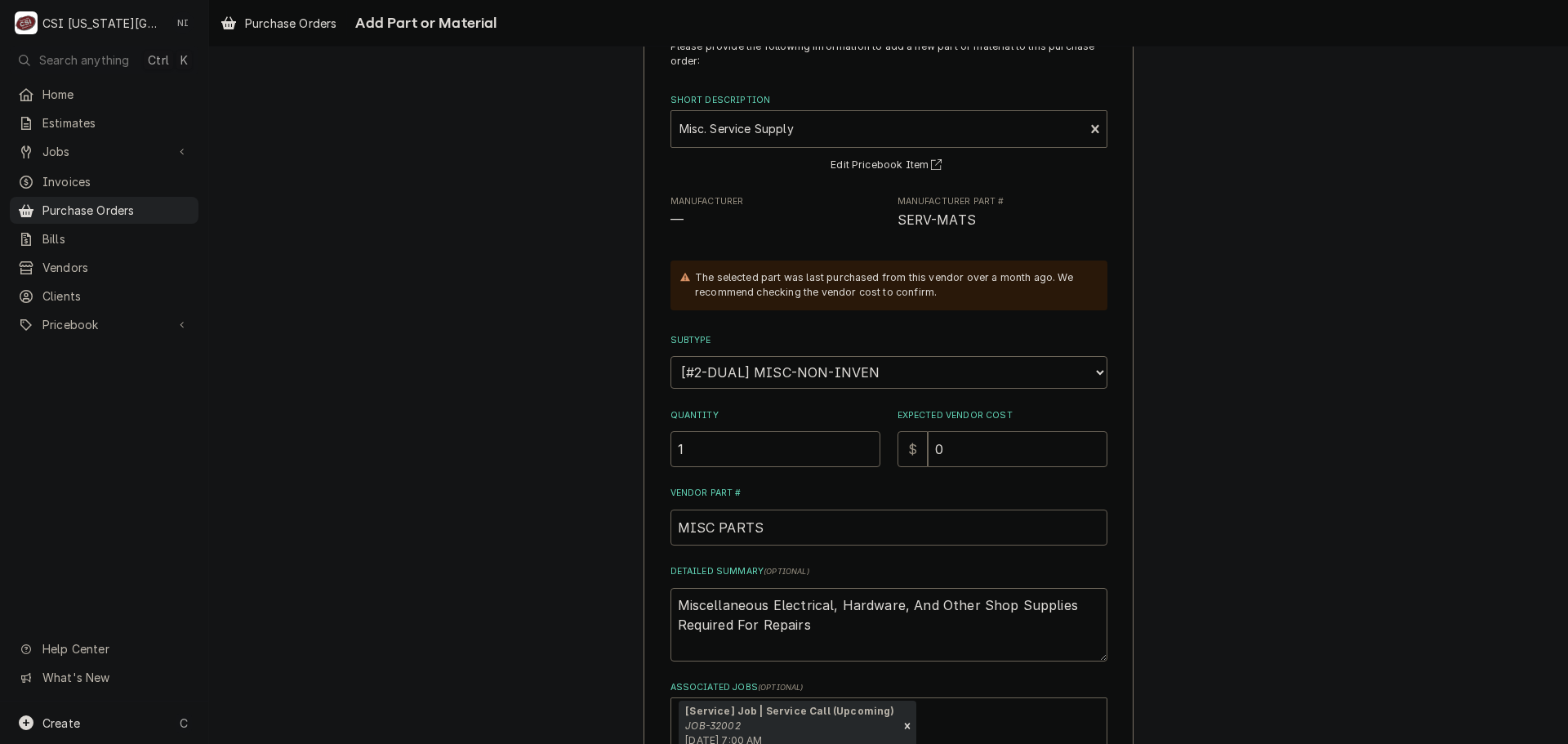
scroll to position [171, 0]
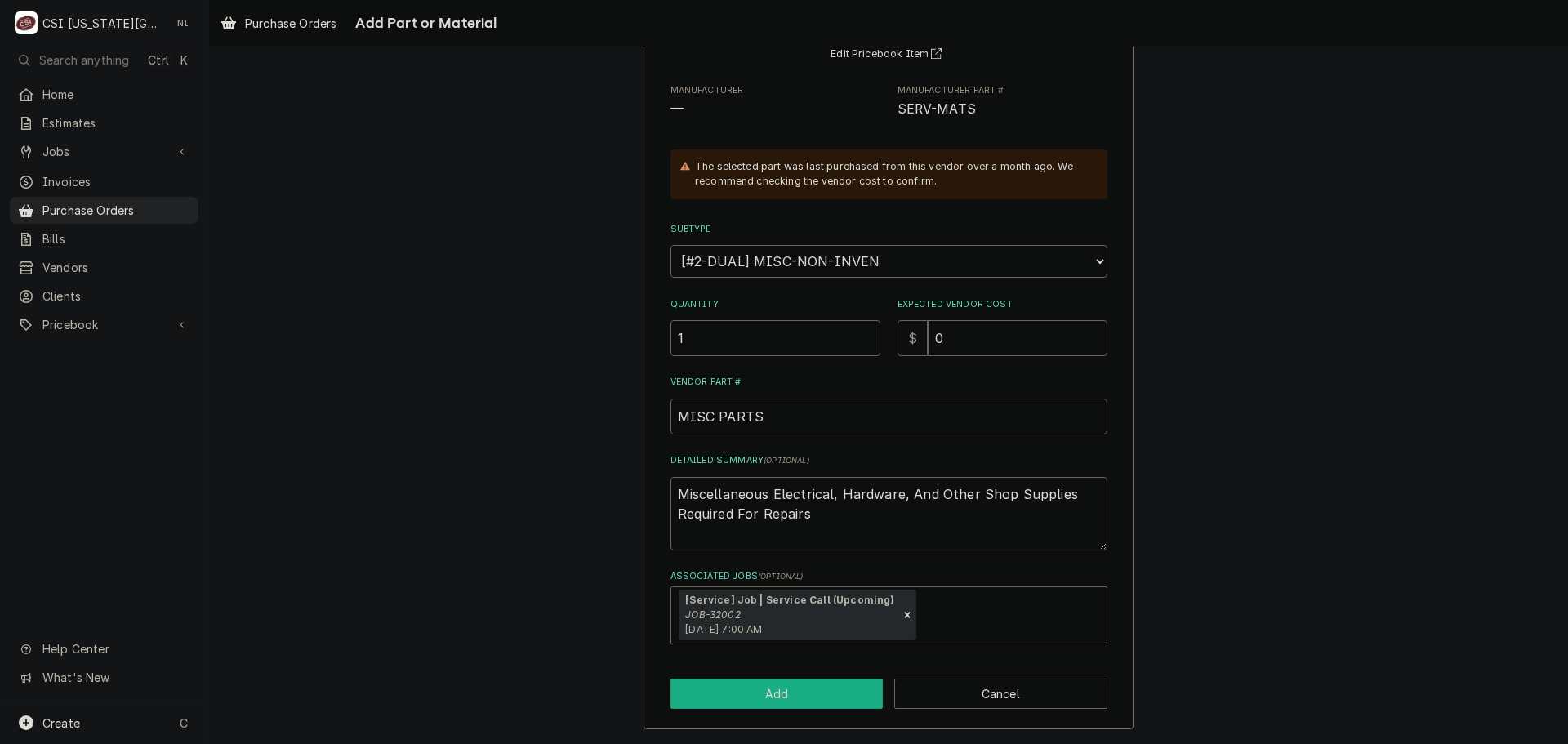
click at [829, 689] on button "Add" at bounding box center [778, 693] width 213 height 30
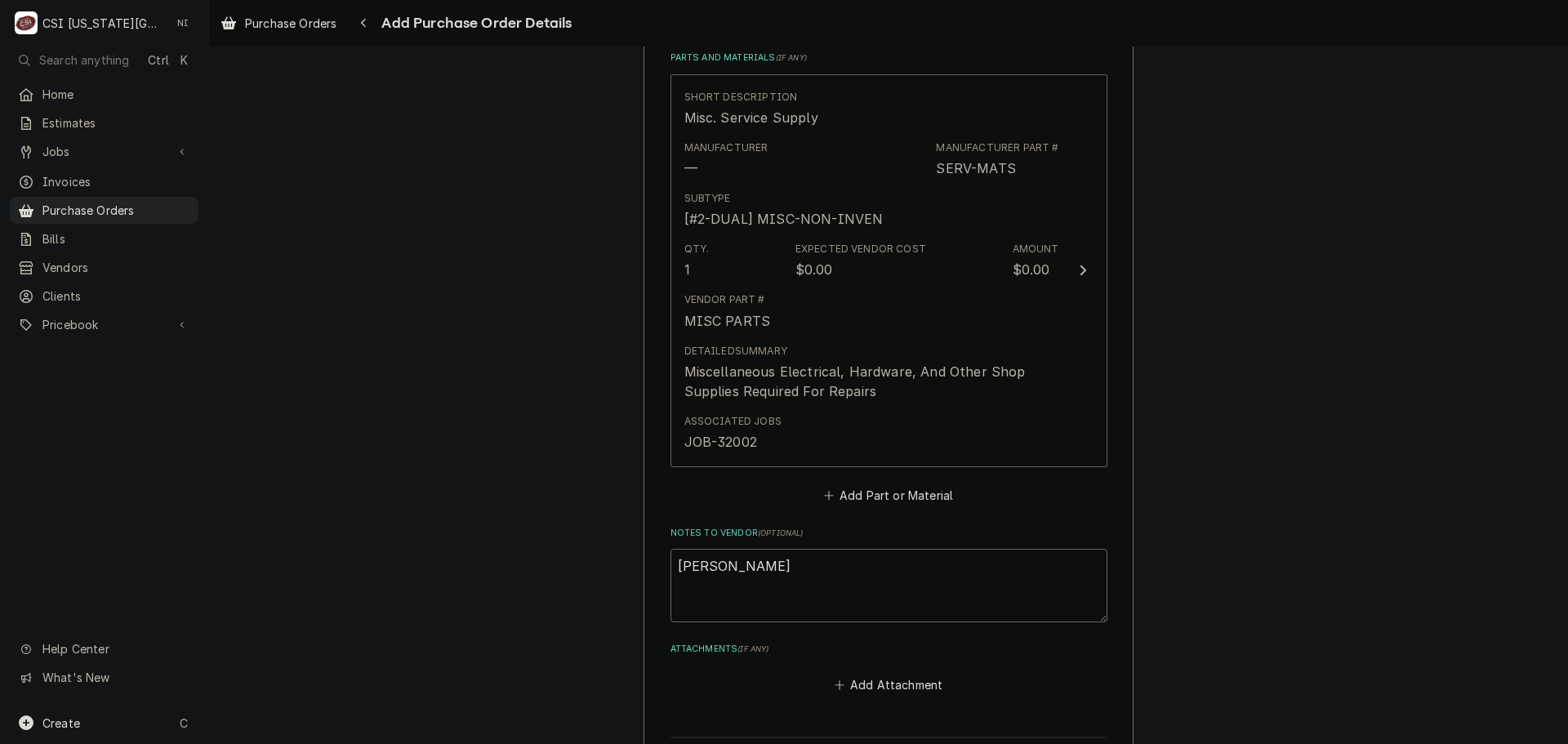
scroll to position [831, 0]
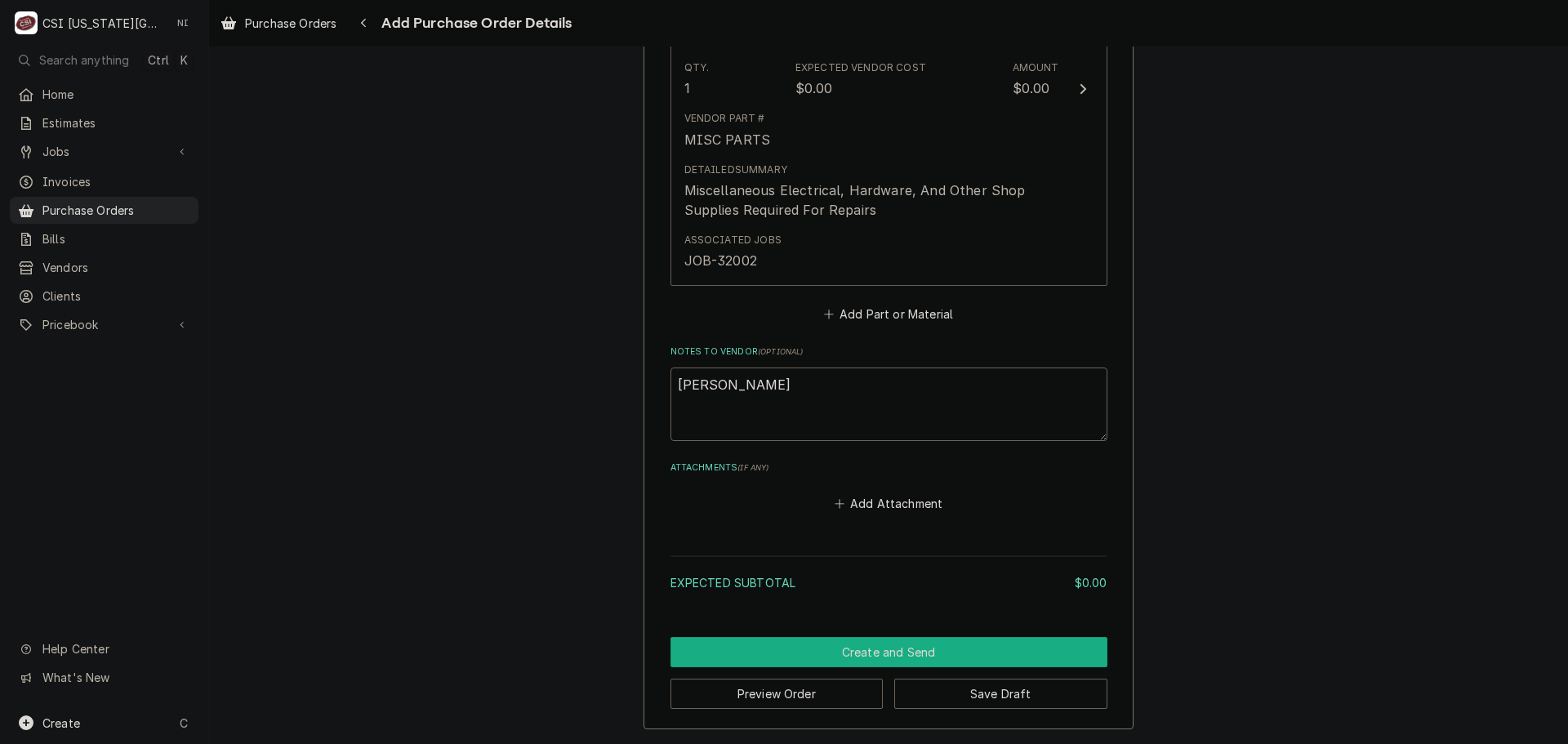
click at [859, 657] on button "Create and Send" at bounding box center [889, 652] width 437 height 30
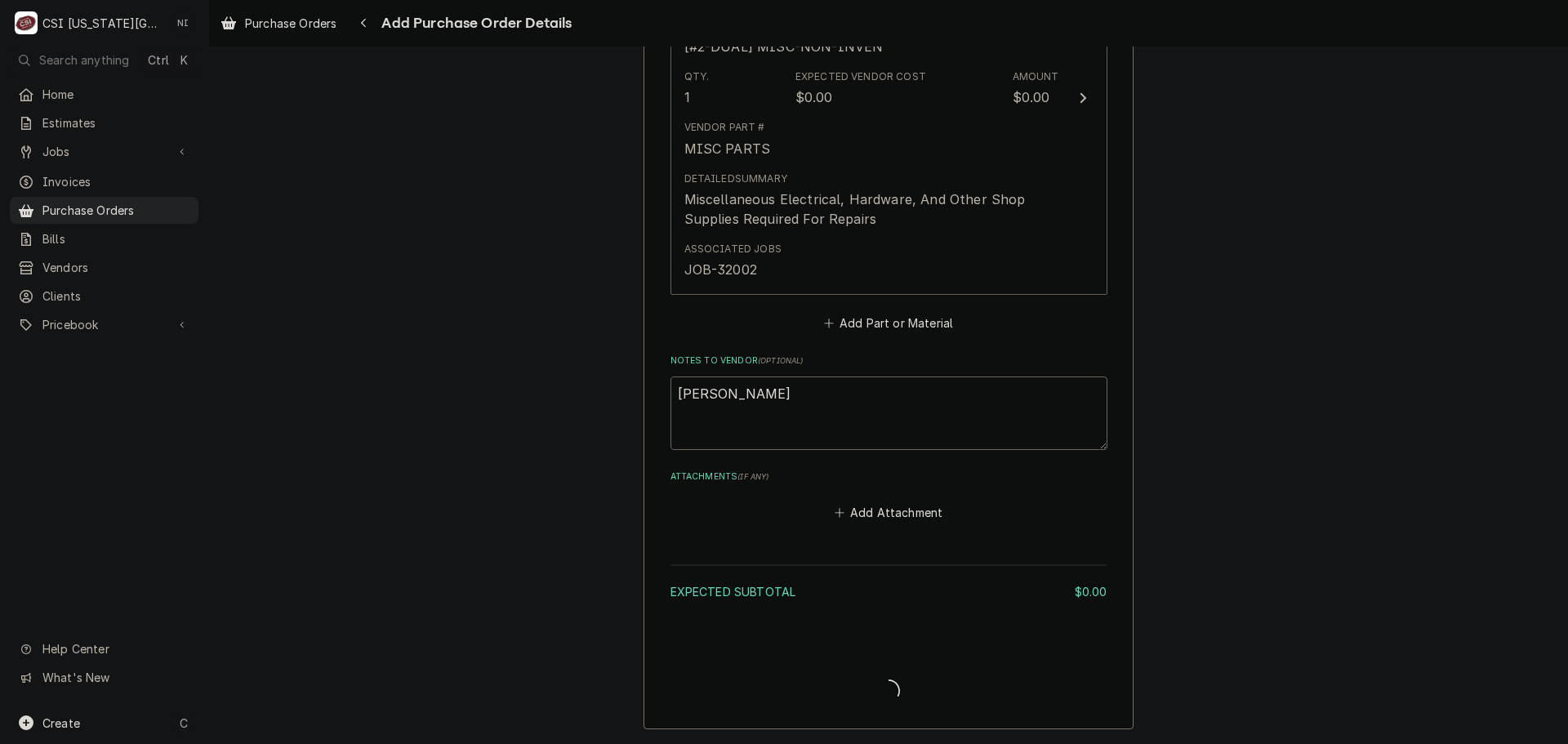
scroll to position [822, 0]
type textarea "x"
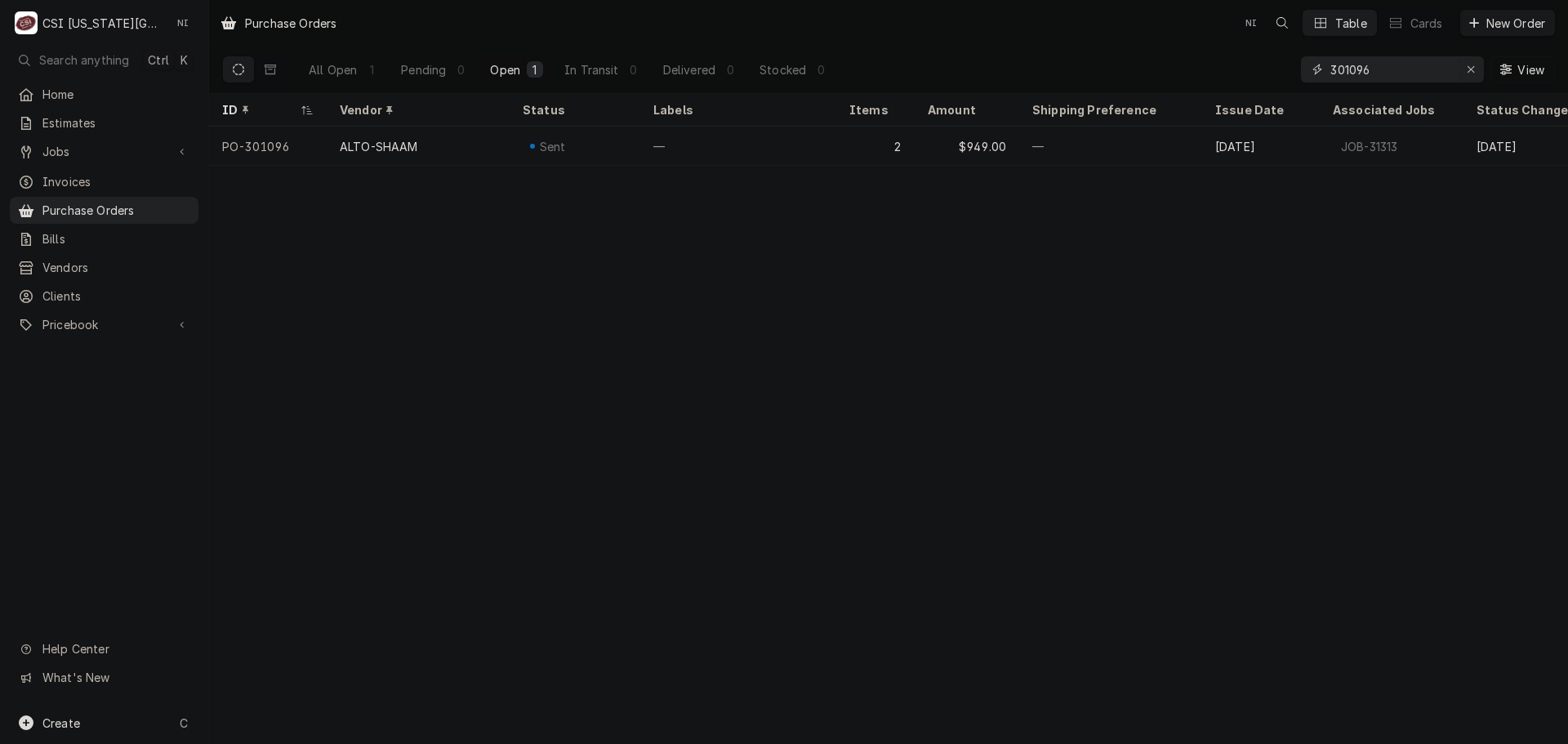
click at [1472, 66] on icon "Erase input" at bounding box center [1471, 69] width 9 height 12
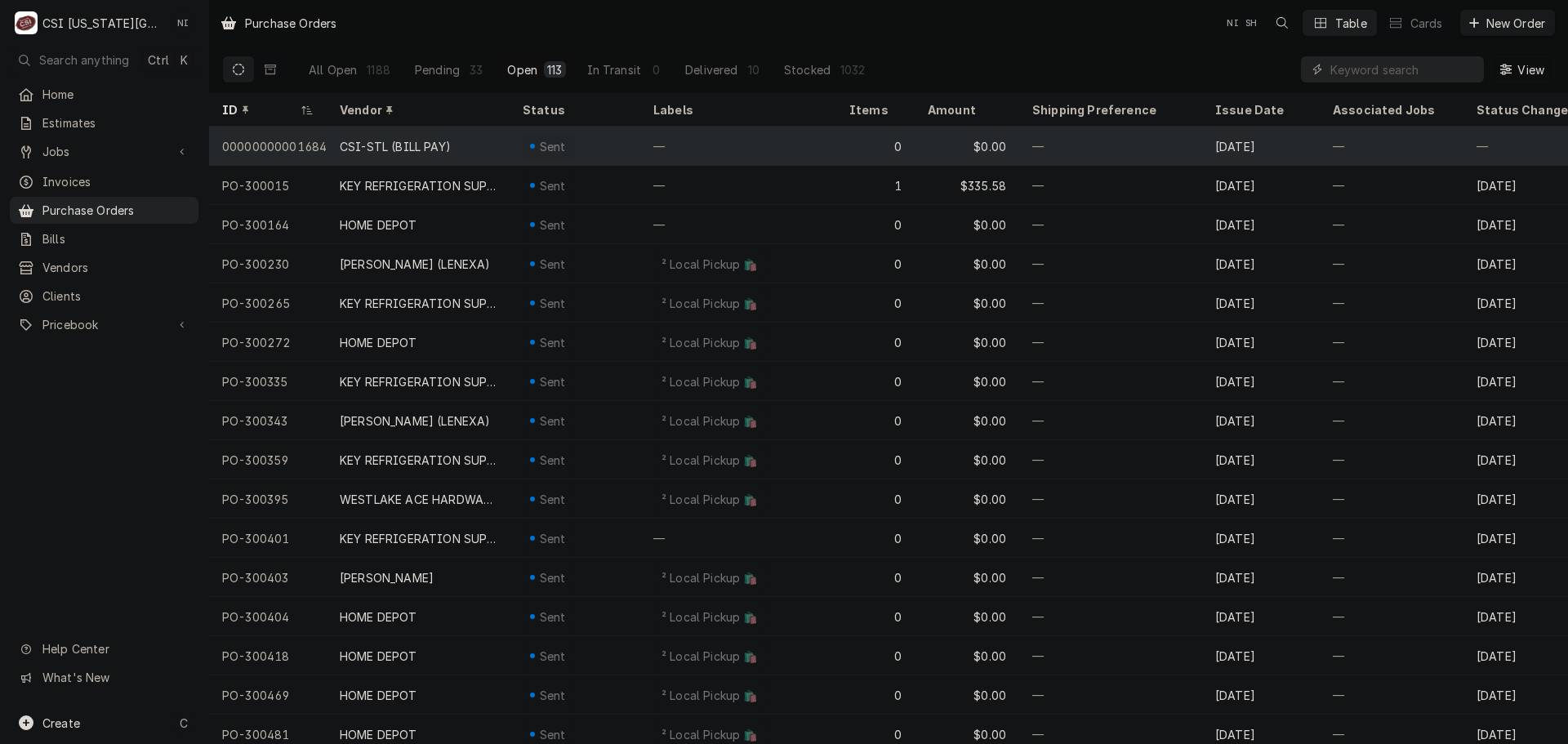
click at [651, 135] on div "—" at bounding box center [738, 146] width 196 height 39
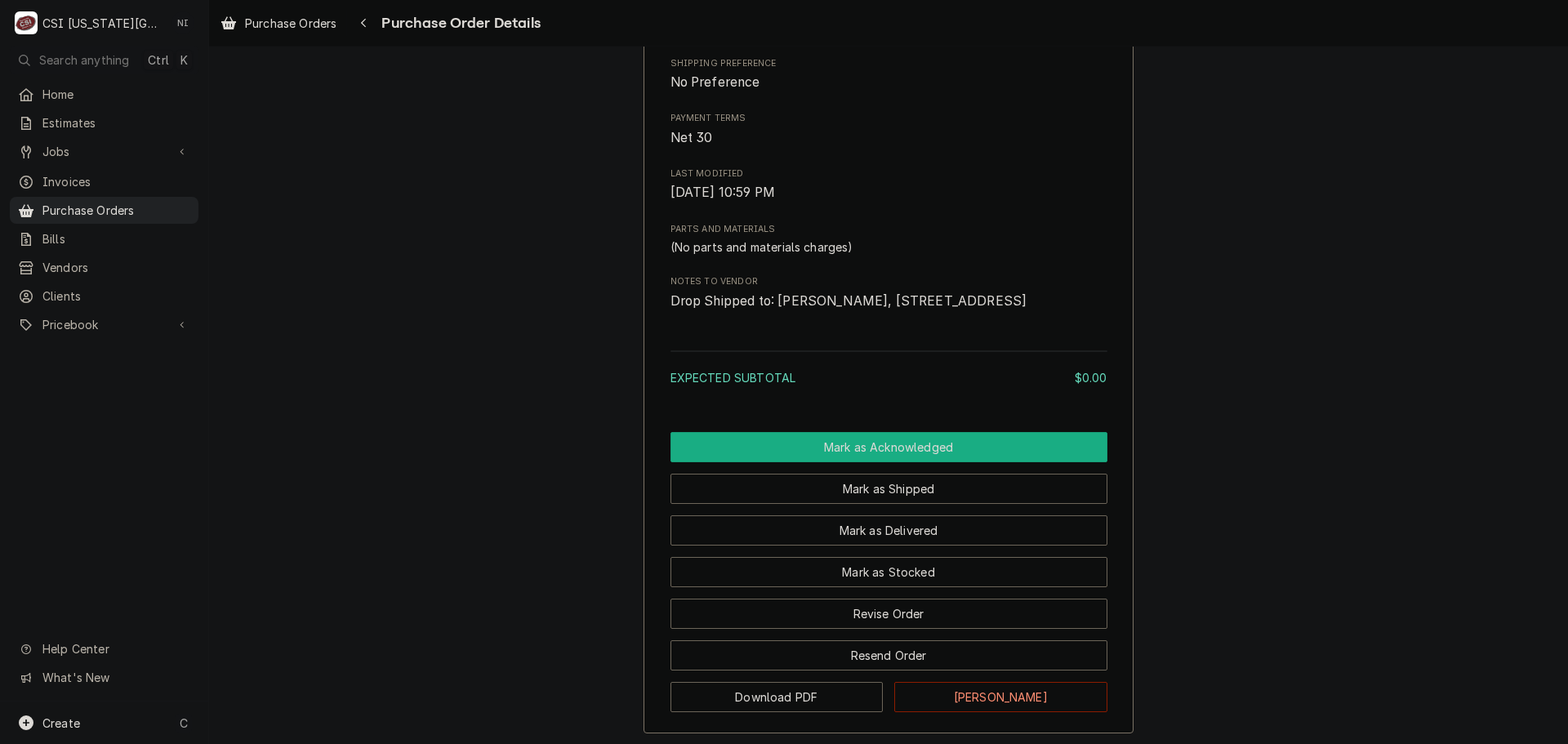
scroll to position [820, 0]
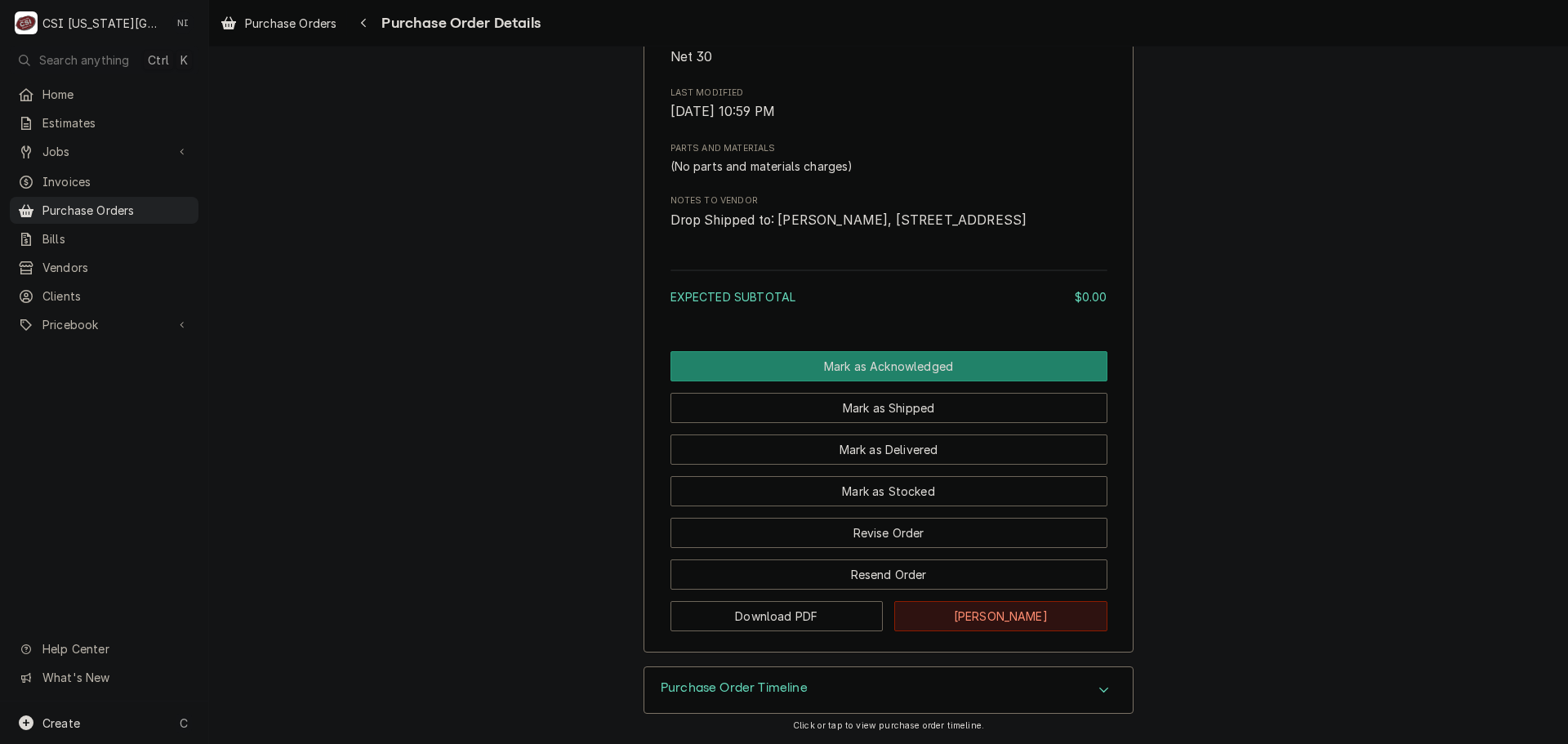
click at [1041, 618] on button "[PERSON_NAME]" at bounding box center [1001, 615] width 213 height 30
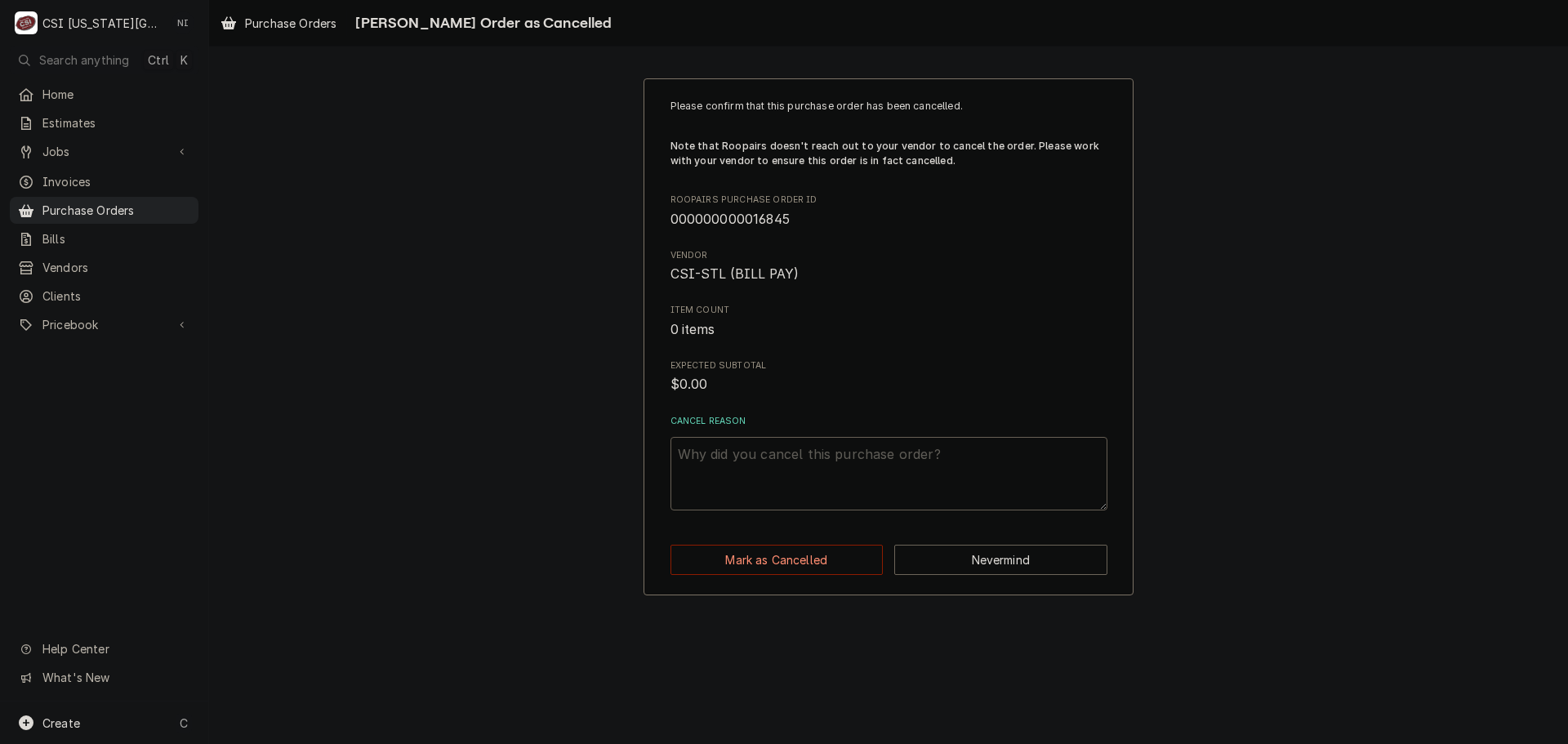
paste textarea "301096"
type textarea "x"
type textarea "301096"
drag, startPoint x: 729, startPoint y: 459, endPoint x: 635, endPoint y: 456, distance: 94.0
click at [642, 457] on div "Please confirm that this purchase order has been cancelled. Note that Roopairs …" at bounding box center [889, 336] width 1359 height 546
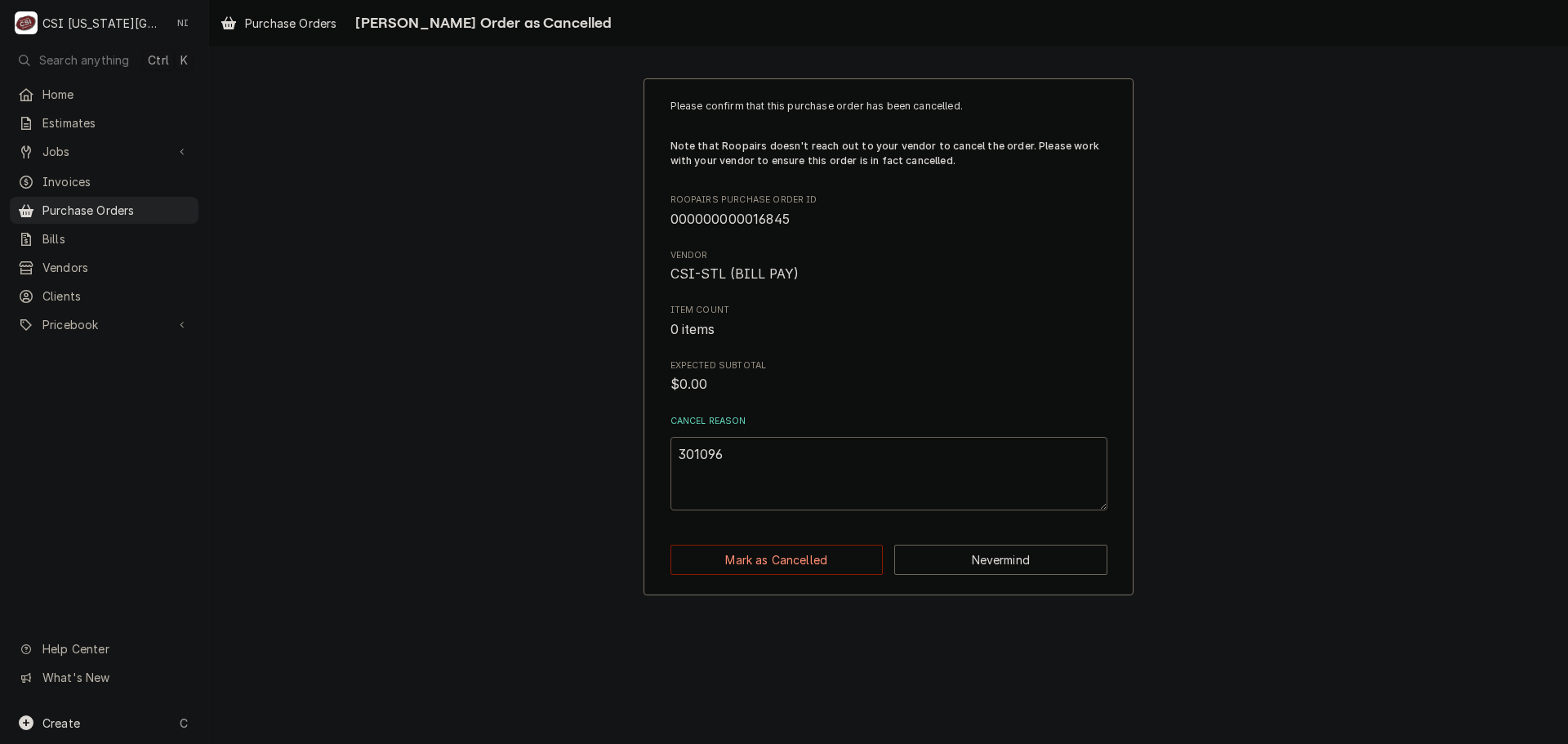
type textarea "x"
type textarea "E"
type textarea "x"
type textarea "ES"
type textarea "x"
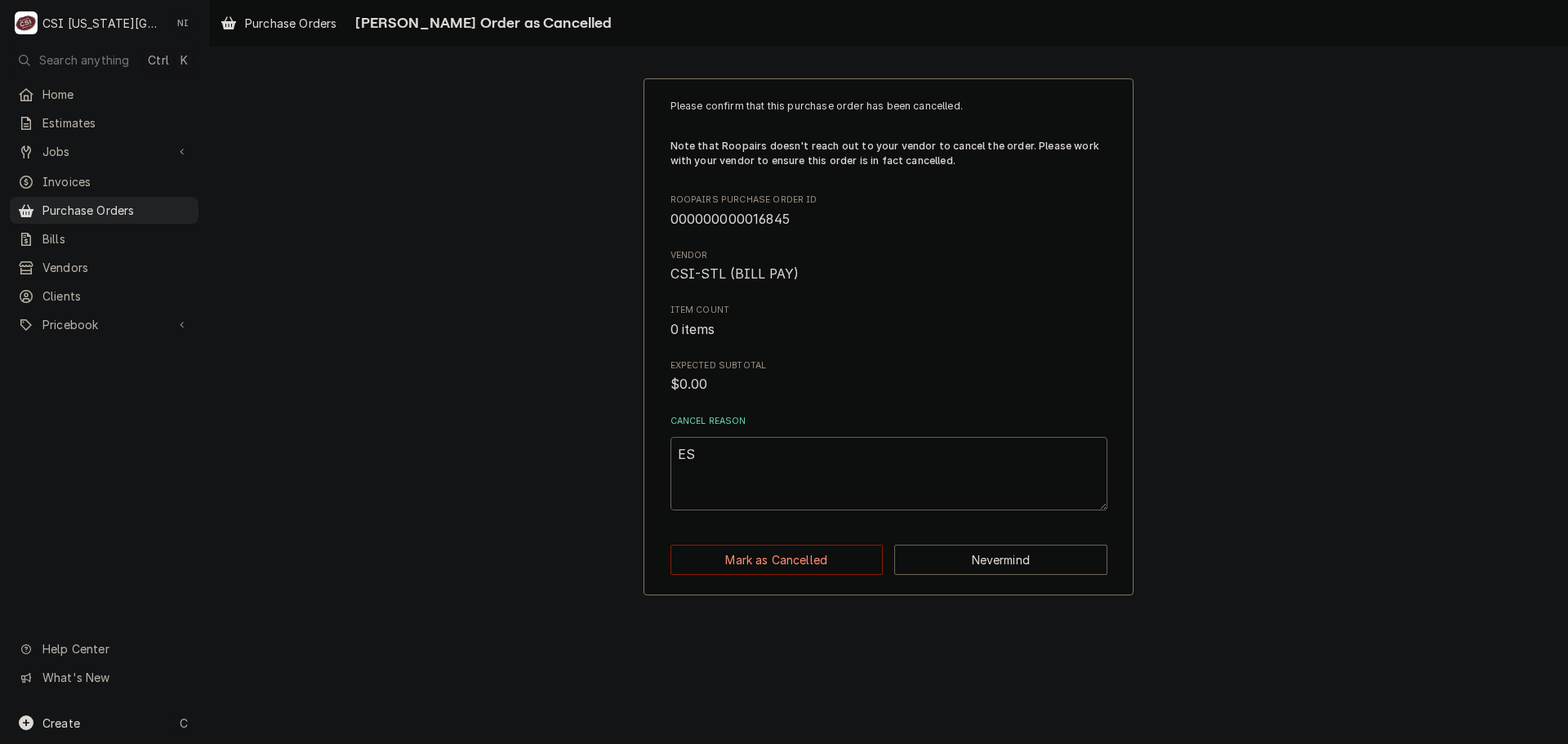
type textarea "ESC"
type textarea "x"
type textarea "ESC"
type textarea "x"
type textarea "ESC P"
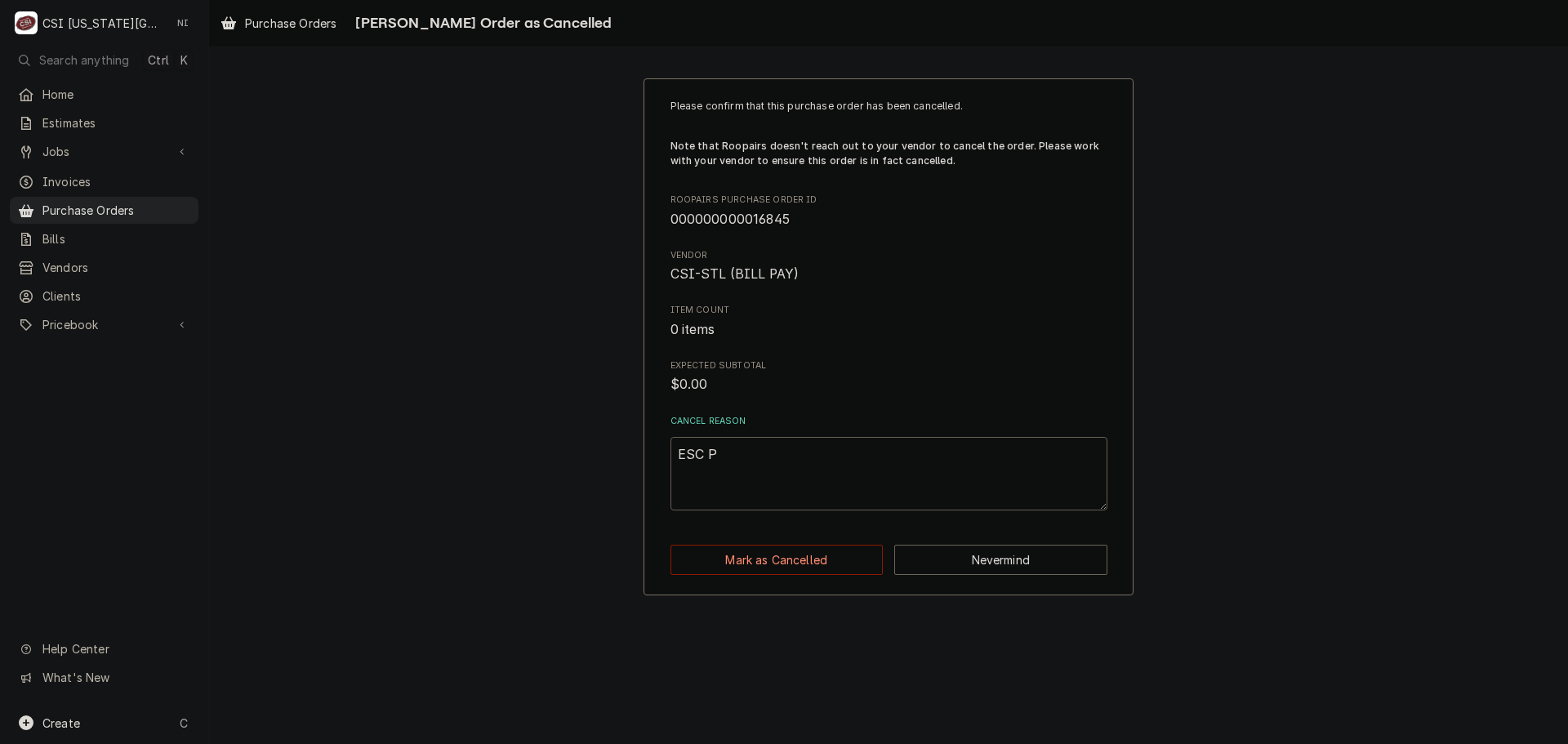
type textarea "x"
type textarea "ESC [PERSON_NAME]"
type textarea "x"
type textarea "ESC [PERSON_NAME]"
click at [786, 556] on button "Mark as Cancelled" at bounding box center [778, 559] width 213 height 30
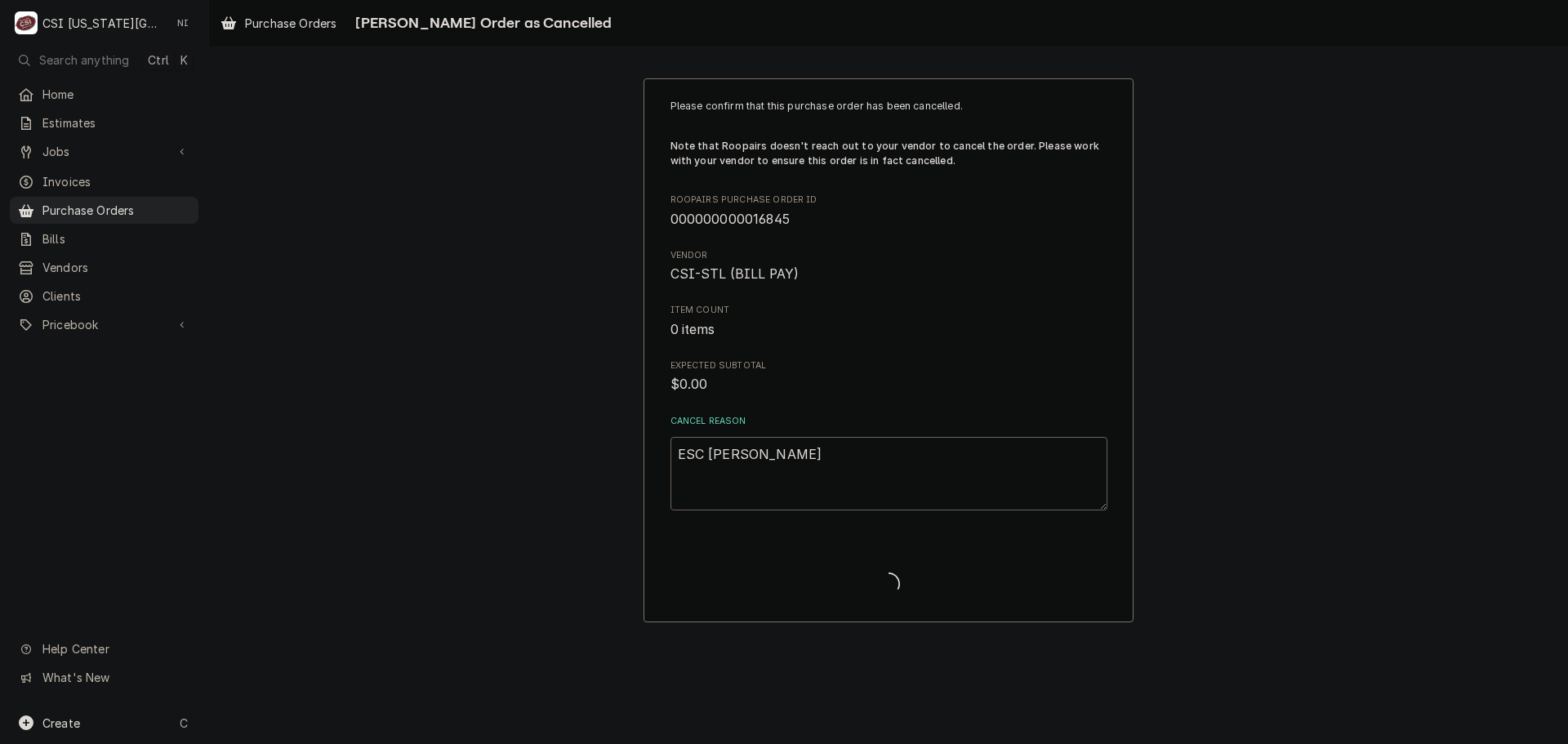
type textarea "x"
